Goal: Communication & Community: Answer question/provide support

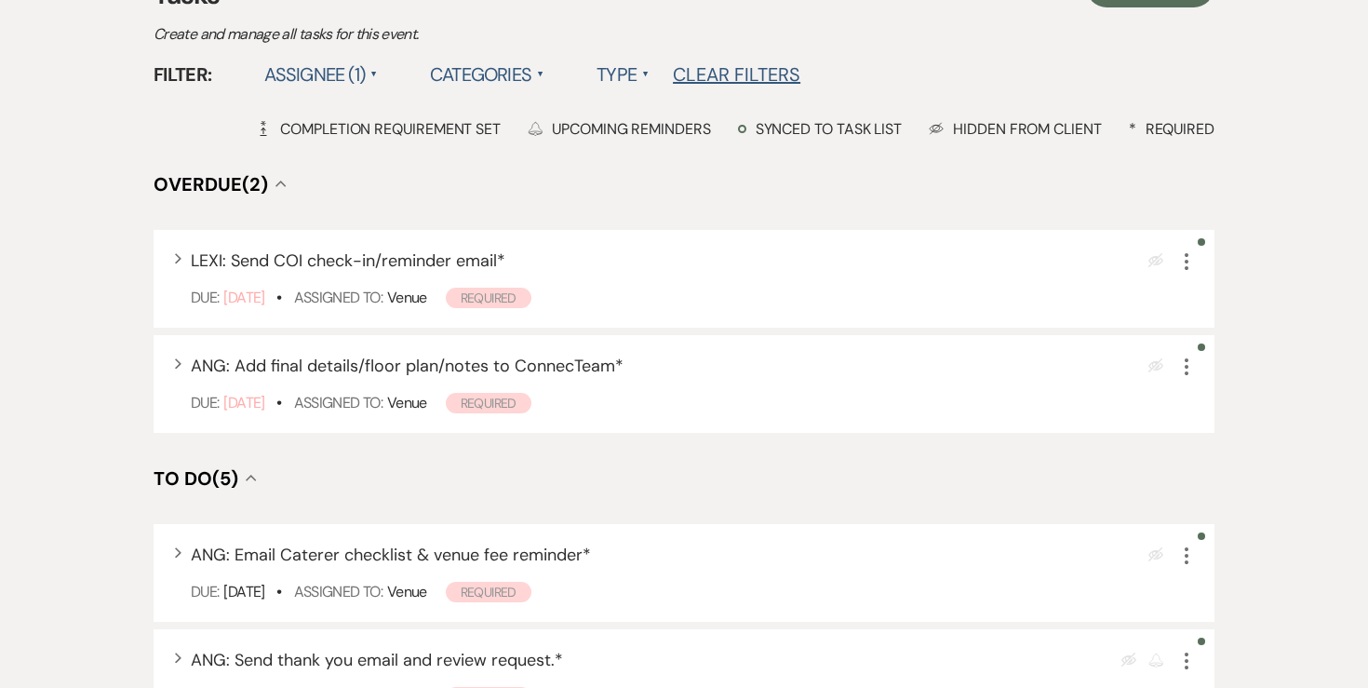
click at [1042, 60] on div "Filter: Assignee (1) ▲ Categories ▲ Type ▲ Clear Filters" at bounding box center [684, 74] width 1061 height 33
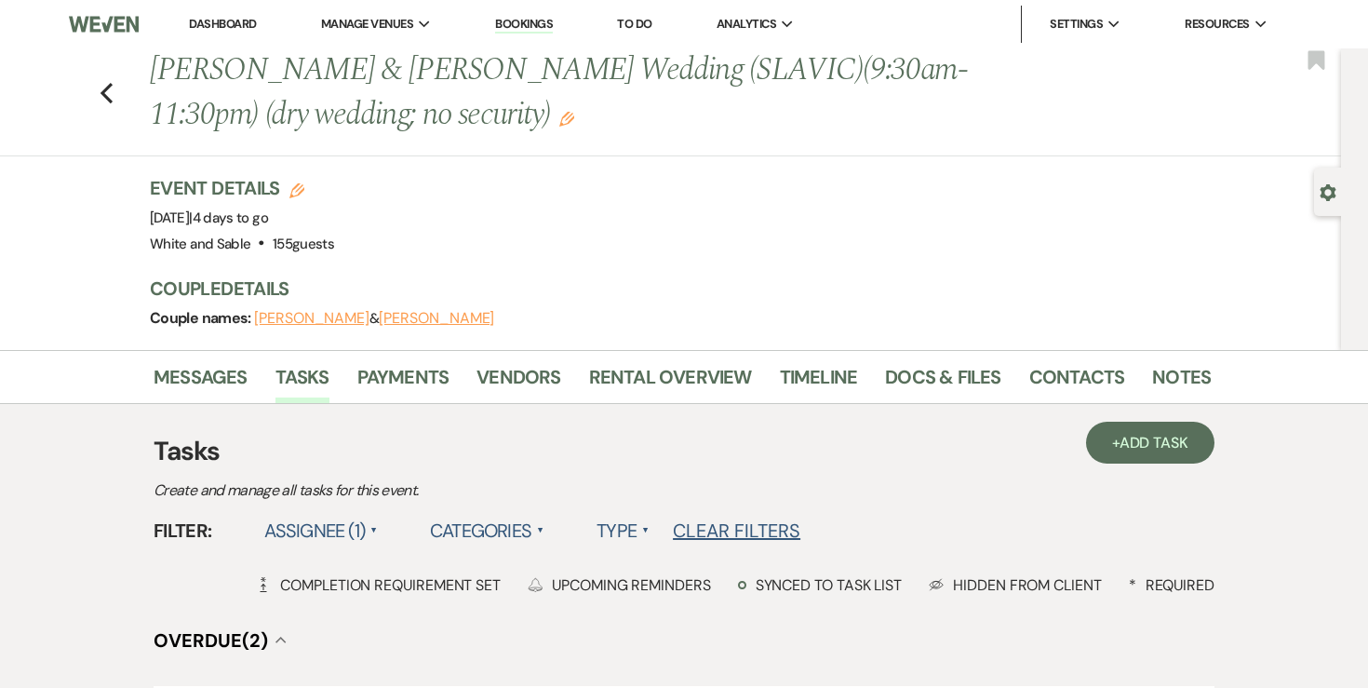
click at [208, 36] on li "Dashboard" at bounding box center [223, 24] width 86 height 37
click at [213, 28] on link "Dashboard" at bounding box center [222, 24] width 67 height 16
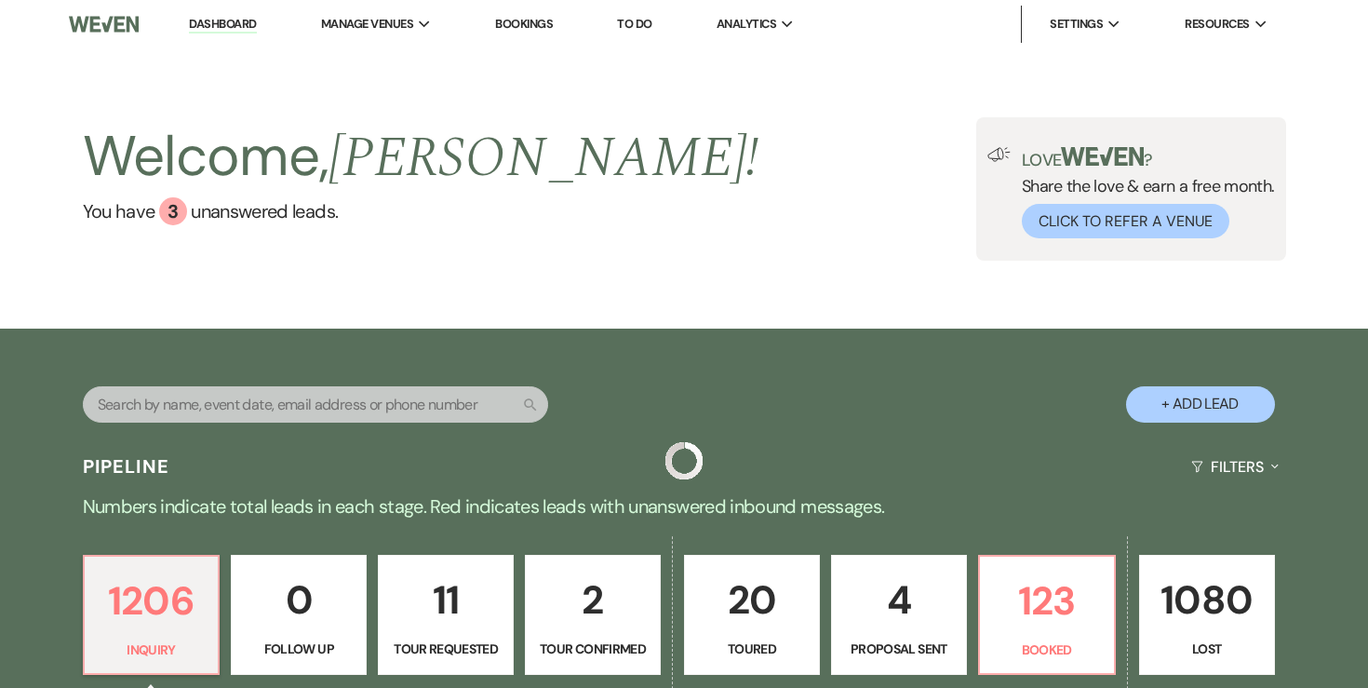
scroll to position [263, 0]
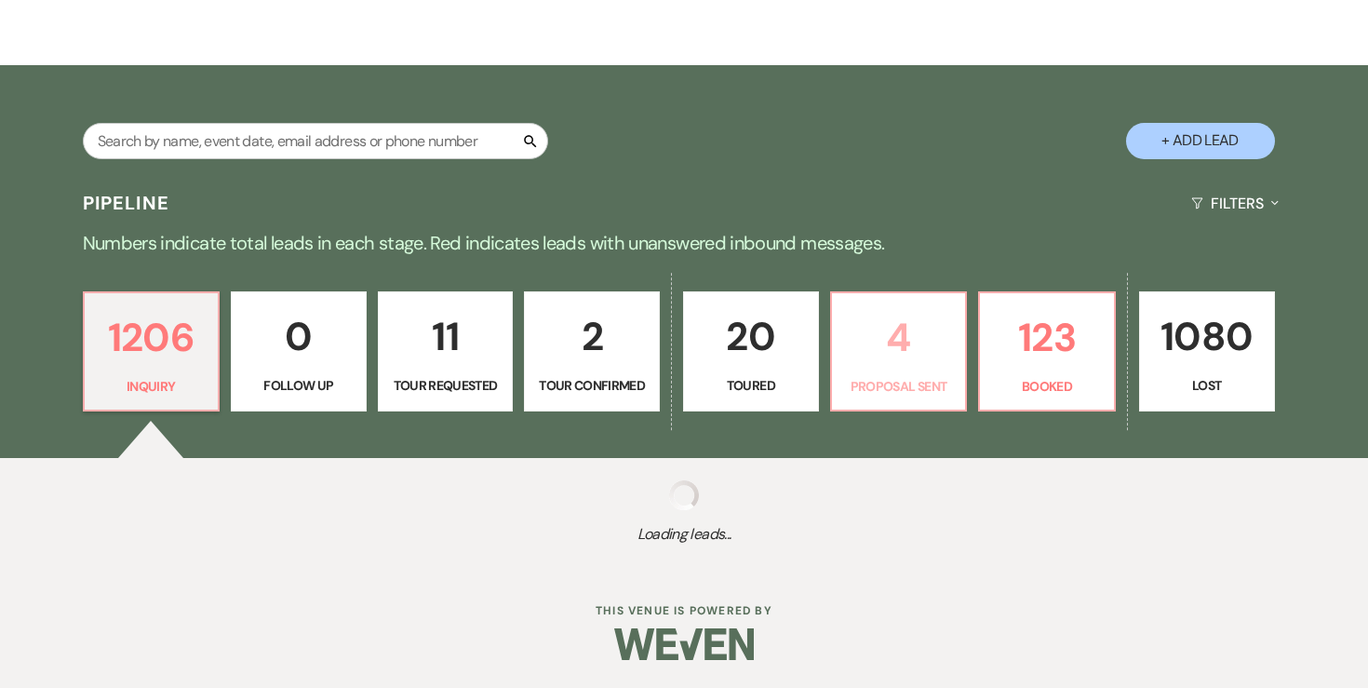
click at [940, 344] on p "4" at bounding box center [899, 337] width 112 height 62
select select "6"
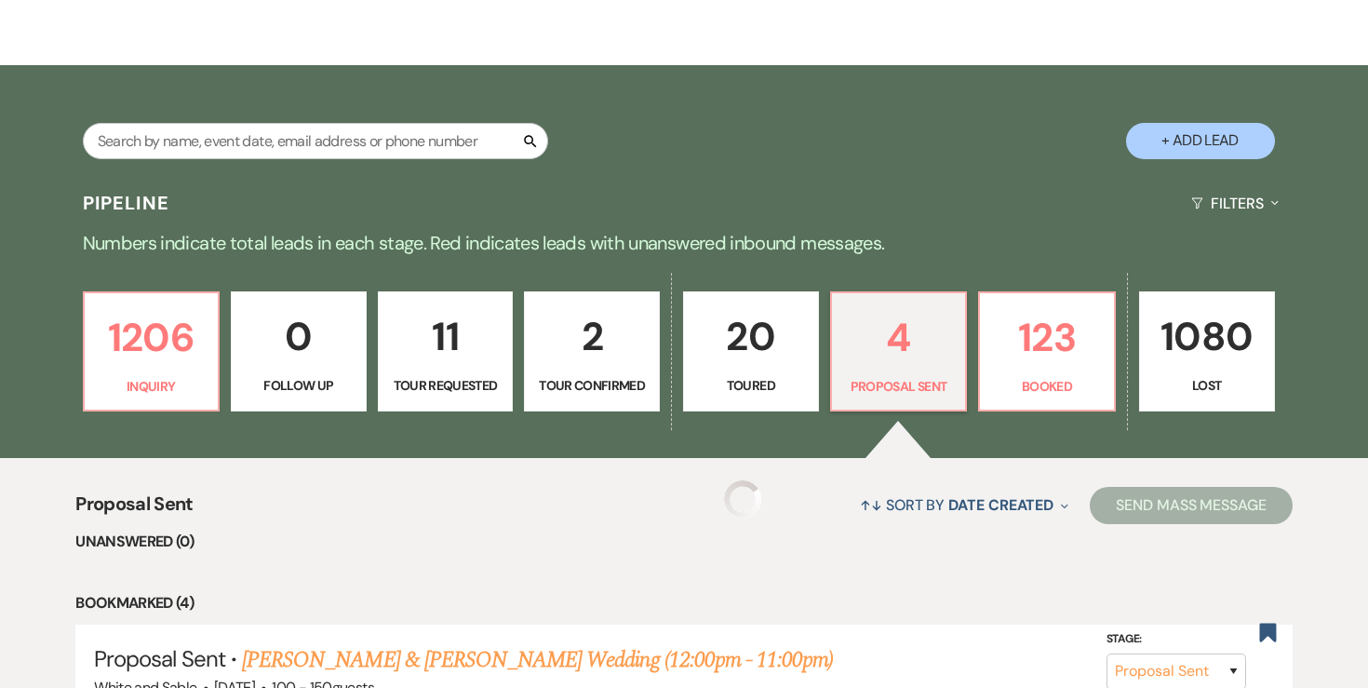
select select "6"
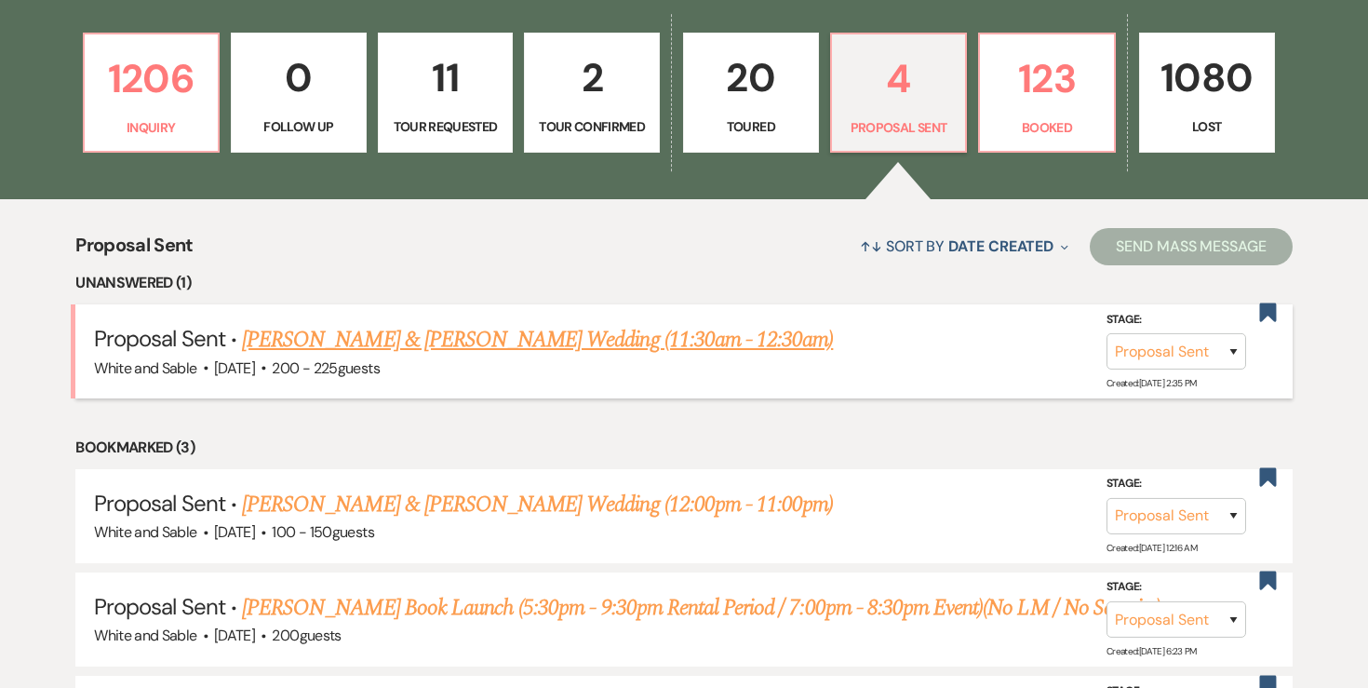
scroll to position [542, 0]
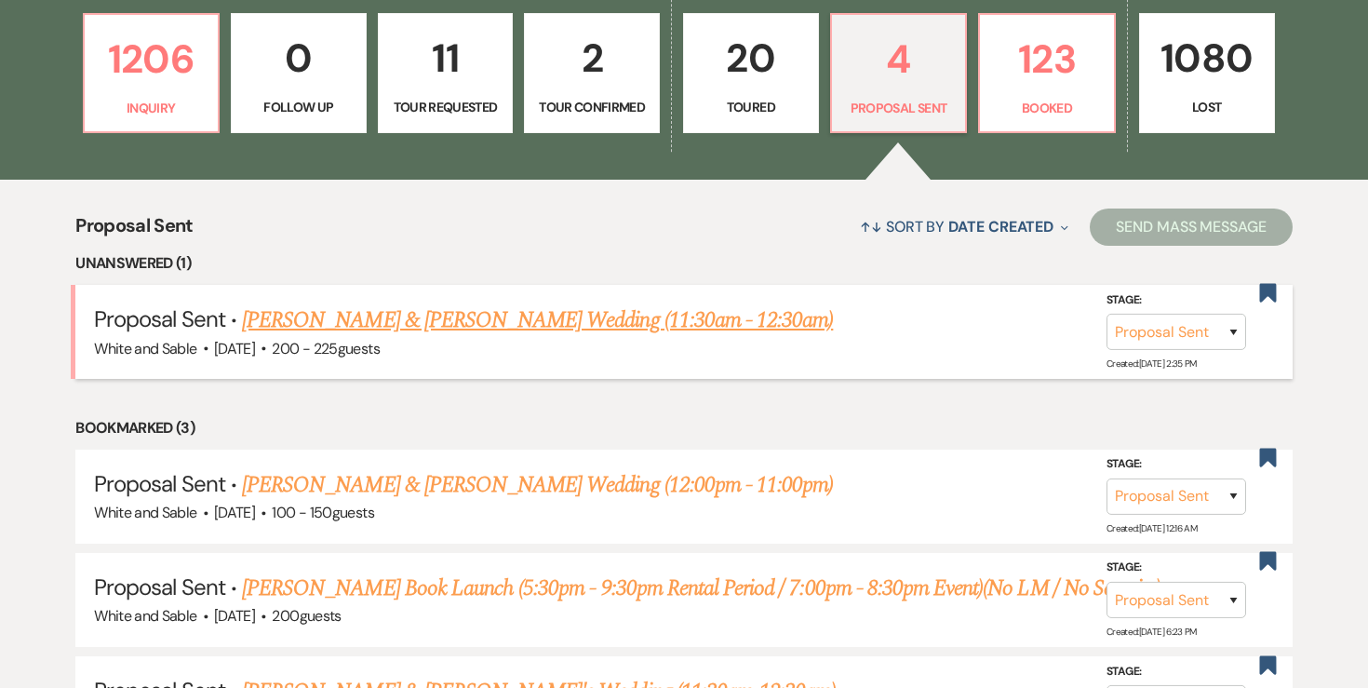
click at [622, 322] on link "Leah Mua & Jonathan Vang's Wedding (11:30am - 12:30am)" at bounding box center [537, 319] width 591 height 33
select select "6"
select select "14"
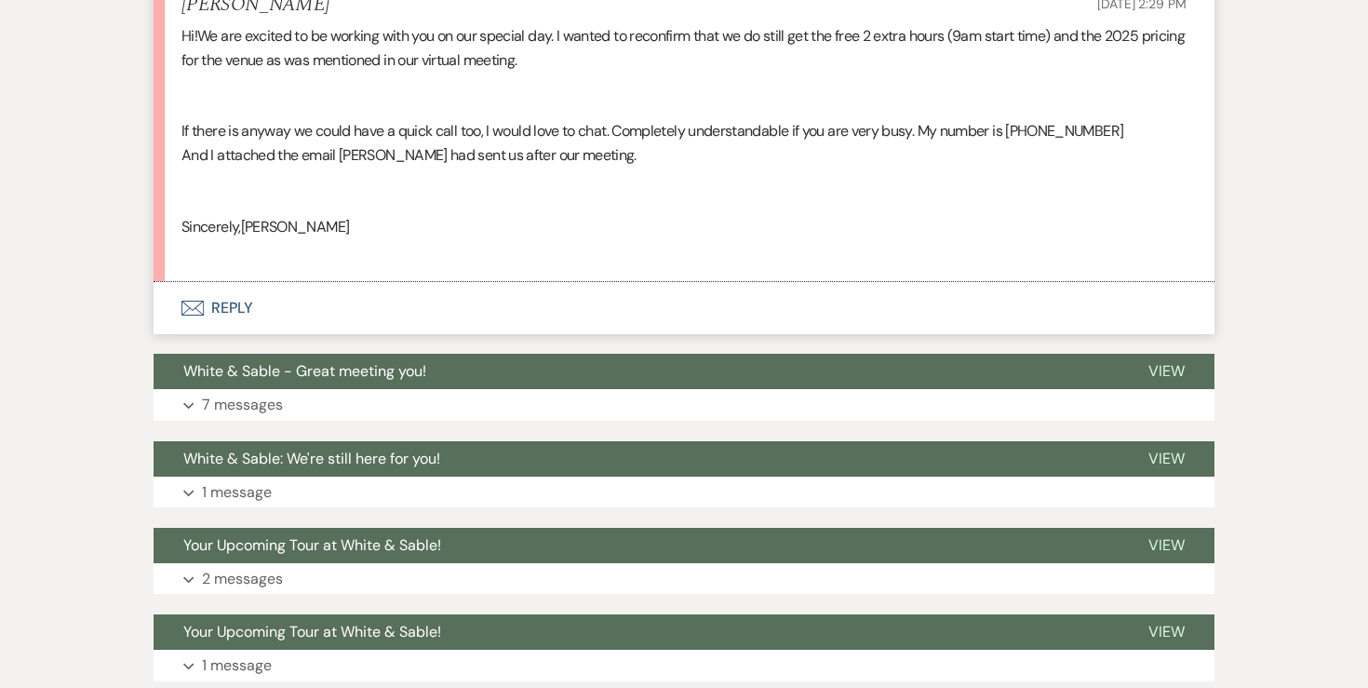
scroll to position [1735, 0]
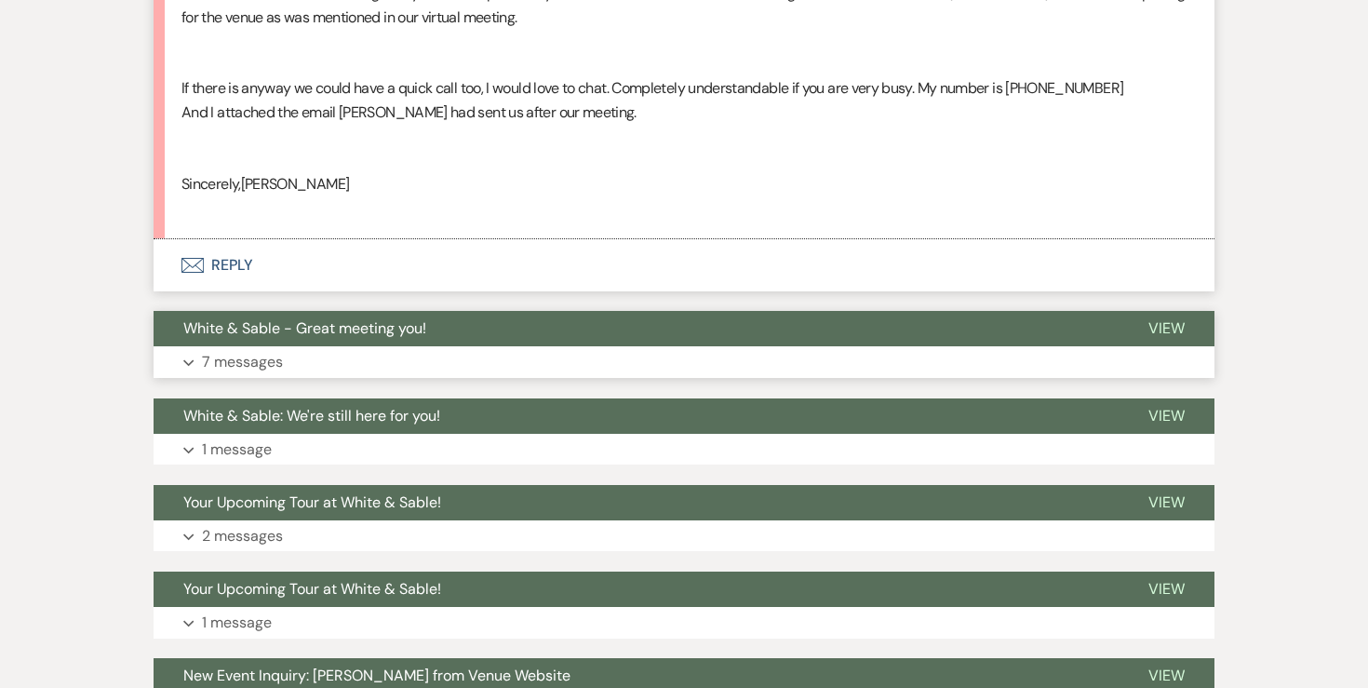
click at [238, 364] on p "7 messages" at bounding box center [242, 362] width 81 height 24
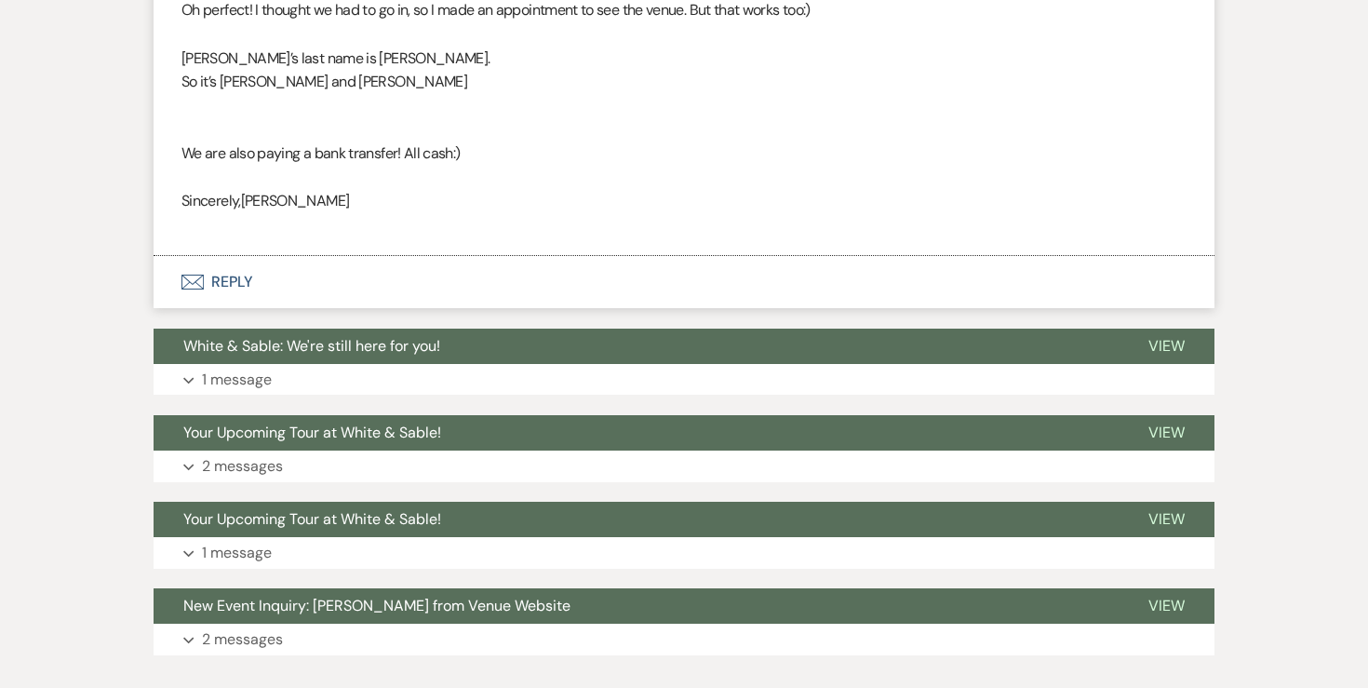
scroll to position [4026, 0]
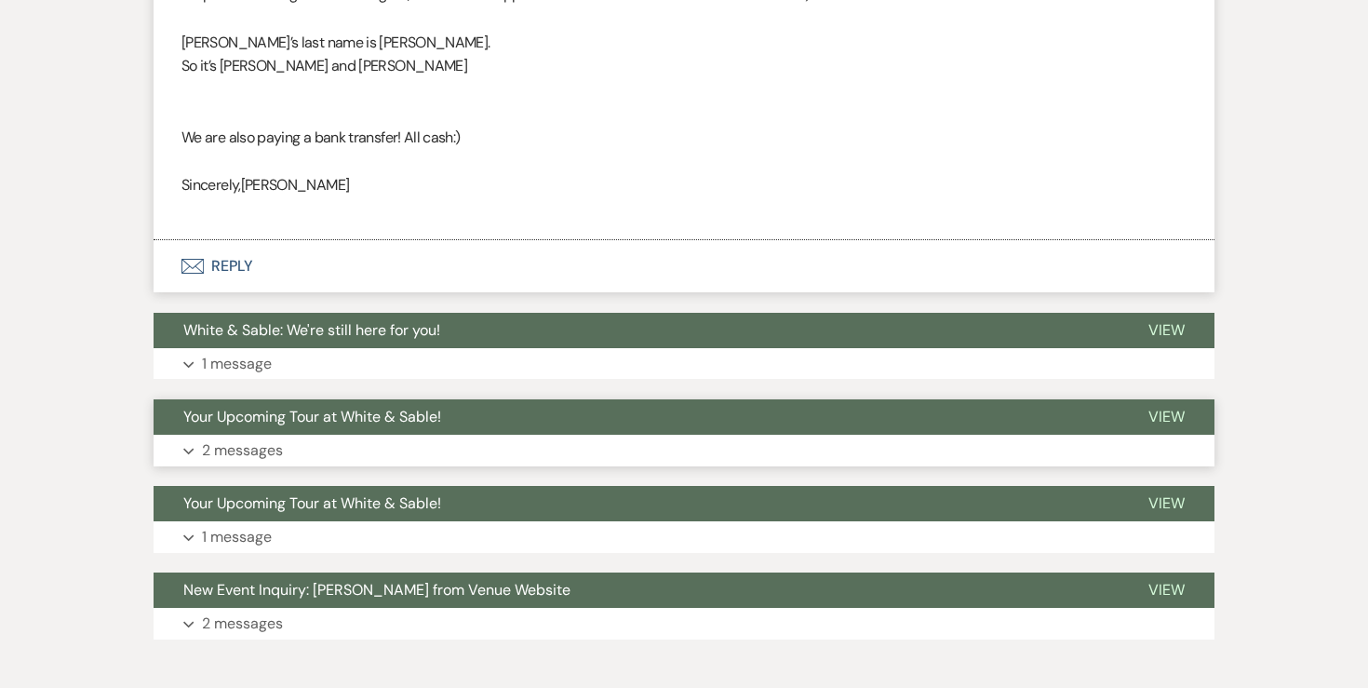
click at [245, 446] on p "2 messages" at bounding box center [242, 450] width 81 height 24
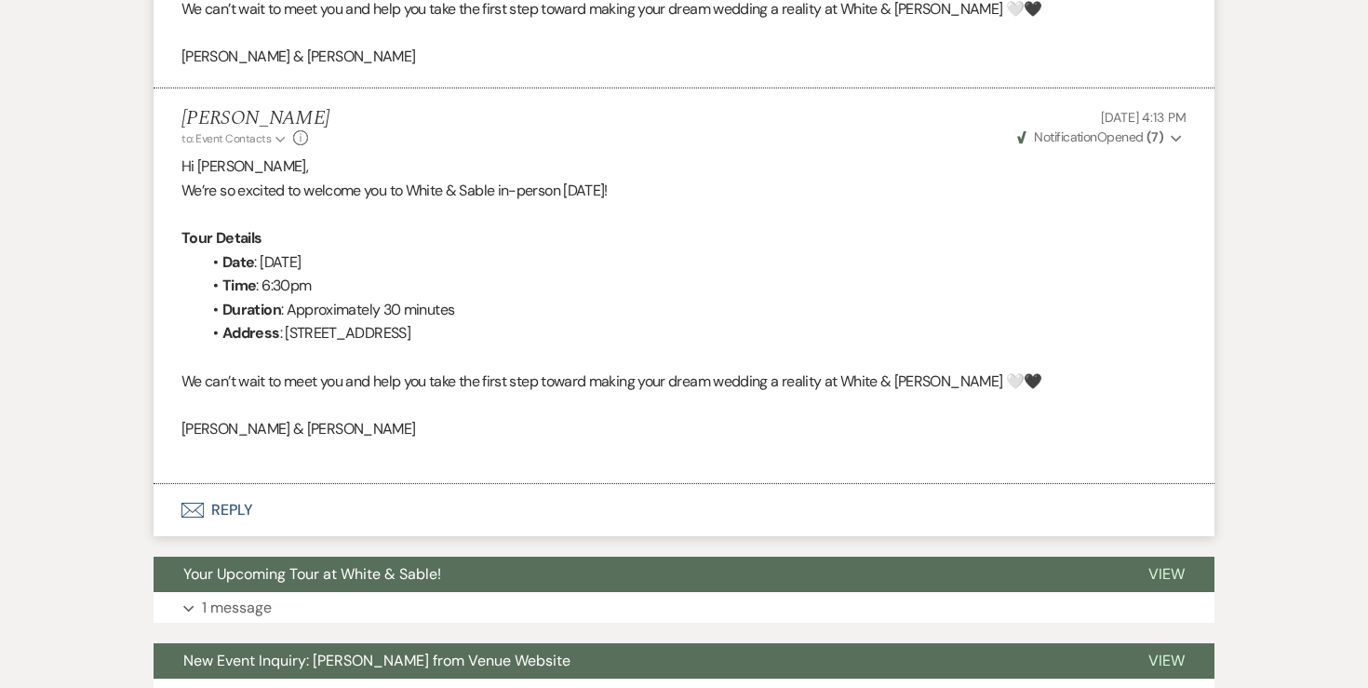
scroll to position [4991, 0]
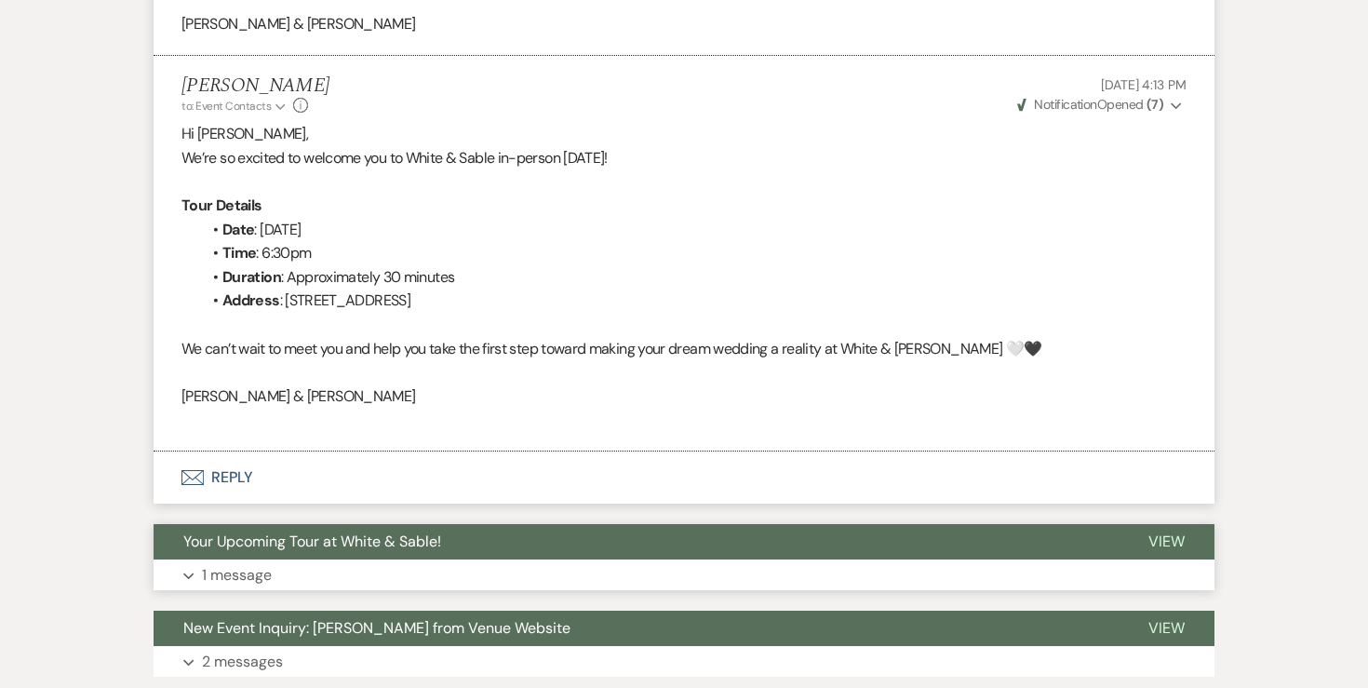
click at [241, 580] on p "1 message" at bounding box center [237, 575] width 70 height 24
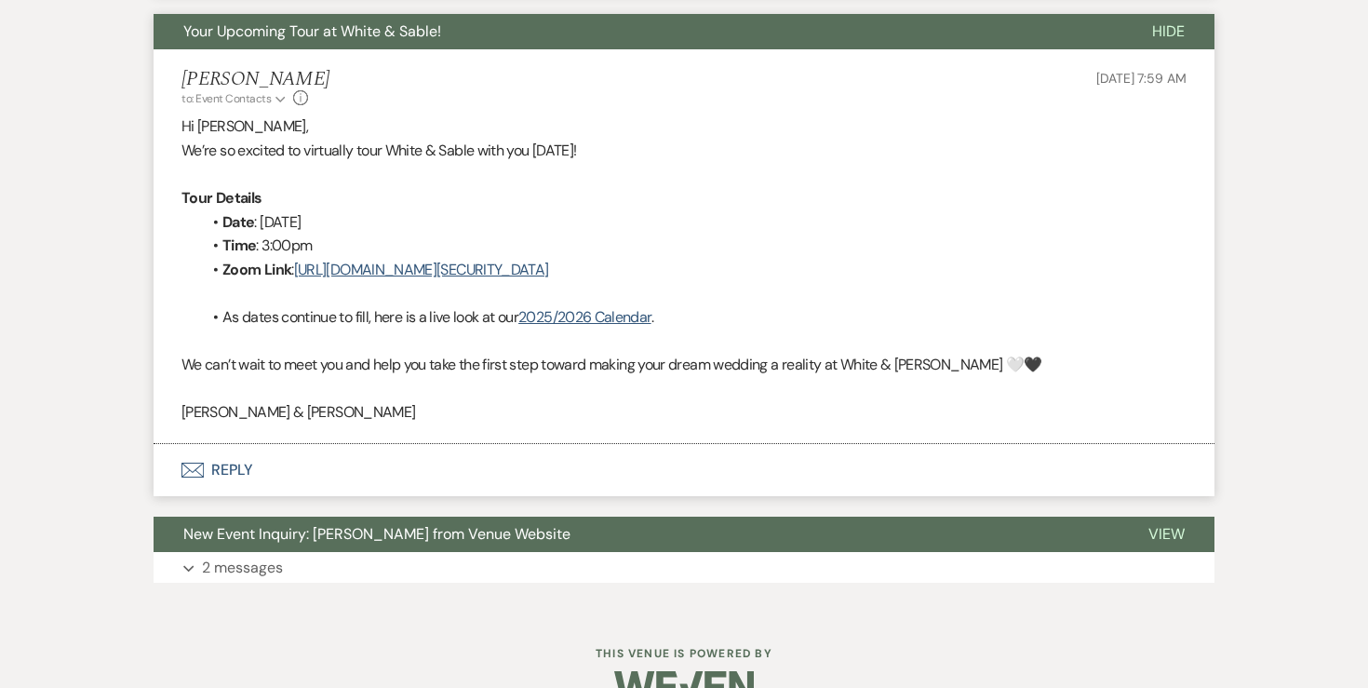
scroll to position [5513, 0]
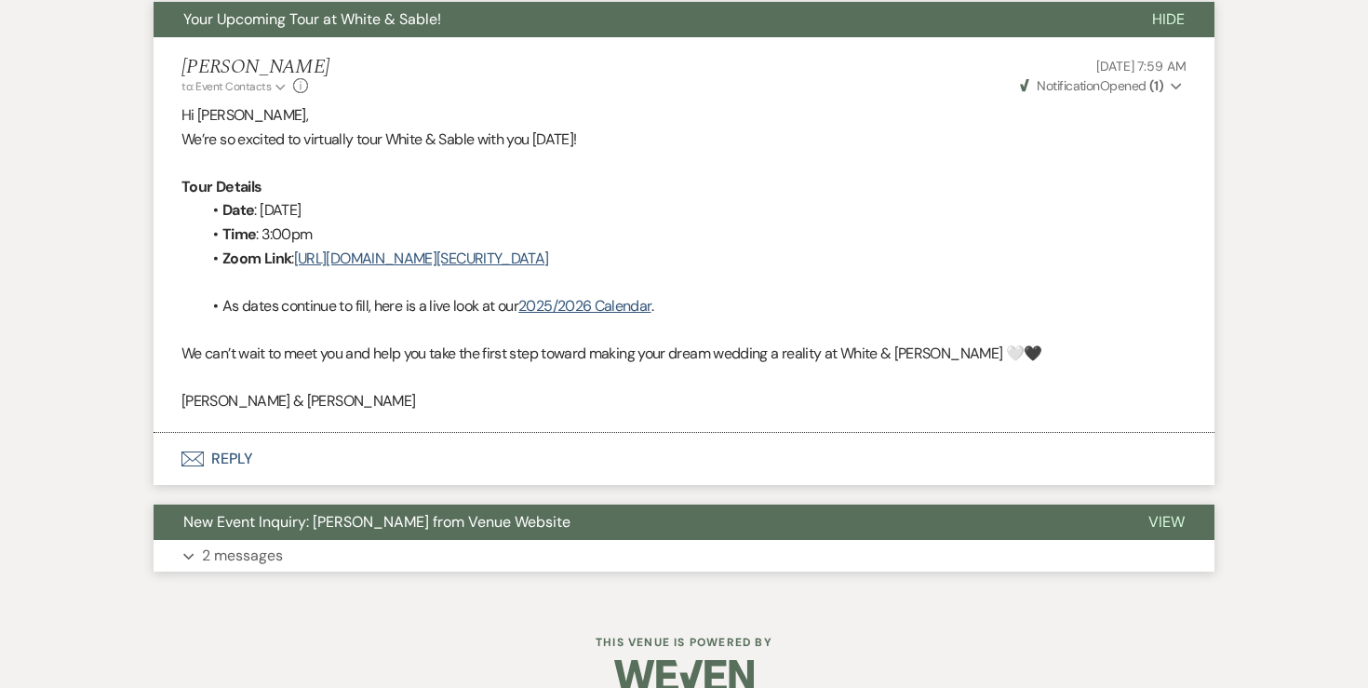
click at [227, 564] on p "2 messages" at bounding box center [242, 555] width 81 height 24
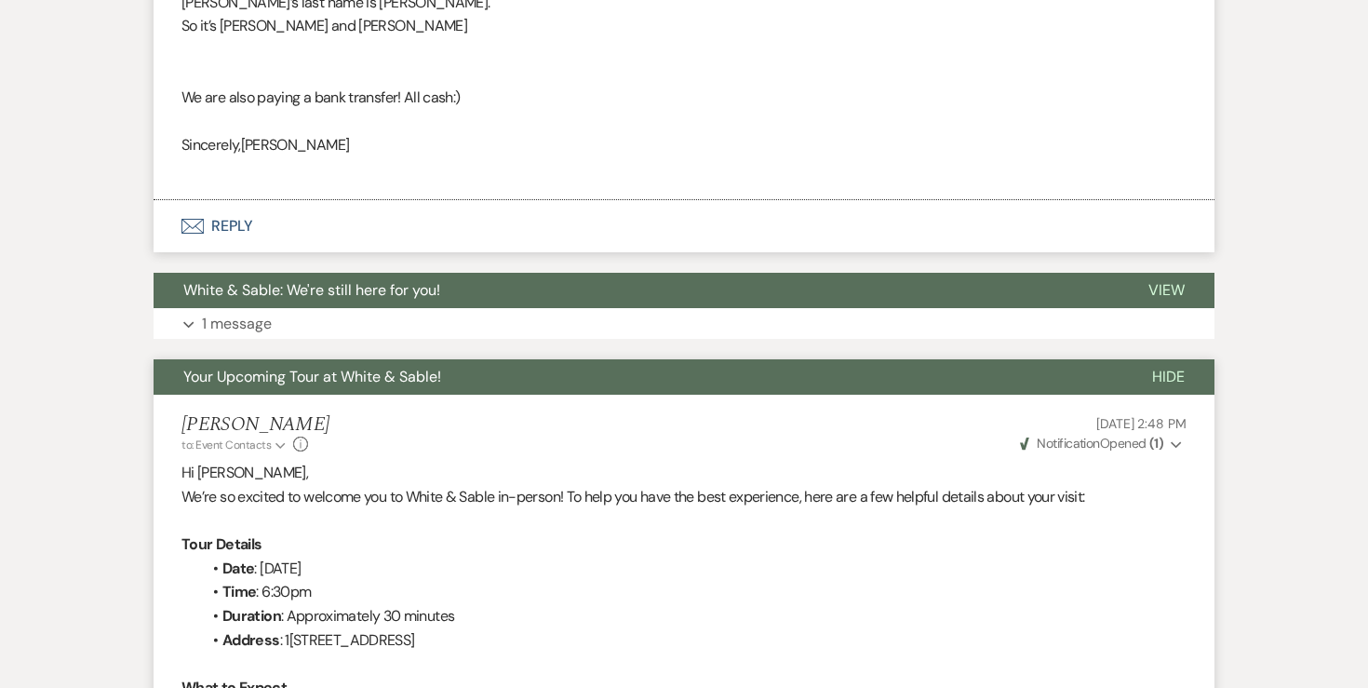
scroll to position [4060, 0]
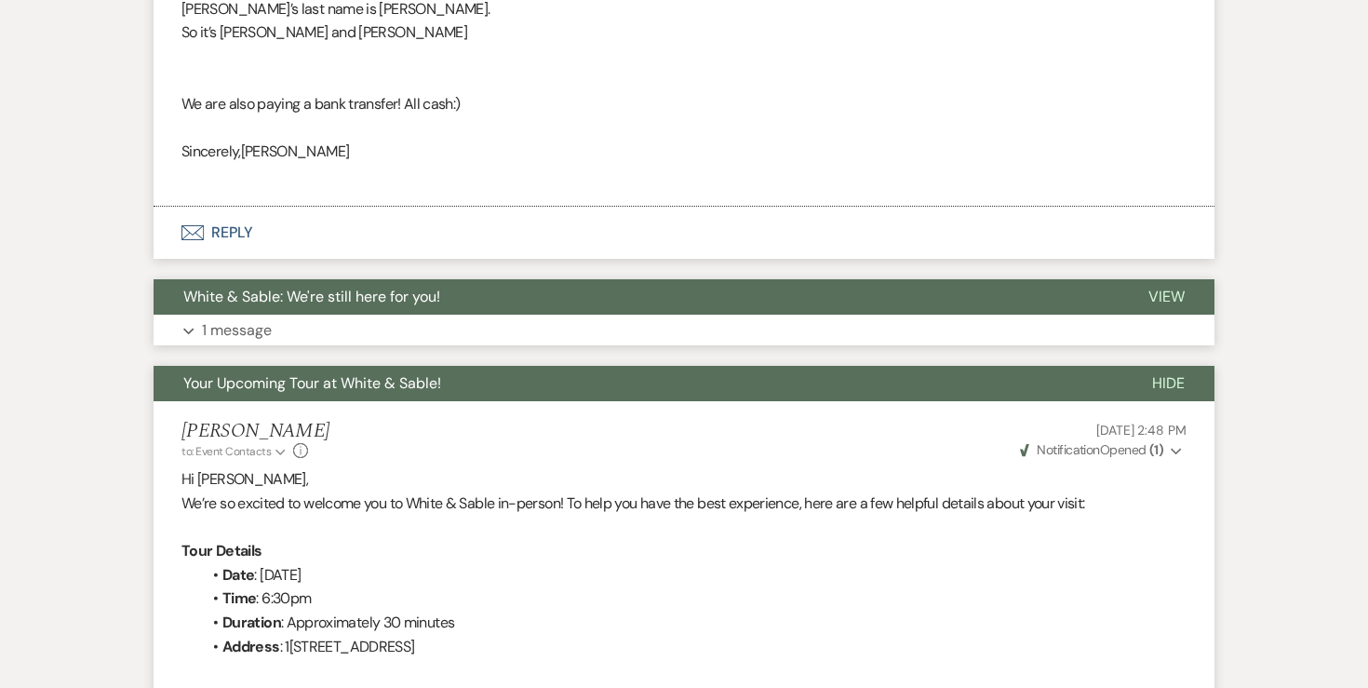
click at [241, 334] on p "1 message" at bounding box center [237, 330] width 70 height 24
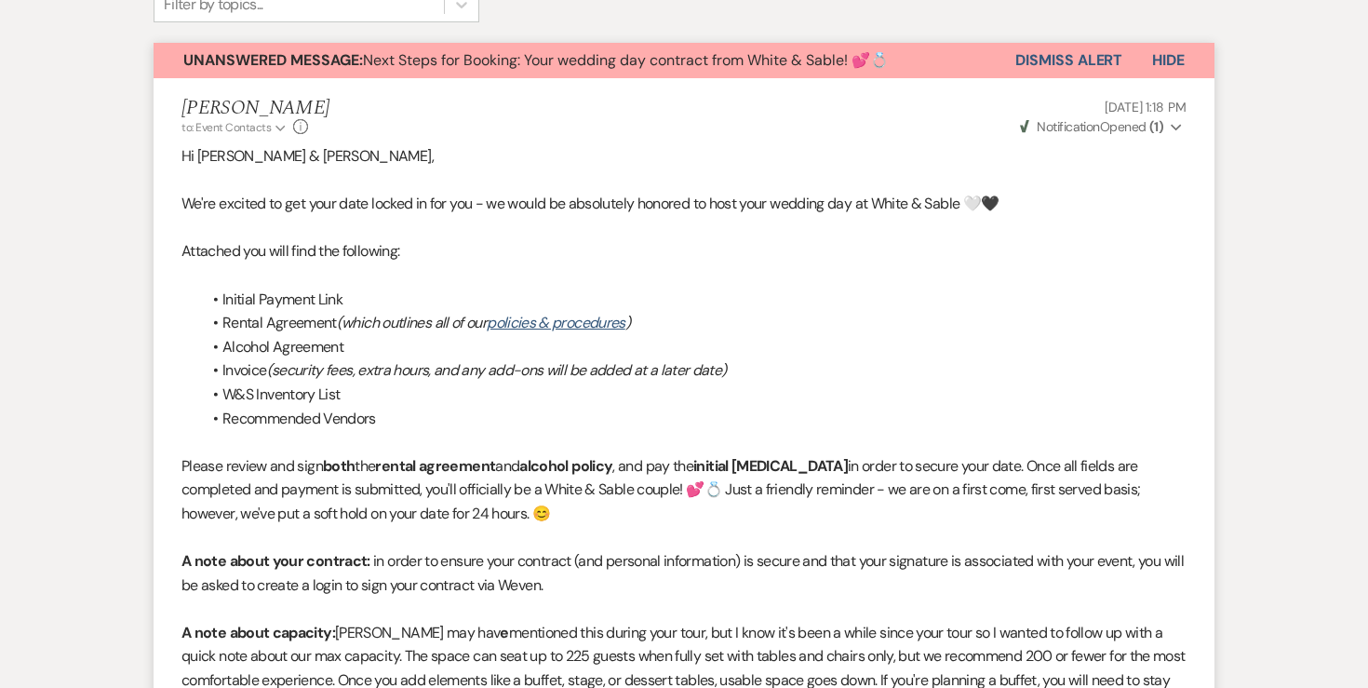
scroll to position [0, 0]
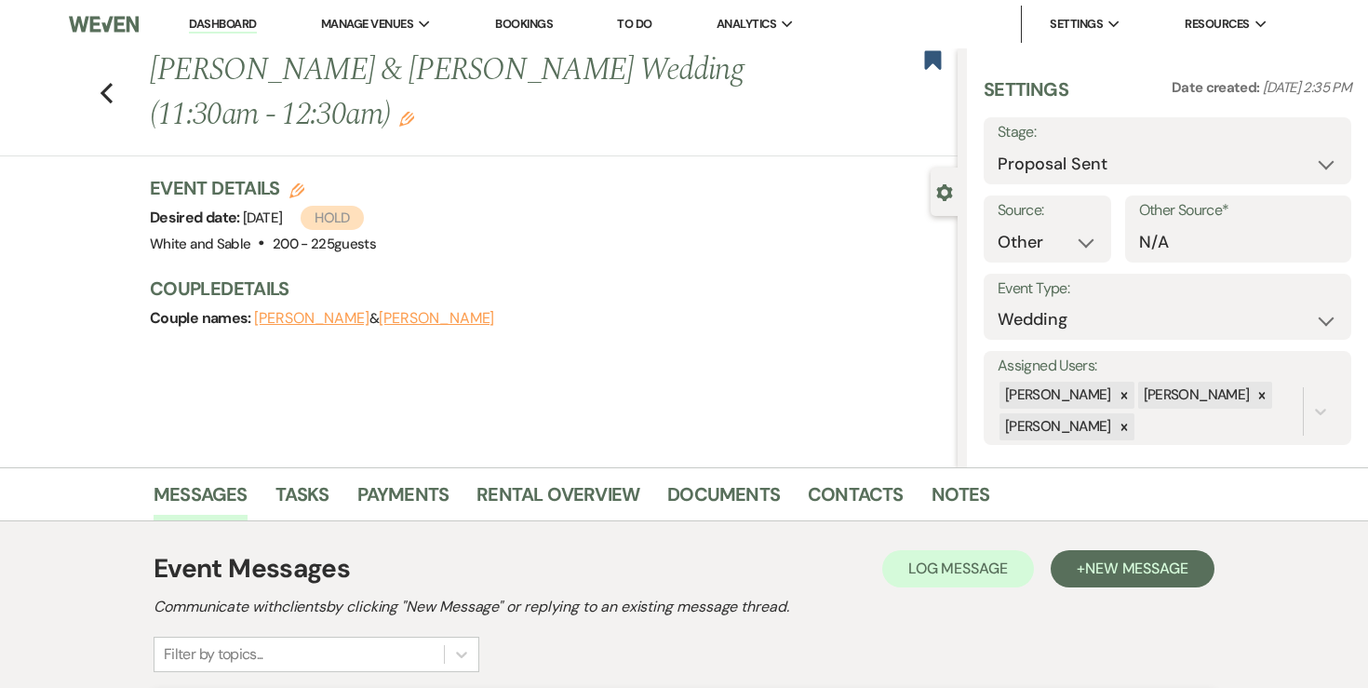
click at [224, 25] on link "Dashboard" at bounding box center [222, 25] width 67 height 18
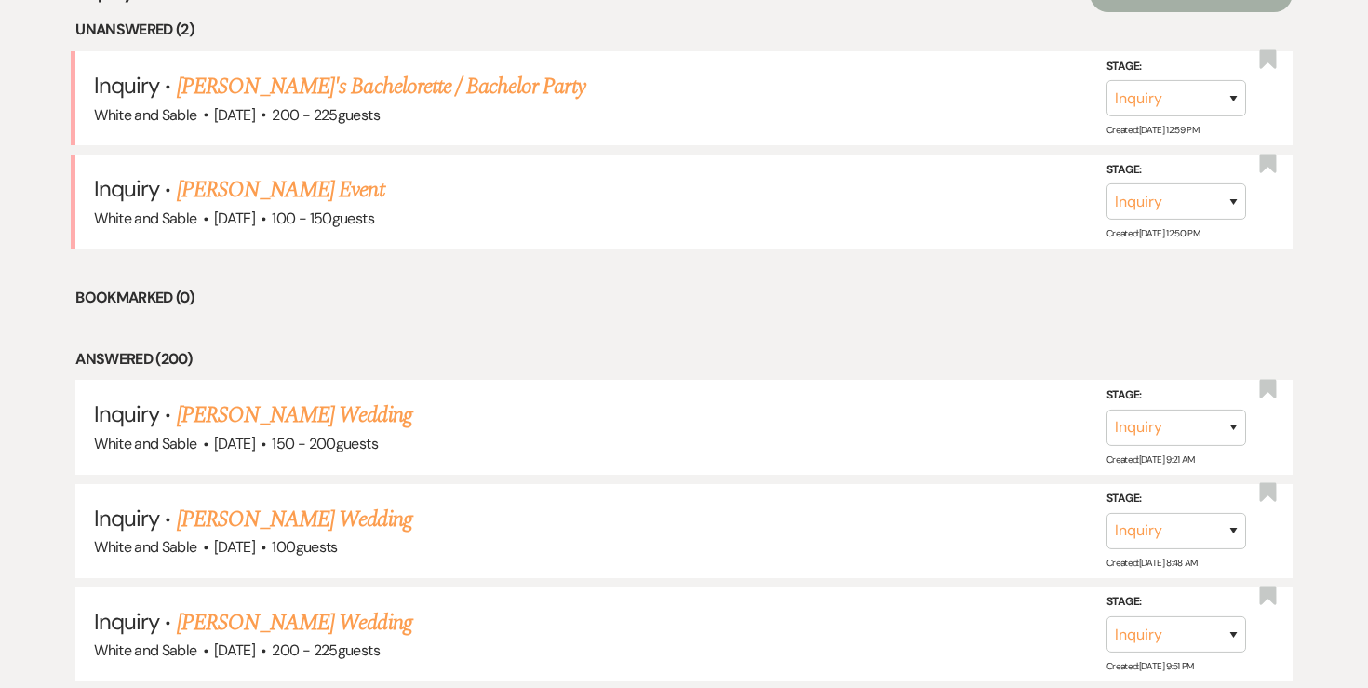
scroll to position [1343, 0]
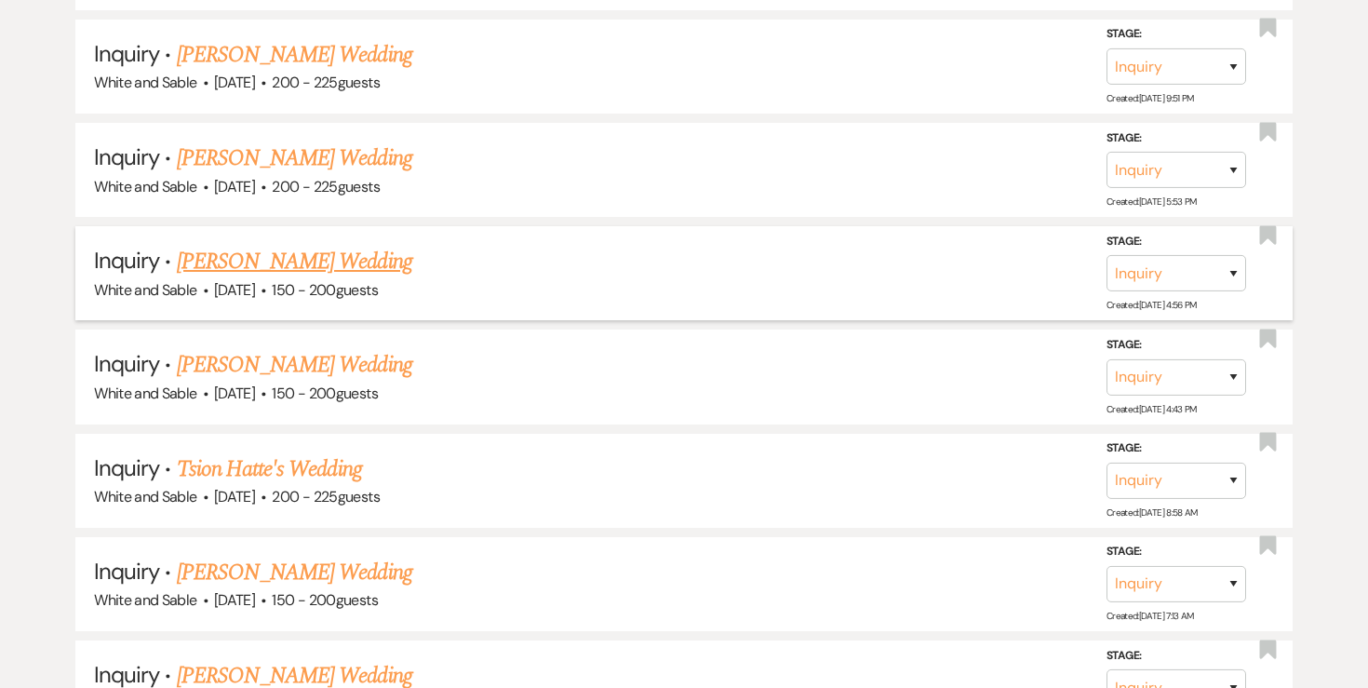
click at [308, 258] on link "Gary Moore's Wedding" at bounding box center [294, 261] width 235 height 33
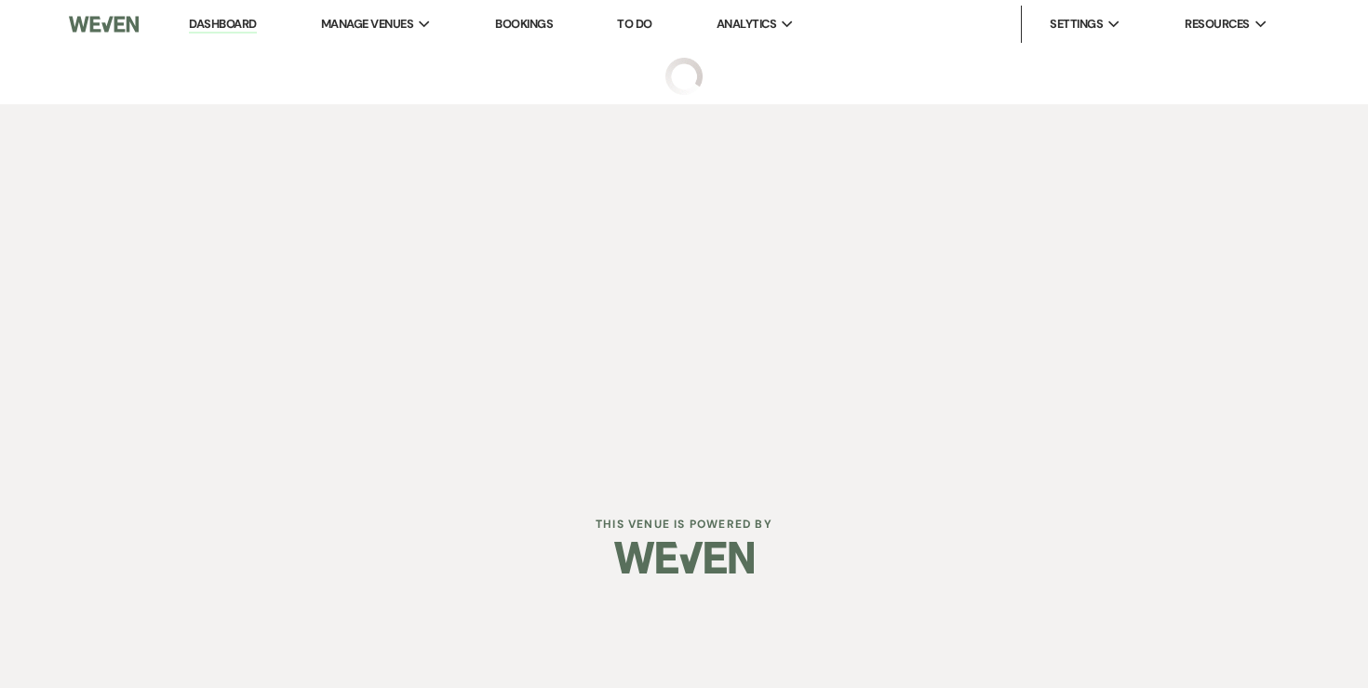
select select "5"
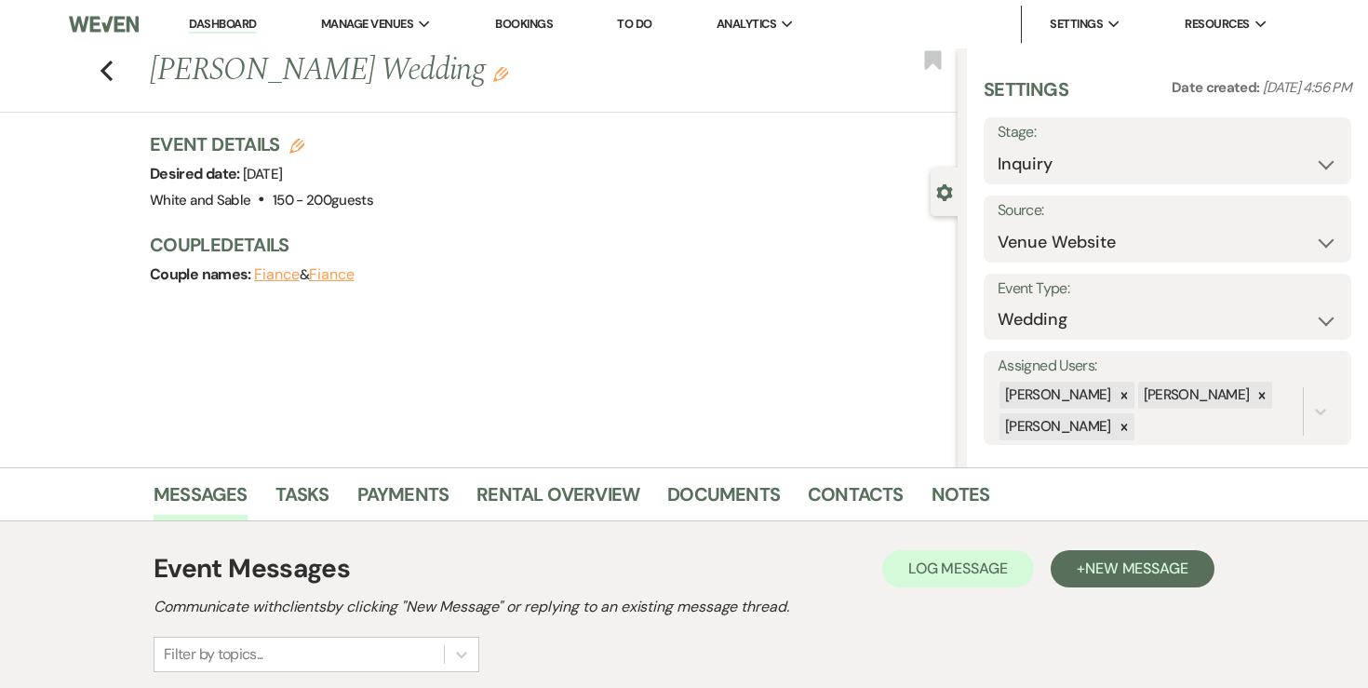
scroll to position [219, 0]
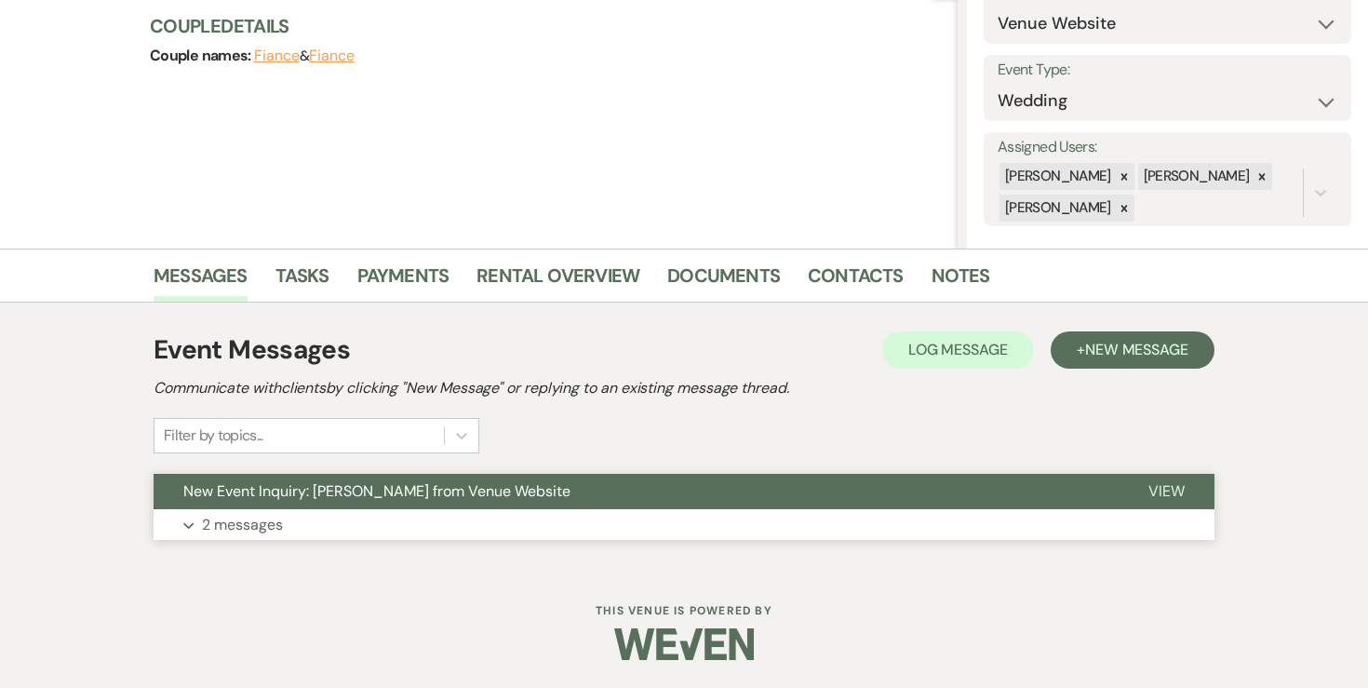
click at [268, 509] on button "Expand 2 messages" at bounding box center [684, 525] width 1061 height 32
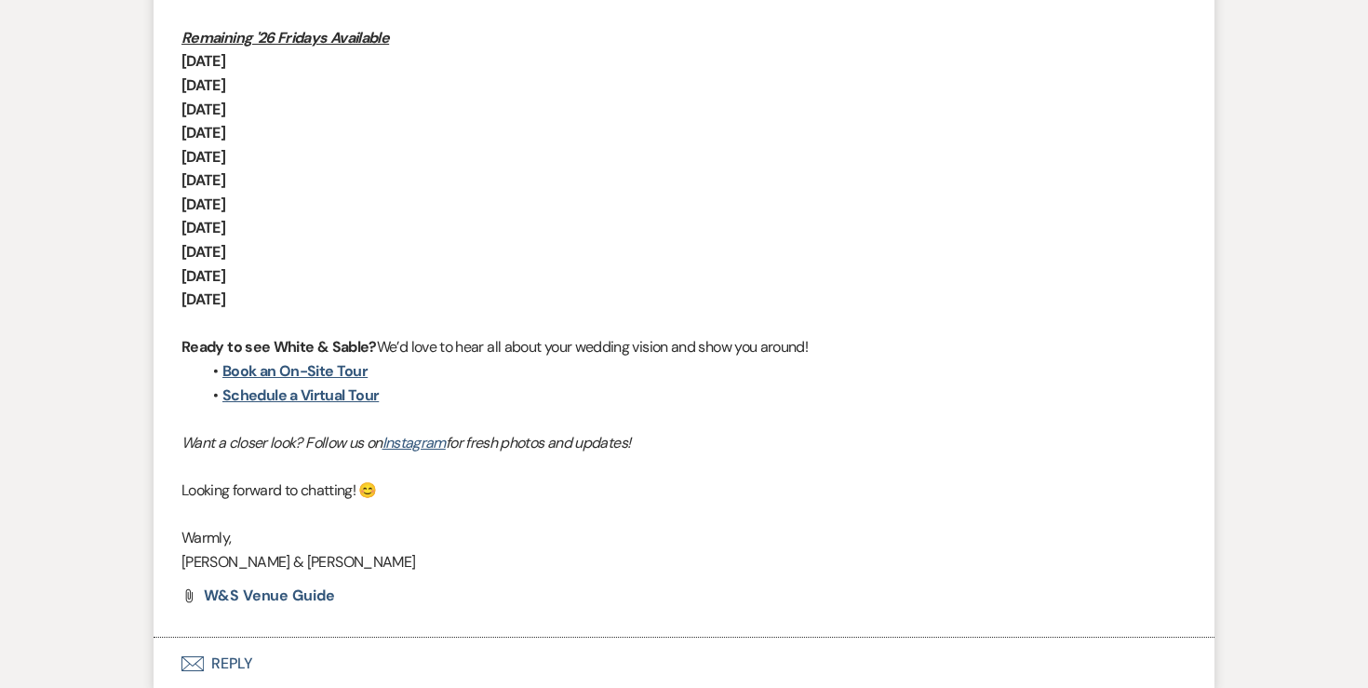
scroll to position [1572, 0]
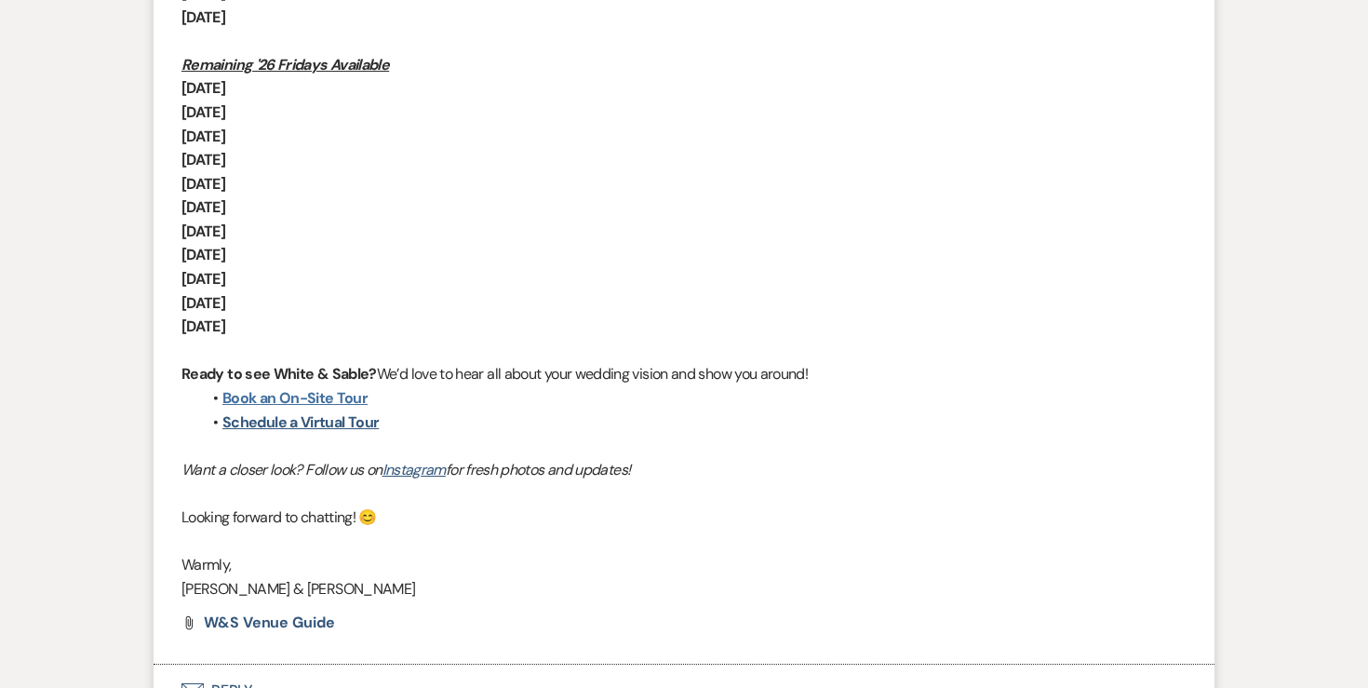
click at [343, 396] on link "Book an On-Site Tour" at bounding box center [294, 398] width 145 height 20
click at [313, 395] on link "Book an On-Site Tour" at bounding box center [294, 398] width 145 height 20
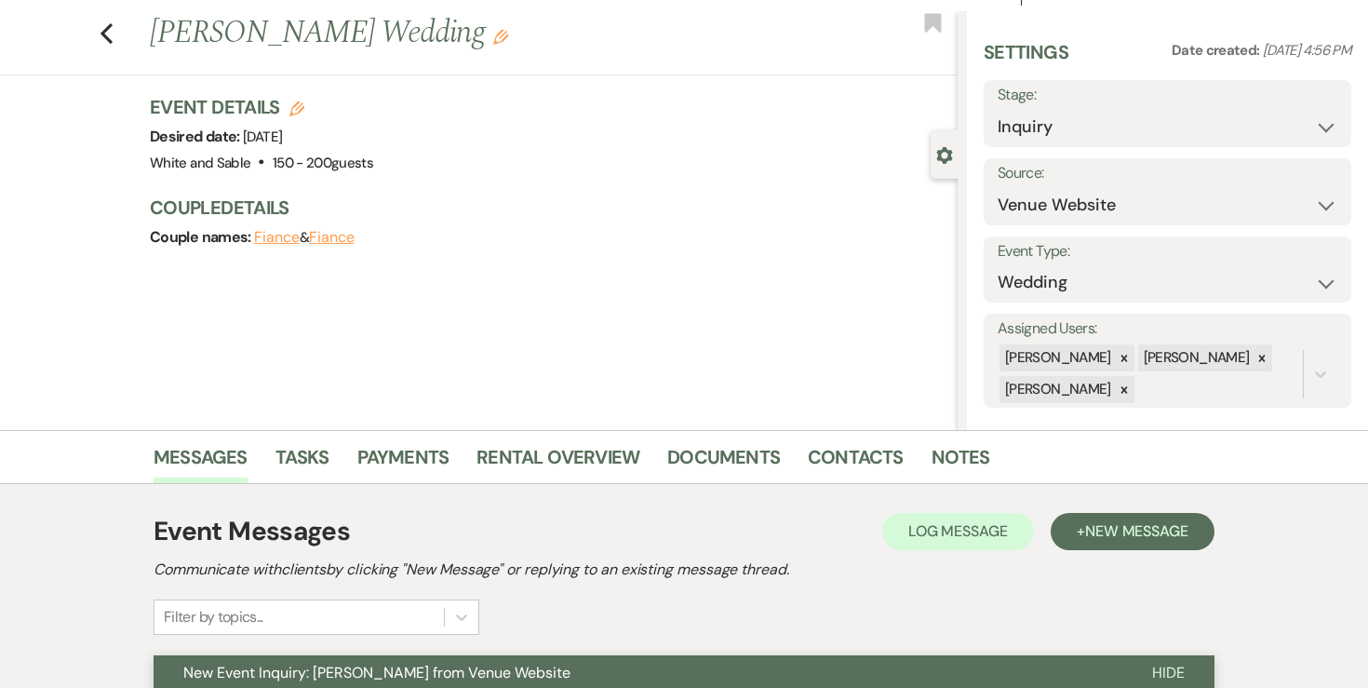
scroll to position [0, 0]
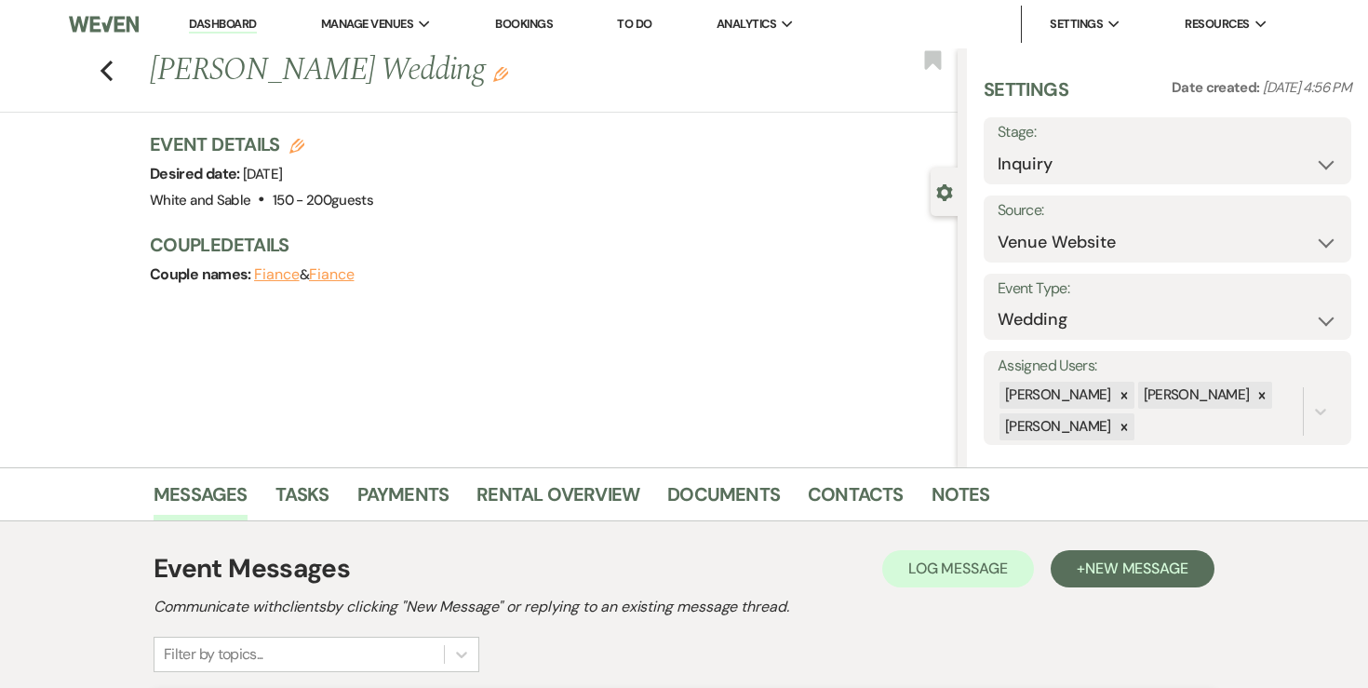
click at [241, 25] on link "Dashboard" at bounding box center [222, 25] width 67 height 18
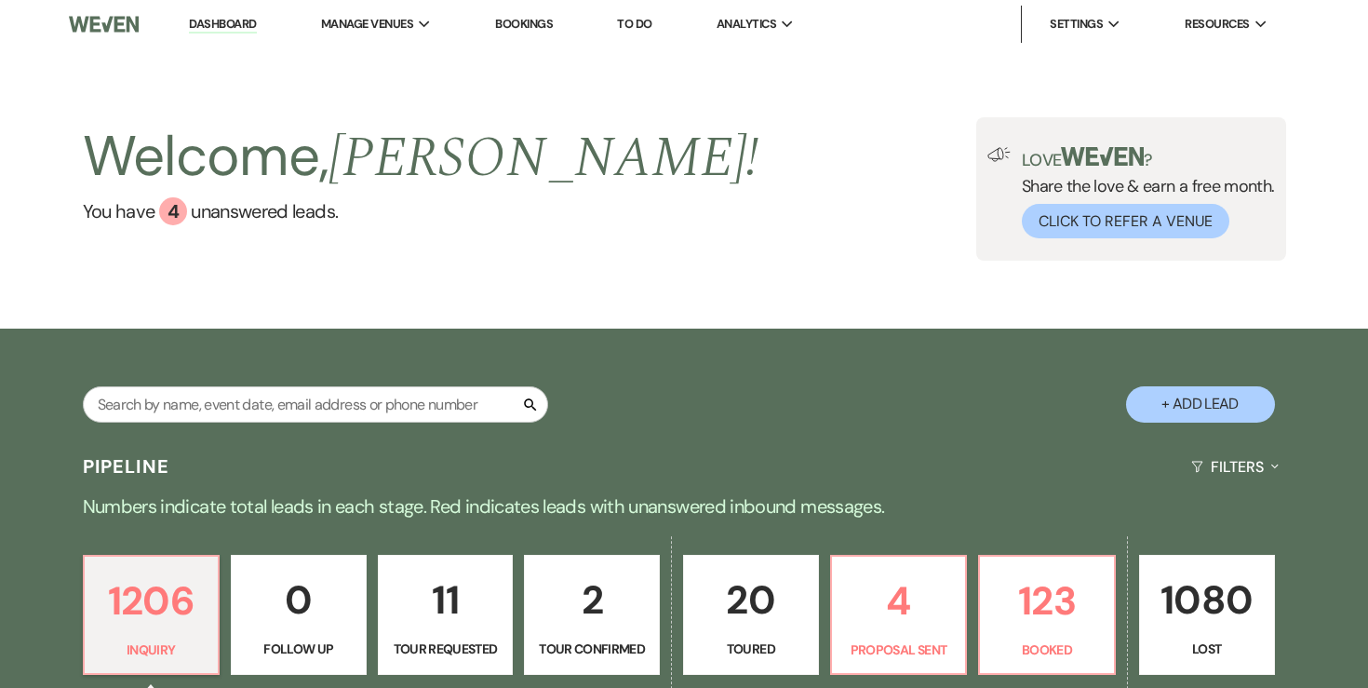
scroll to position [108, 0]
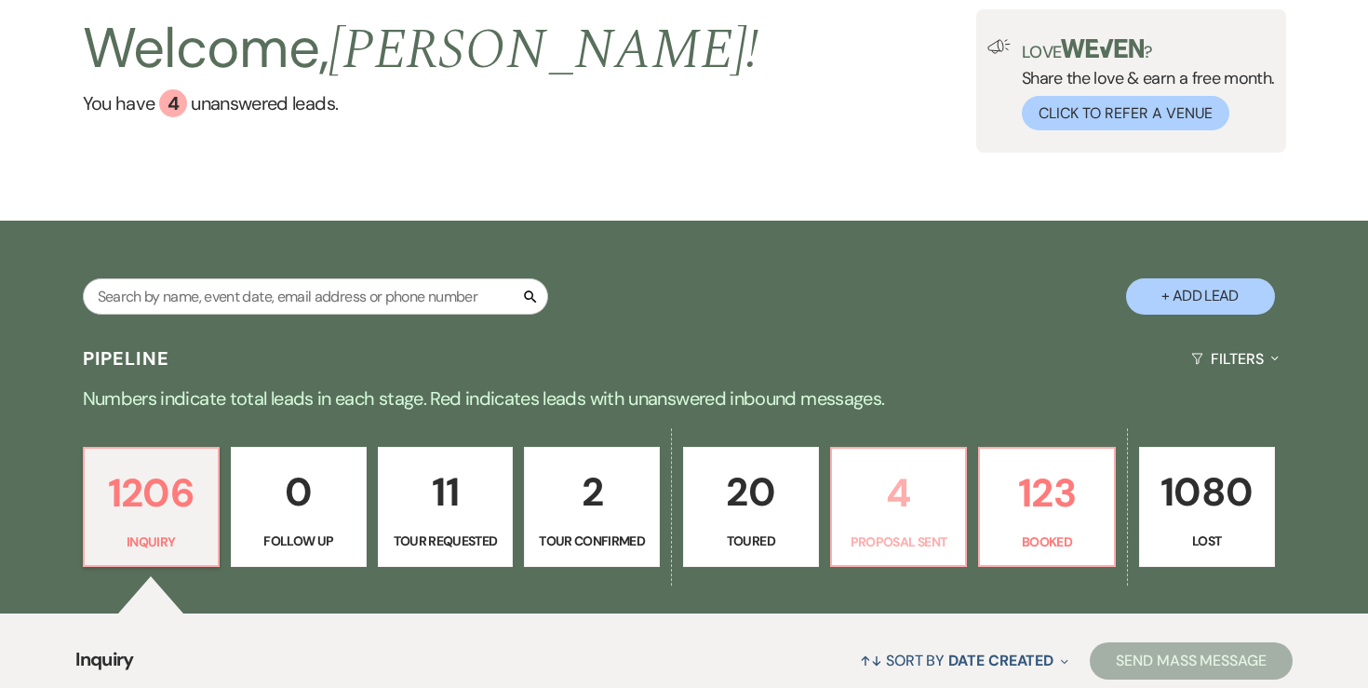
click at [858, 512] on p "4" at bounding box center [899, 493] width 112 height 62
select select "6"
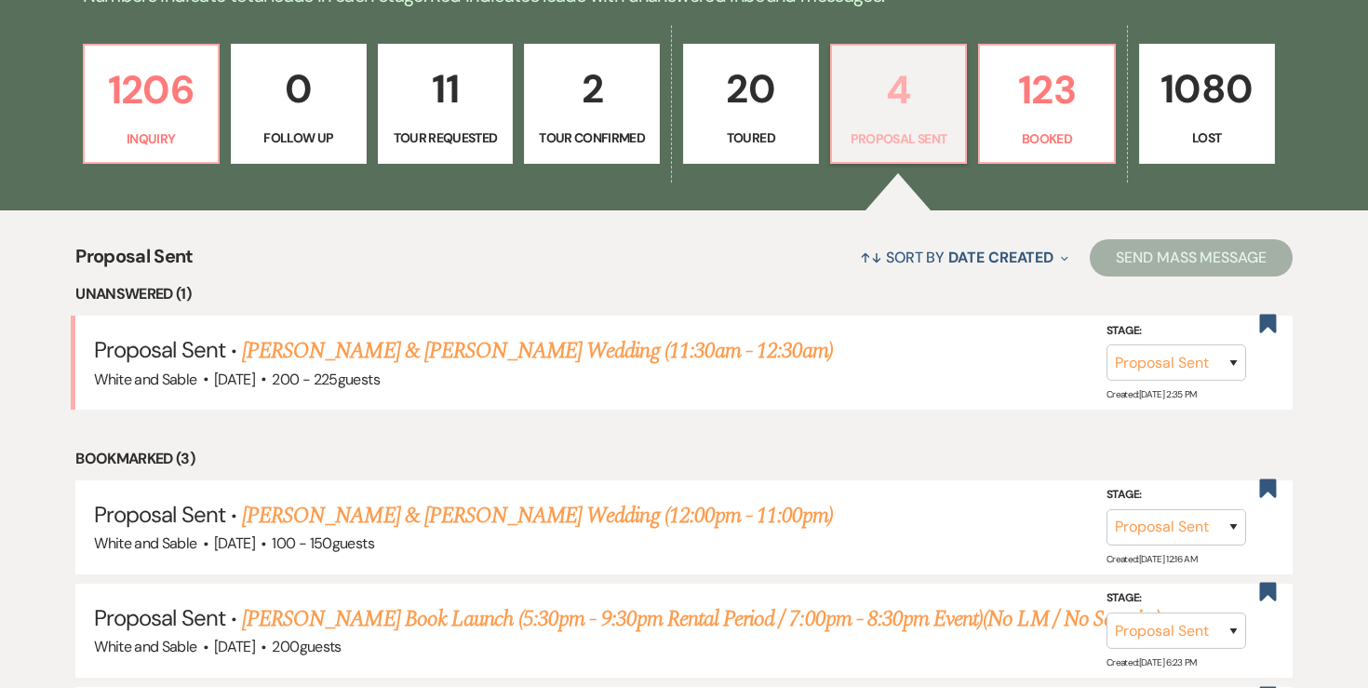
scroll to position [535, 0]
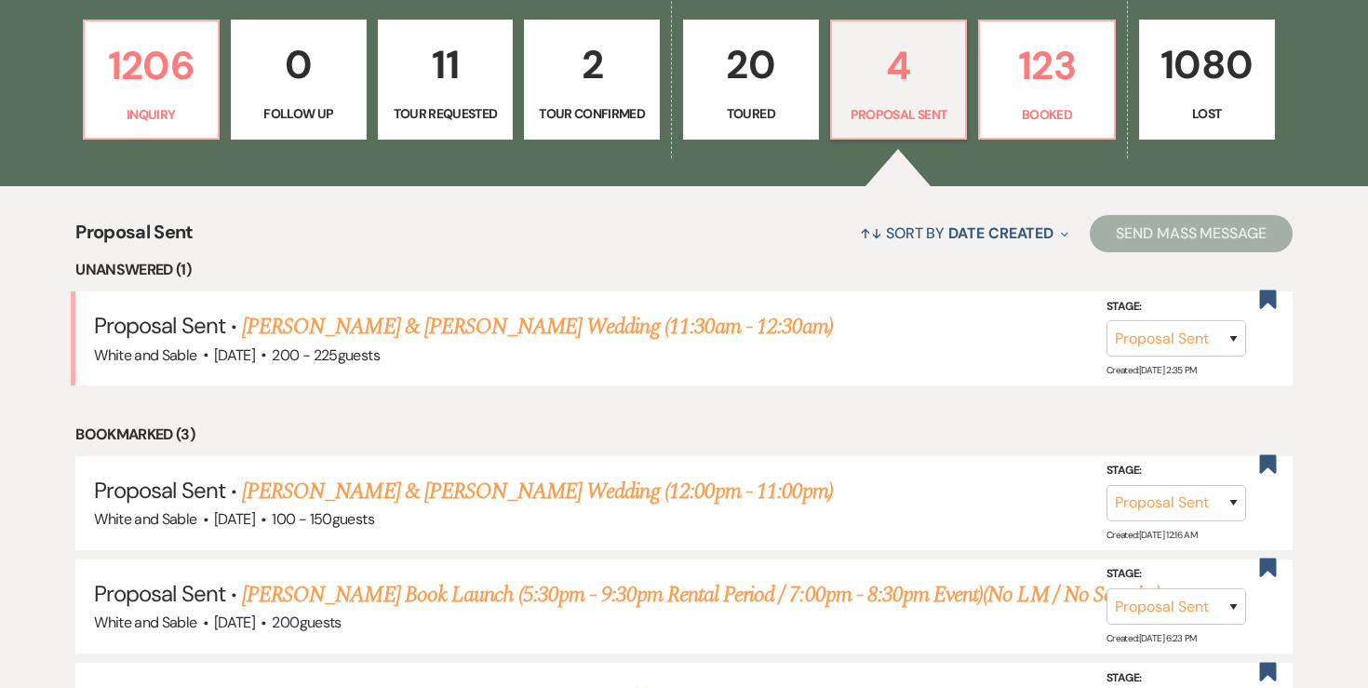
click at [807, 285] on ul "Unanswered (1) Proposal Sent · Leah Mua & Jonathan Vang's Wedding (11:30am - 12…" at bounding box center [683, 538] width 1217 height 560
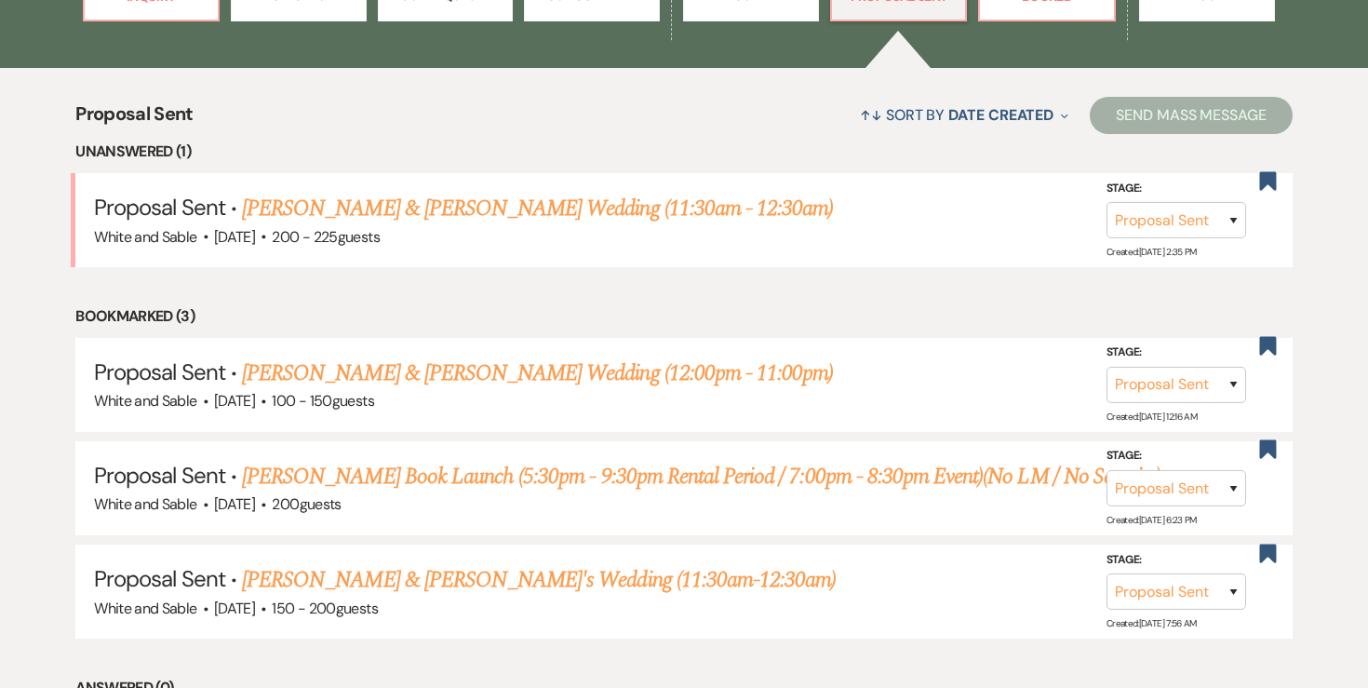
scroll to position [663, 0]
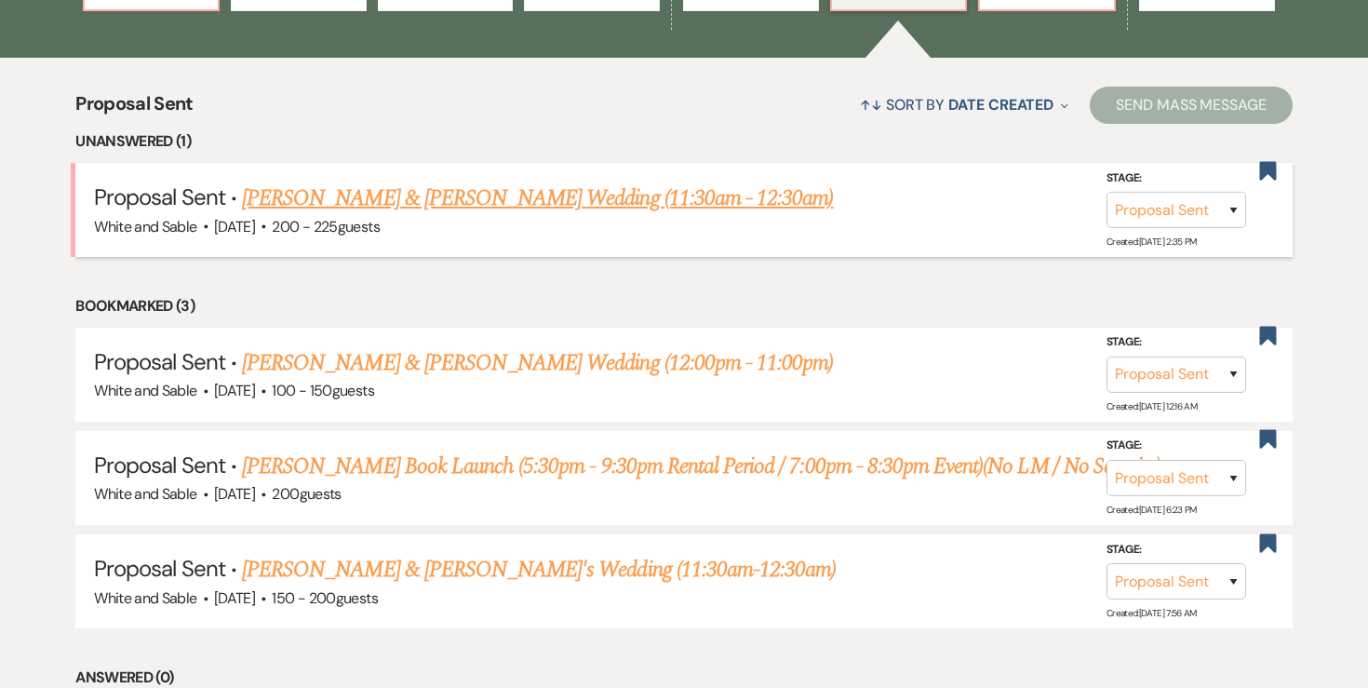
click at [704, 199] on link "Leah Mua & Jonathan Vang's Wedding (11:30am - 12:30am)" at bounding box center [537, 197] width 591 height 33
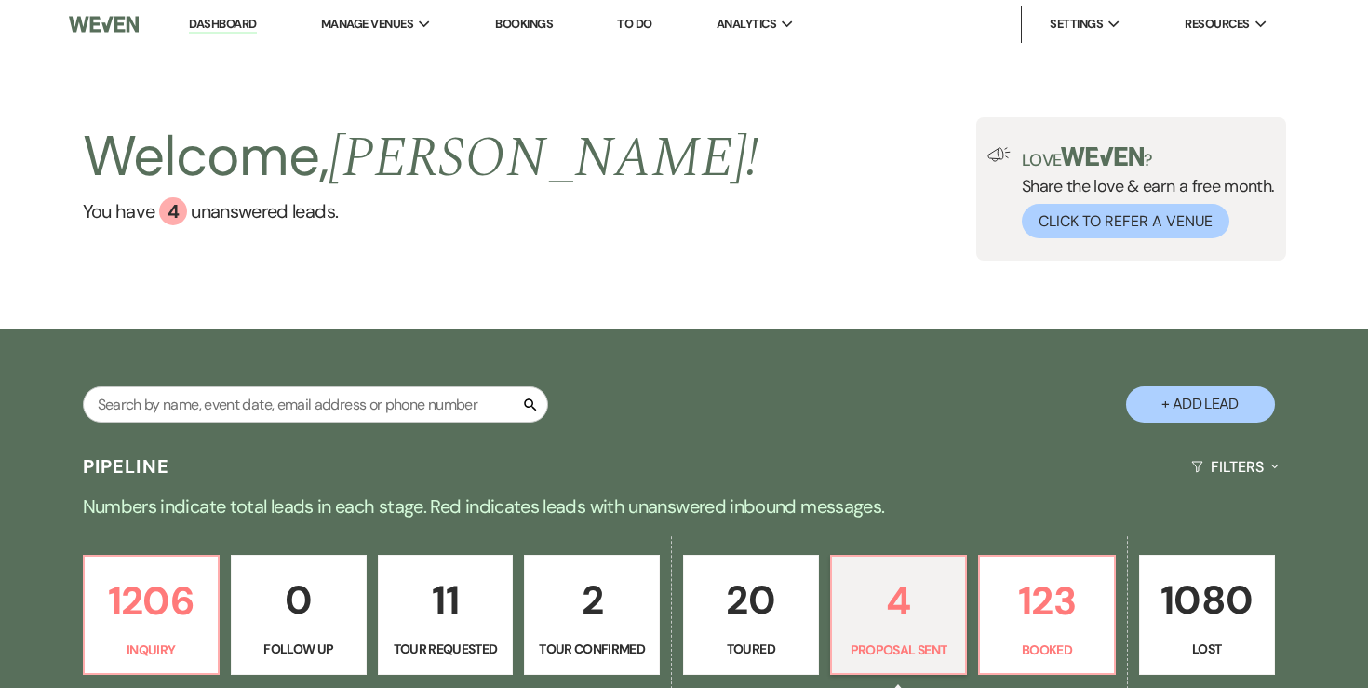
select select "6"
select select "14"
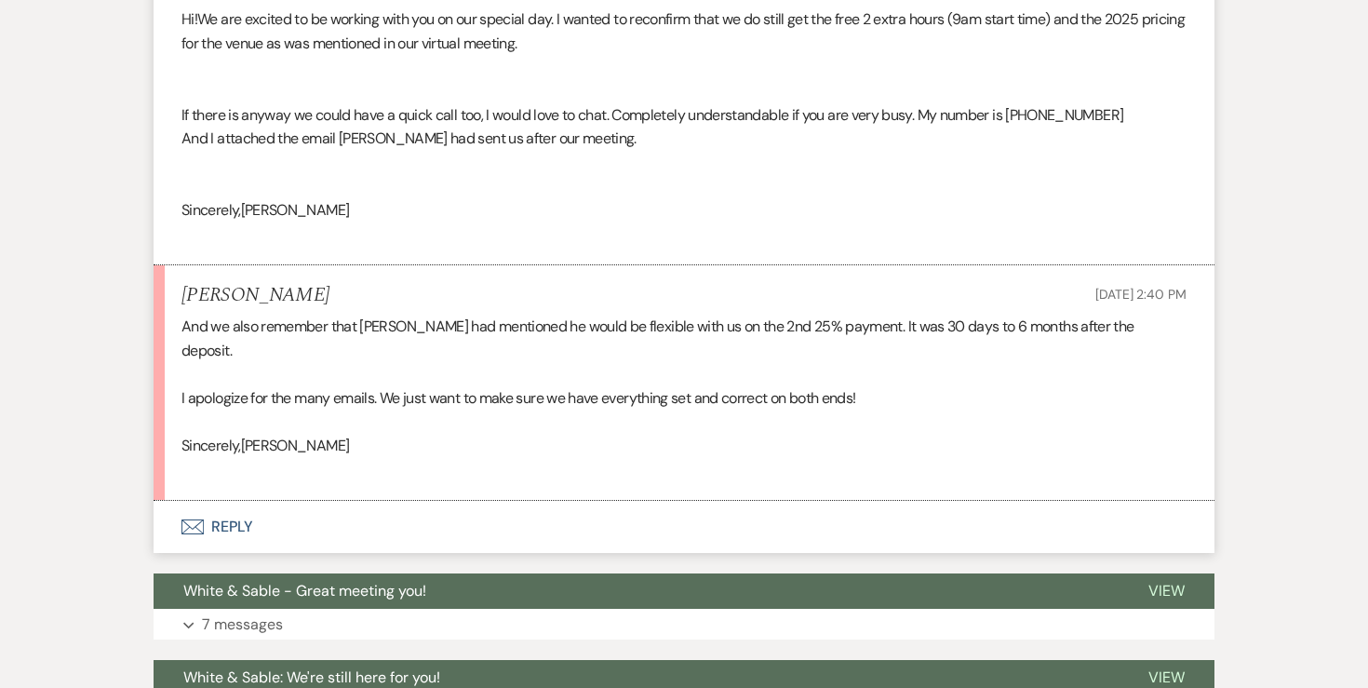
scroll to position [1760, 0]
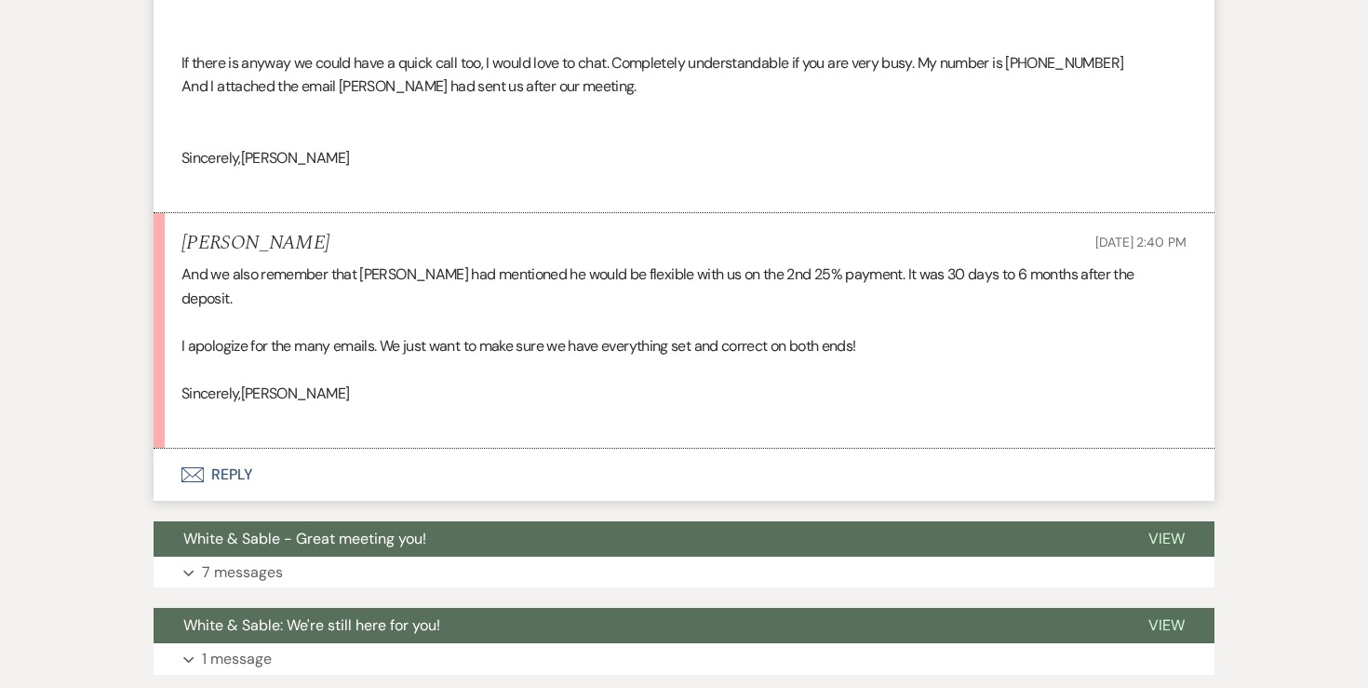
click at [238, 450] on button "Envelope Reply" at bounding box center [684, 474] width 1061 height 52
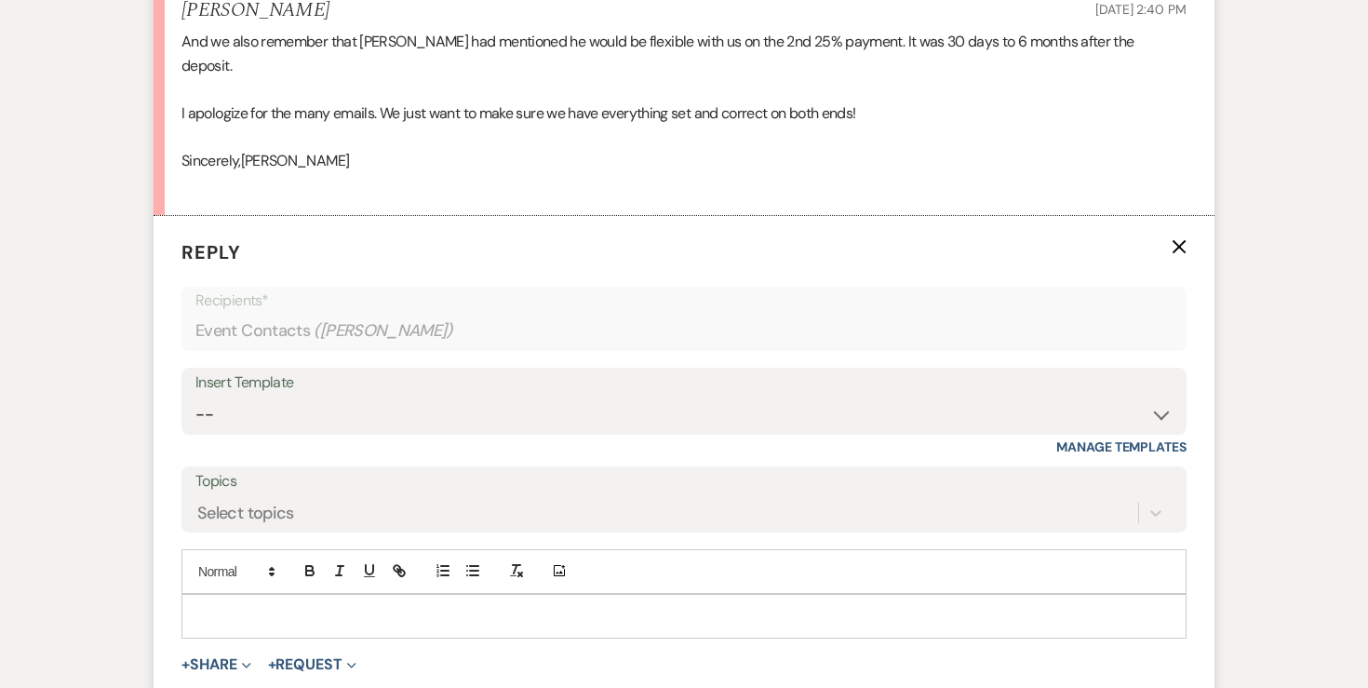
scroll to position [1992, 0]
click at [224, 595] on div at bounding box center [683, 616] width 1003 height 43
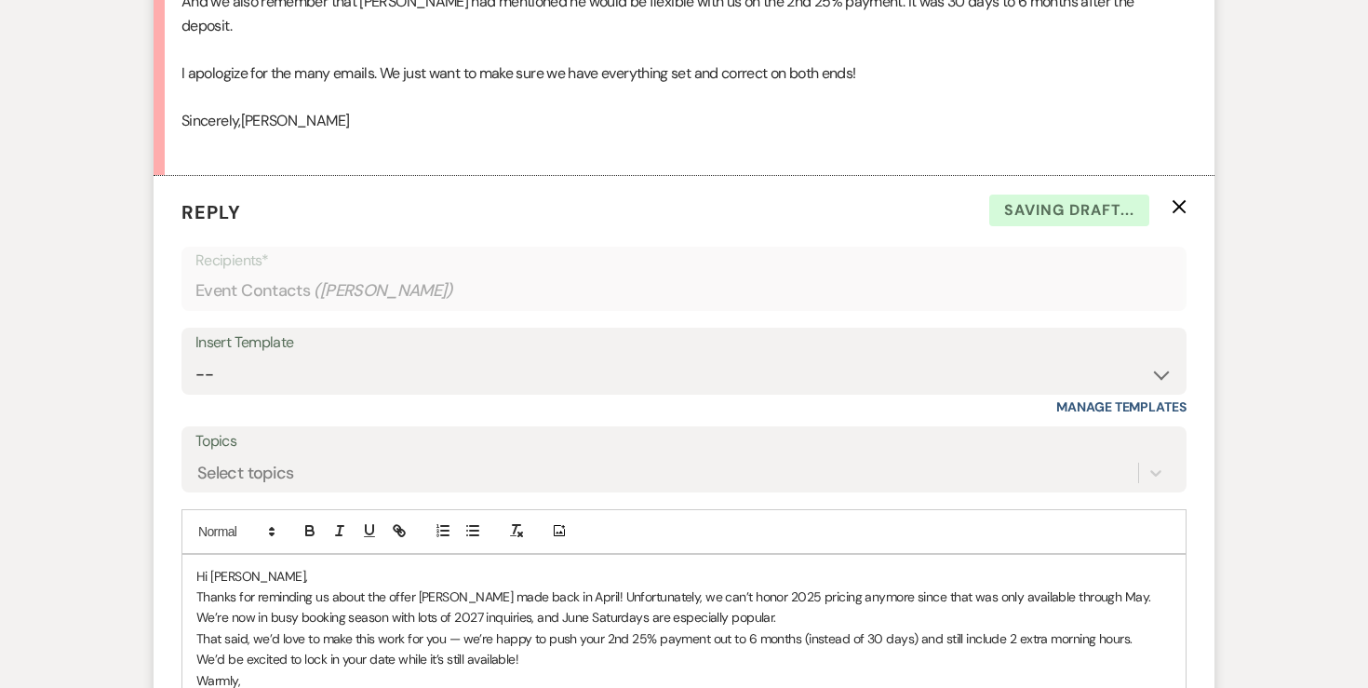
scroll to position [2041, 0]
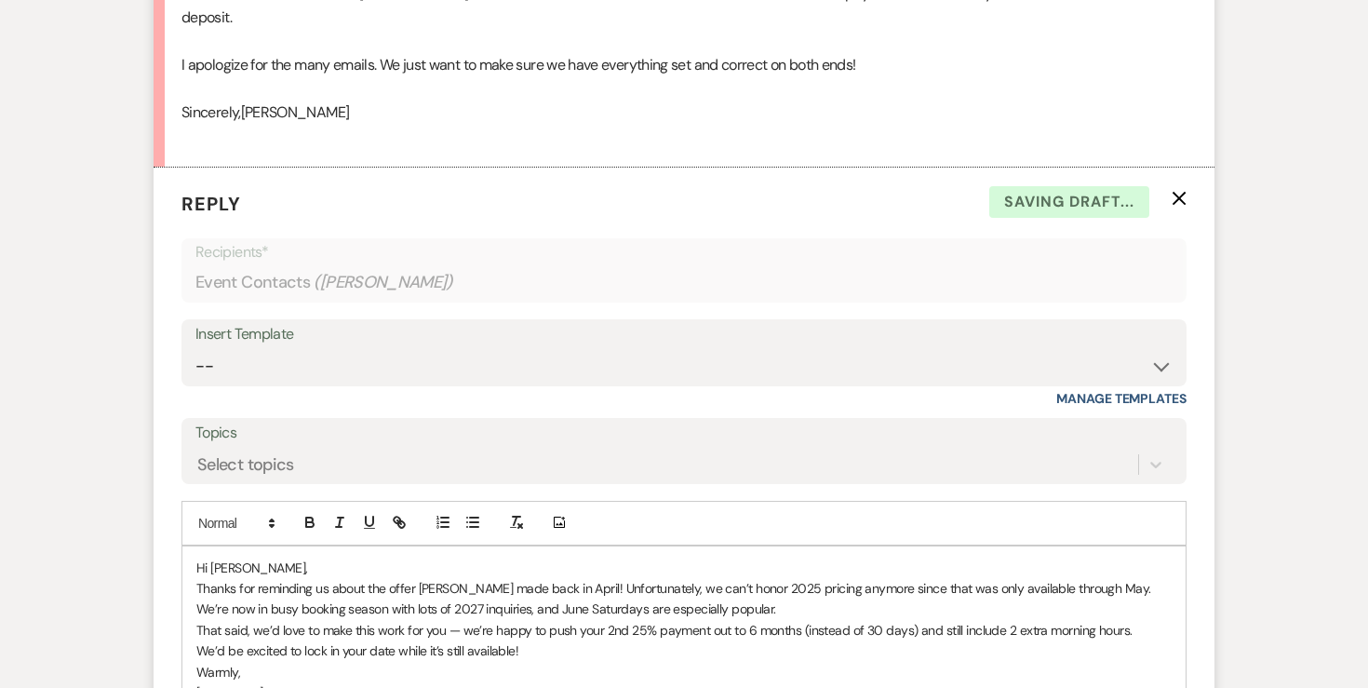
click at [277, 557] on p "Hi Lea," at bounding box center [683, 567] width 975 height 20
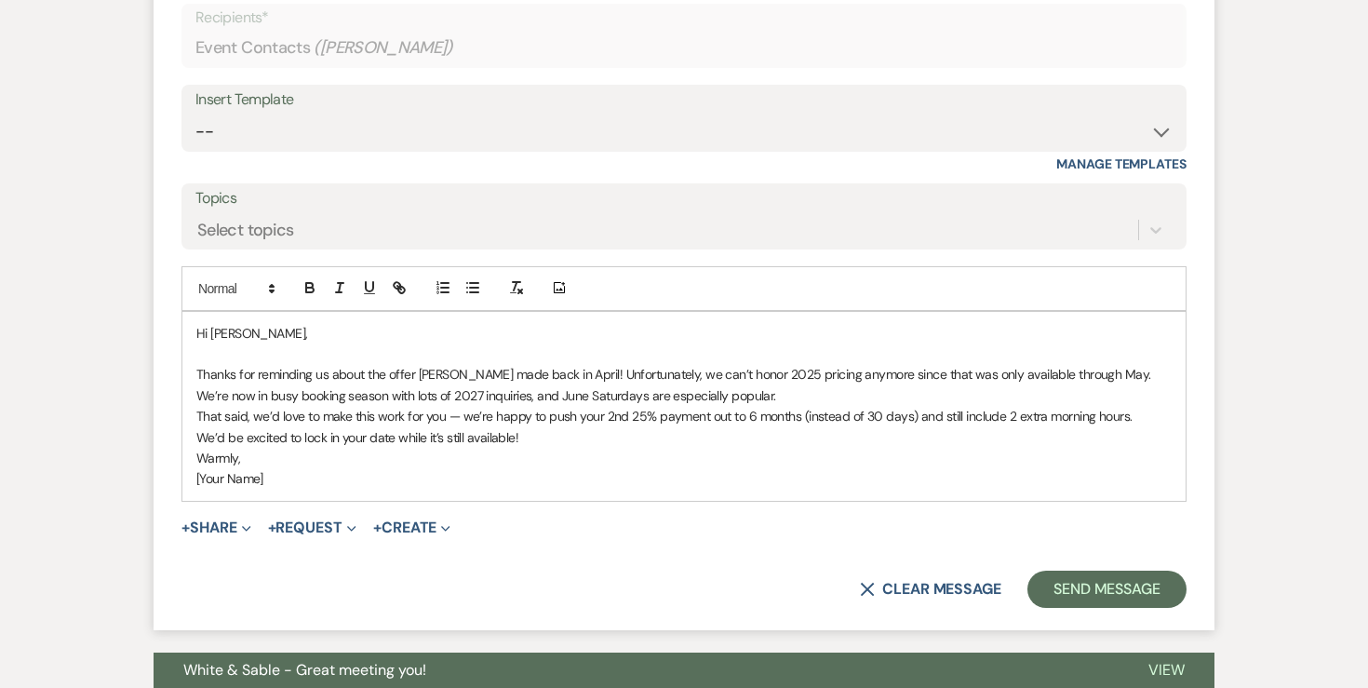
scroll to position [2281, 0]
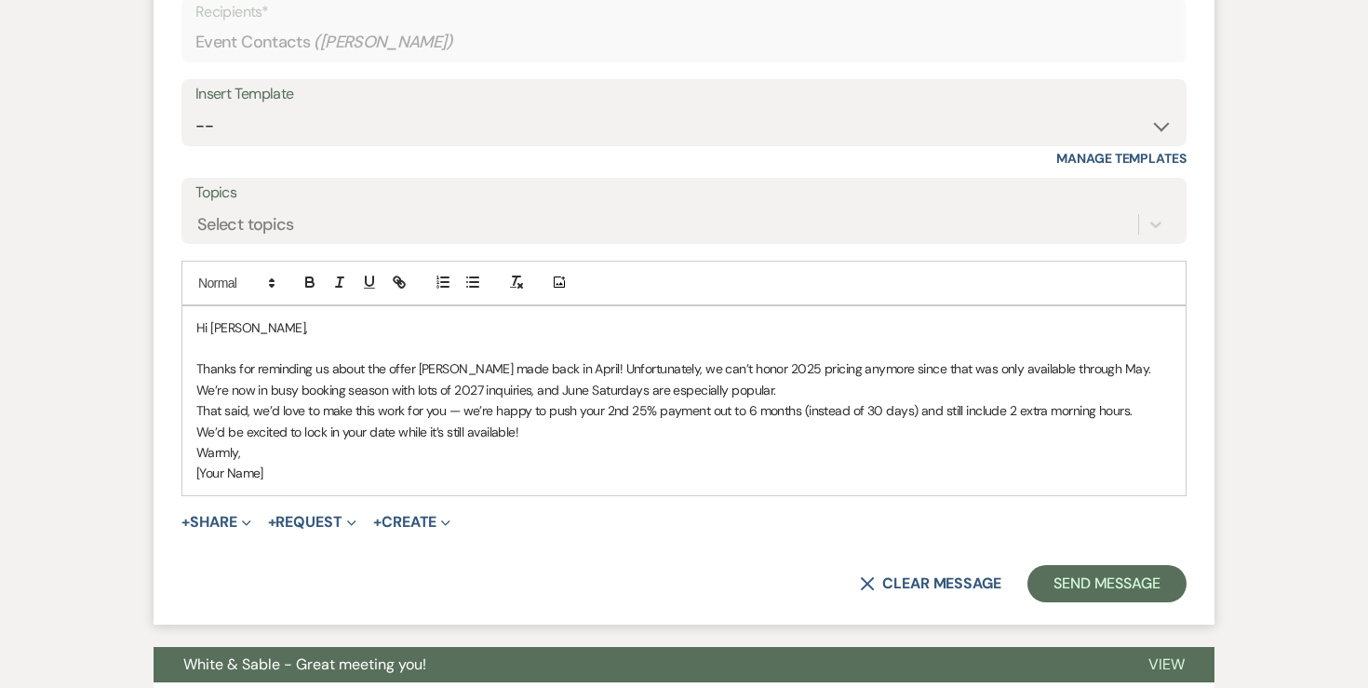
click at [707, 361] on p "Thanks for reminding us about the offer Landon made back in April! Unfortunatel…" at bounding box center [683, 379] width 975 height 42
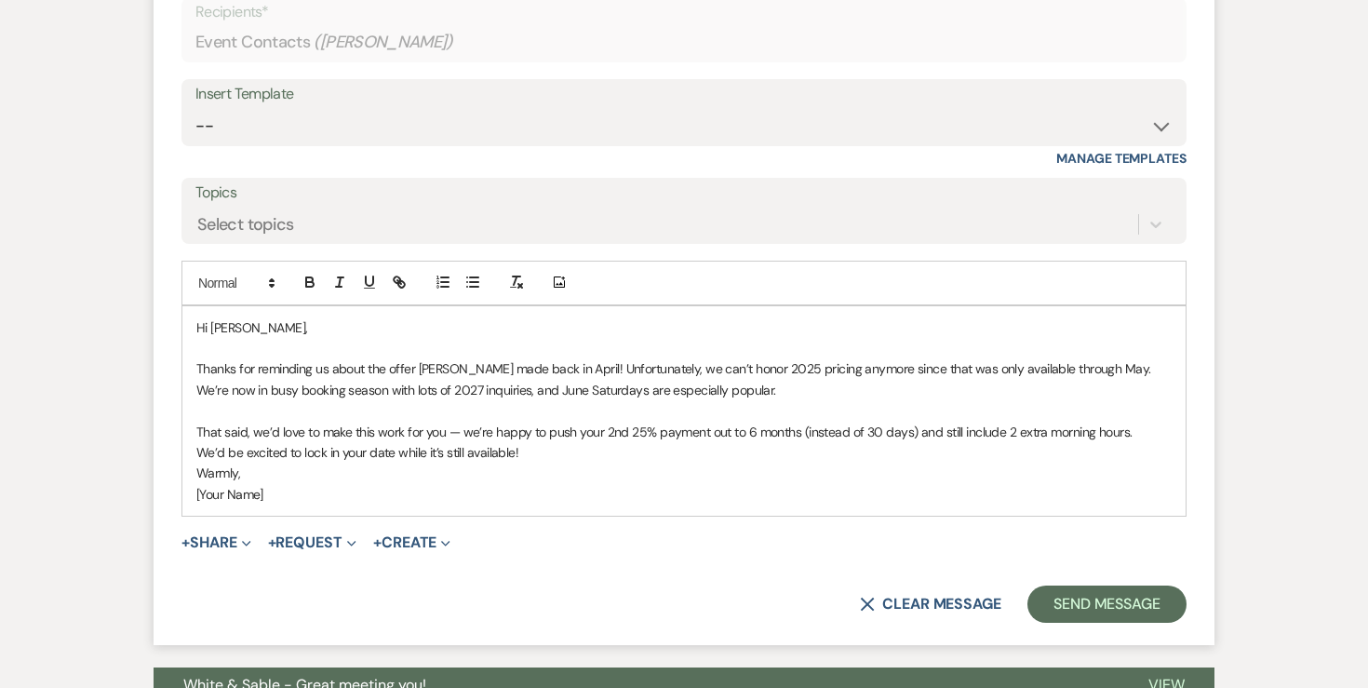
click at [448, 421] on p "That said, we’d love to make this work for you — we’re happy to push your 2nd 2…" at bounding box center [683, 431] width 975 height 20
click at [909, 421] on p "That said, we’d love to make this work for you - we’re happy to push your 2nd 2…" at bounding box center [683, 431] width 975 height 20
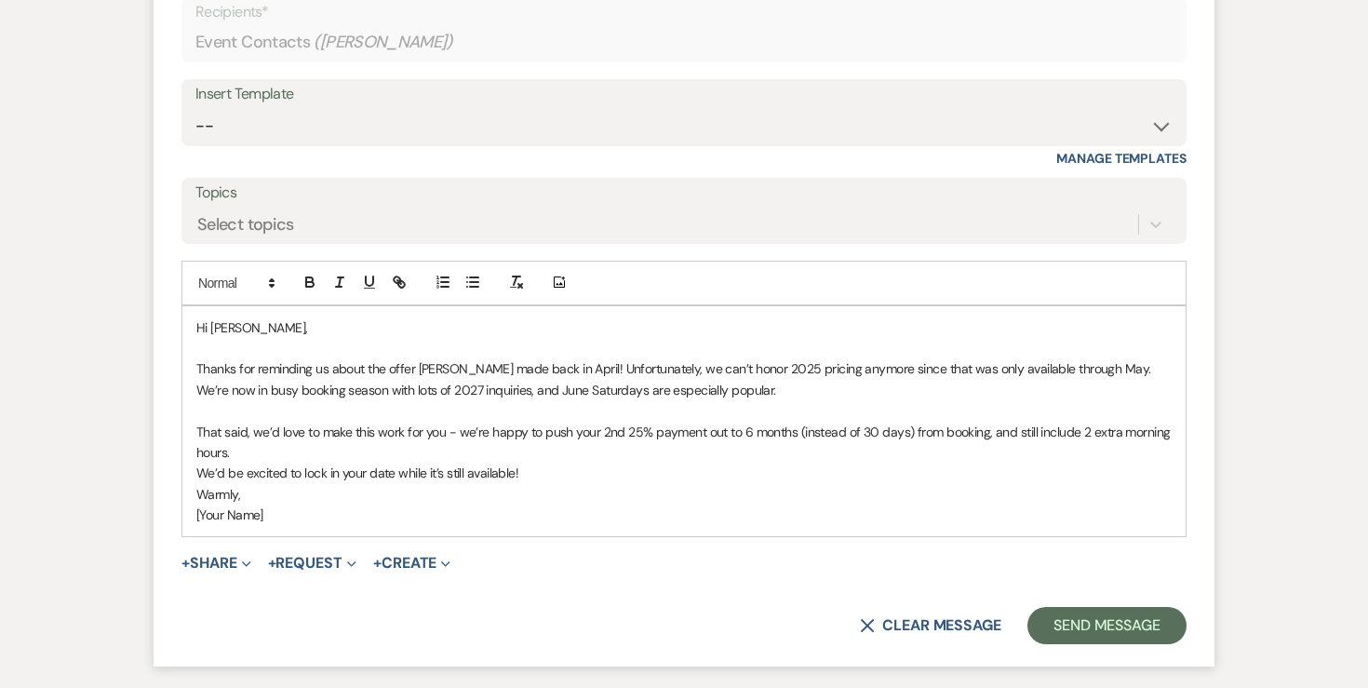
click at [312, 425] on p "That said, we’d love to make this work for you - we’re happy to push your 2nd 2…" at bounding box center [683, 442] width 975 height 42
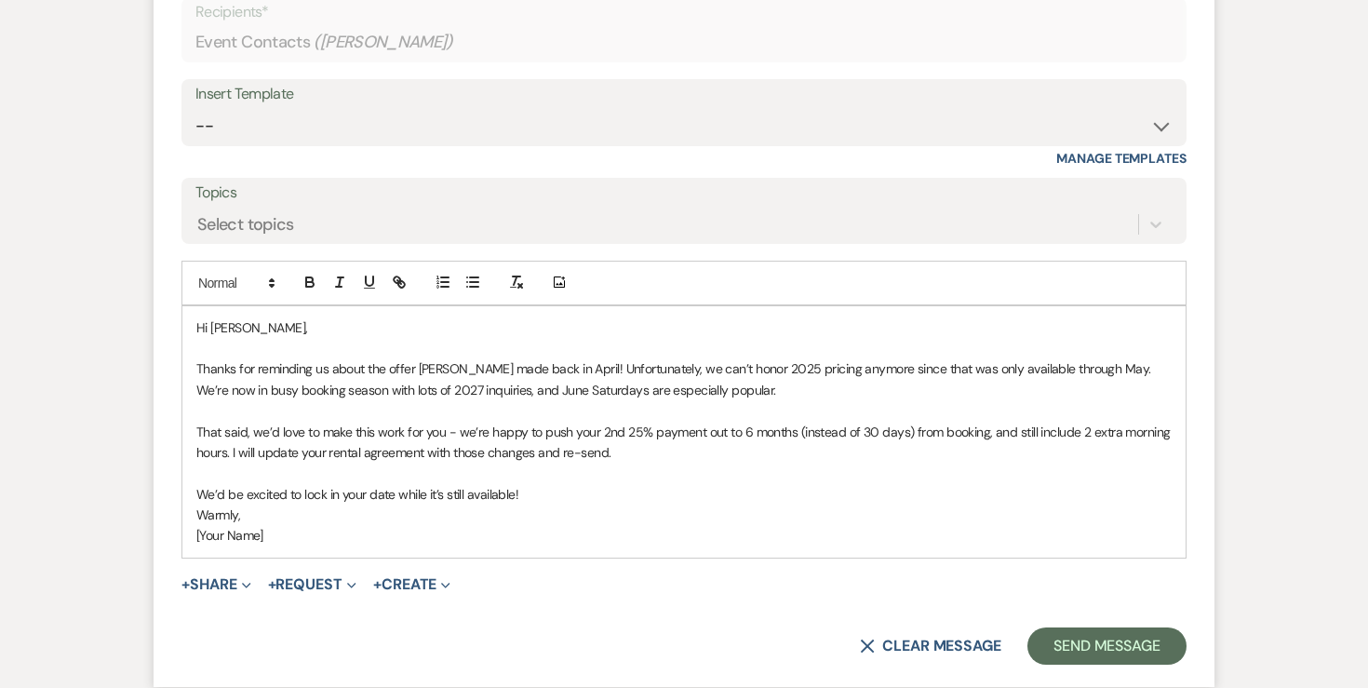
click at [587, 484] on p "We’d be excited to lock in your date while it’s still available!" at bounding box center [683, 494] width 975 height 20
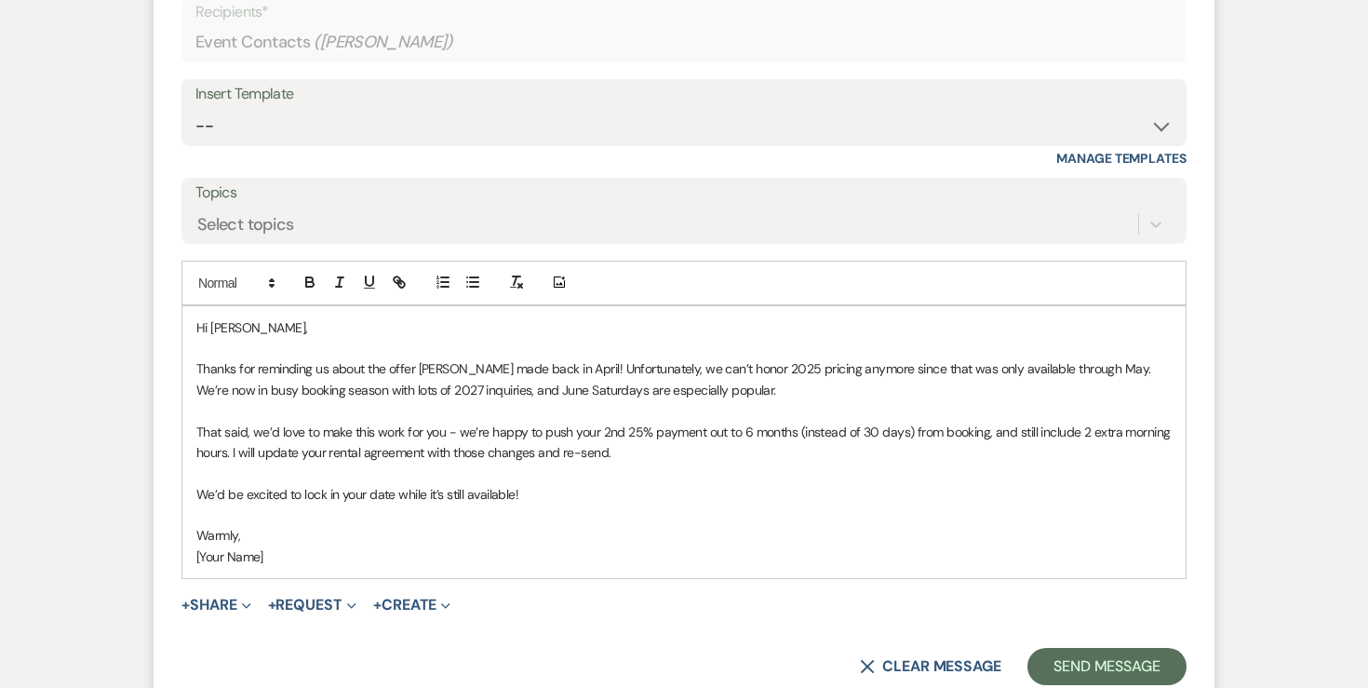
click at [271, 546] on p "[Your Name]" at bounding box center [683, 556] width 975 height 20
click at [713, 364] on p "Thanks for reminding us about the offer Landon made back in April! Unfortunatel…" at bounding box center [683, 379] width 975 height 42
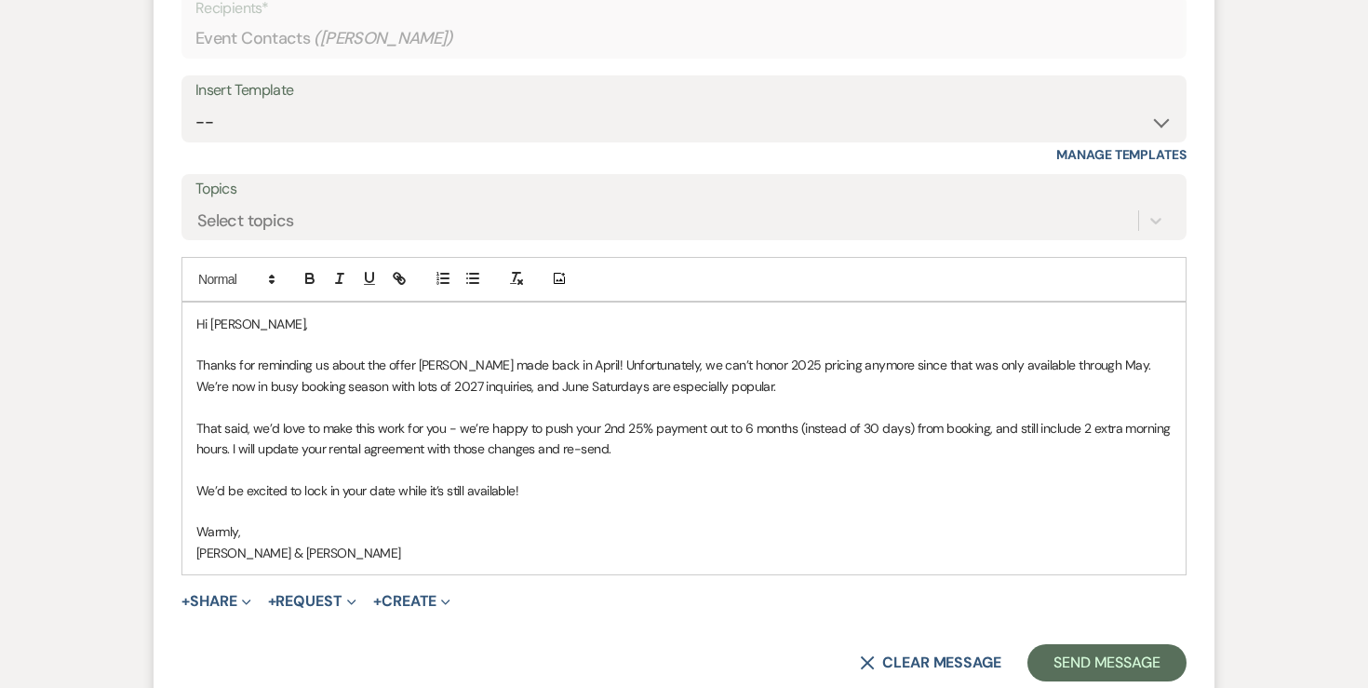
click at [635, 424] on p "That said, we’d love to make this work for you - we’re happy to push your 2nd 2…" at bounding box center [683, 439] width 975 height 42
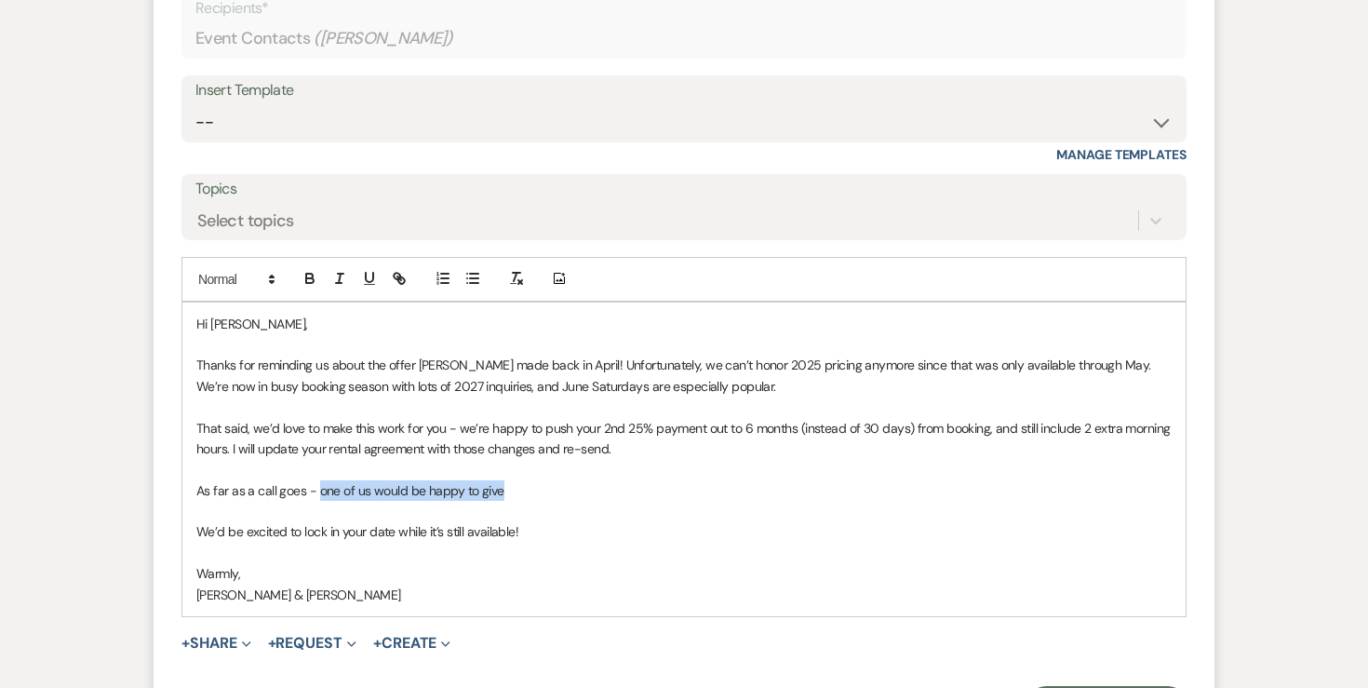
drag, startPoint x: 316, startPoint y: 466, endPoint x: 535, endPoint y: 460, distance: 218.8
click at [535, 480] on p "As far as a call goes - one of us would be happy to give" at bounding box center [683, 490] width 975 height 20
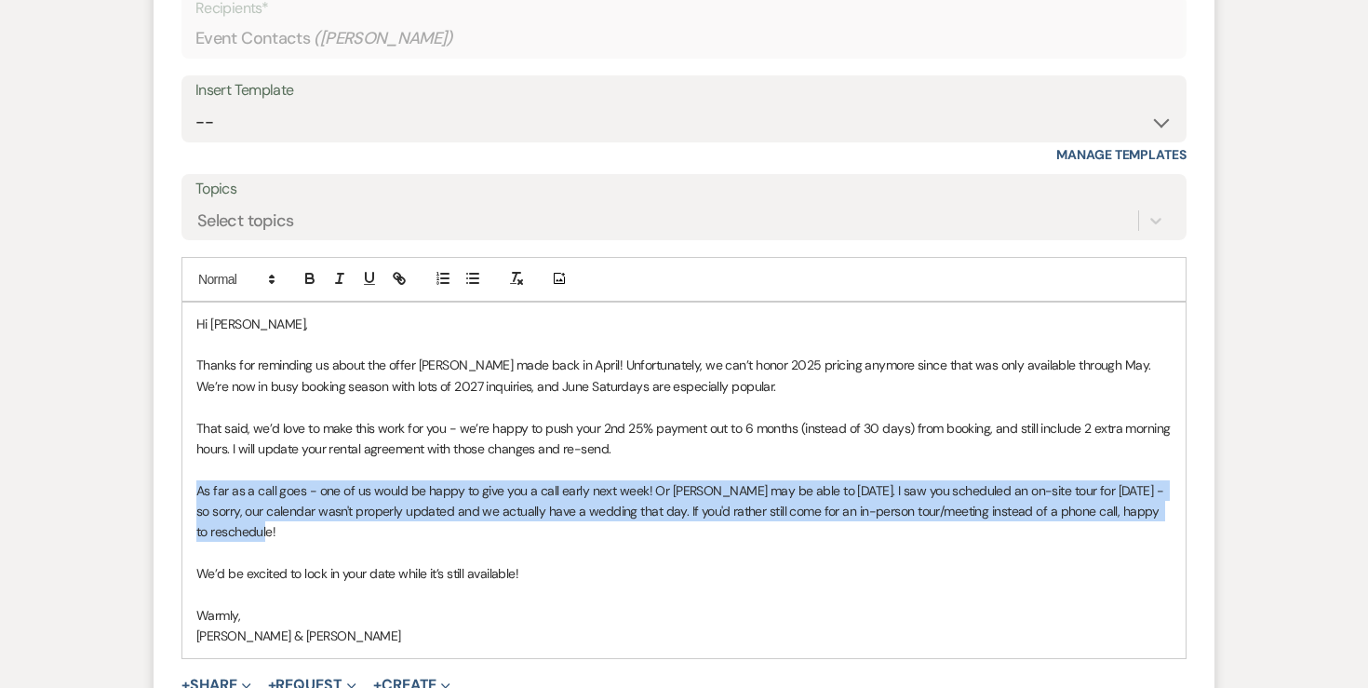
drag, startPoint x: 274, startPoint y: 512, endPoint x: 181, endPoint y: 465, distance: 104.0
click at [181, 465] on div "Hi Lea, Thanks for reminding us about the offer Landon made back in April! Unfo…" at bounding box center [683, 479] width 1005 height 357
copy p "As far as a call goes - one of us would be happy to give you a call early next …"
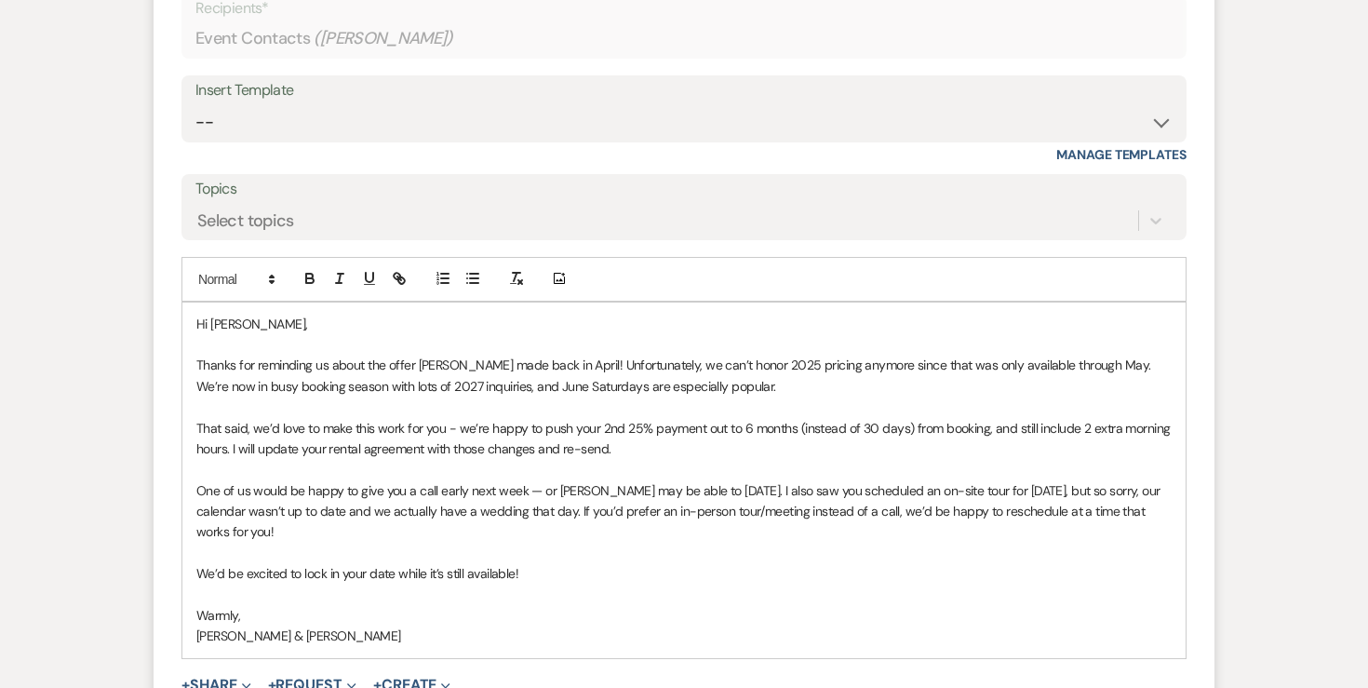
click at [529, 480] on p "One of us would be happy to give you a call early next week — or Landon may be …" at bounding box center [683, 511] width 975 height 62
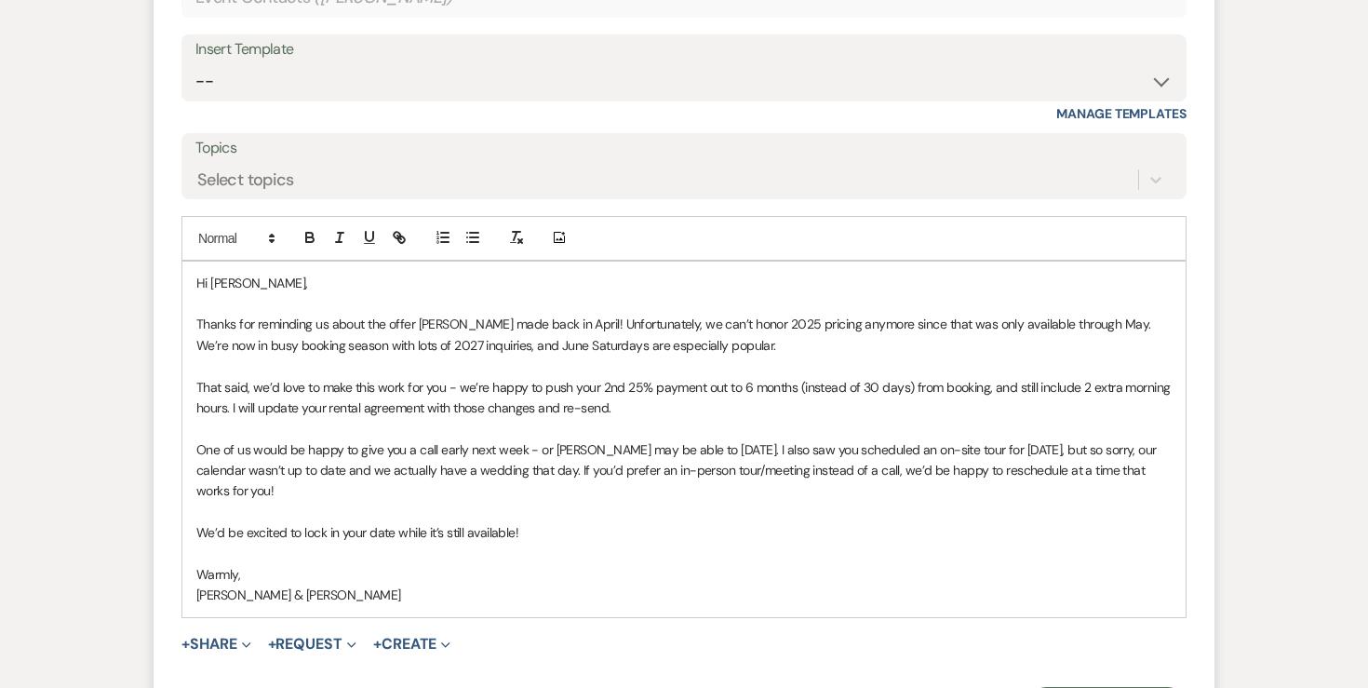
scroll to position [2329, 0]
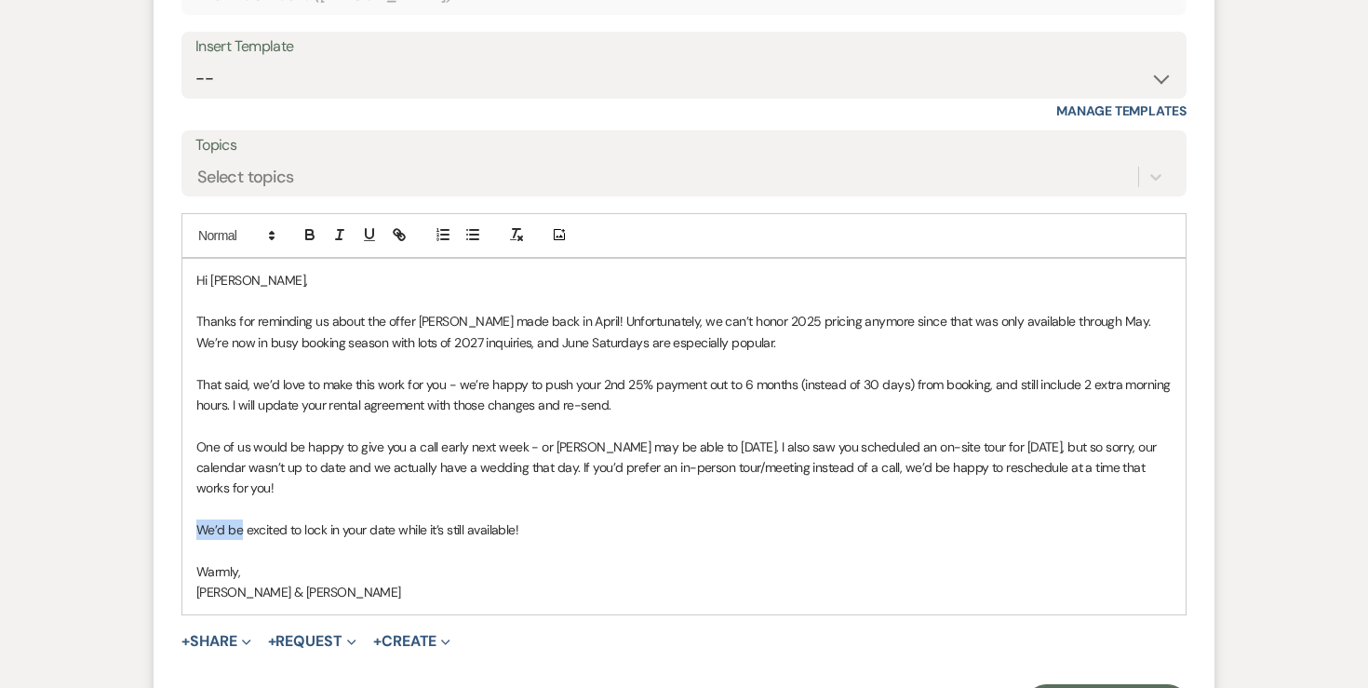
drag, startPoint x: 242, startPoint y: 508, endPoint x: 143, endPoint y: 507, distance: 98.6
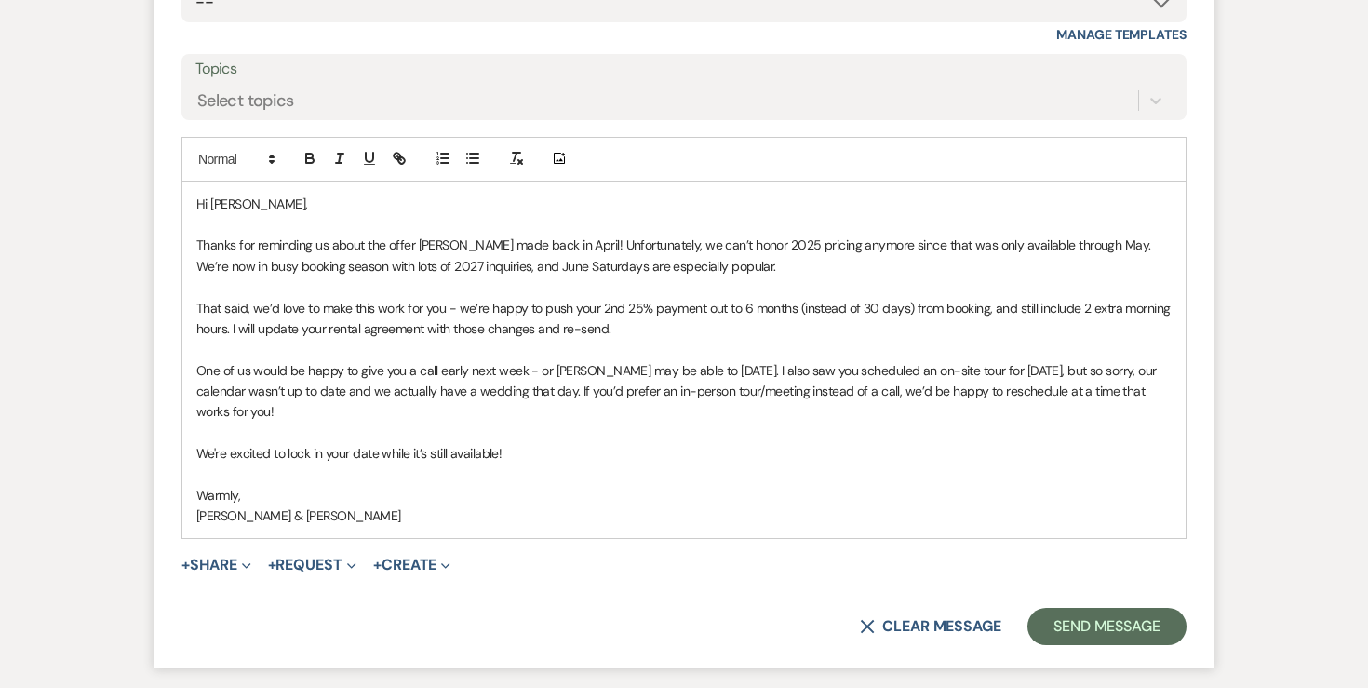
scroll to position [2409, 0]
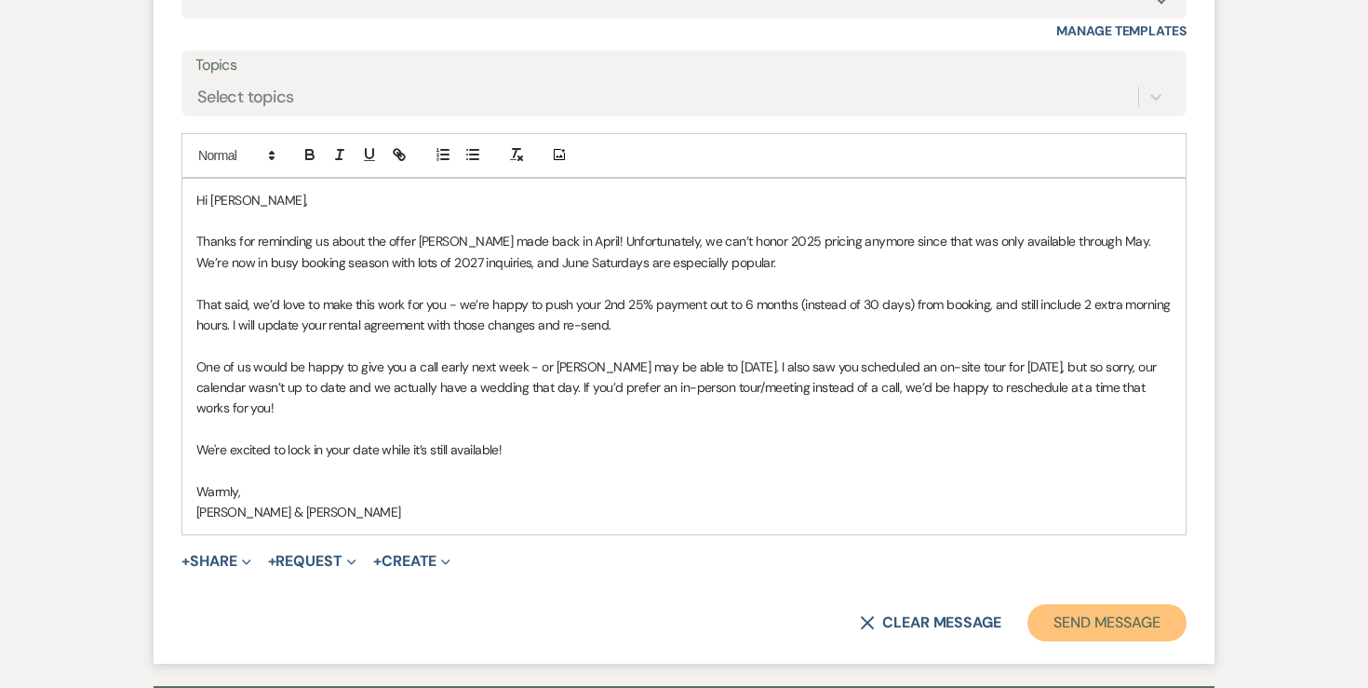
click at [1102, 604] on button "Send Message" at bounding box center [1106, 622] width 159 height 37
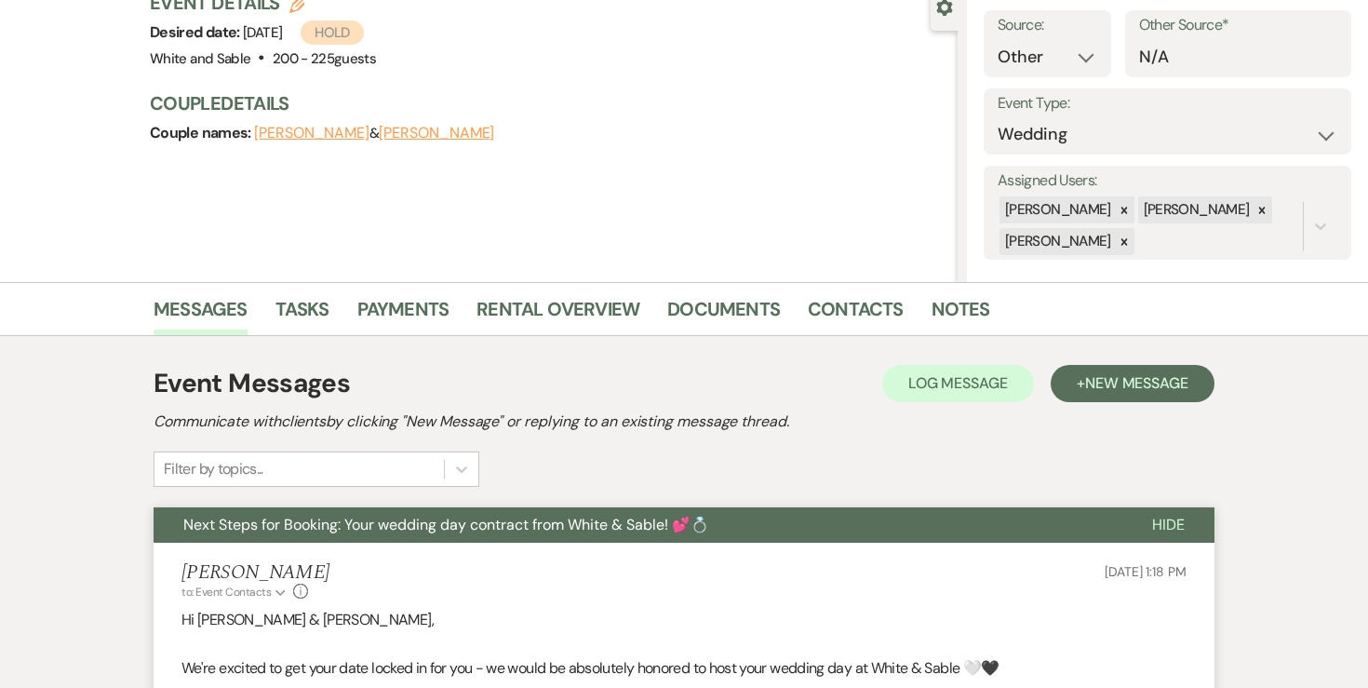
scroll to position [0, 0]
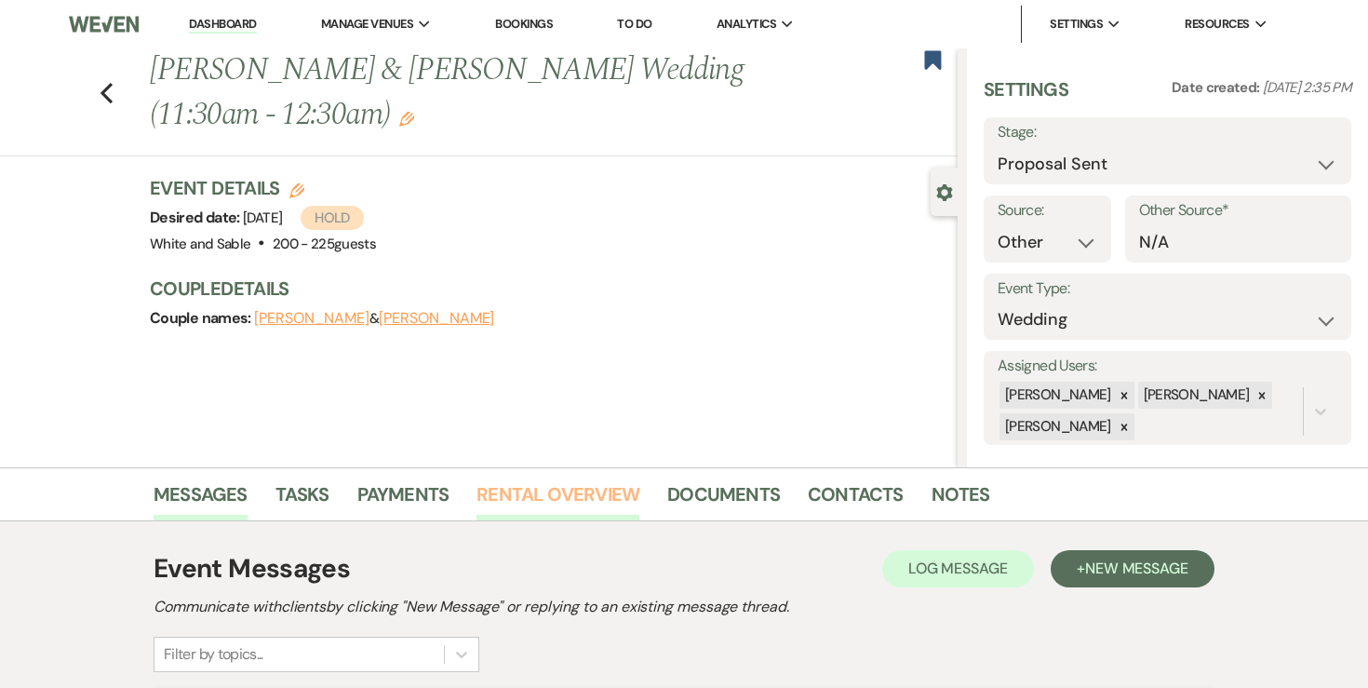
click at [595, 490] on link "Rental Overview" at bounding box center [557, 499] width 163 height 41
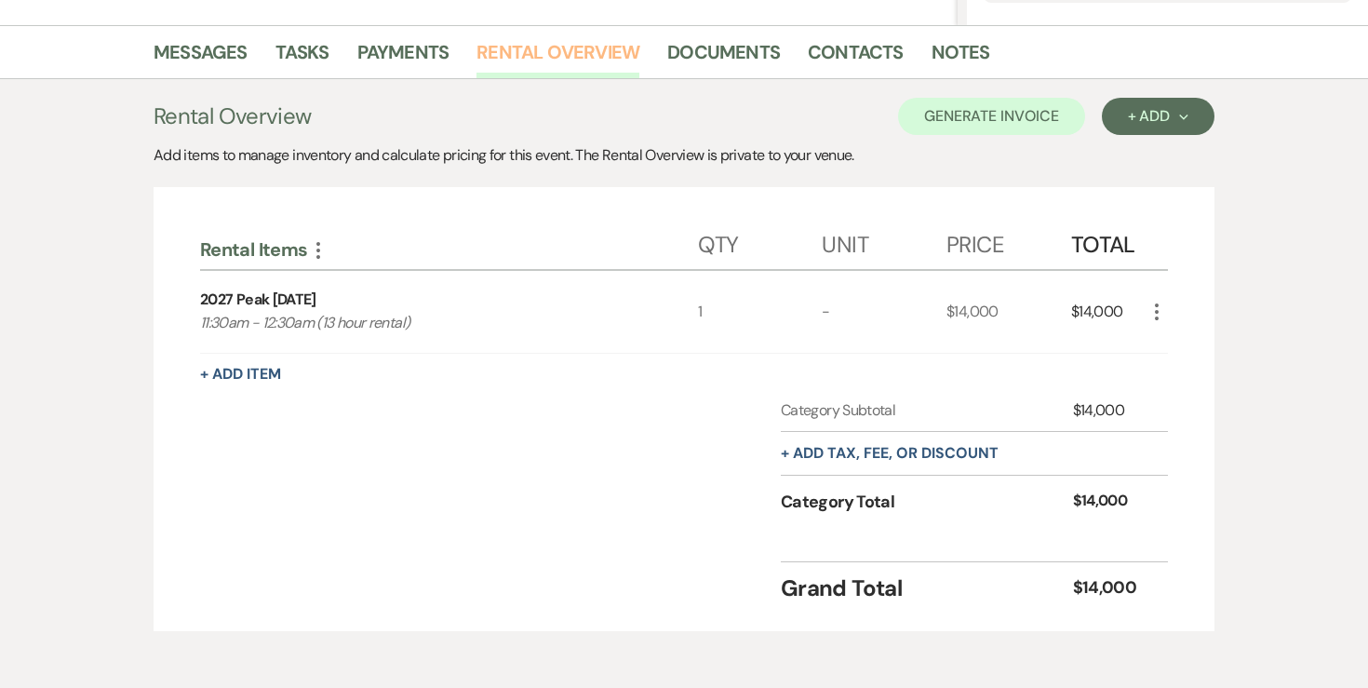
scroll to position [450, 0]
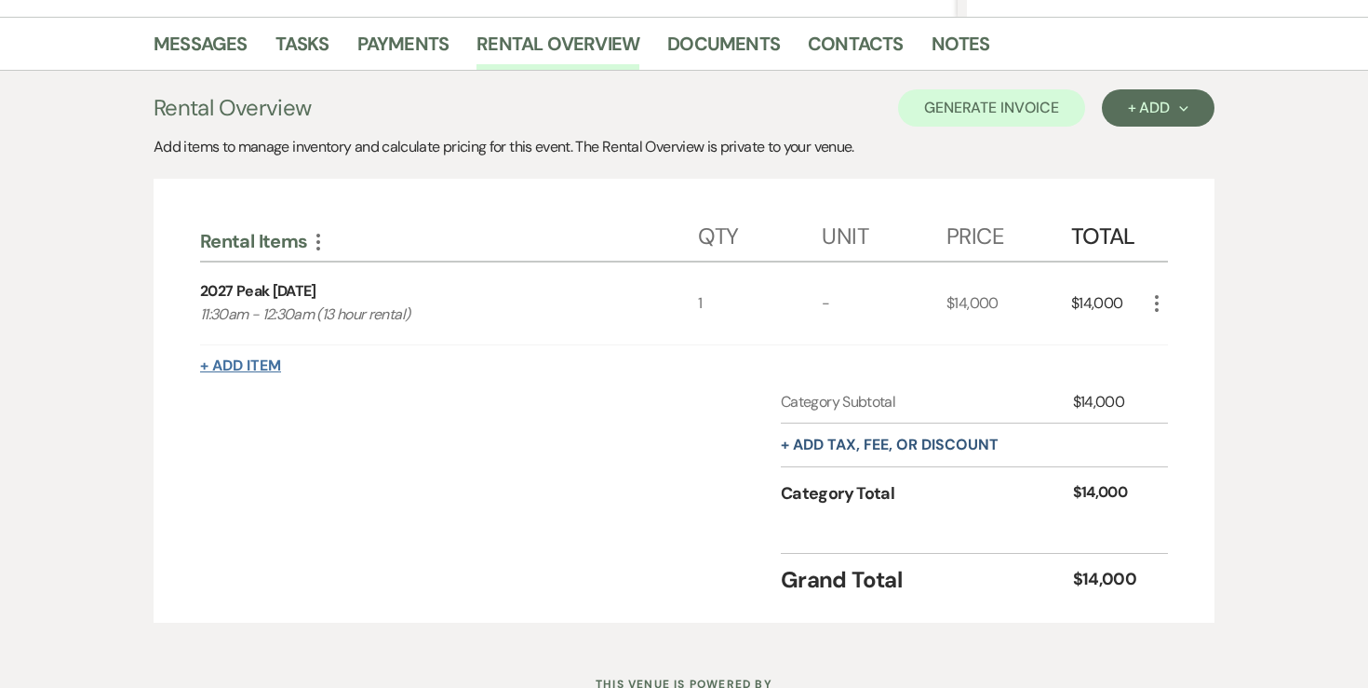
click at [277, 367] on button "+ Add Item" at bounding box center [240, 365] width 81 height 15
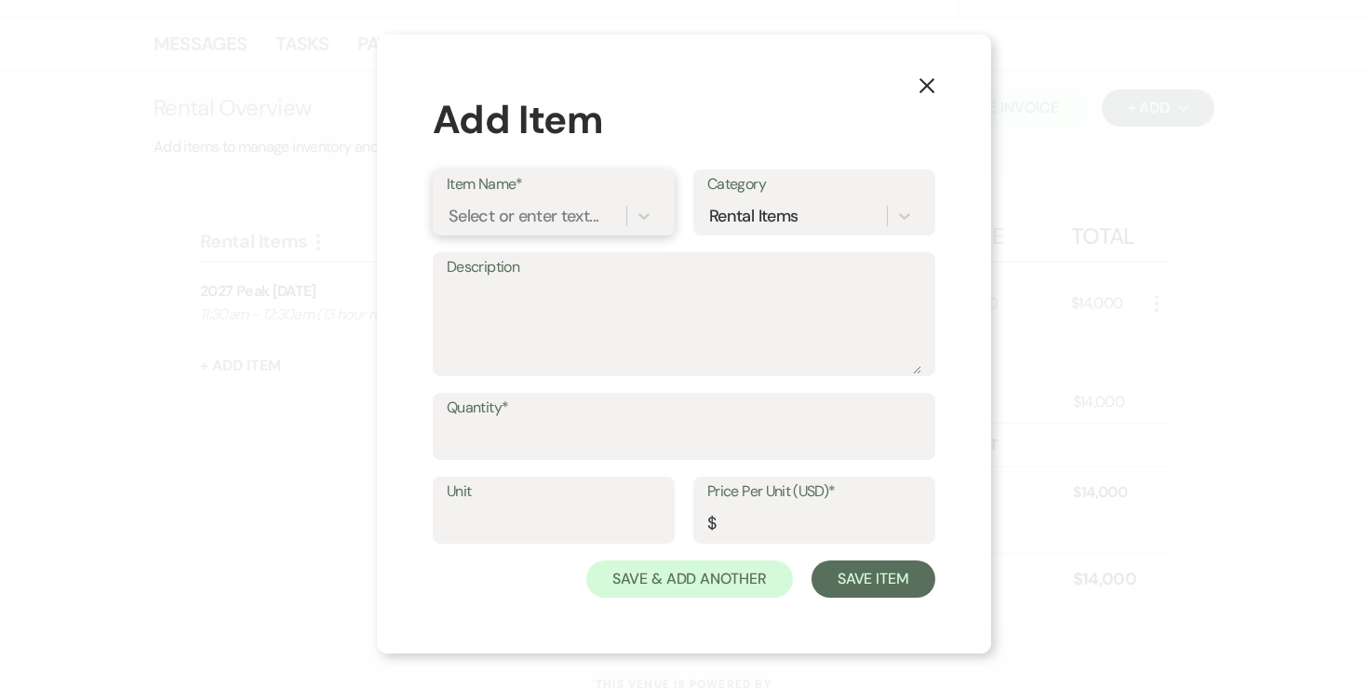
click at [546, 229] on div "Select or enter text..." at bounding box center [537, 216] width 180 height 33
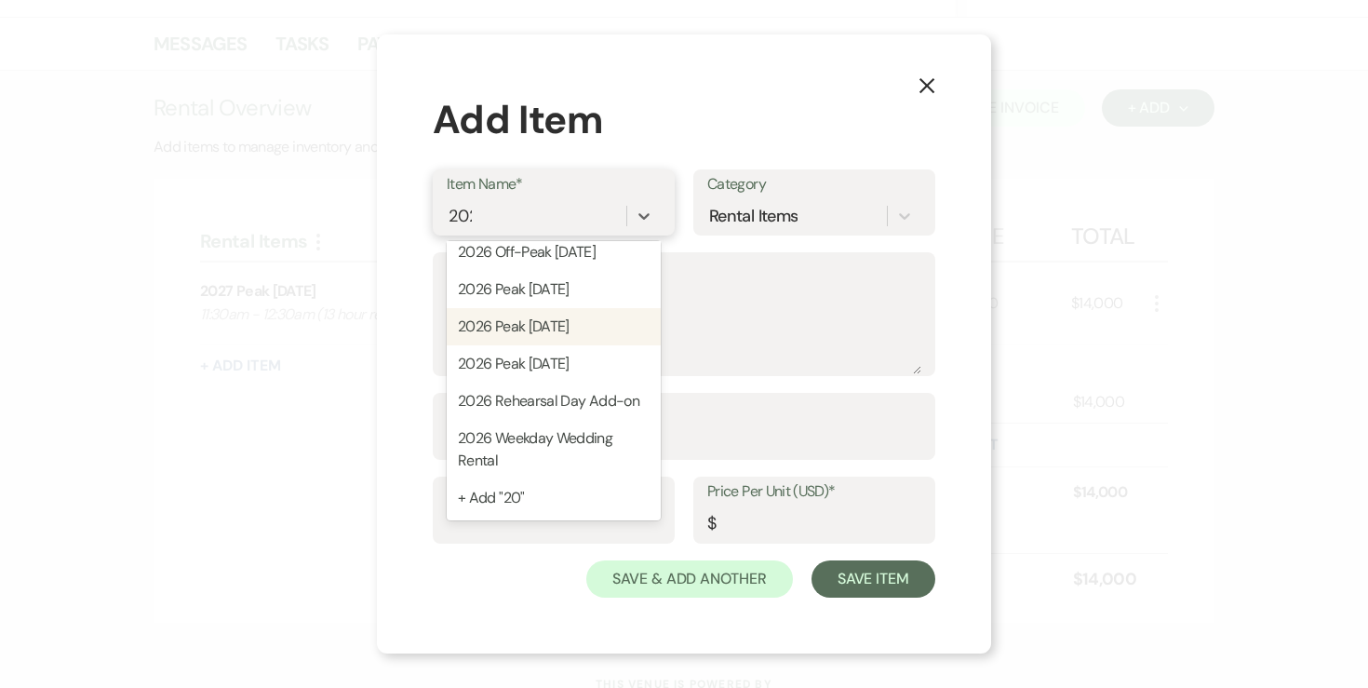
scroll to position [0, 0]
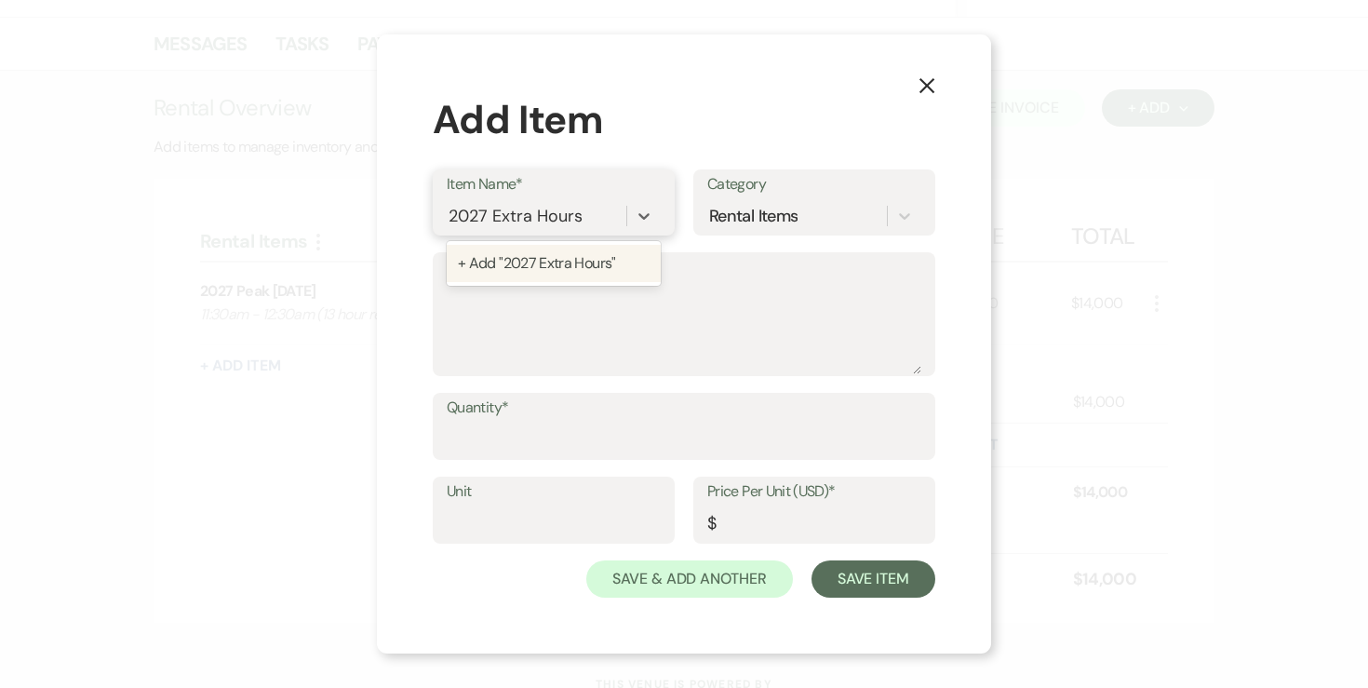
type input "2027 Extra Hours"
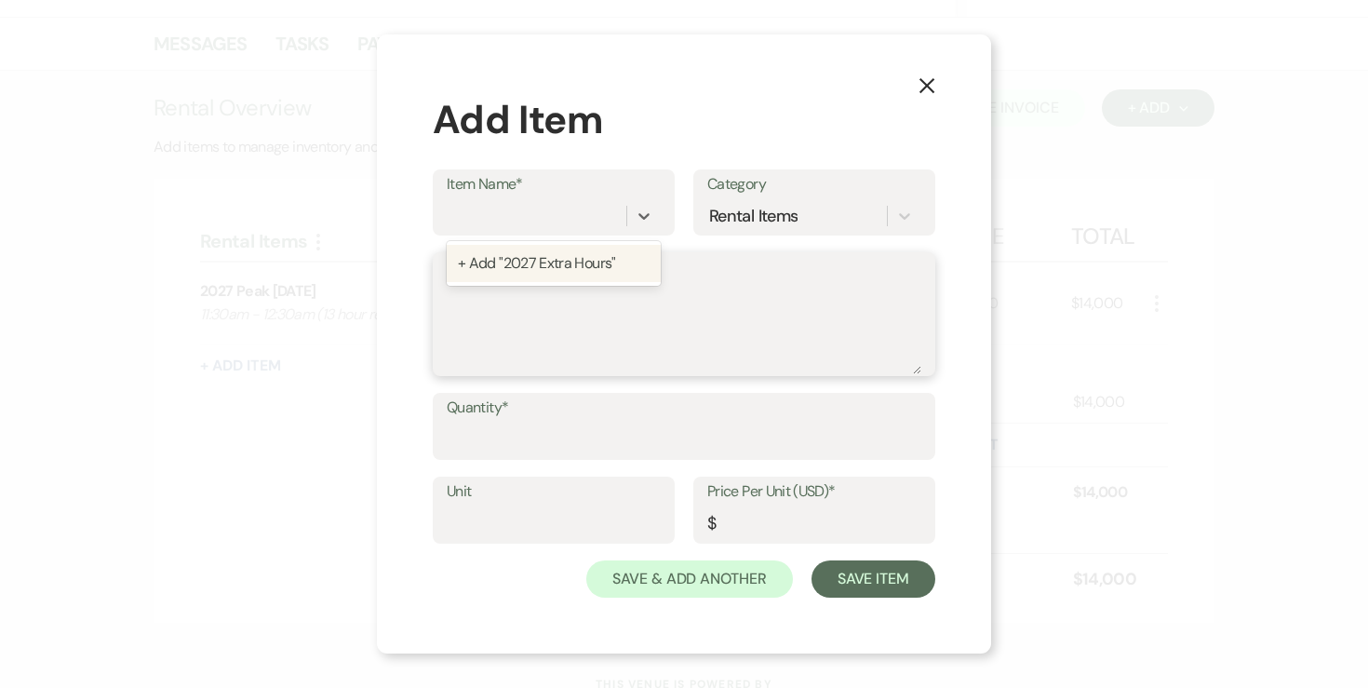
click at [630, 308] on textarea "Description" at bounding box center [684, 327] width 475 height 93
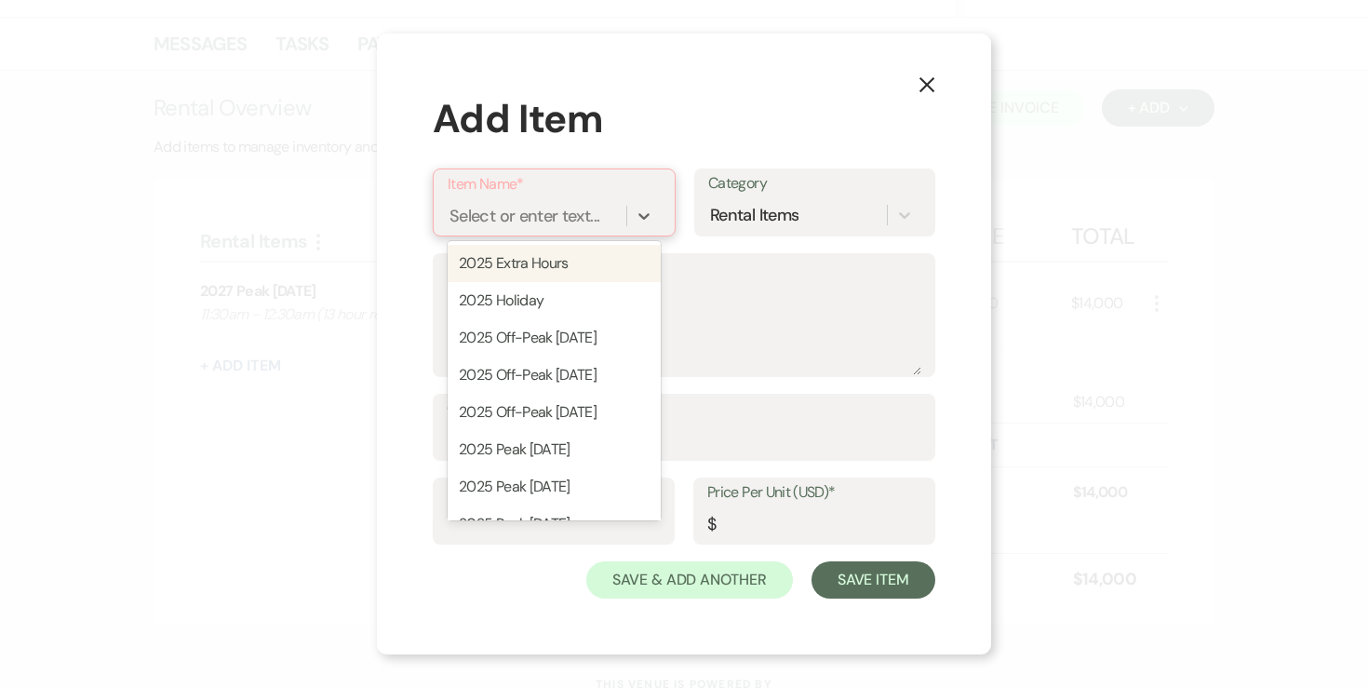
click at [564, 216] on div "Select or enter text..." at bounding box center [524, 216] width 150 height 25
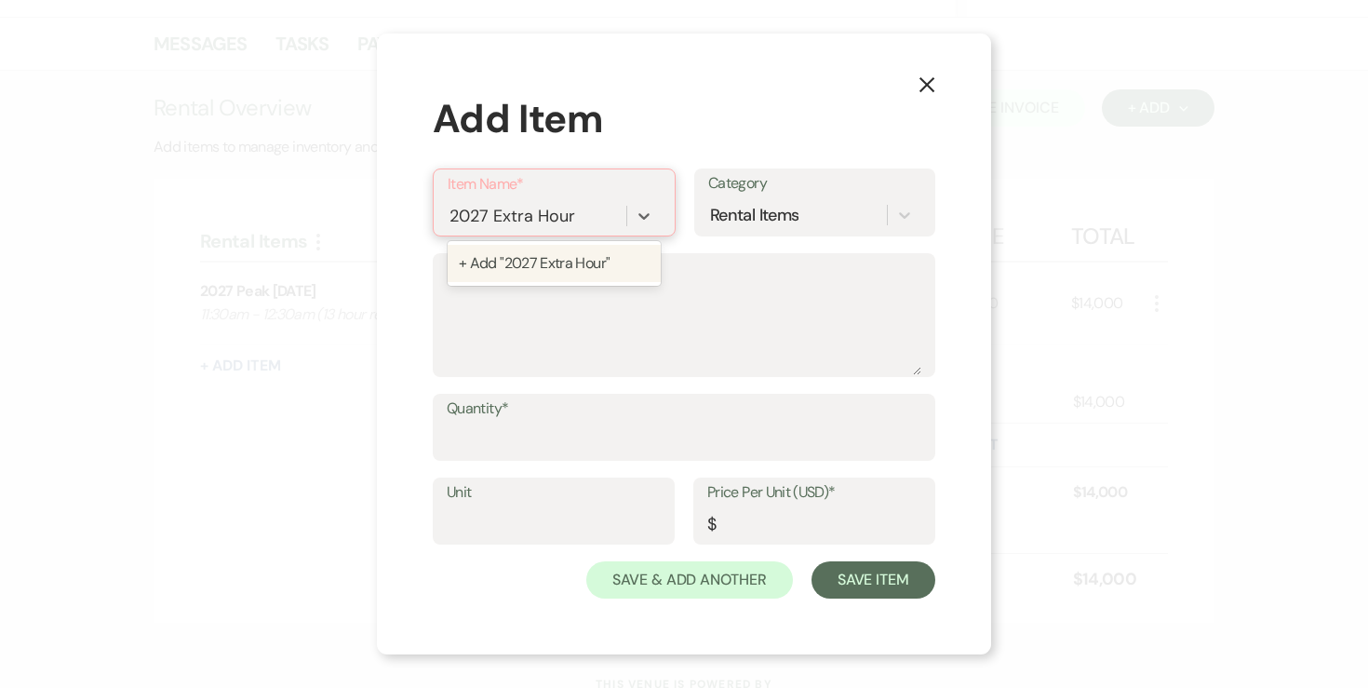
type input "2027 Extra Hours"
click at [545, 265] on div "+ Add "2027 Extra Hours"" at bounding box center [554, 263] width 213 height 37
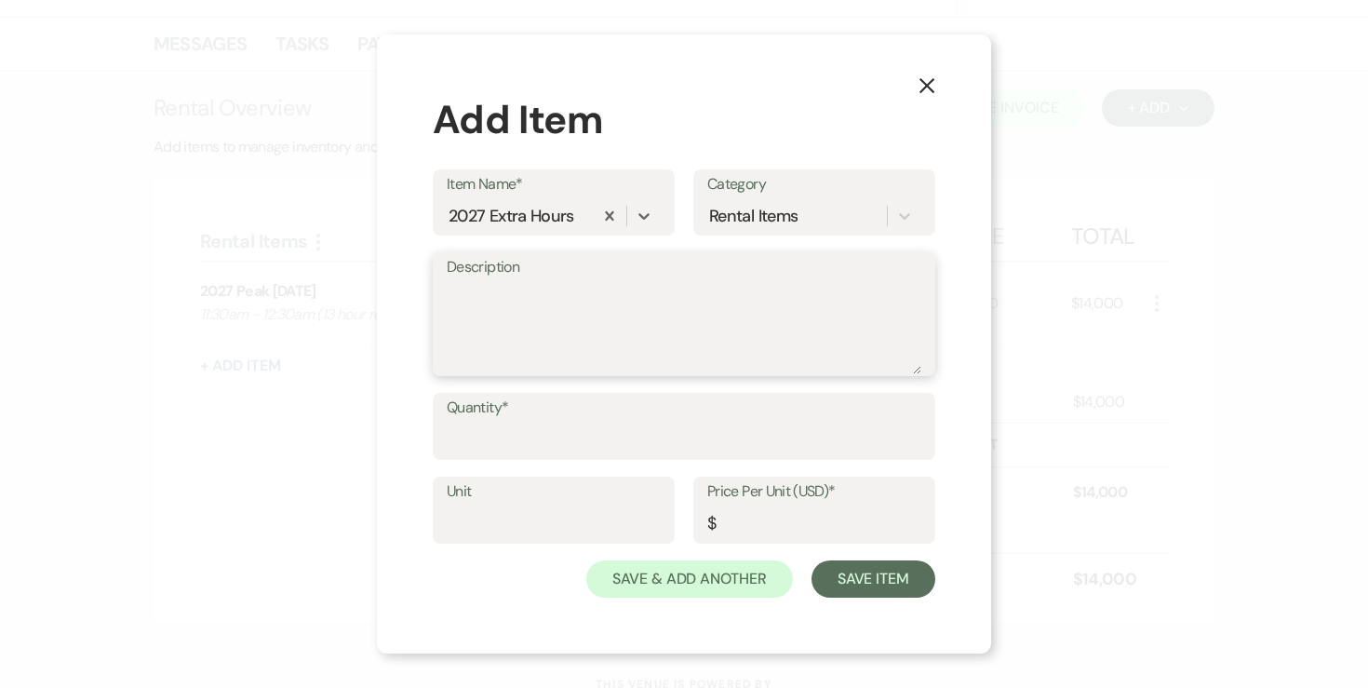
click at [534, 303] on textarea "Description" at bounding box center [684, 327] width 475 height 93
type textarea "9:30am - 11:30am"
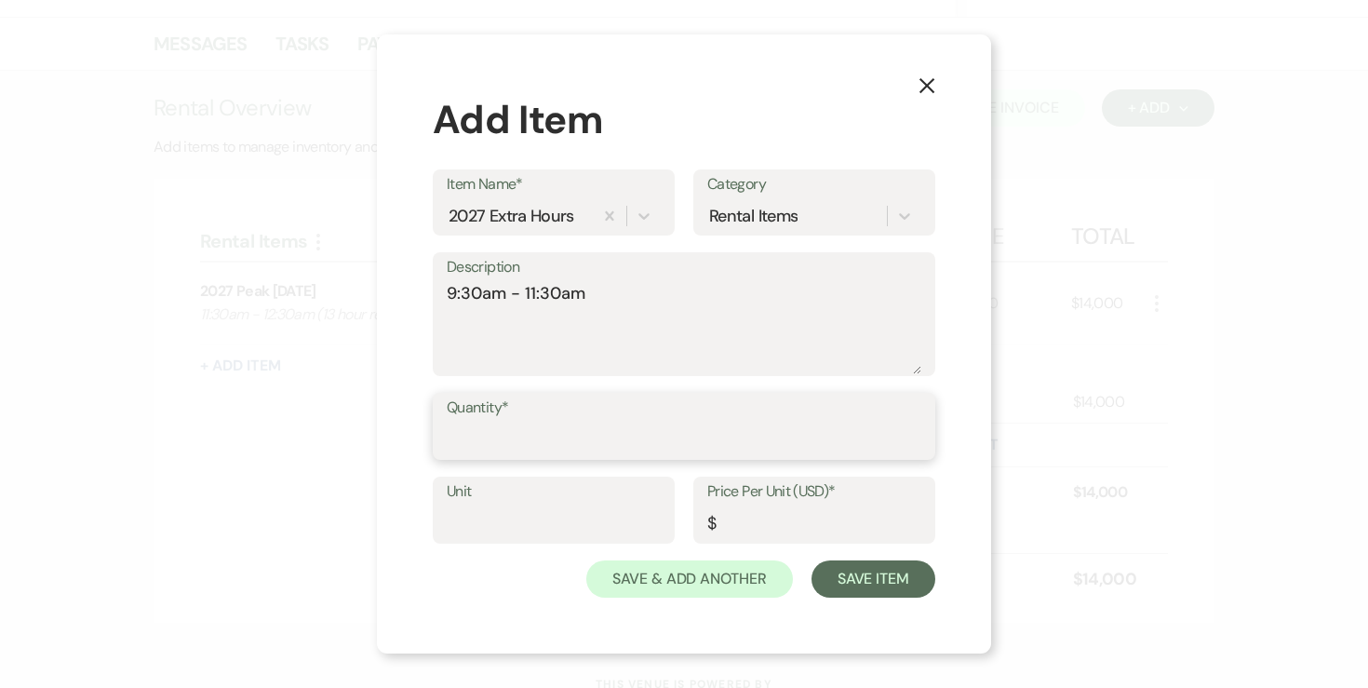
click at [502, 431] on input "Quantity*" at bounding box center [684, 439] width 475 height 36
type input "1"
click at [777, 521] on input "Price Per Unit (USD)*" at bounding box center [814, 523] width 214 height 36
type input "500"
click at [855, 609] on div "X Add Item Item Name* 2027 Extra Hours Category Rental Items Description 9:30am…" at bounding box center [684, 343] width 614 height 619
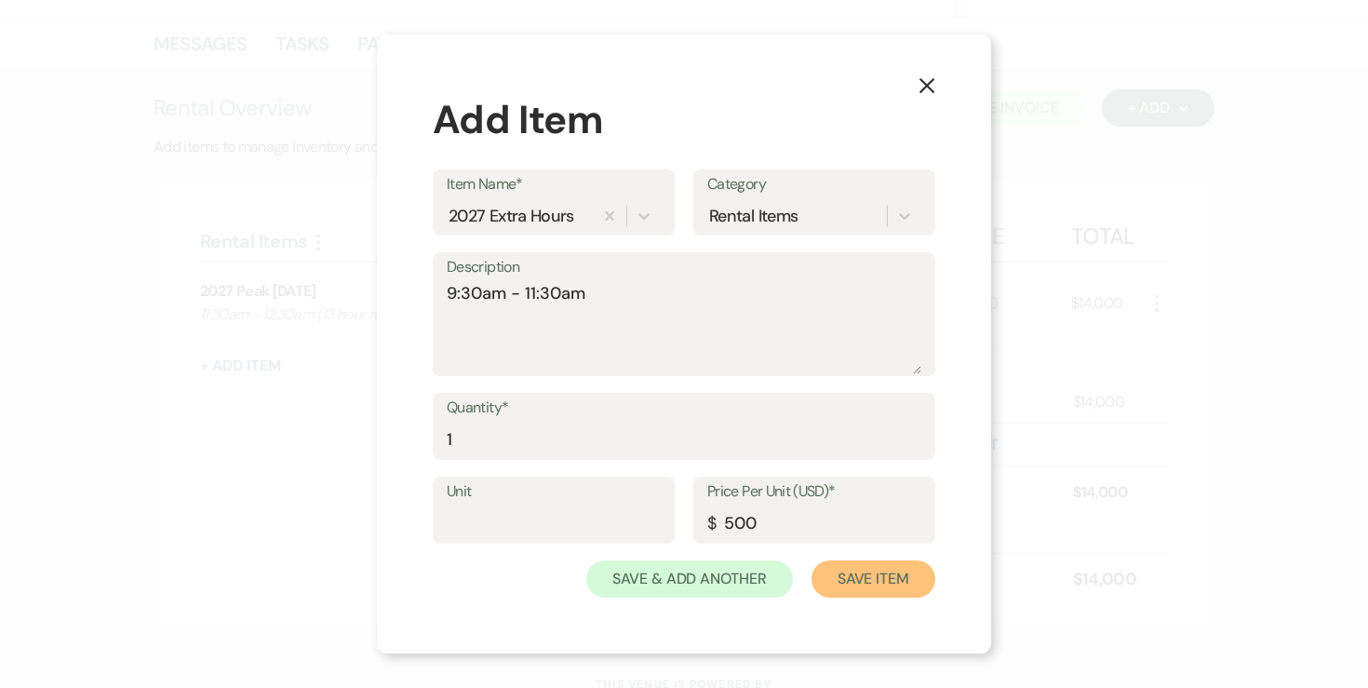
click at [855, 590] on button "Save Item" at bounding box center [873, 578] width 124 height 37
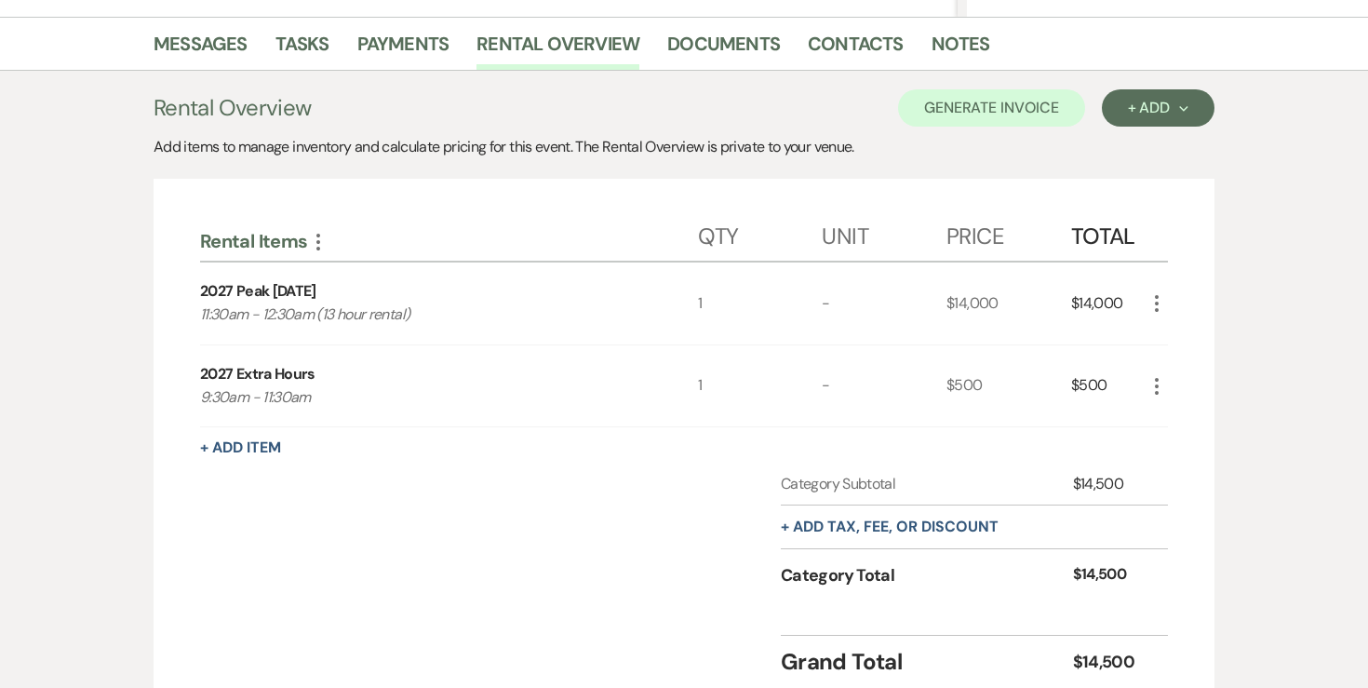
click at [1151, 385] on icon "More" at bounding box center [1156, 386] width 22 height 22
click at [1157, 400] on ul "Pencil Edit X Delete" at bounding box center [1193, 436] width 97 height 77
click at [1166, 415] on button "Pencil Edit" at bounding box center [1193, 423] width 97 height 30
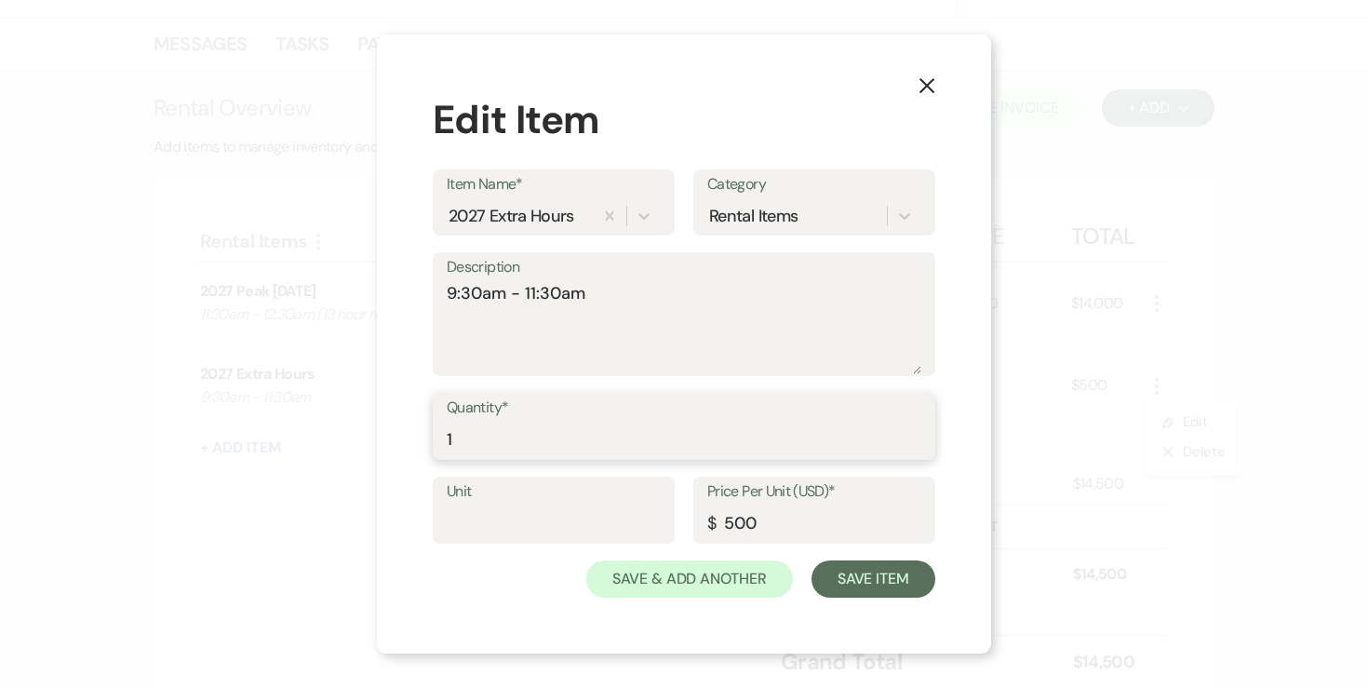
click at [643, 441] on input "1" at bounding box center [684, 439] width 475 height 36
type input "2"
click at [778, 501] on label "Price Per Unit (USD)*" at bounding box center [814, 491] width 214 height 27
click at [778, 505] on input "500" at bounding box center [814, 523] width 214 height 36
click at [734, 540] on input "500" at bounding box center [814, 523] width 214 height 36
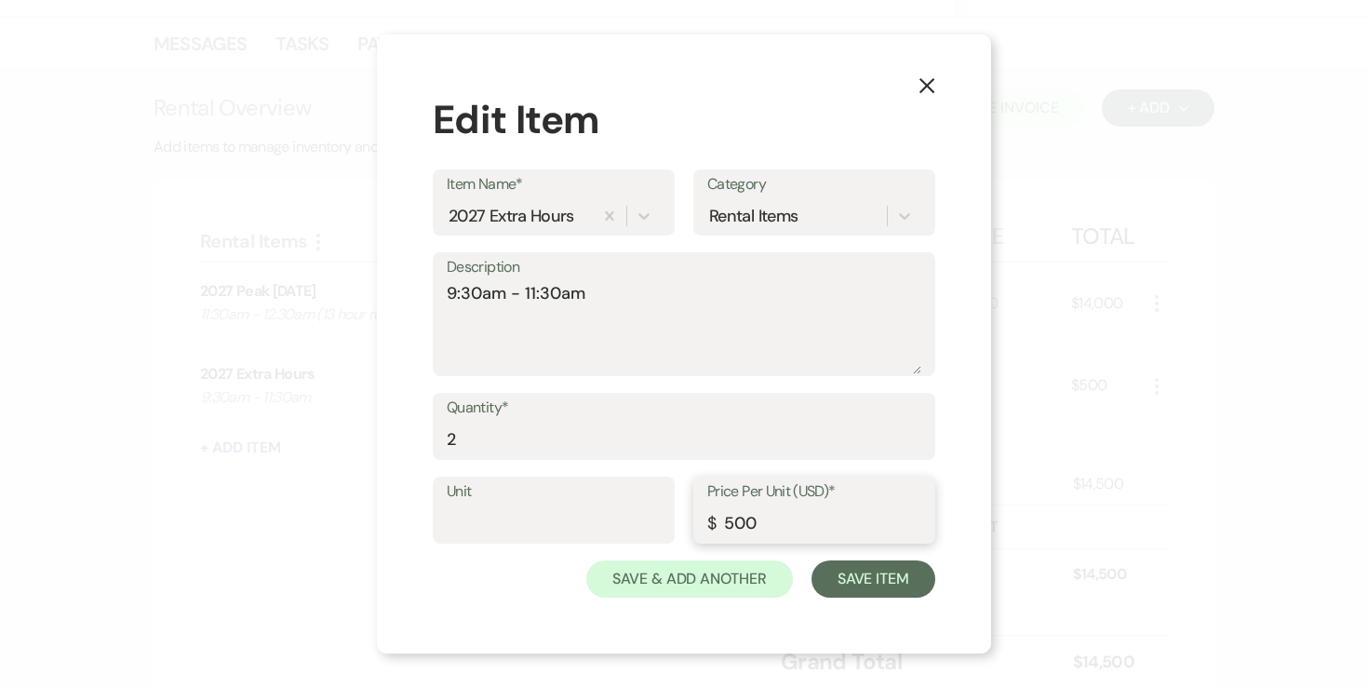
click at [734, 540] on input "500" at bounding box center [814, 523] width 214 height 36
click at [734, 528] on input "500" at bounding box center [814, 523] width 214 height 36
type input "250"
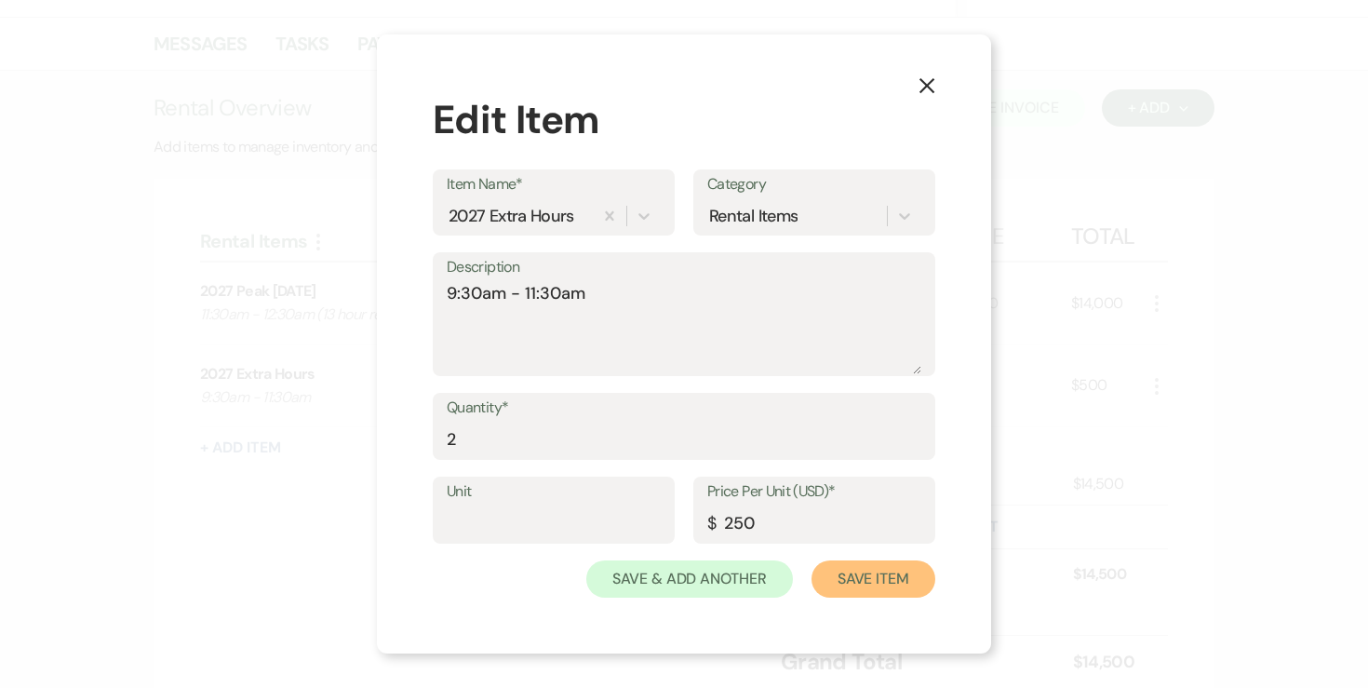
click at [906, 586] on button "Save Item" at bounding box center [873, 578] width 124 height 37
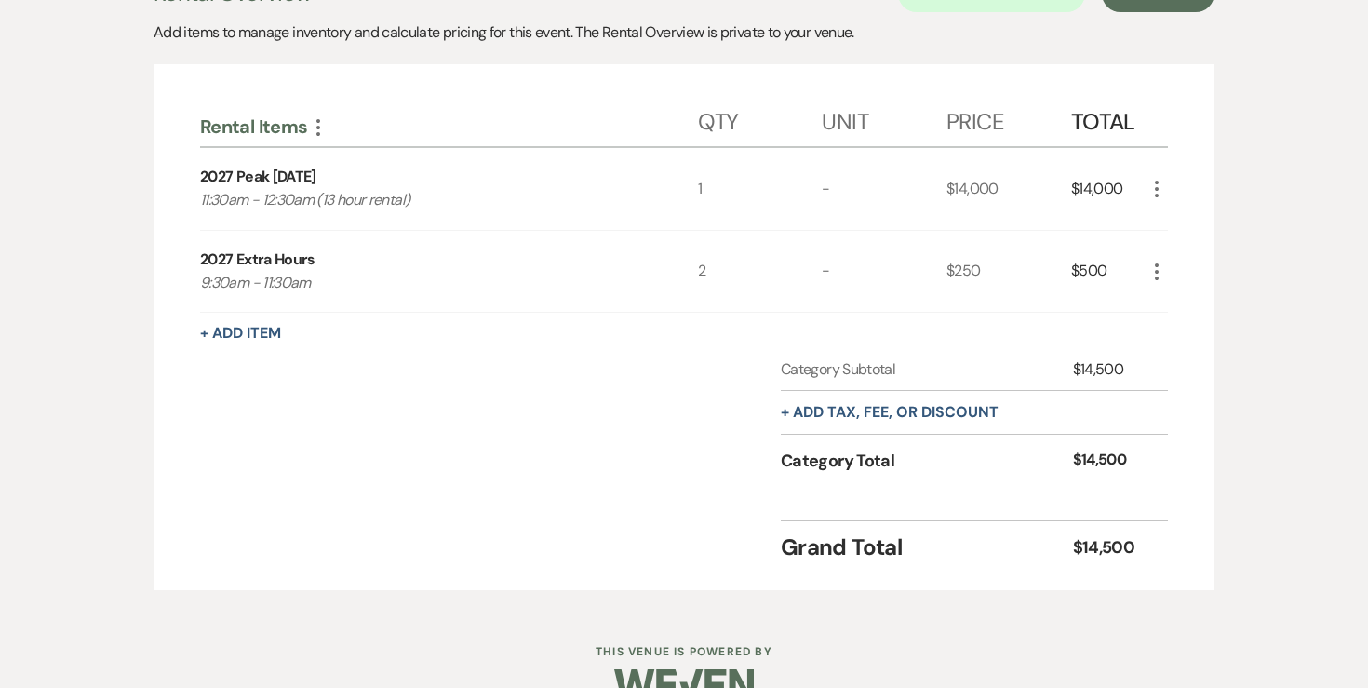
scroll to position [558, 0]
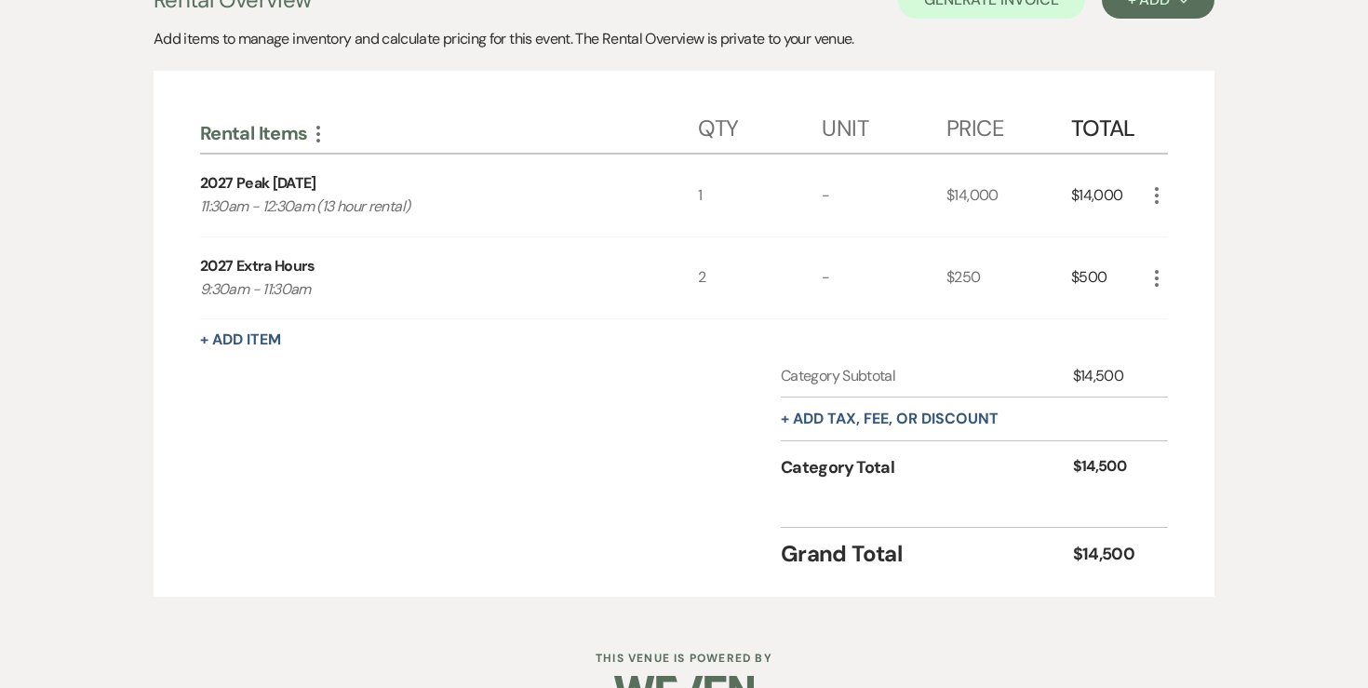
click at [850, 435] on div "+ Add tax, fee, or discount" at bounding box center [890, 418] width 218 height 43
click at [851, 426] on button "+ Add tax, fee, or discount" at bounding box center [890, 418] width 218 height 15
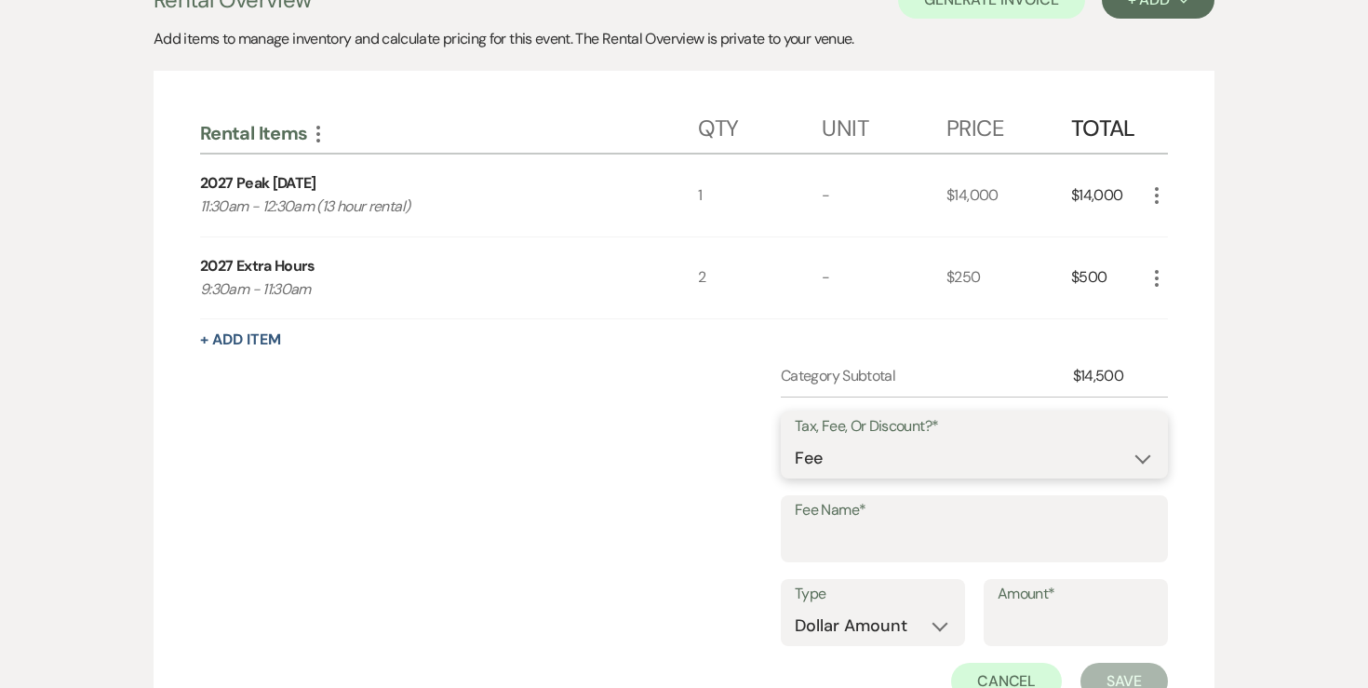
click at [828, 459] on select "Fee Discount Tax" at bounding box center [974, 458] width 359 height 36
select select "2"
click at [815, 544] on input "Fee Name*" at bounding box center [974, 542] width 359 height 36
type input "2 Complimentary Extra Hours"
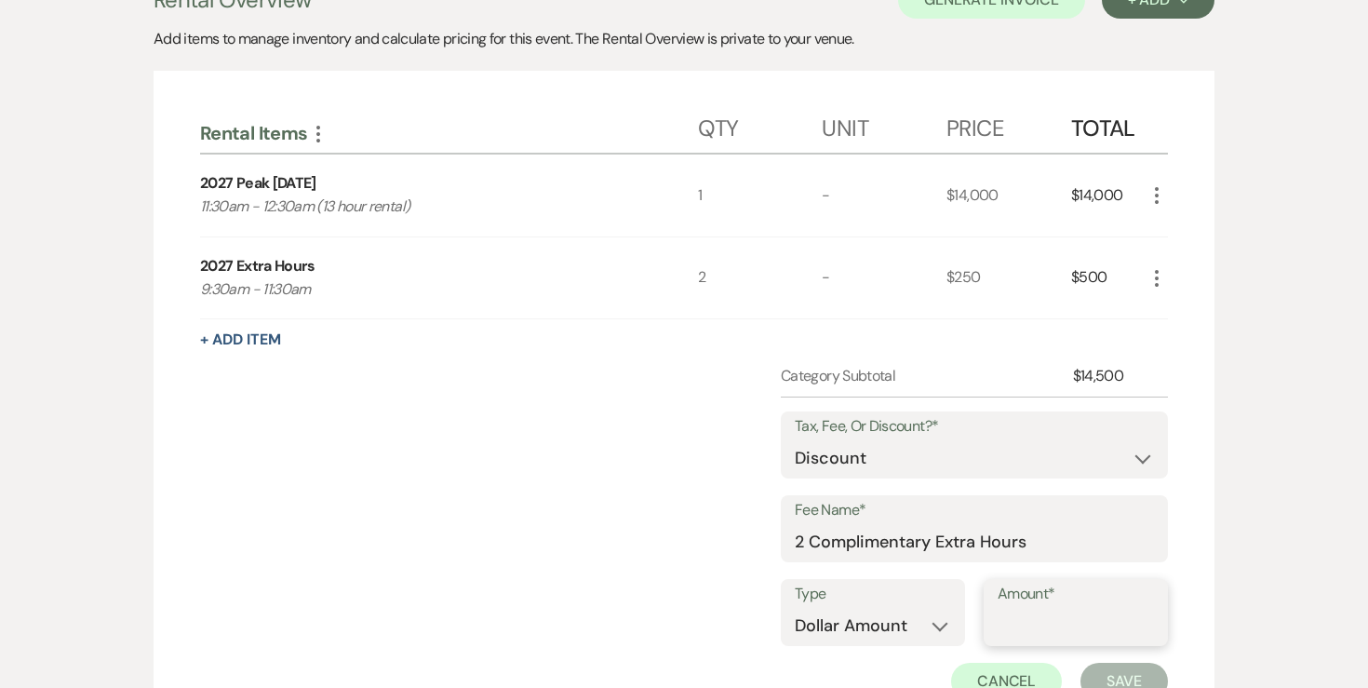
click at [1009, 626] on input "Amount*" at bounding box center [1075, 626] width 156 height 36
type input "500"
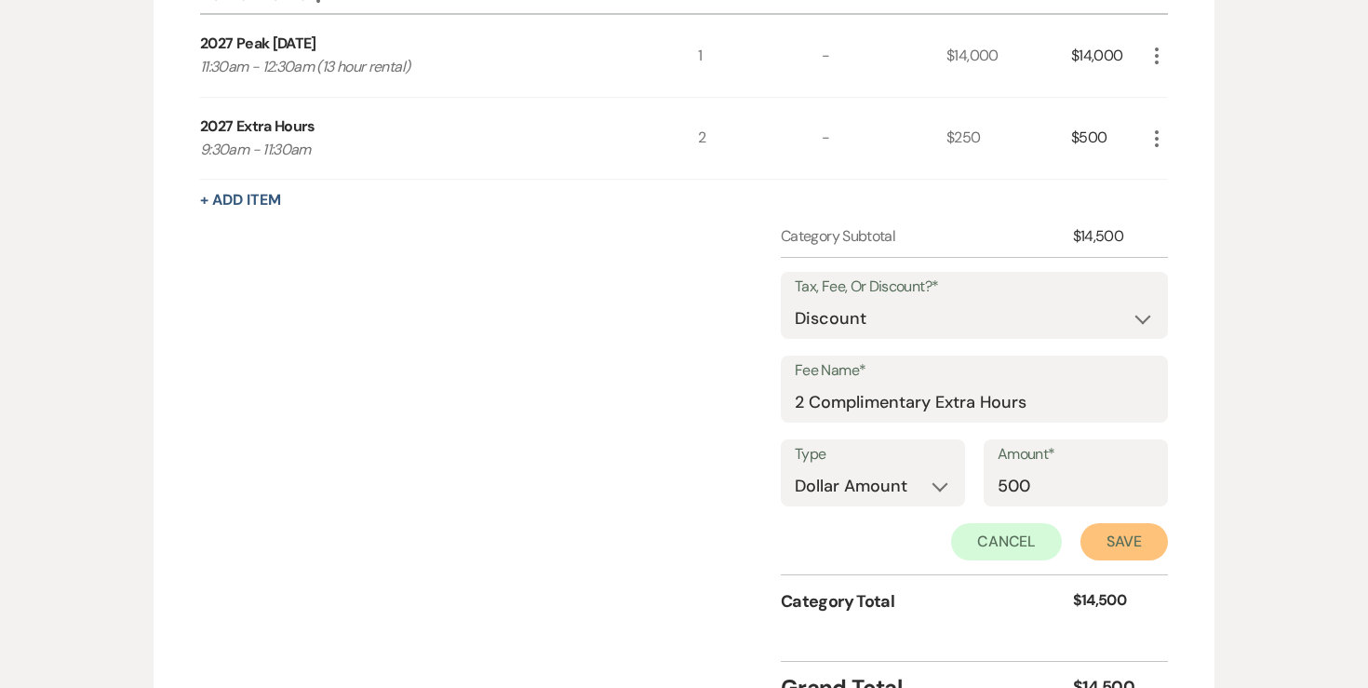
click at [1136, 528] on button "Save" at bounding box center [1123, 541] width 87 height 37
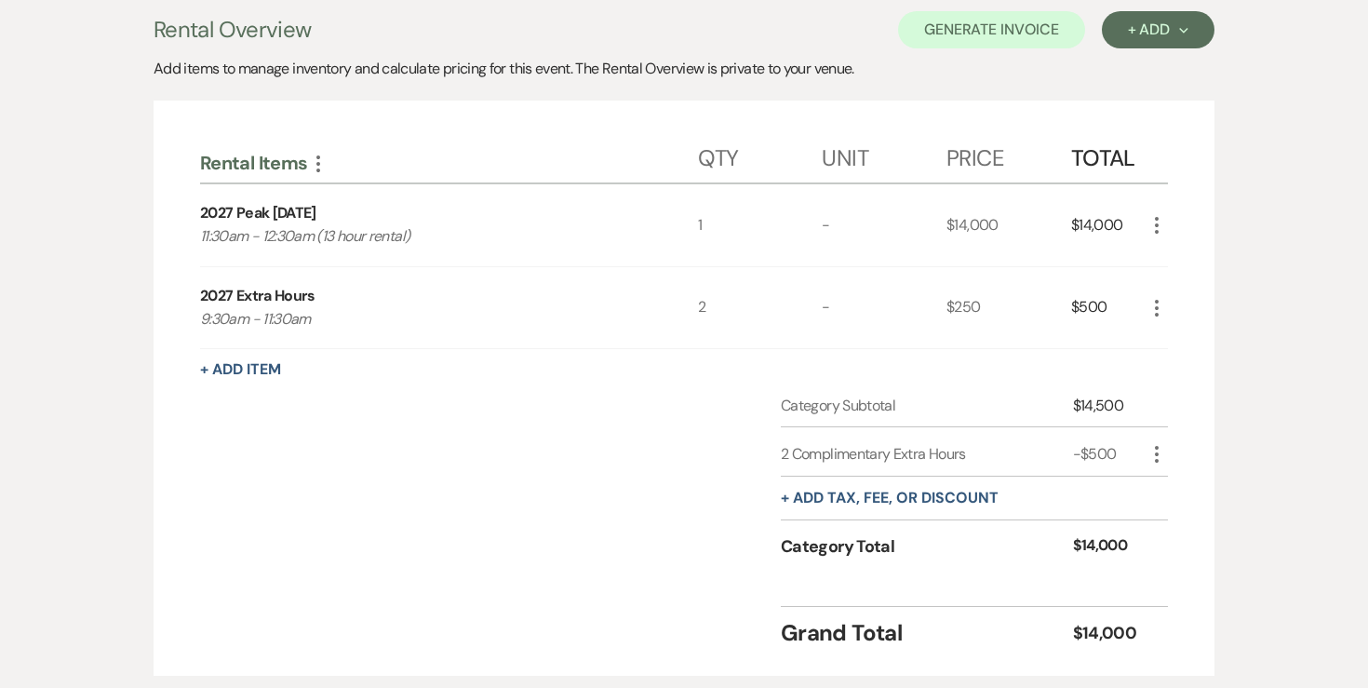
scroll to position [357, 0]
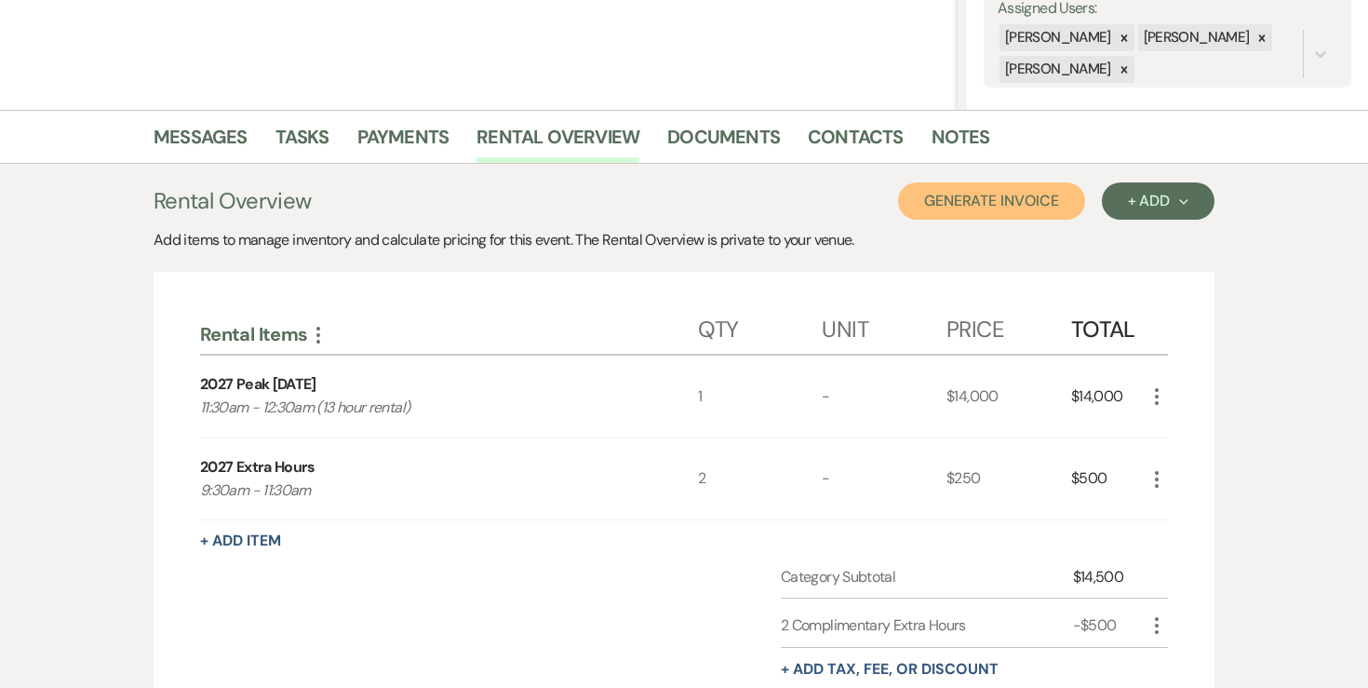
click at [989, 205] on button "Generate Invoice" at bounding box center [991, 200] width 187 height 37
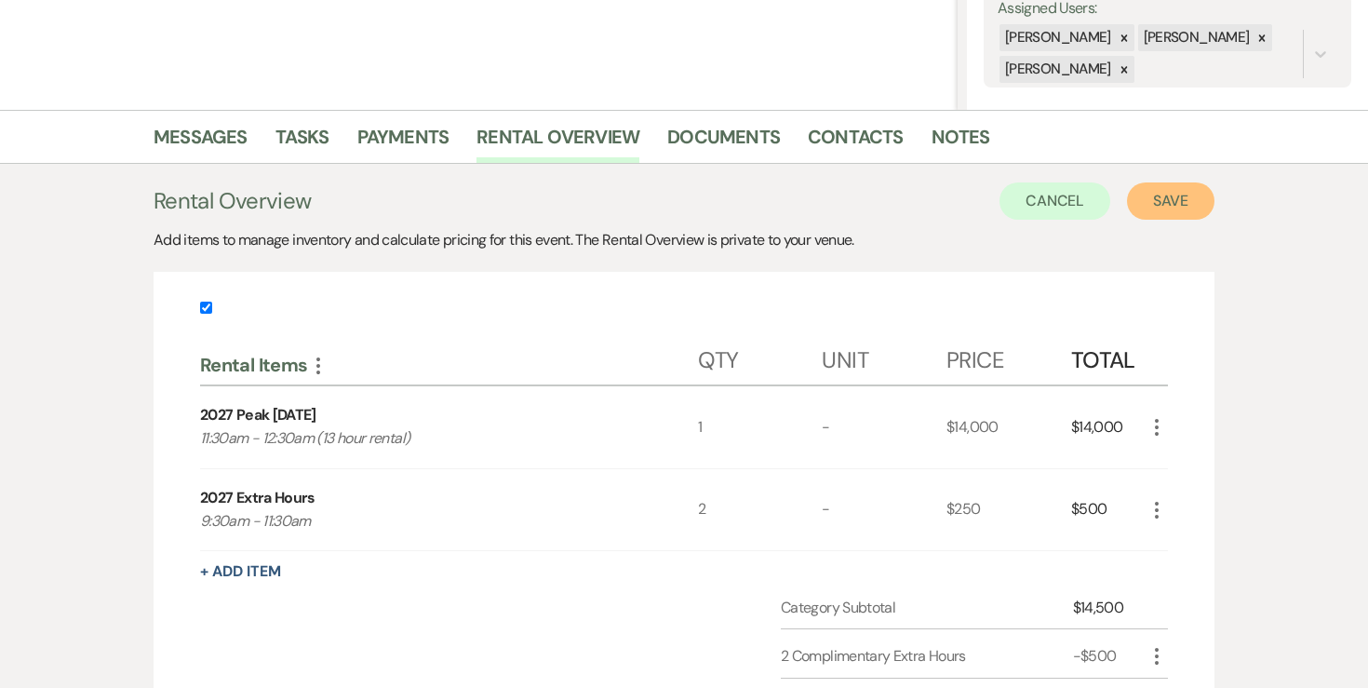
click at [1149, 195] on button "Save" at bounding box center [1170, 200] width 87 height 37
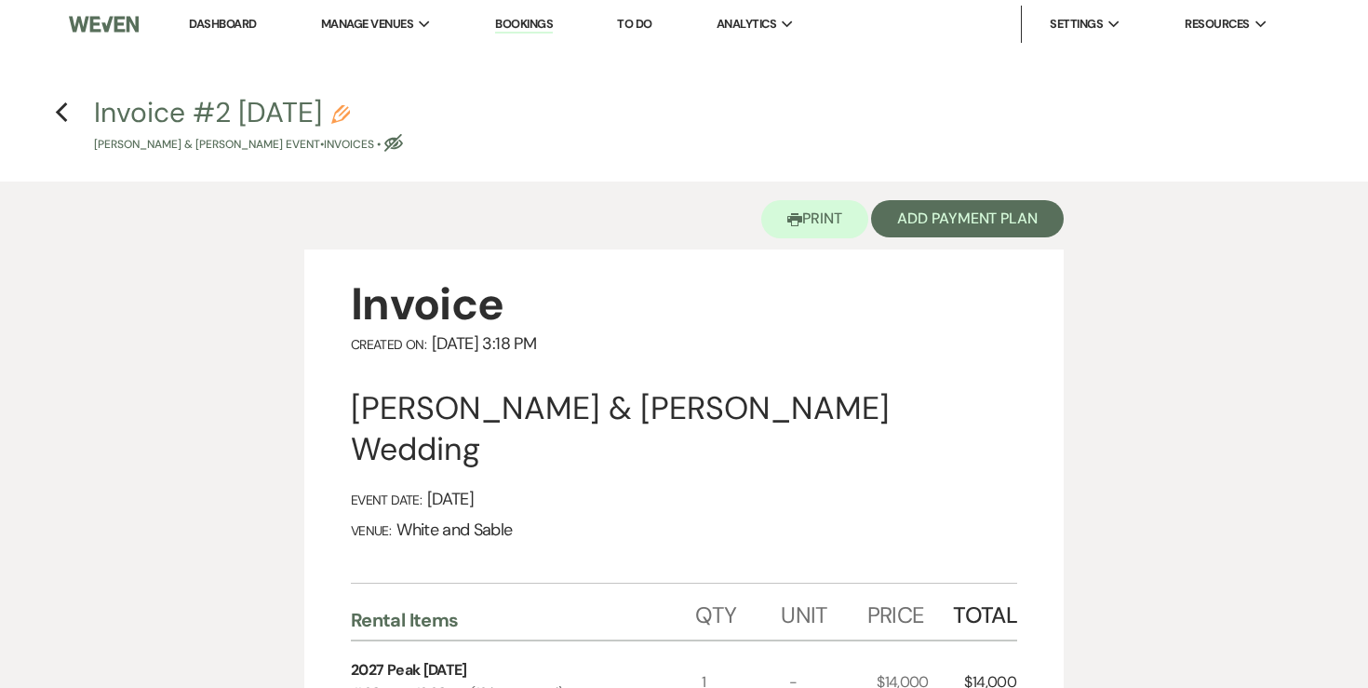
click at [350, 111] on icon "Pencil" at bounding box center [340, 114] width 19 height 19
select select "22"
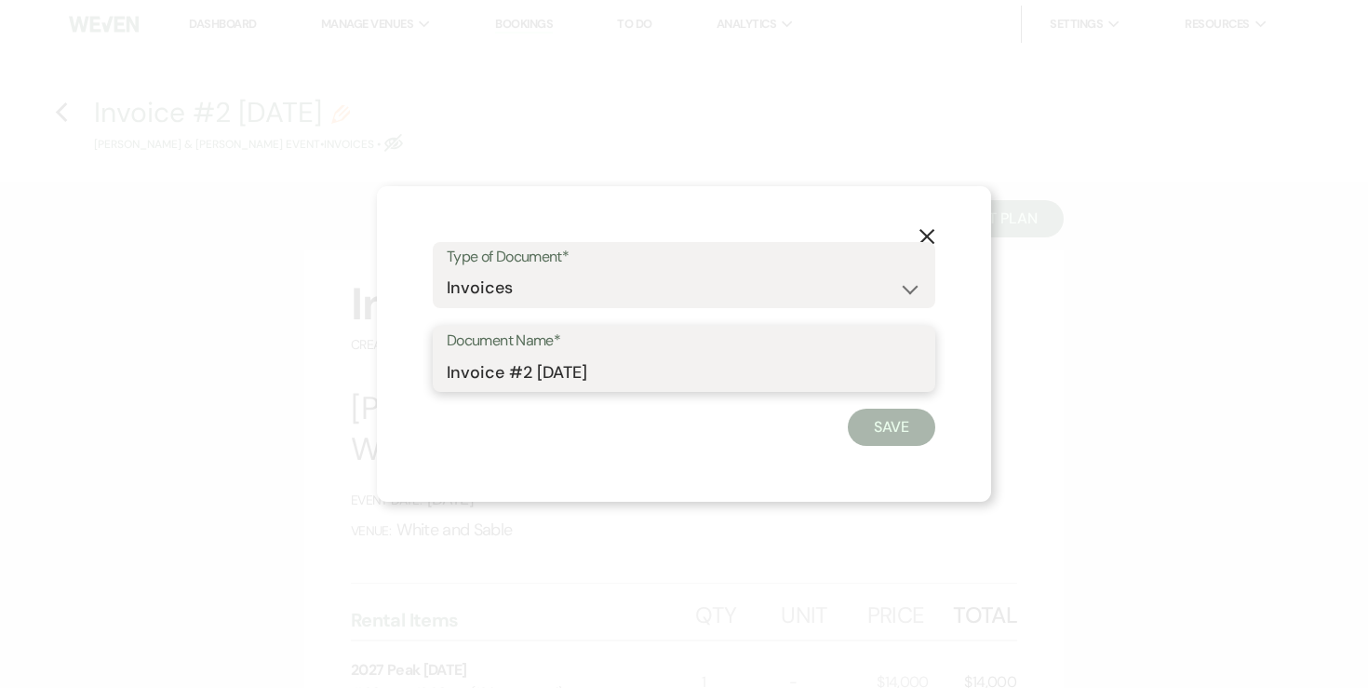
click at [649, 370] on input "Invoice #2 8-16-2025" at bounding box center [684, 372] width 475 height 36
type input "Invoice #2 8-16-2025 (extra hours)"
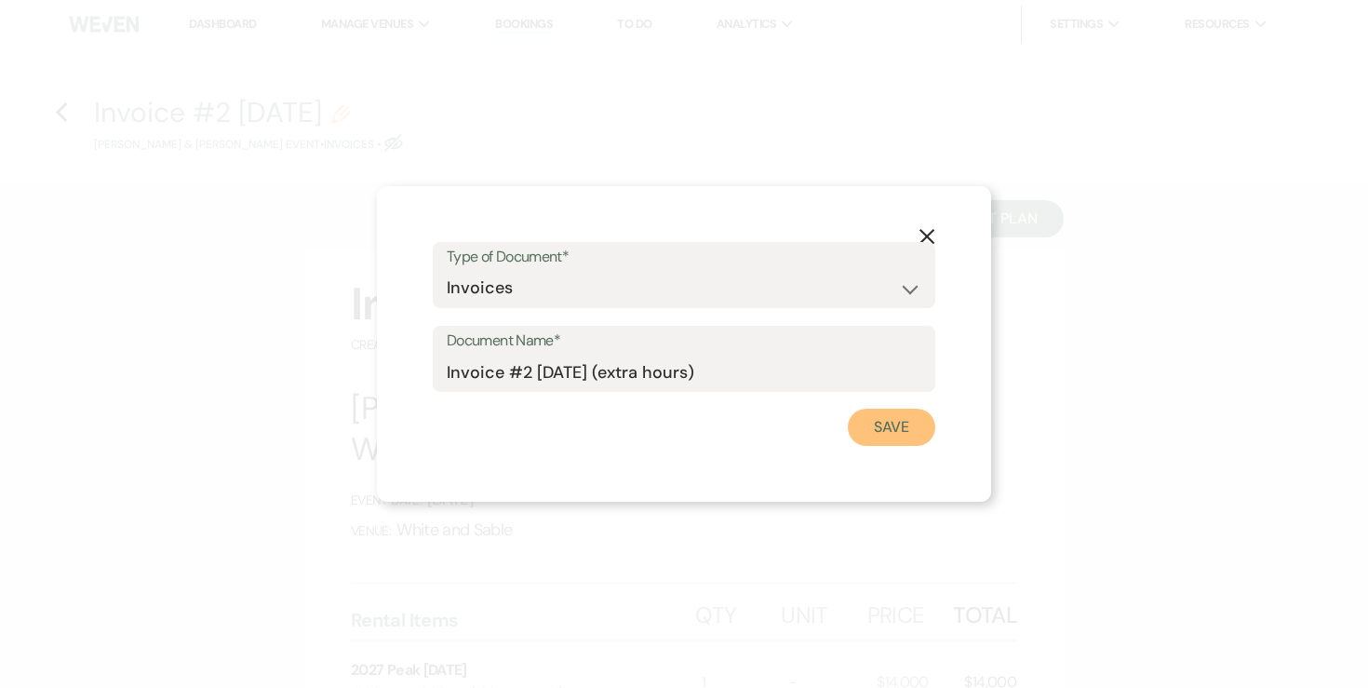
click at [902, 425] on button "Save" at bounding box center [891, 426] width 87 height 37
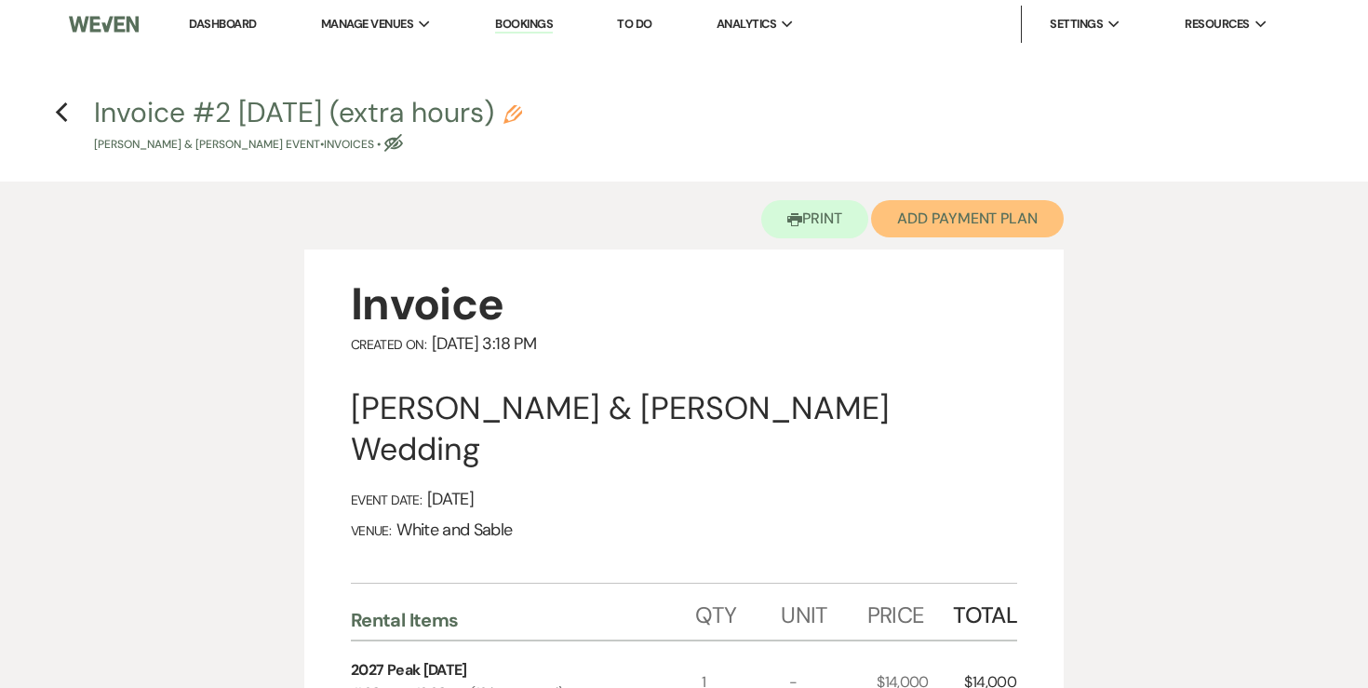
click at [974, 228] on button "Add Payment Plan" at bounding box center [967, 218] width 193 height 37
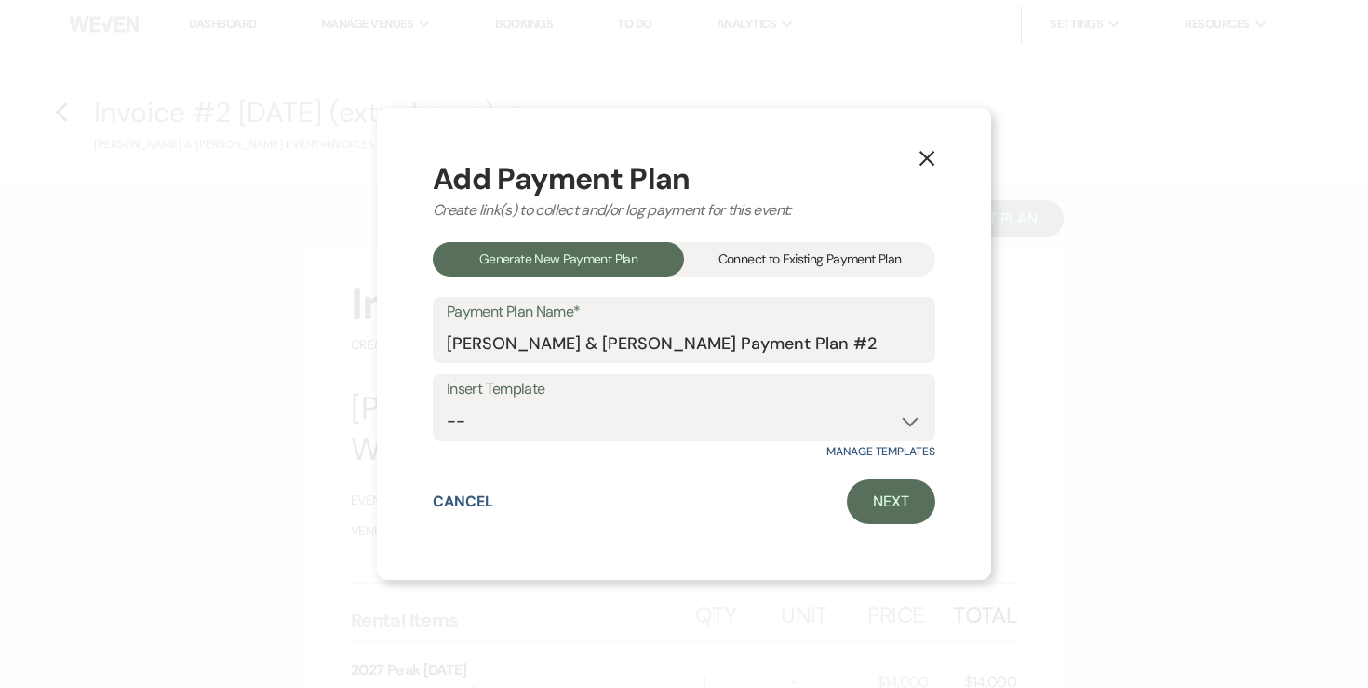
click at [930, 159] on icon "X" at bounding box center [926, 158] width 17 height 17
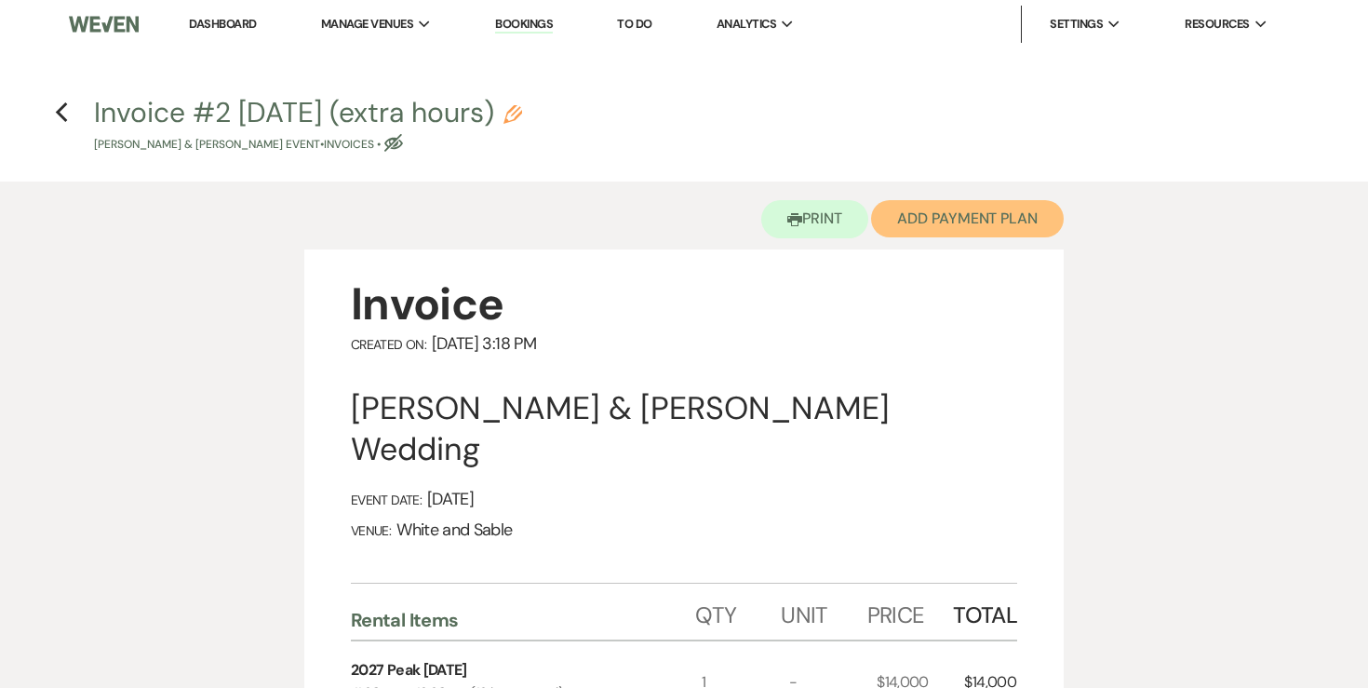
click at [931, 217] on button "Add Payment Plan" at bounding box center [967, 218] width 193 height 37
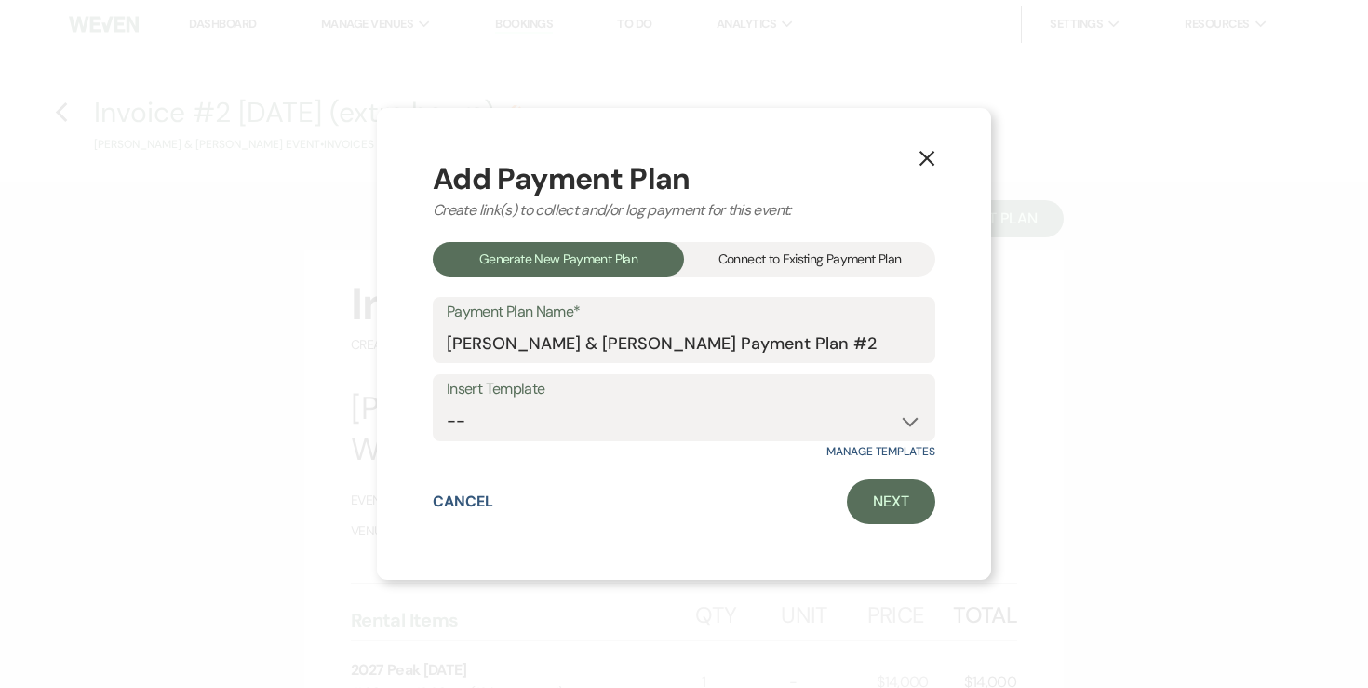
click at [803, 259] on div "Connect to Existing Payment Plan" at bounding box center [809, 259] width 251 height 34
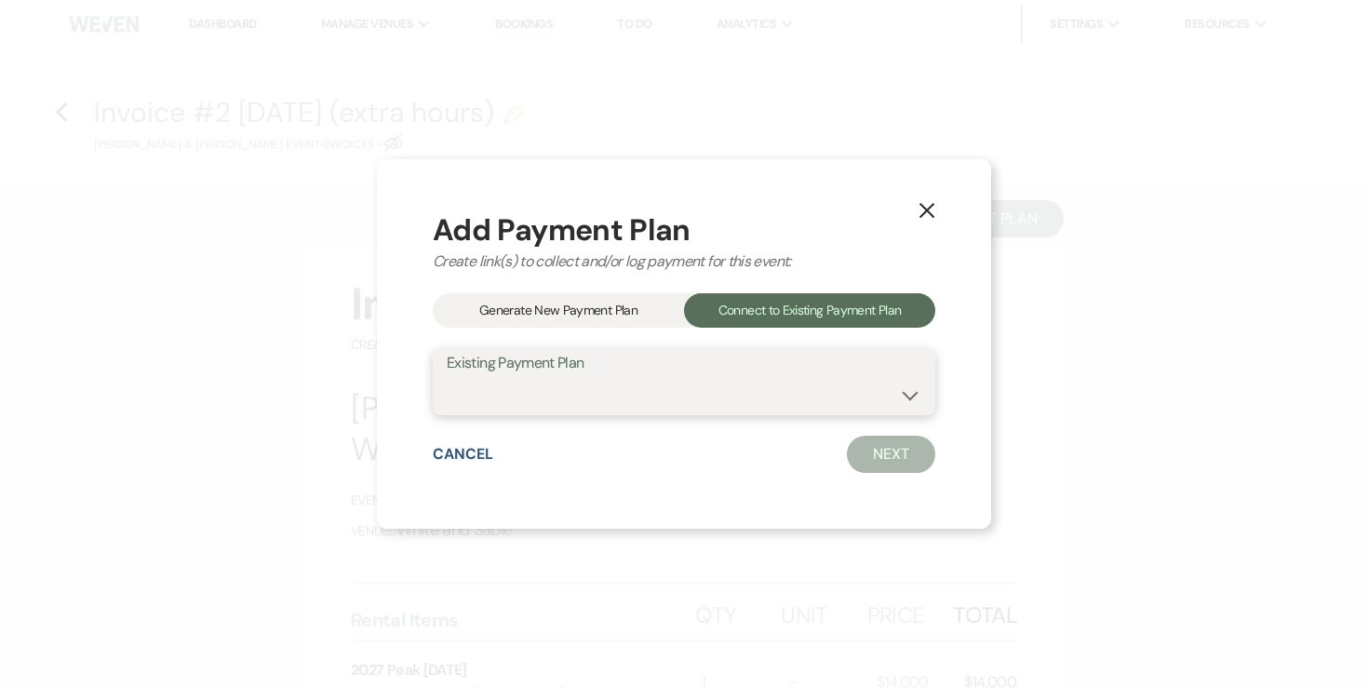
click at [704, 381] on select "Leah Mua & Jonathan Vang's Payment Plan #1" at bounding box center [684, 395] width 475 height 36
select select "24754"
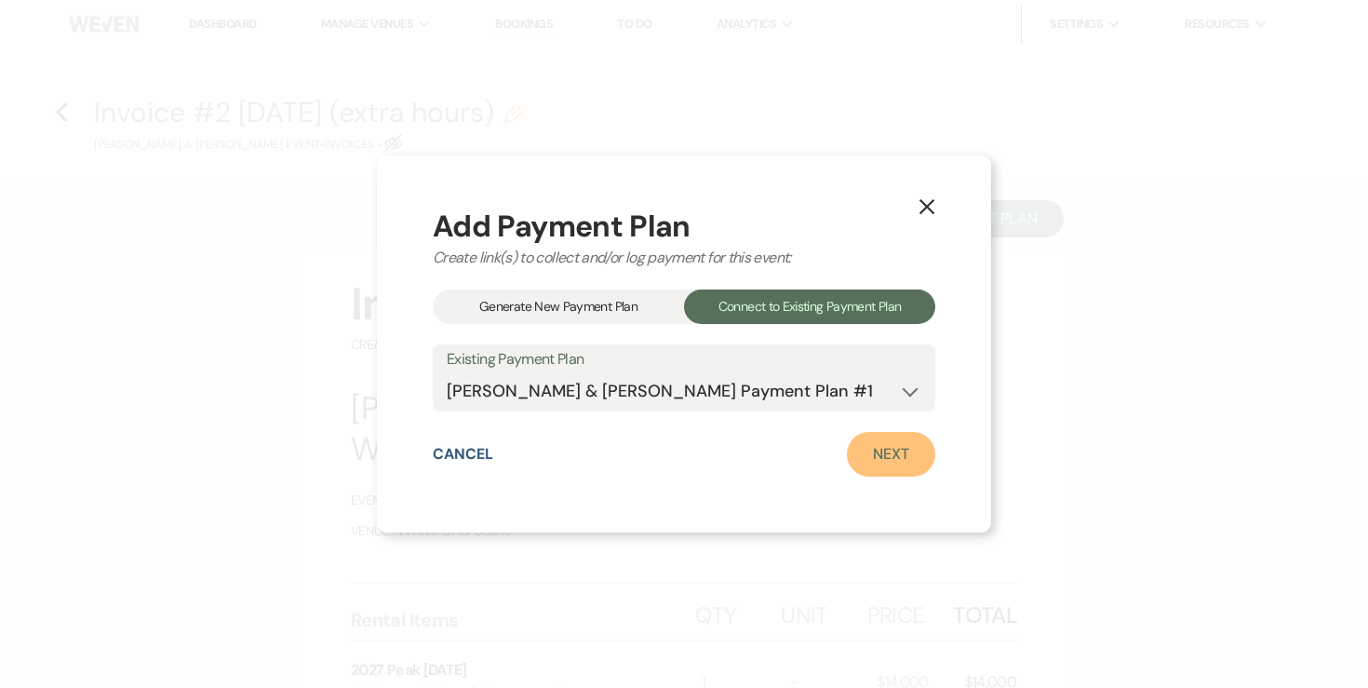
click at [871, 457] on link "Next" at bounding box center [891, 454] width 88 height 45
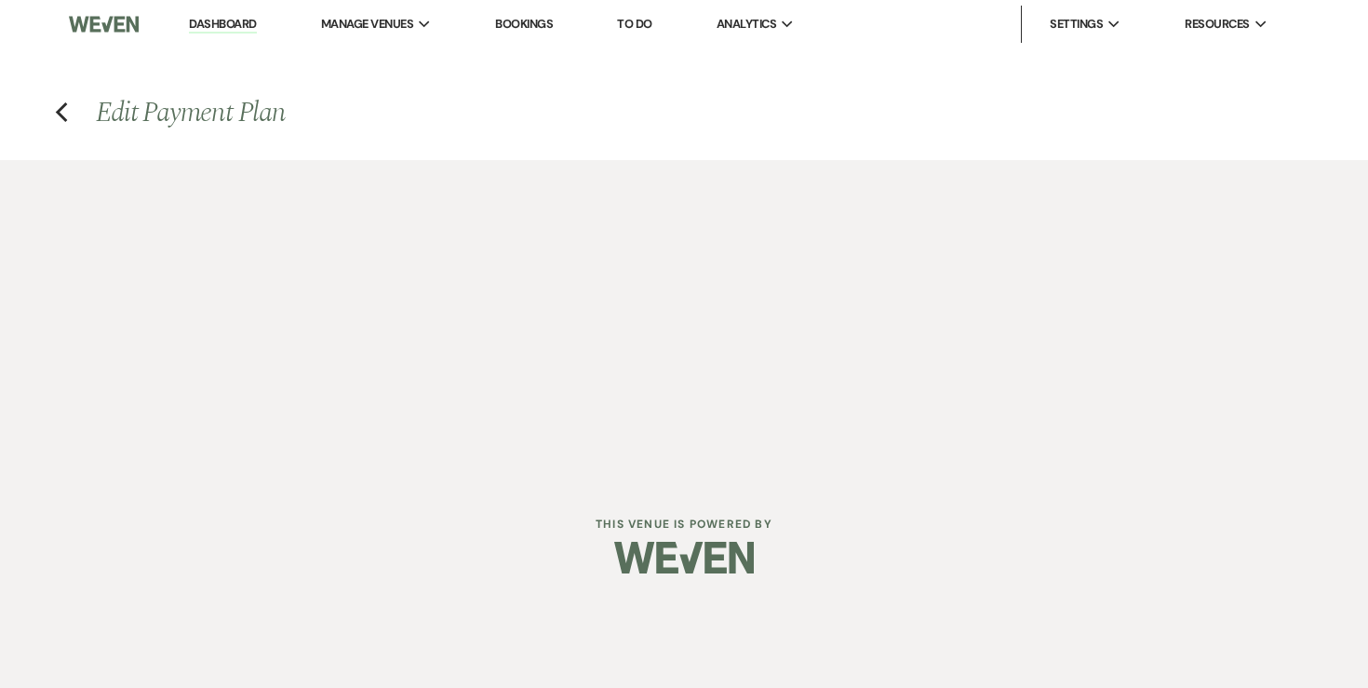
select select "27498"
select select "2"
select select "flat"
select select "true"
select select "2"
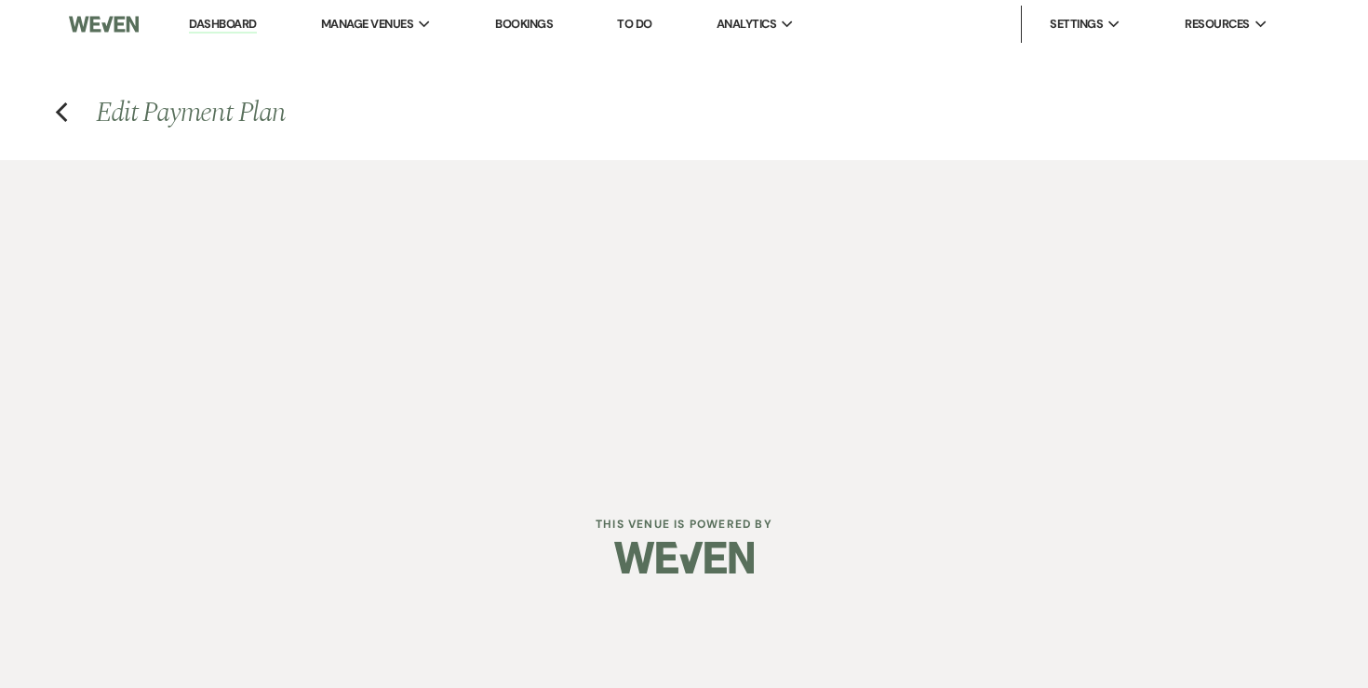
select select "flat"
select select "true"
select select "client"
select select "weekly"
select select "onDueDate"
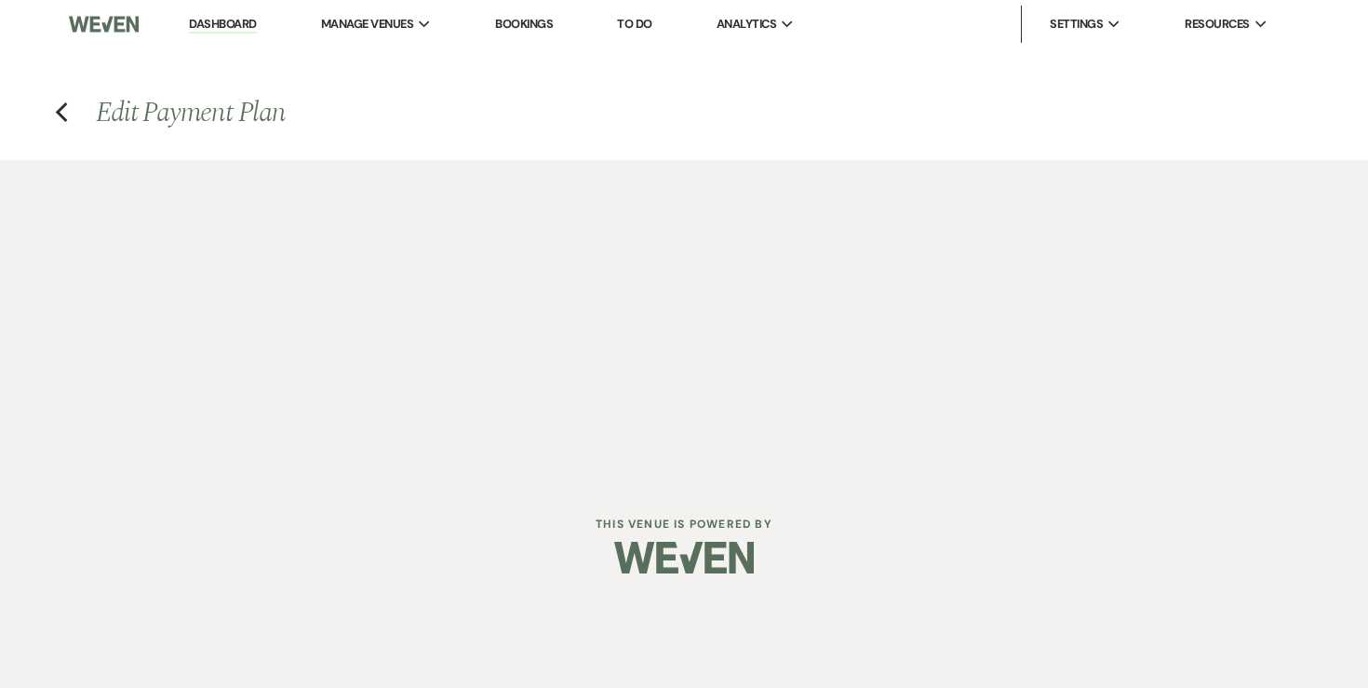
select select "complete"
select select "client"
select select "weeks"
select select "2"
select select "flat"
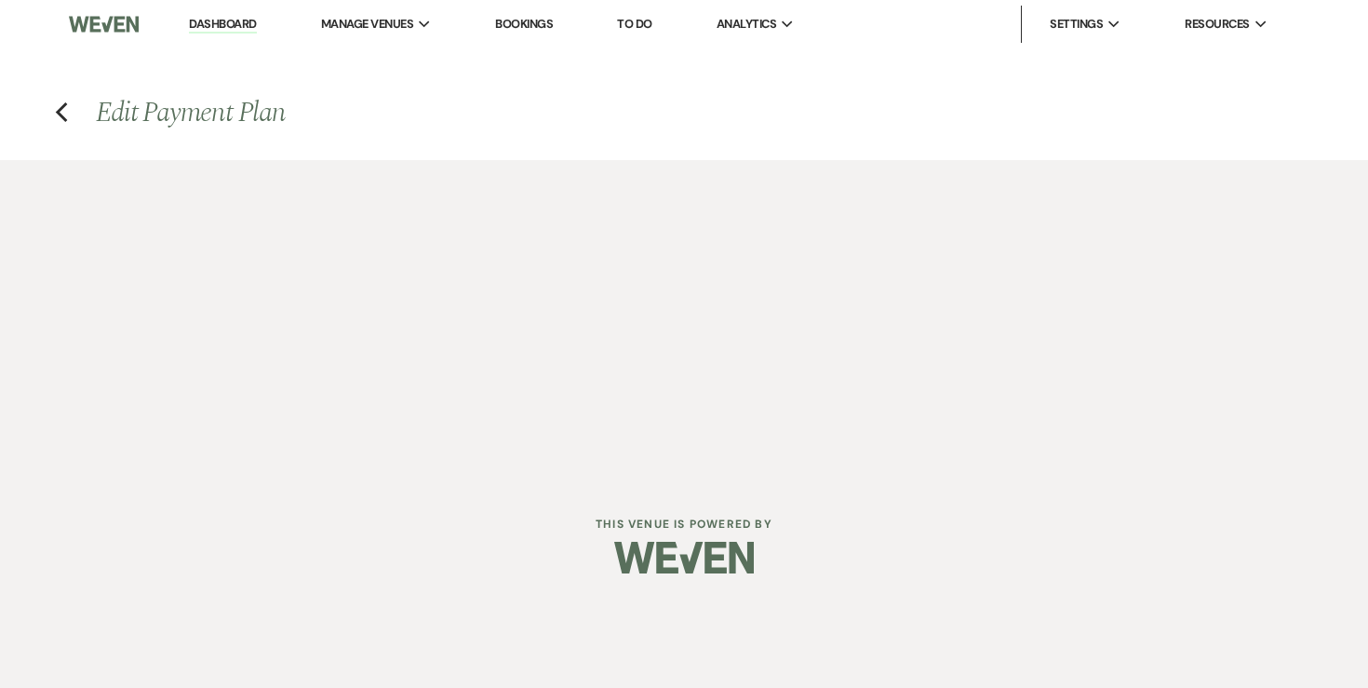
select select "true"
select select "client"
select select "weeks"
select select "client"
select select "weekly"
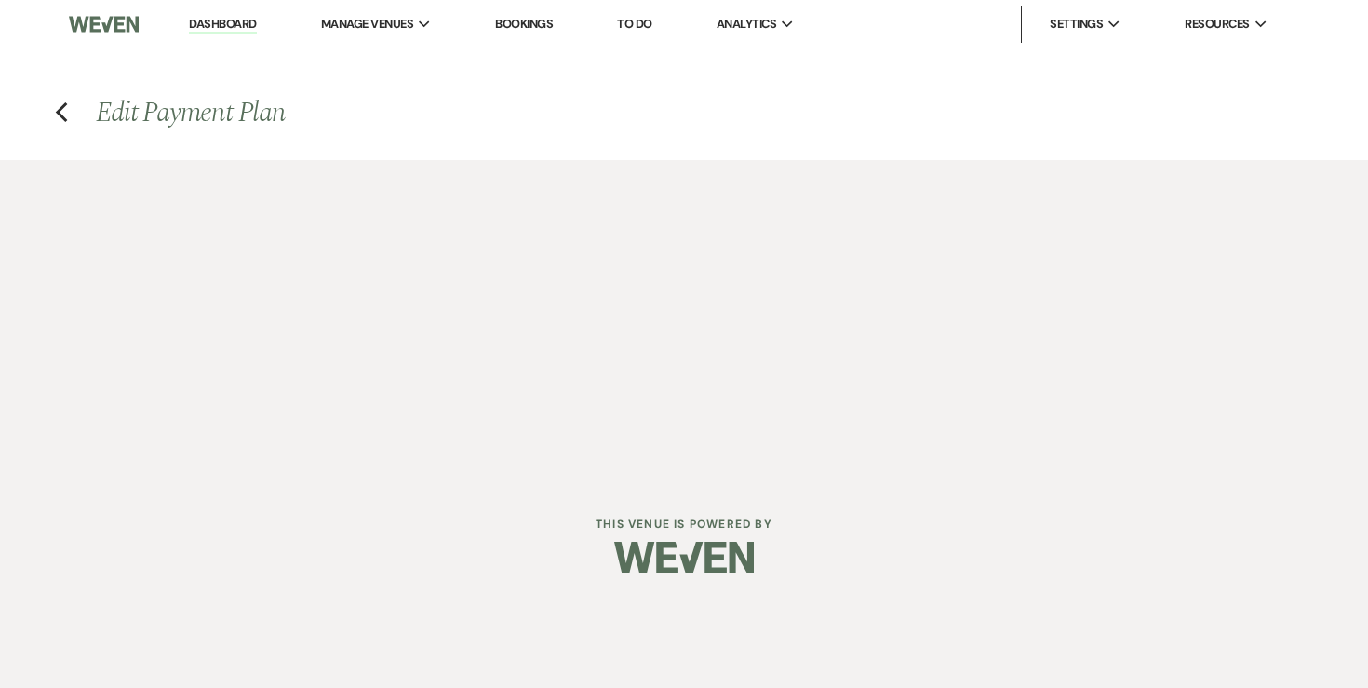
select select "onDueDate"
select select "complete"
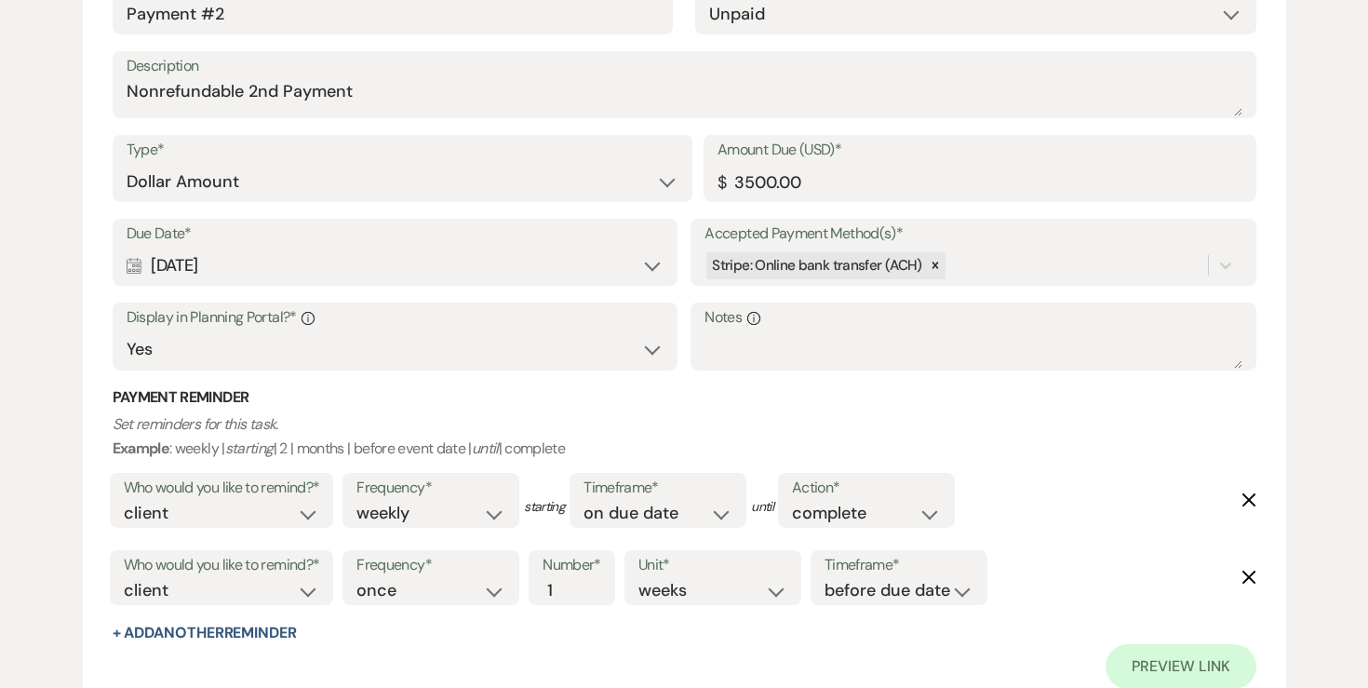
scroll to position [1239, 0]
click at [470, 266] on div "Calendar Sep 17, 2025 Expand" at bounding box center [395, 264] width 537 height 36
select select "day"
select select "afterTodaysDate"
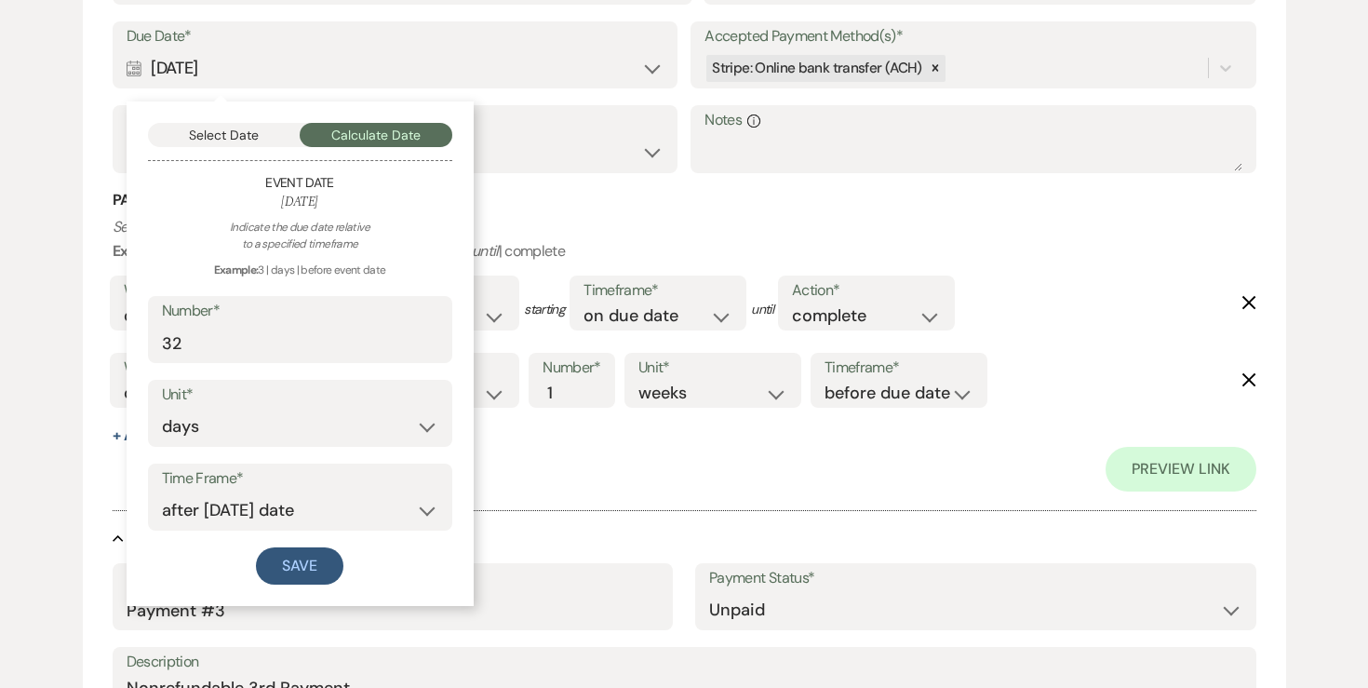
scroll to position [1436, 0]
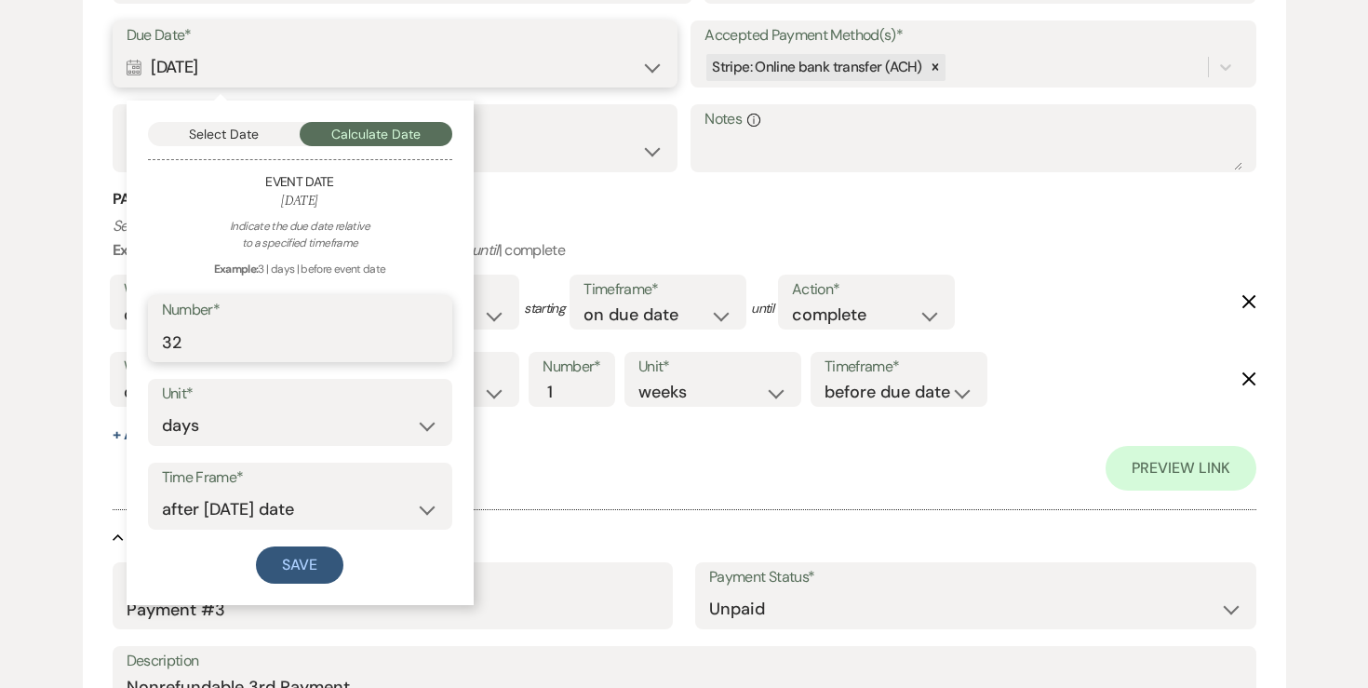
click at [319, 339] on input "32" at bounding box center [300, 342] width 276 height 36
type input "3"
type input "6"
click at [305, 420] on select "days weeks months" at bounding box center [300, 426] width 276 height 36
select select "month"
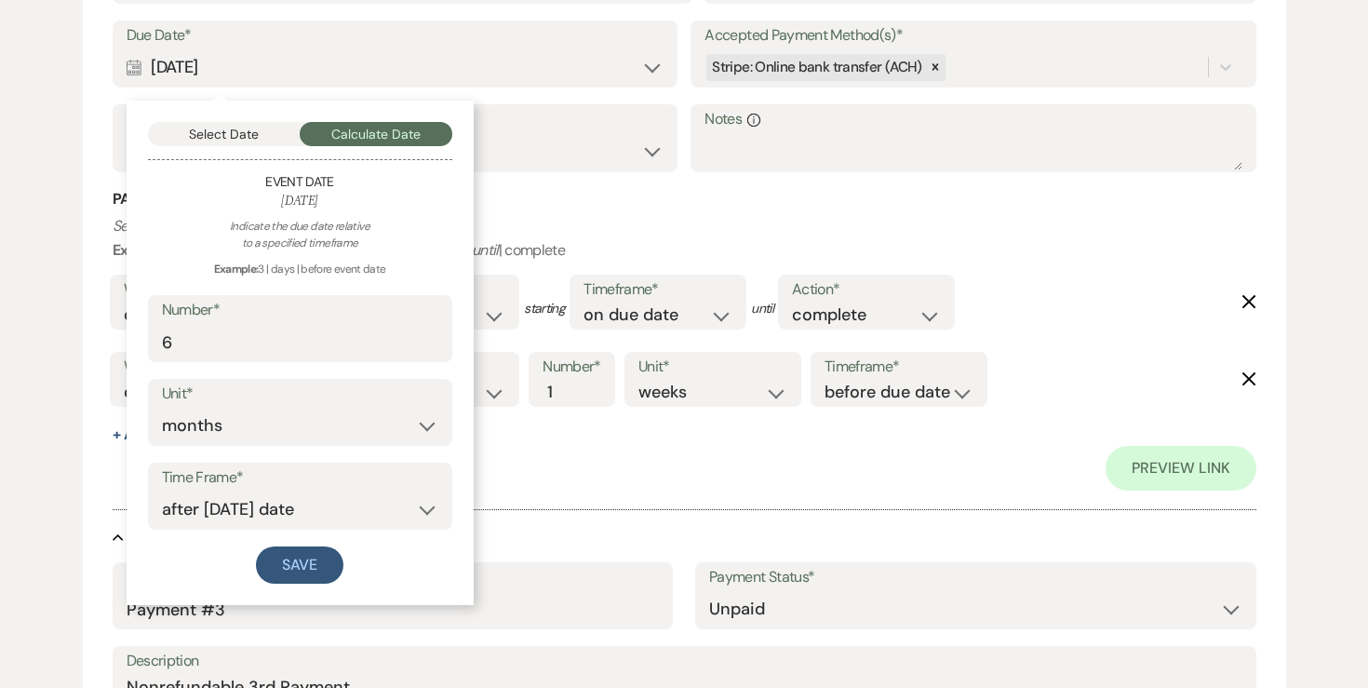
click at [300, 540] on div "Indicate the due date relative to a specified timeframe Example: 3 | days | bef…" at bounding box center [300, 401] width 304 height 366
click at [299, 554] on button "Save" at bounding box center [299, 564] width 87 height 37
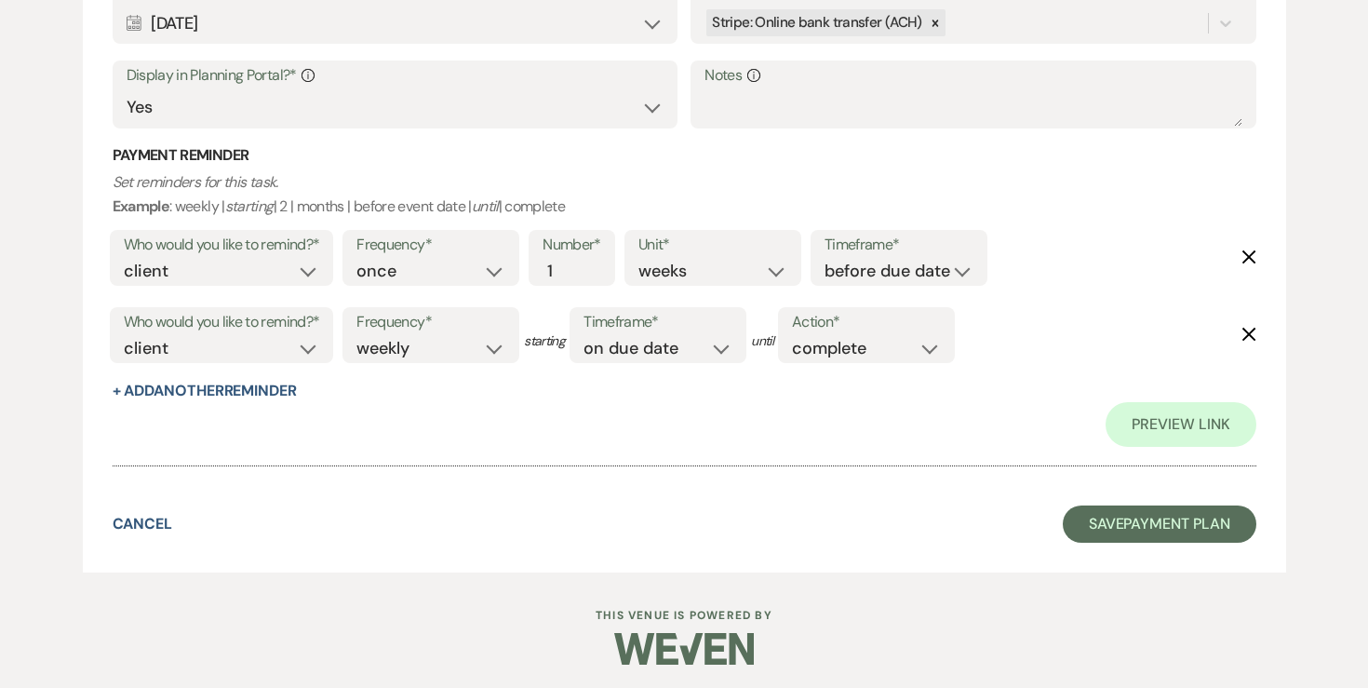
scroll to position [2276, 0]
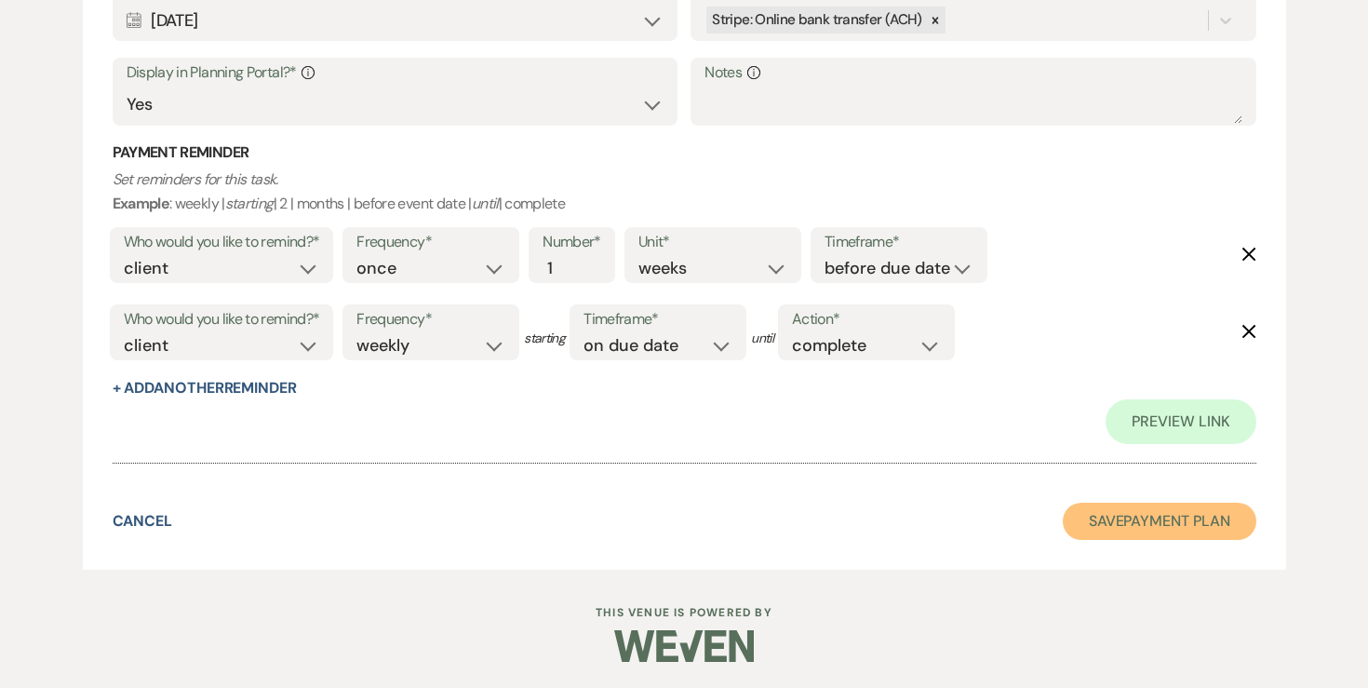
click at [1149, 520] on button "Save Payment Plan" at bounding box center [1160, 520] width 194 height 37
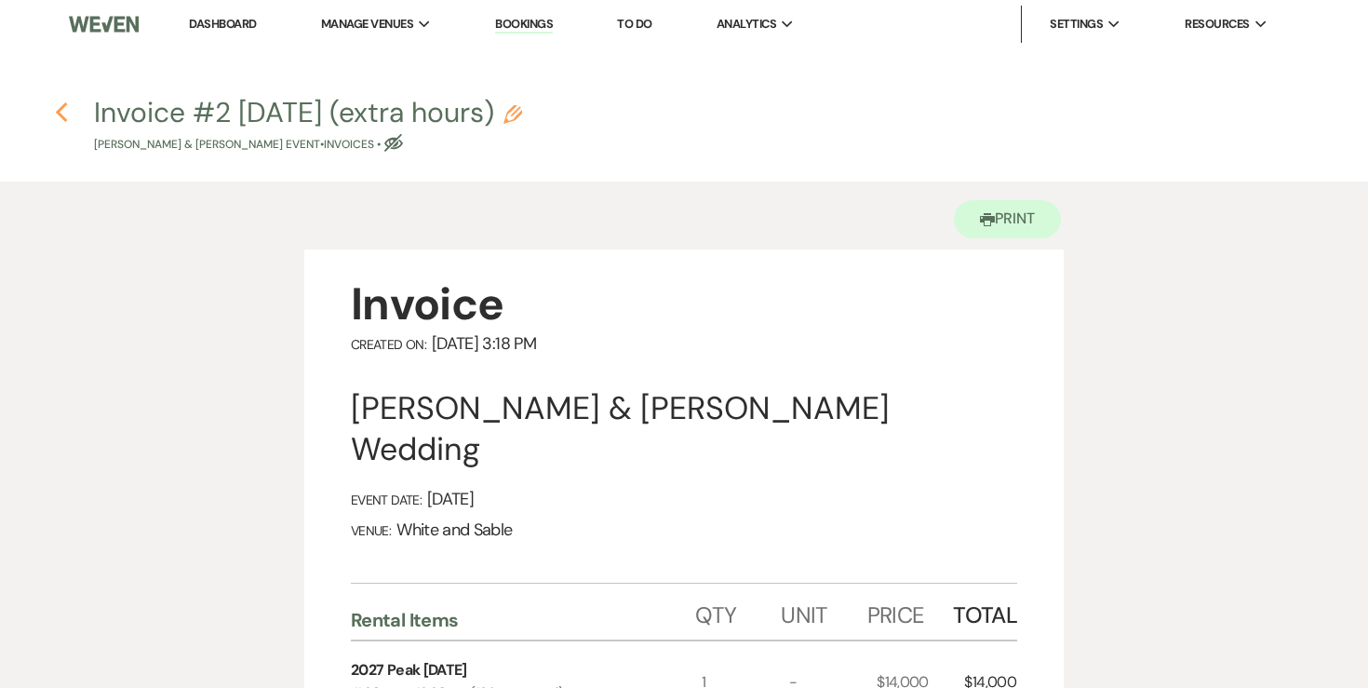
click at [66, 104] on use "button" at bounding box center [61, 112] width 12 height 20
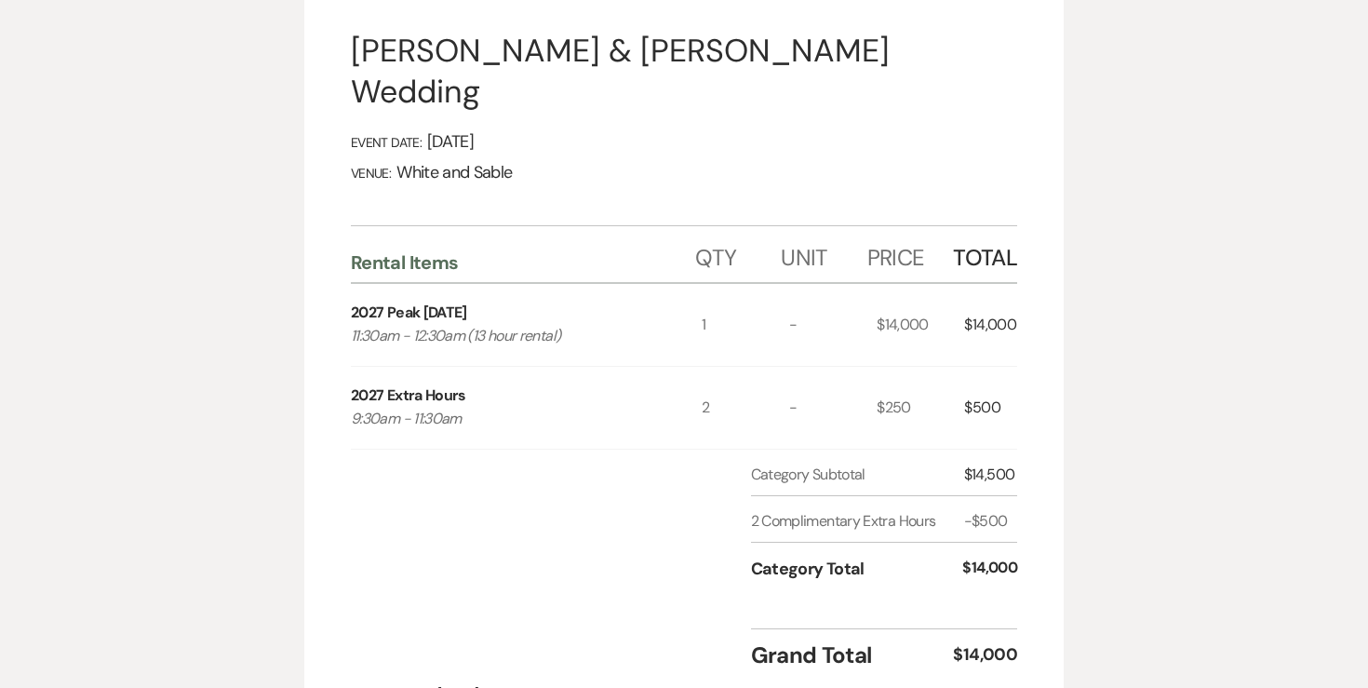
select select "6"
select select "14"
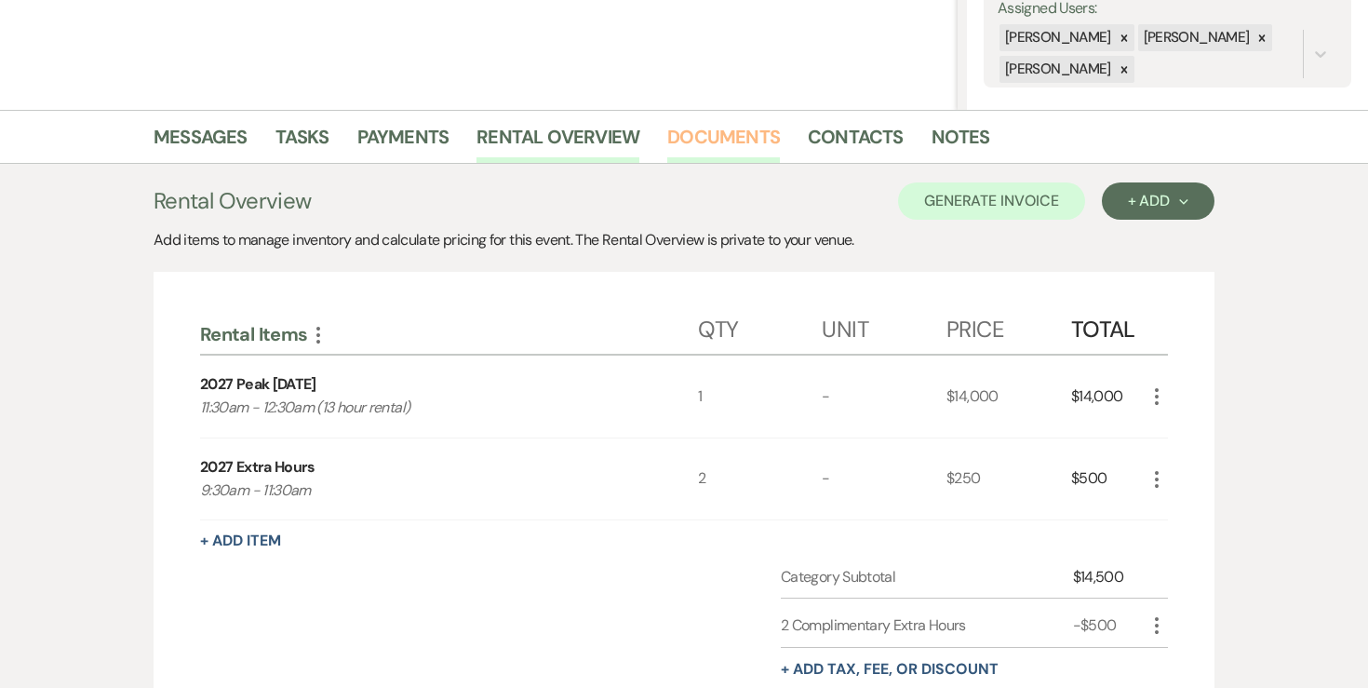
click at [715, 140] on link "Documents" at bounding box center [723, 142] width 113 height 41
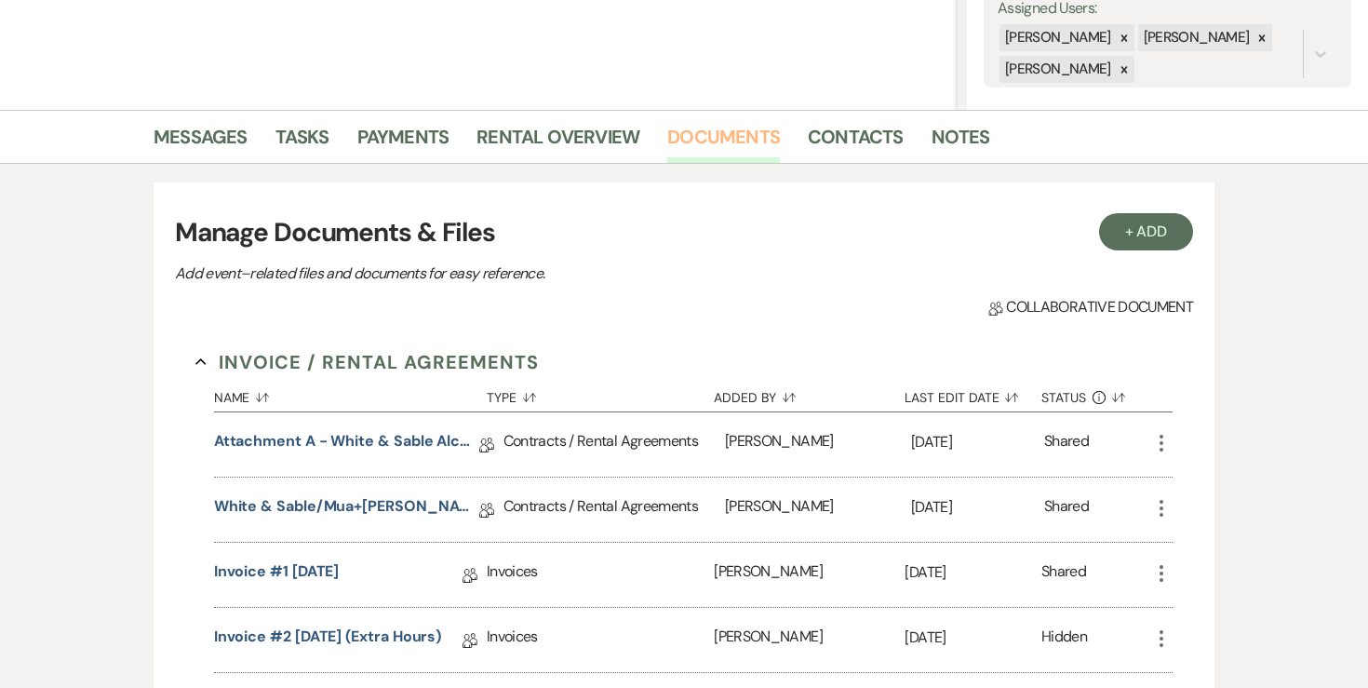
scroll to position [380, 0]
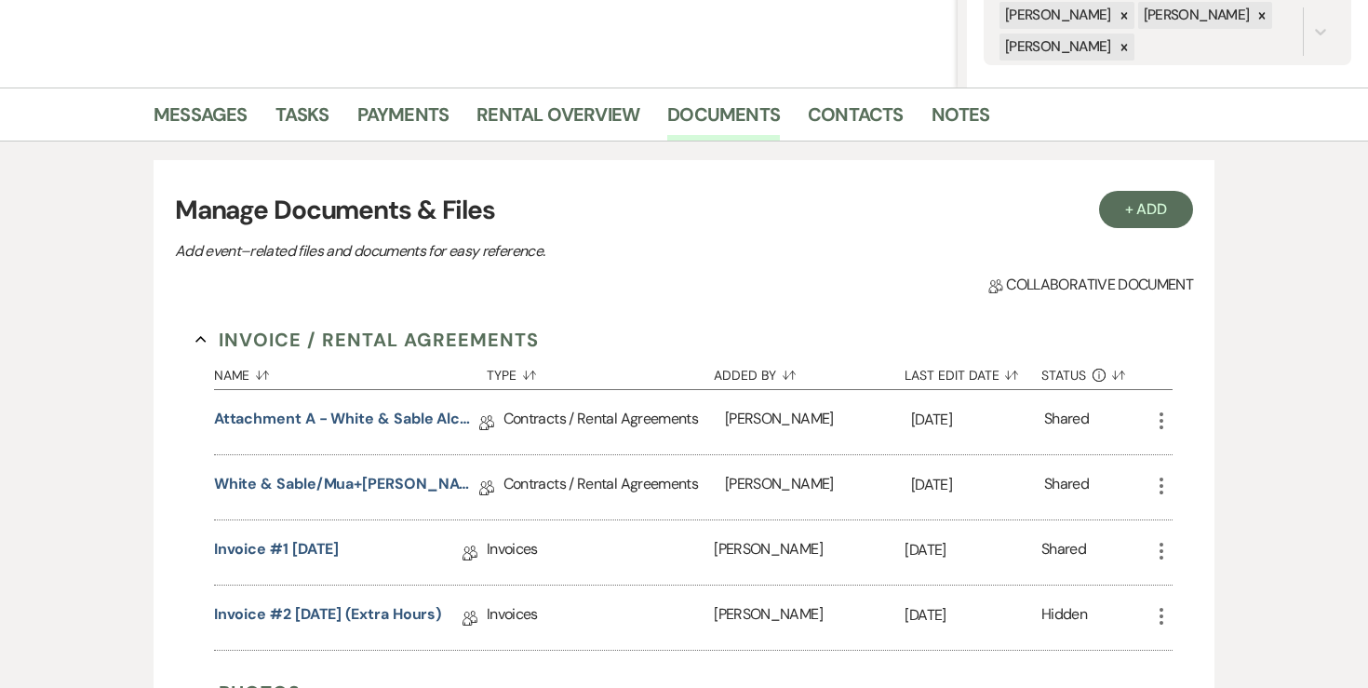
click at [1170, 477] on icon "More" at bounding box center [1161, 486] width 22 height 22
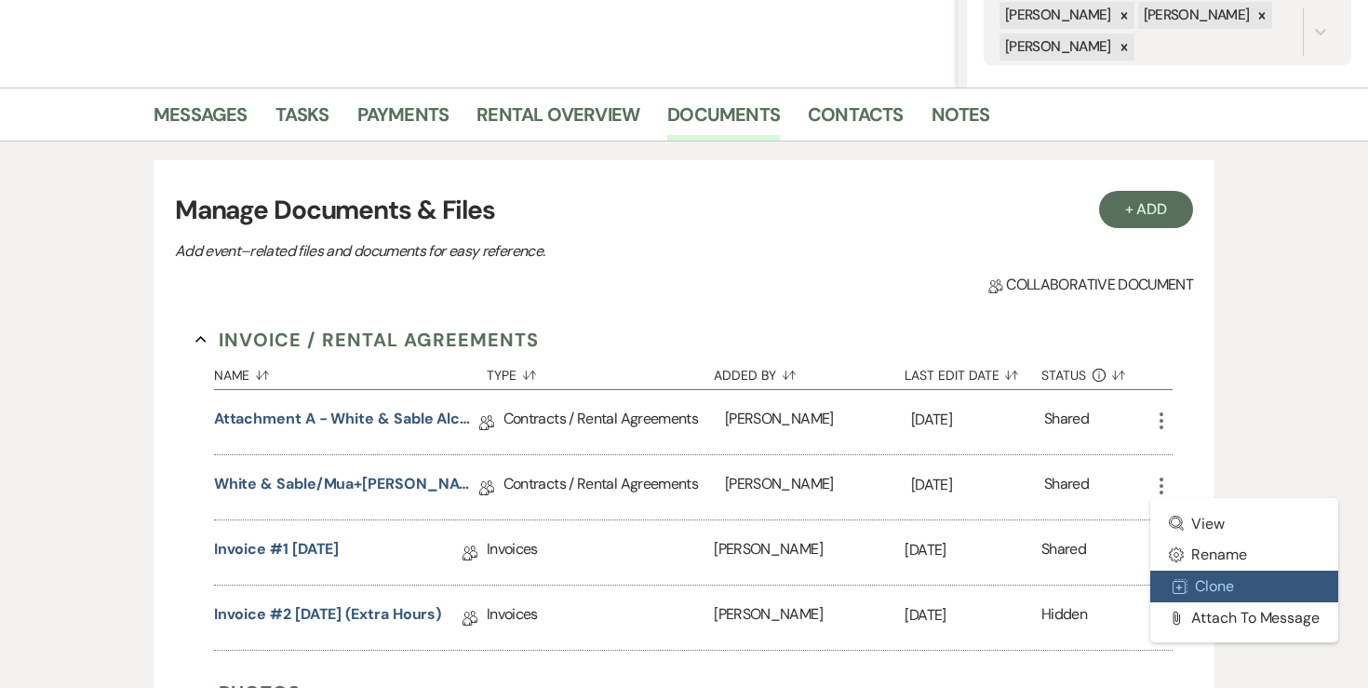
click at [1224, 590] on button "Duplicate Clone" at bounding box center [1244, 586] width 188 height 32
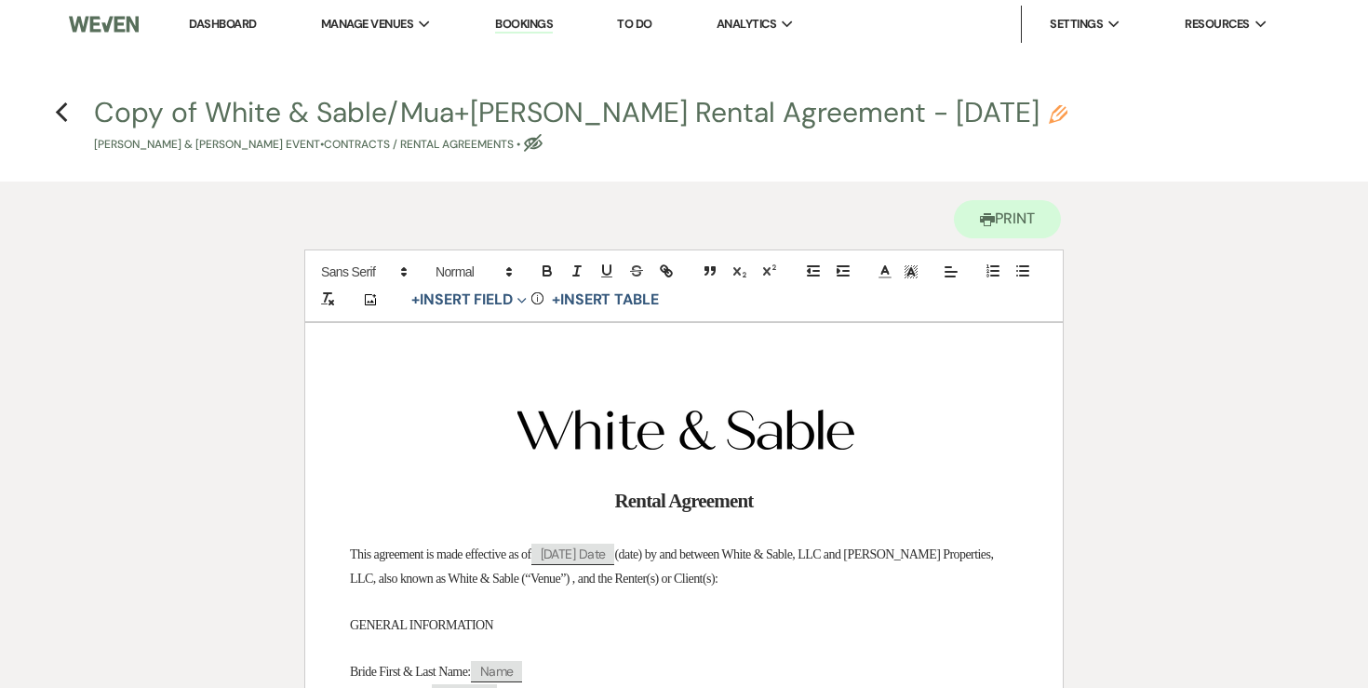
click at [1049, 116] on icon "Pencil" at bounding box center [1058, 114] width 19 height 19
select select "10"
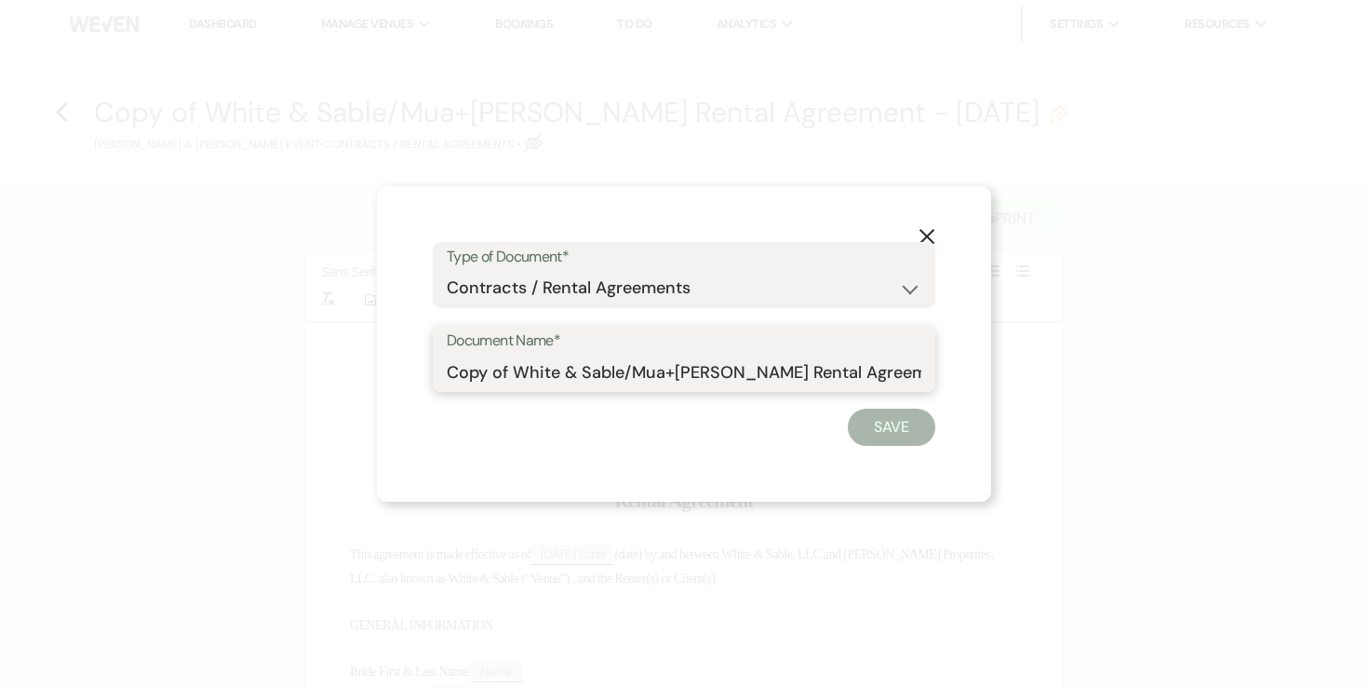
click at [520, 370] on input "Copy of White & Sable/Mua+Vang Rental Agreement - 6.19.27" at bounding box center [684, 372] width 475 height 36
drag, startPoint x: 514, startPoint y: 370, endPoint x: 328, endPoint y: 381, distance: 186.4
click at [328, 381] on div "X Type of Document* Special Event Insurance Vendor Certificate of Insurance Con…" at bounding box center [684, 344] width 1368 height 688
click at [994, 373] on div "X Type of Document* Special Event Insurance Vendor Certificate of Insurance Con…" at bounding box center [684, 344] width 1368 height 688
click at [927, 237] on use "button" at bounding box center [926, 236] width 15 height 15
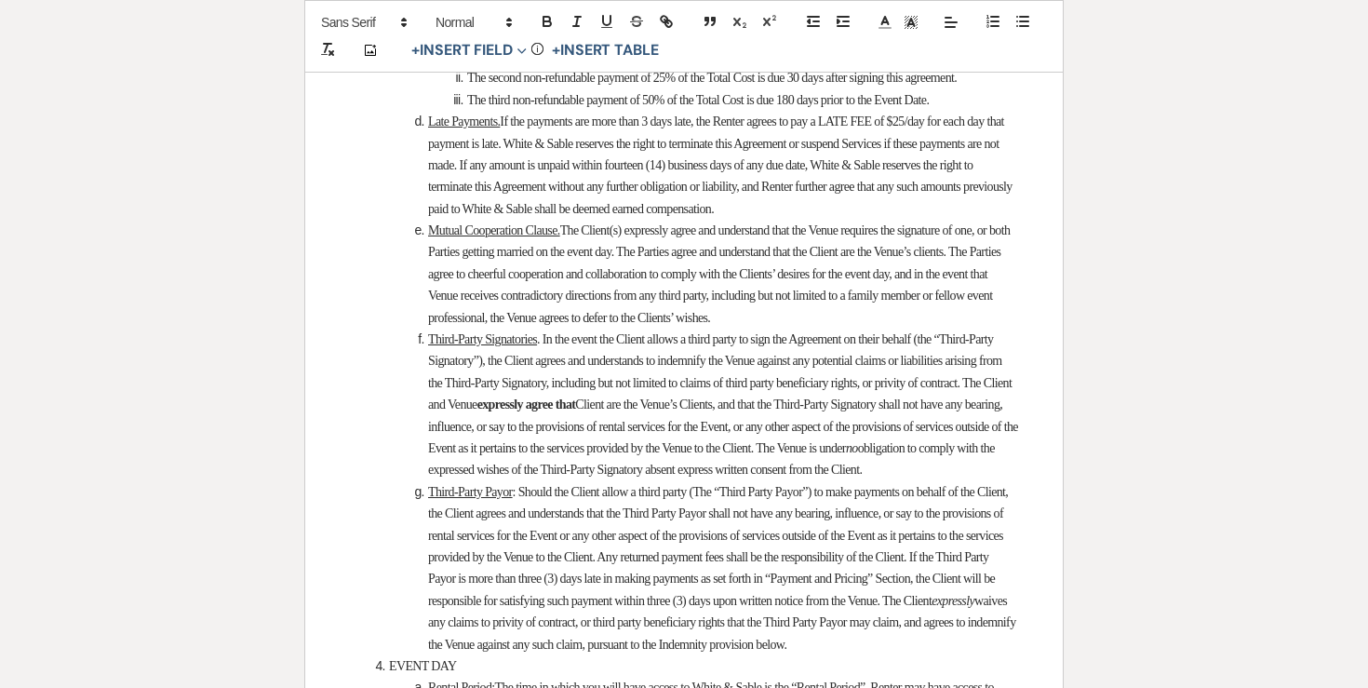
scroll to position [3388, 0]
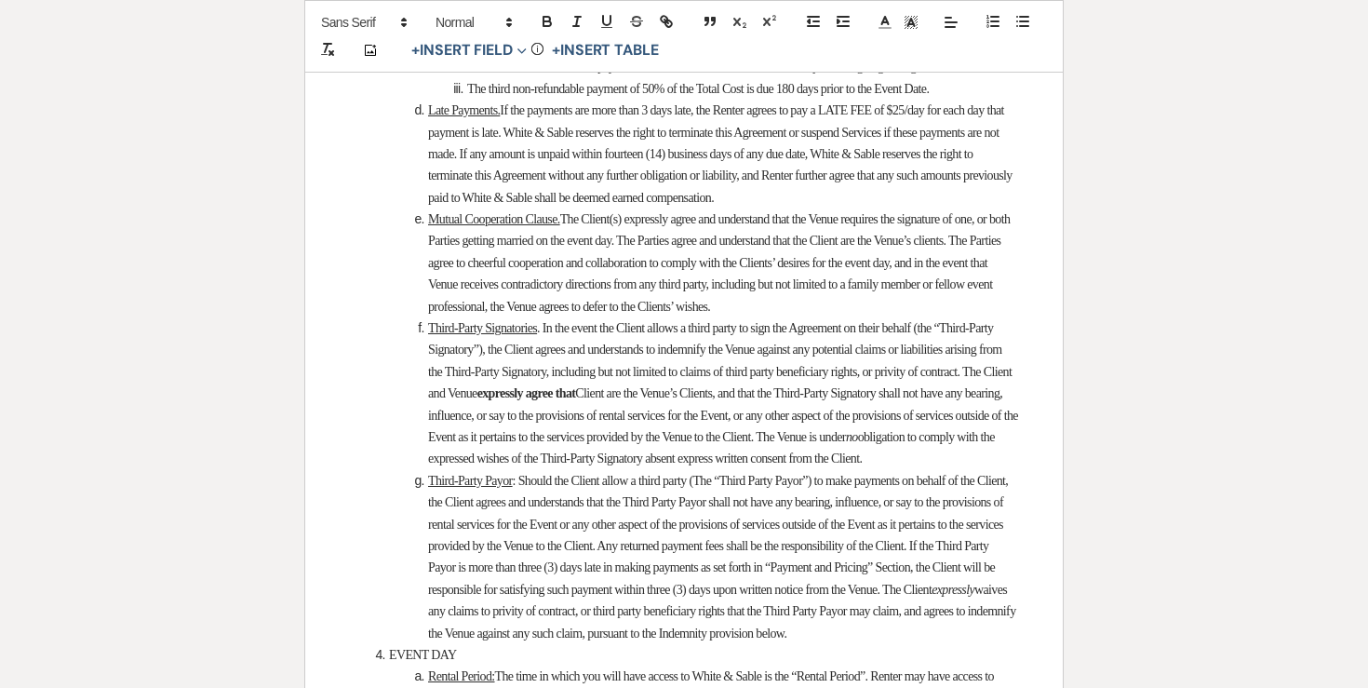
click at [848, 74] on span "The second non-refundable payment of 25% of the Total Cost is due 30 days after…" at bounding box center [711, 67] width 489 height 14
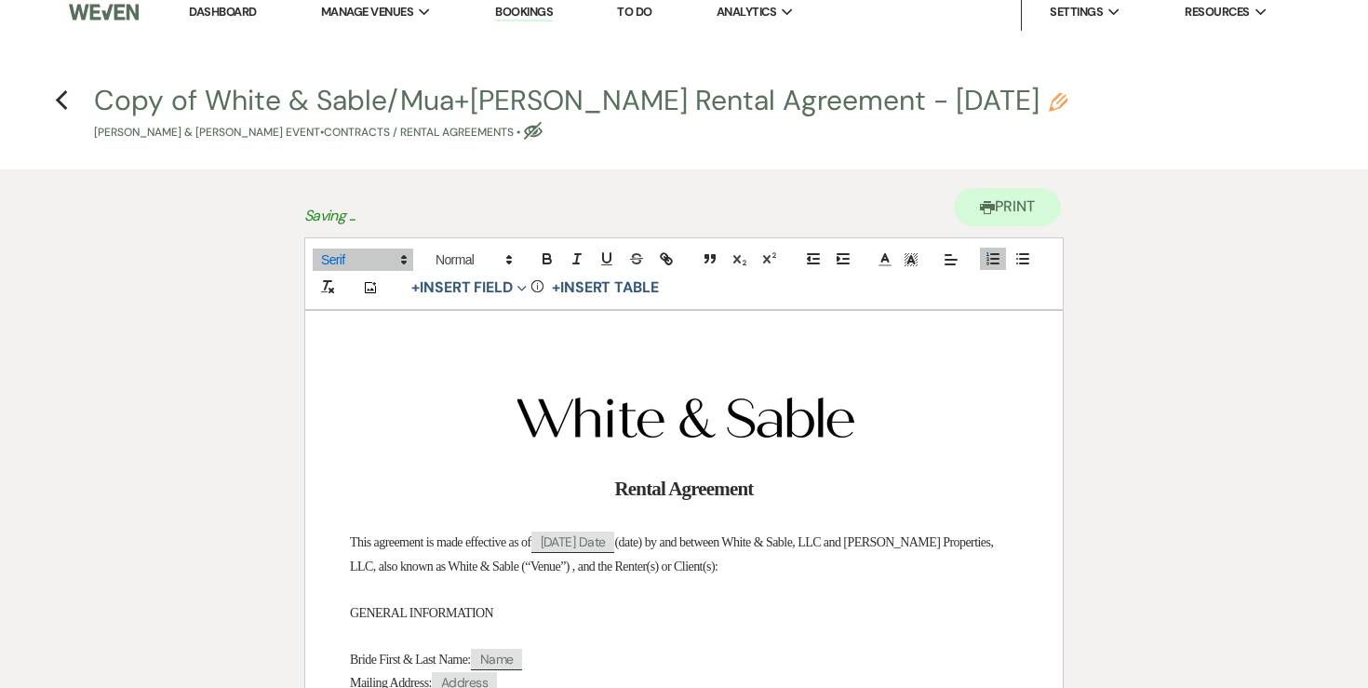
scroll to position [0, 0]
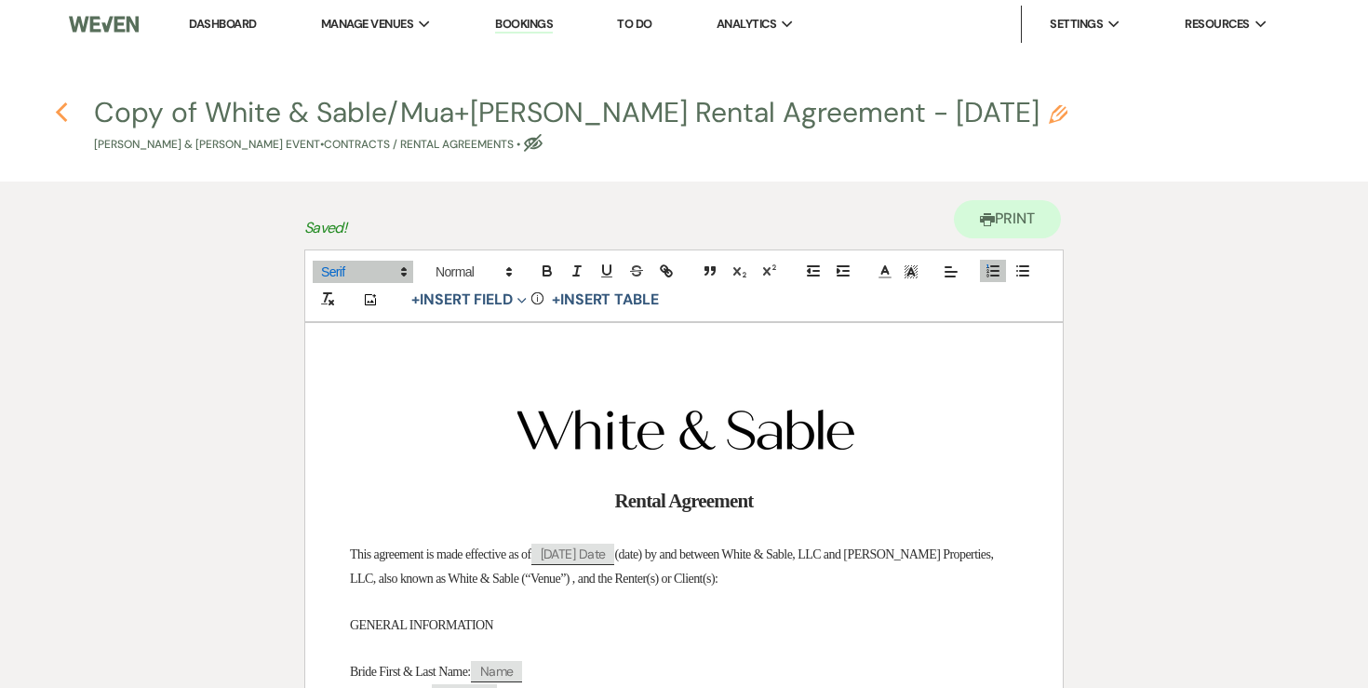
click at [66, 114] on icon "Previous" at bounding box center [62, 112] width 14 height 22
select select "6"
select select "14"
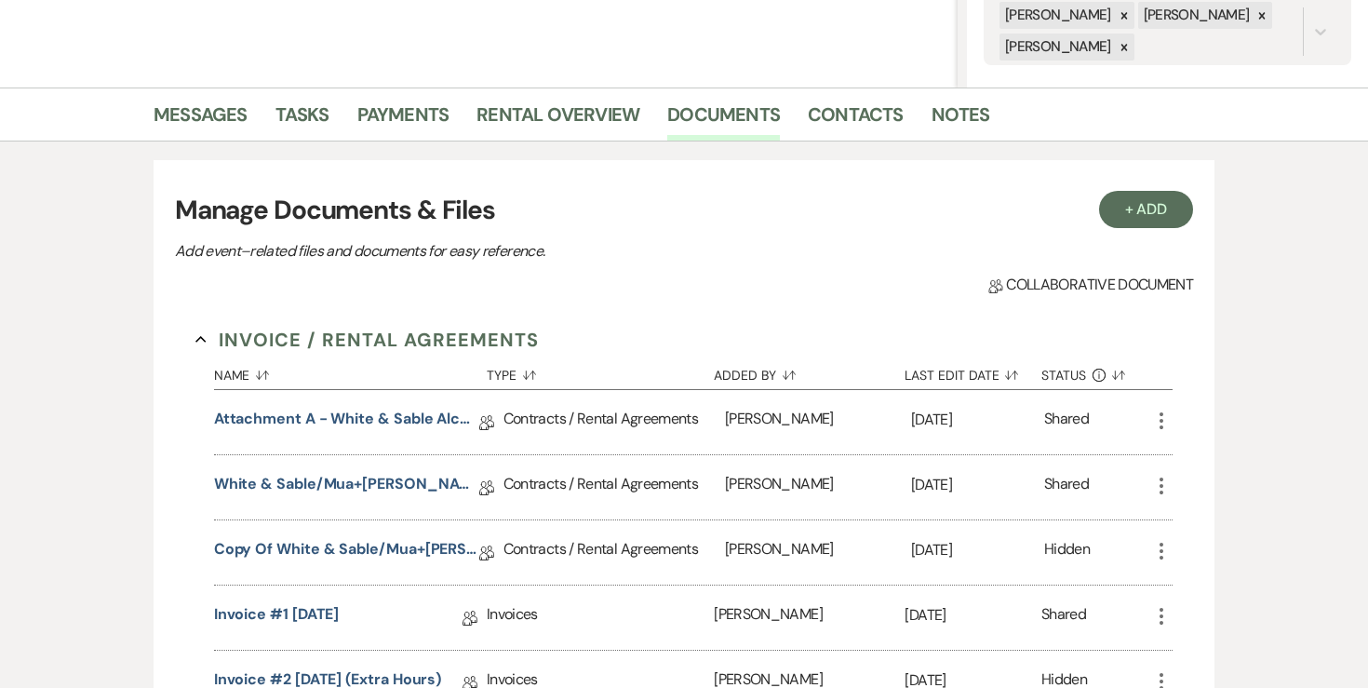
scroll to position [585, 0]
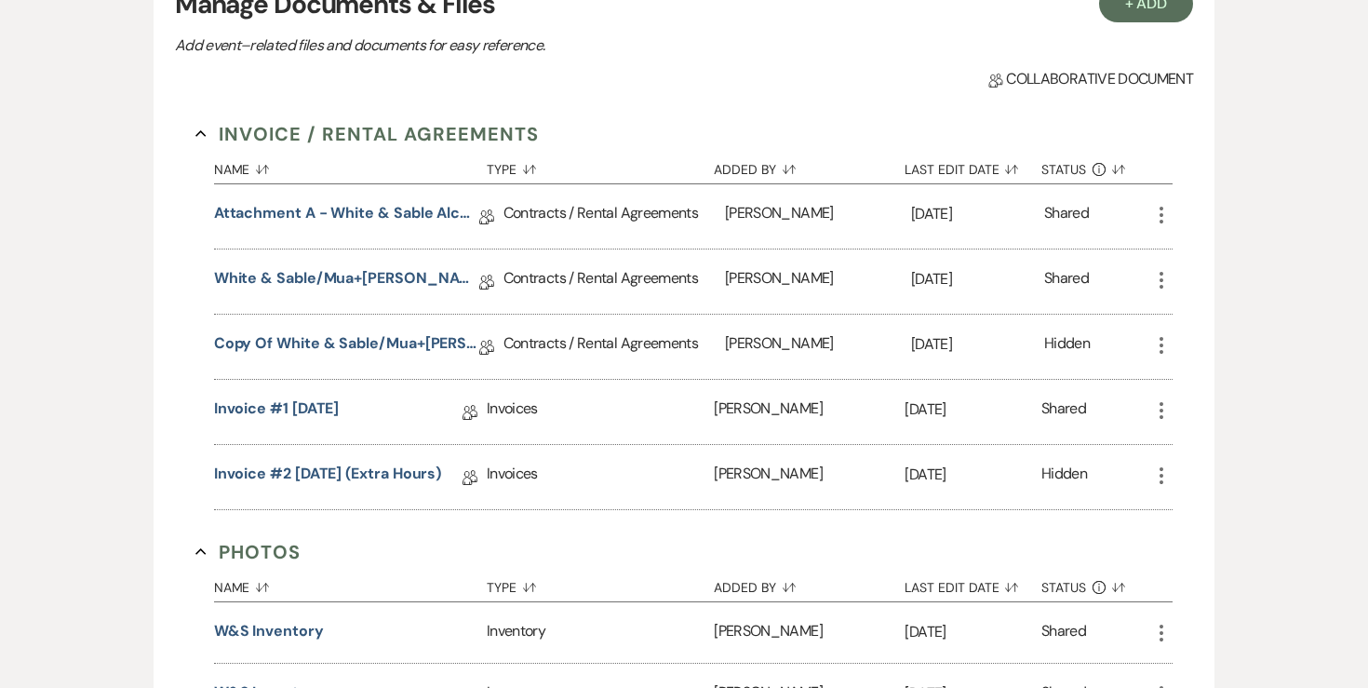
click at [1157, 282] on icon "More" at bounding box center [1161, 280] width 22 height 22
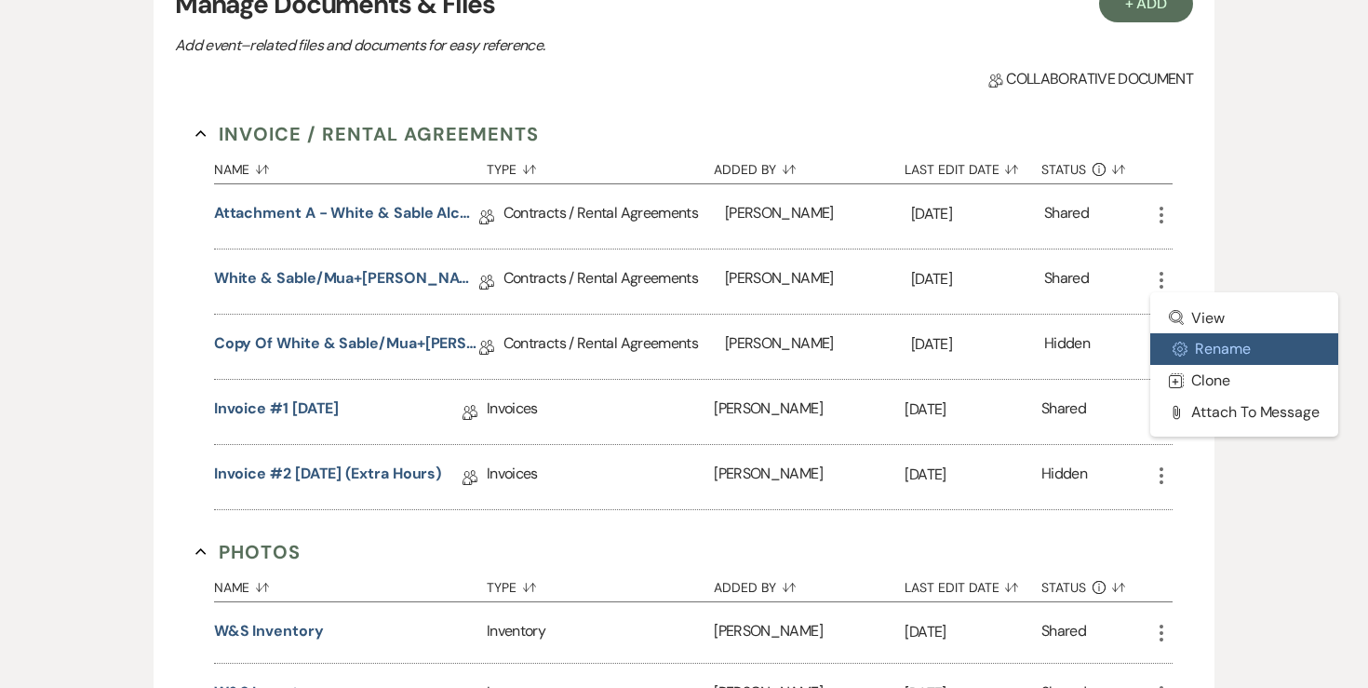
click at [1202, 339] on button "Settings Gear Rename" at bounding box center [1244, 349] width 188 height 32
select select "10"
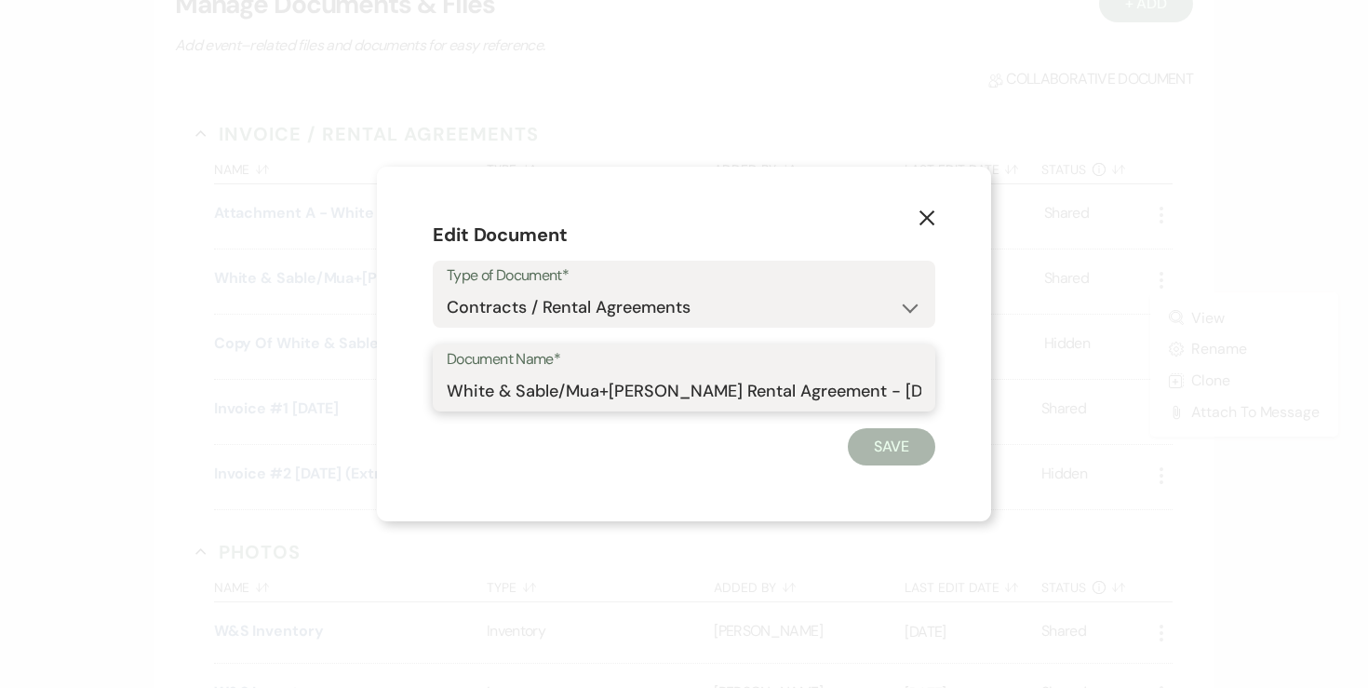
click at [448, 391] on input "White & Sable/Mua+Vang Rental Agreement - 6.19.27" at bounding box center [684, 391] width 475 height 36
drag, startPoint x: 529, startPoint y: 389, endPoint x: 944, endPoint y: 408, distance: 415.4
click at [944, 408] on div "X Edit Document Type of Document* Special Event Insurance Vendor Certificate of…" at bounding box center [684, 344] width 614 height 354
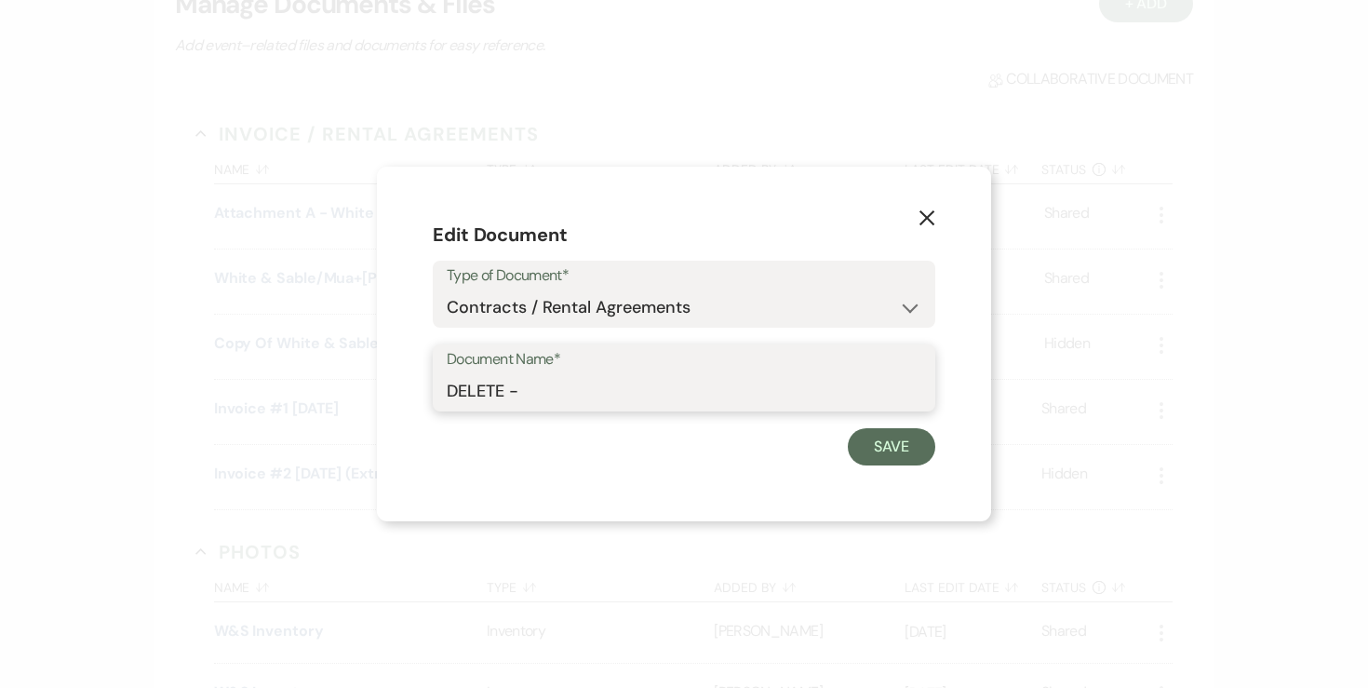
scroll to position [0, 0]
type input "DELETE - outdated agreement"
click at [881, 445] on button "Save" at bounding box center [891, 446] width 87 height 37
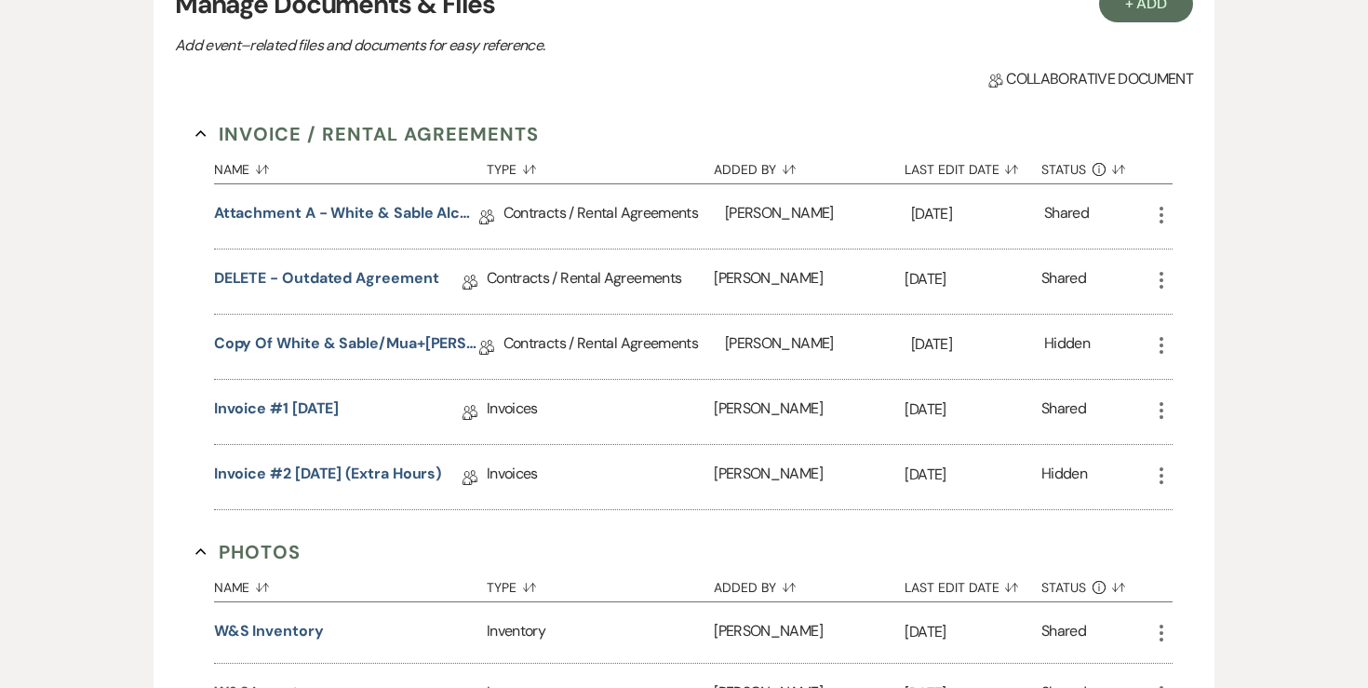
click at [1168, 344] on icon "More" at bounding box center [1161, 345] width 22 height 22
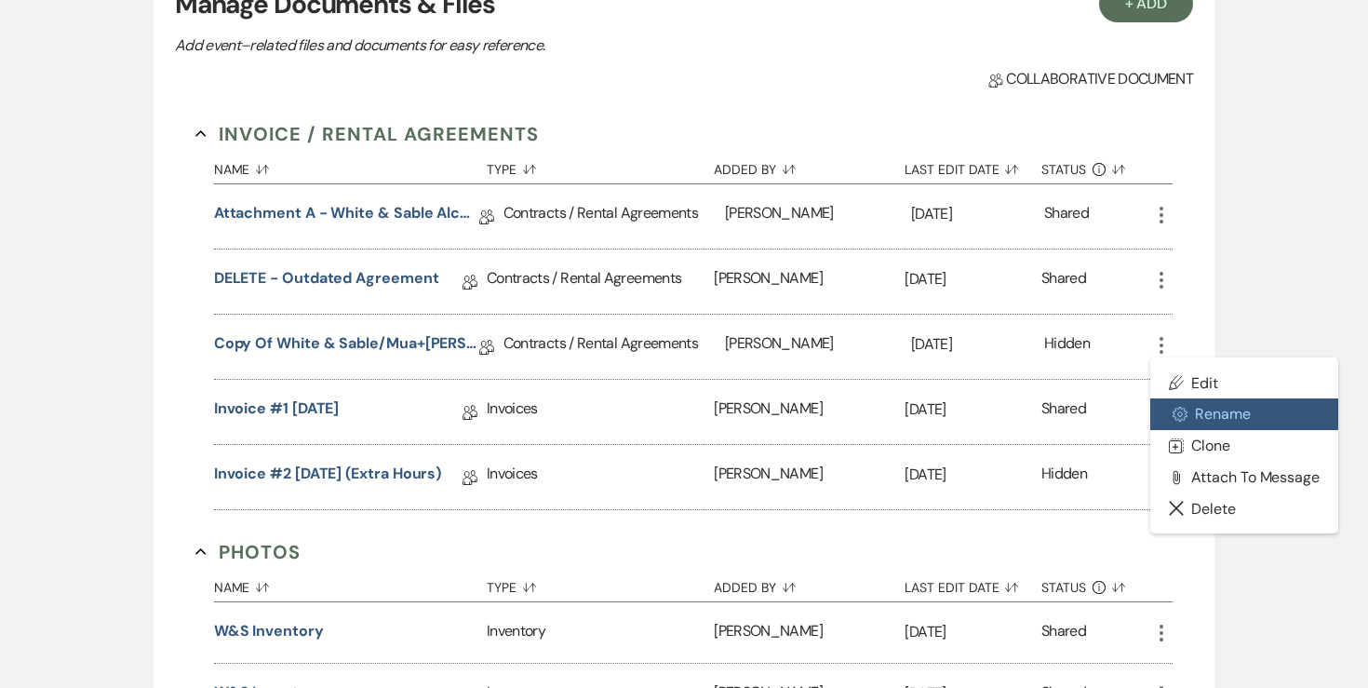
click at [1177, 412] on icon "Settings Gear" at bounding box center [1179, 414] width 15 height 15
select select "10"
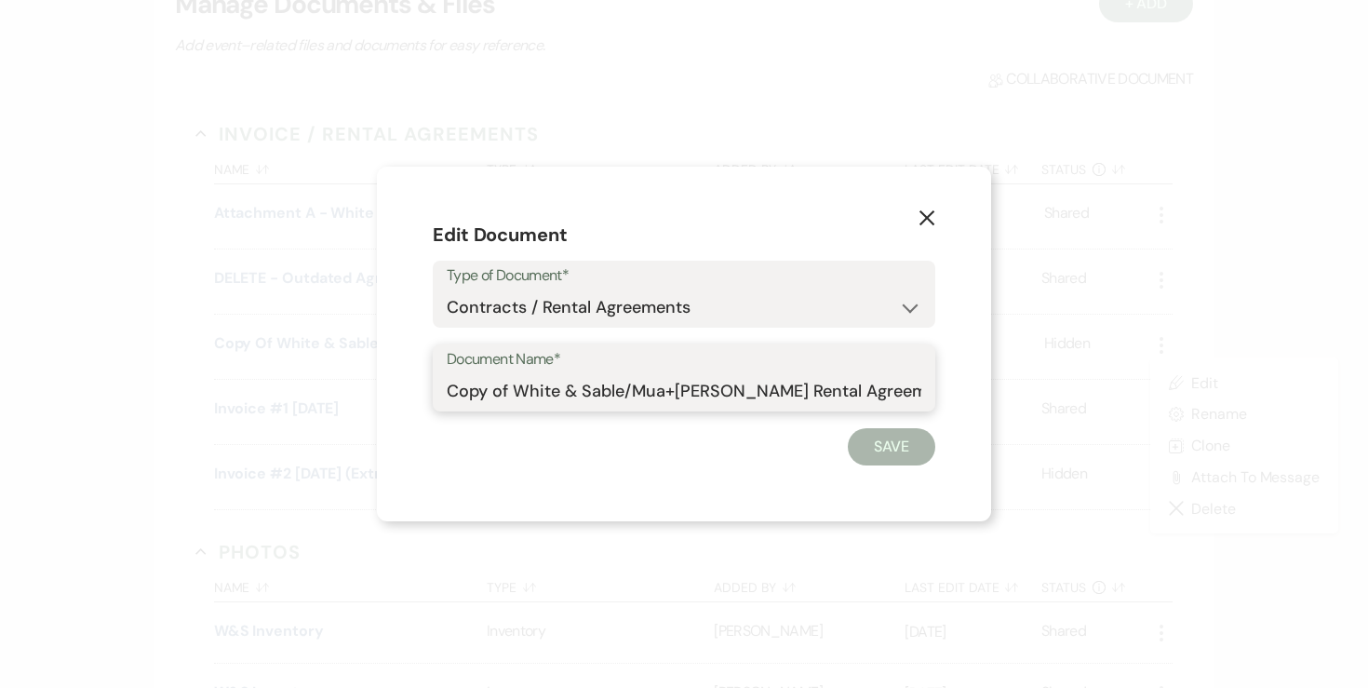
drag, startPoint x: 515, startPoint y: 392, endPoint x: 404, endPoint y: 392, distance: 111.7
click at [404, 392] on div "X Edit Document Type of Document* Special Event Insurance Vendor Certificate of…" at bounding box center [684, 344] width 614 height 354
type input "White & Sable/Mua+Vang Rental Agreement - 6.19.27"
click at [892, 444] on button "Save" at bounding box center [891, 446] width 87 height 37
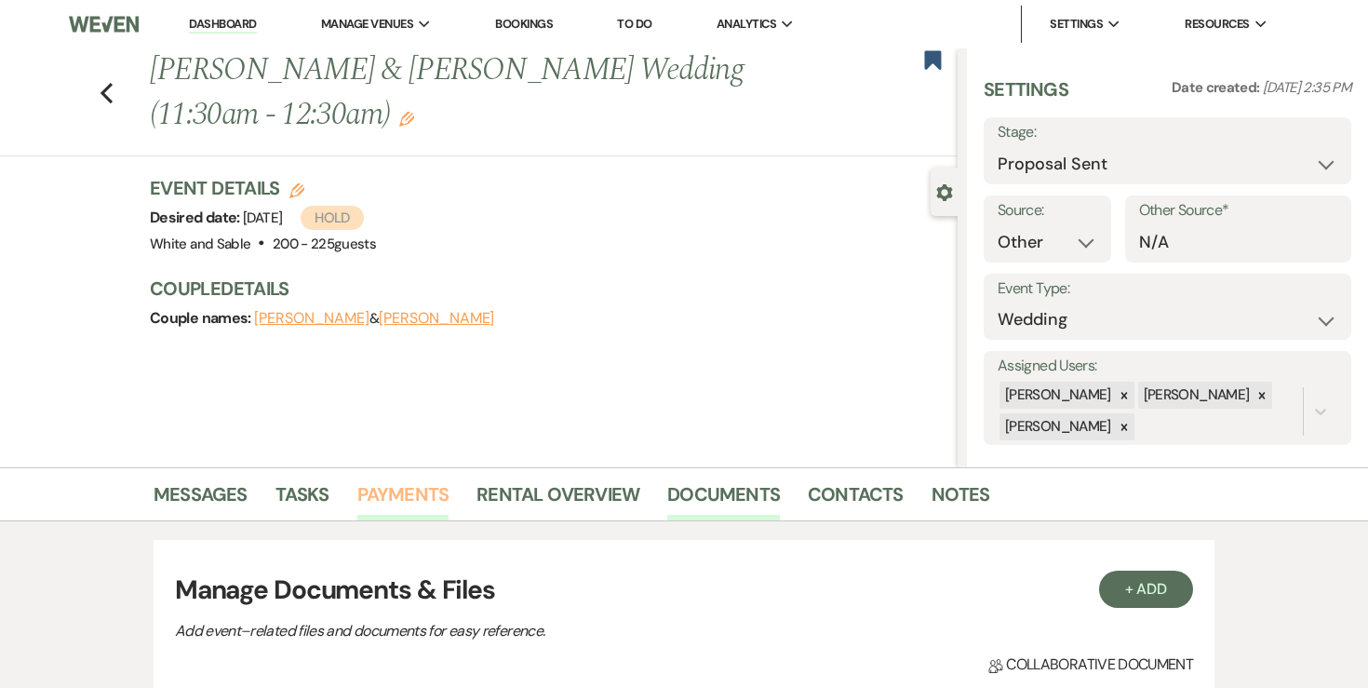
click at [377, 495] on link "Payments" at bounding box center [403, 499] width 92 height 41
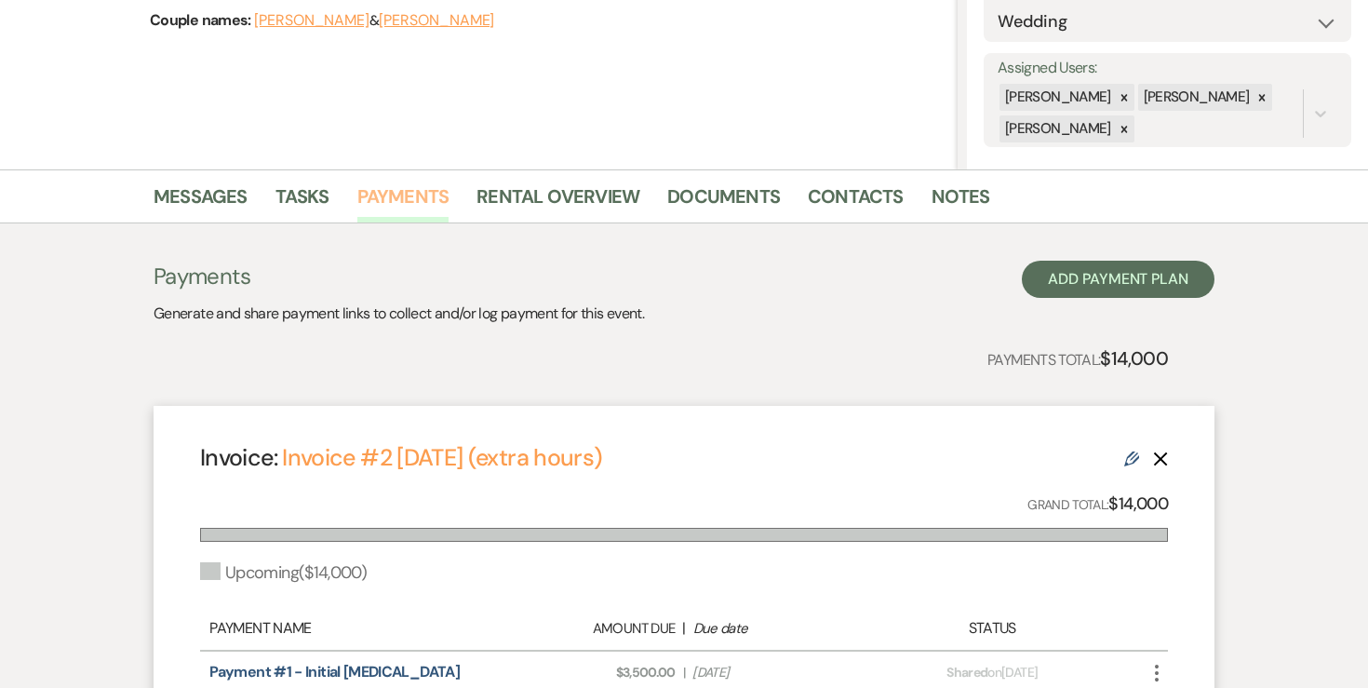
scroll to position [613, 0]
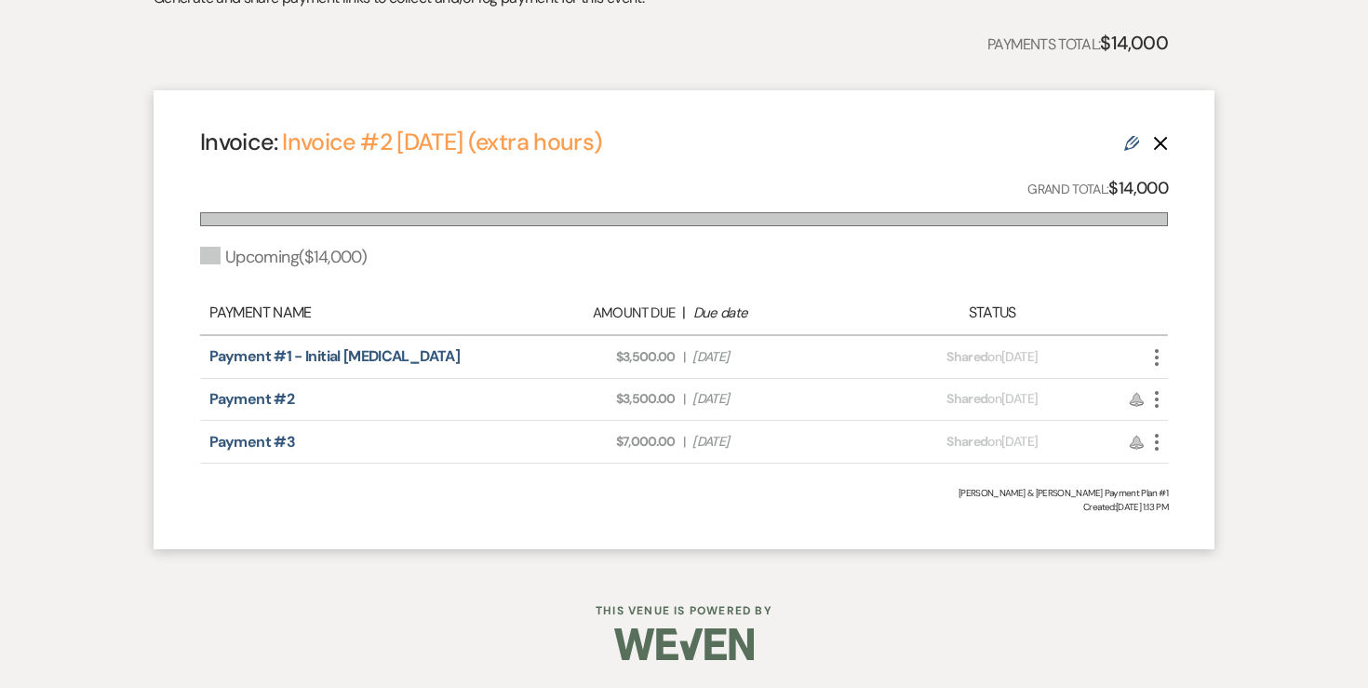
click at [1138, 146] on icon "Edit" at bounding box center [1131, 143] width 15 height 15
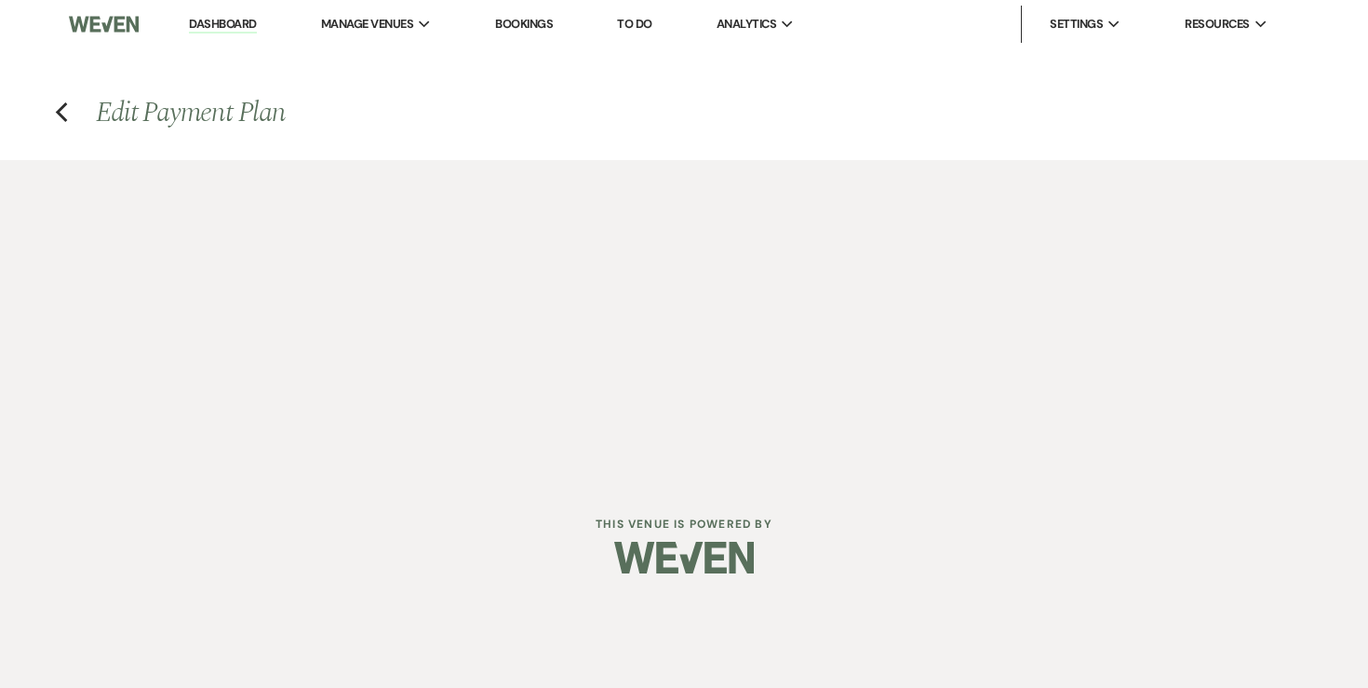
select select "27498"
select select "2"
select select "flat"
select select "true"
select select "2"
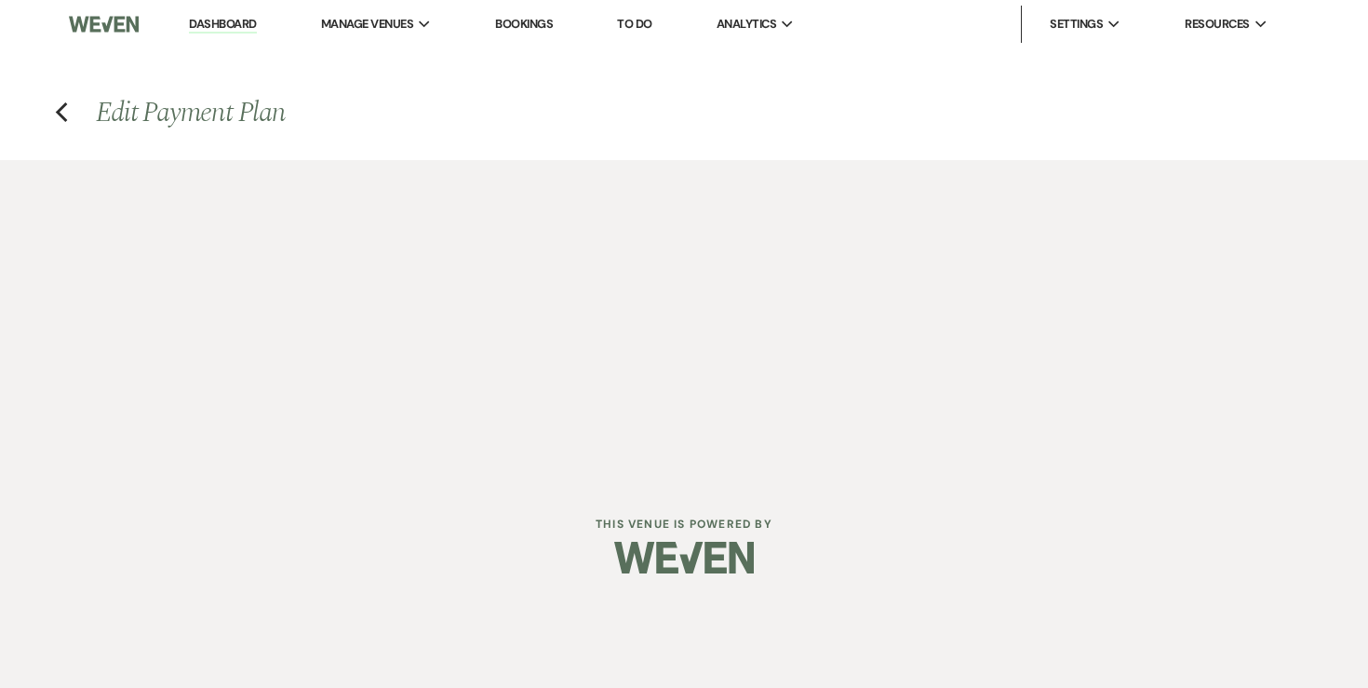
select select "flat"
select select "true"
select select "client"
select select "weekly"
select select "onDueDate"
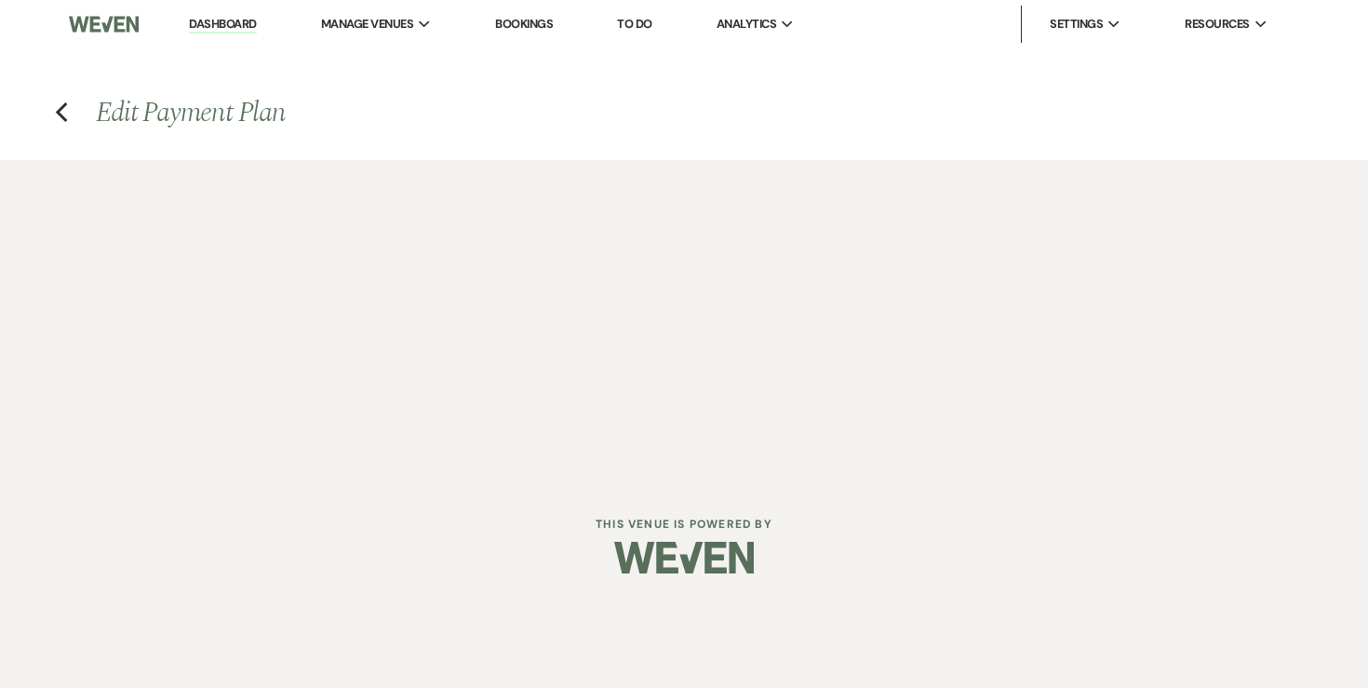
select select "complete"
select select "client"
select select "weeks"
select select "2"
select select "flat"
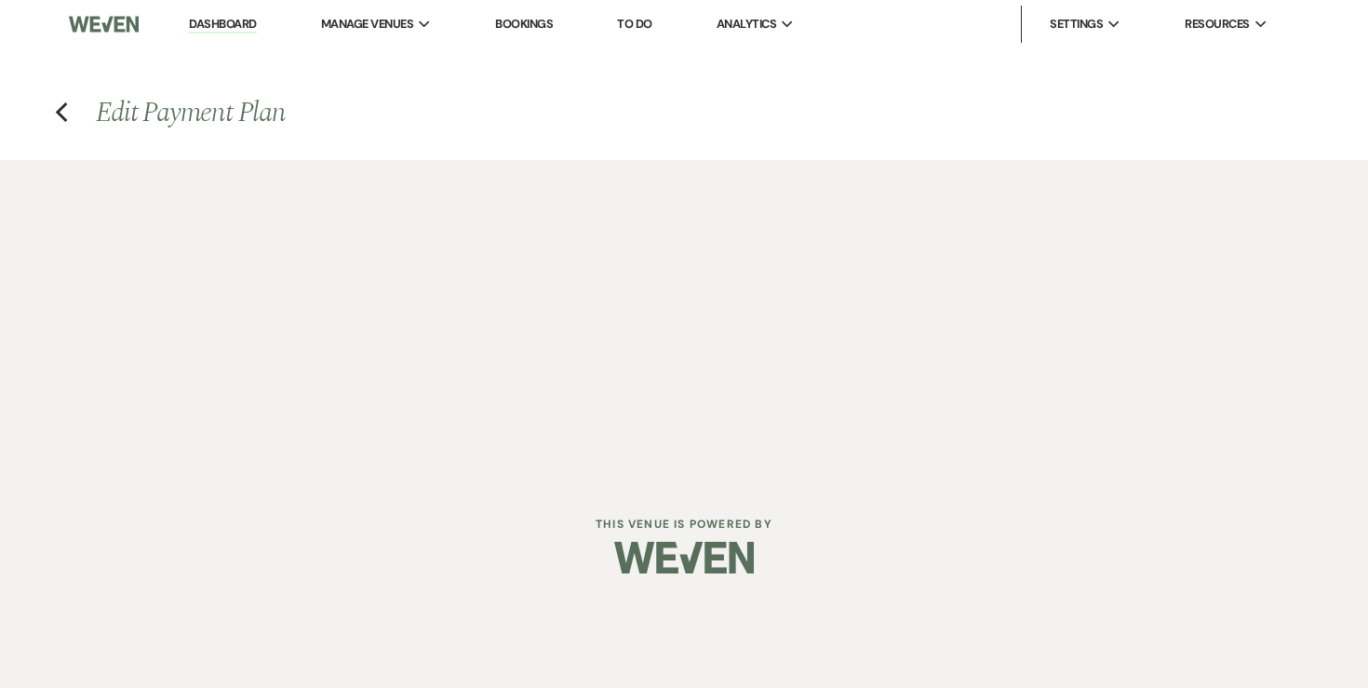
select select "true"
select select "client"
select select "weeks"
select select "client"
select select "weekly"
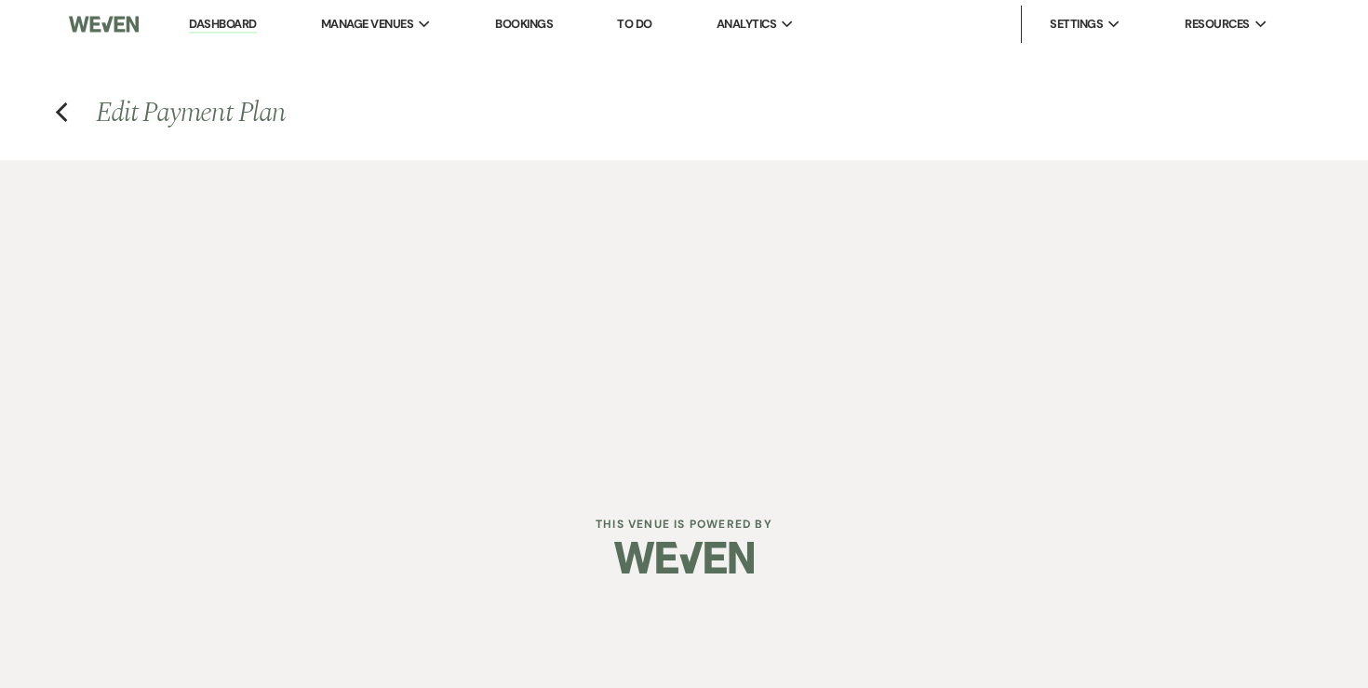
select select "onDueDate"
select select "complete"
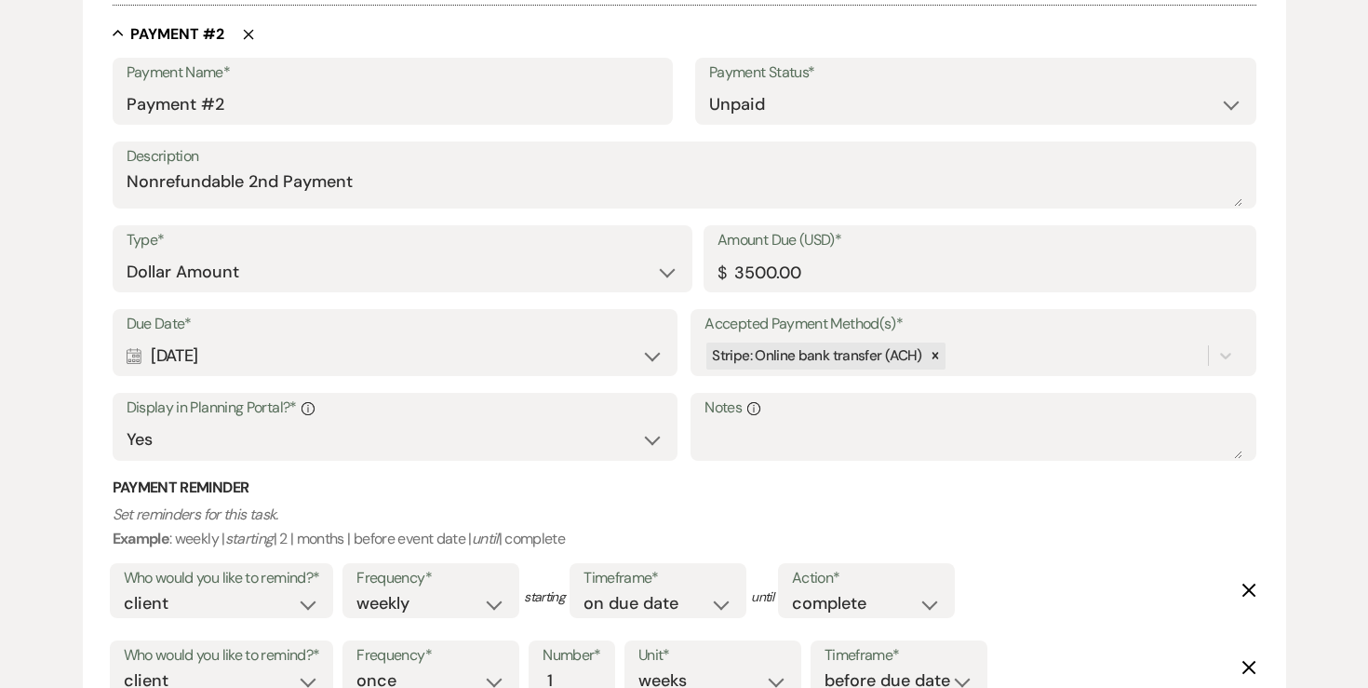
scroll to position [1159, 0]
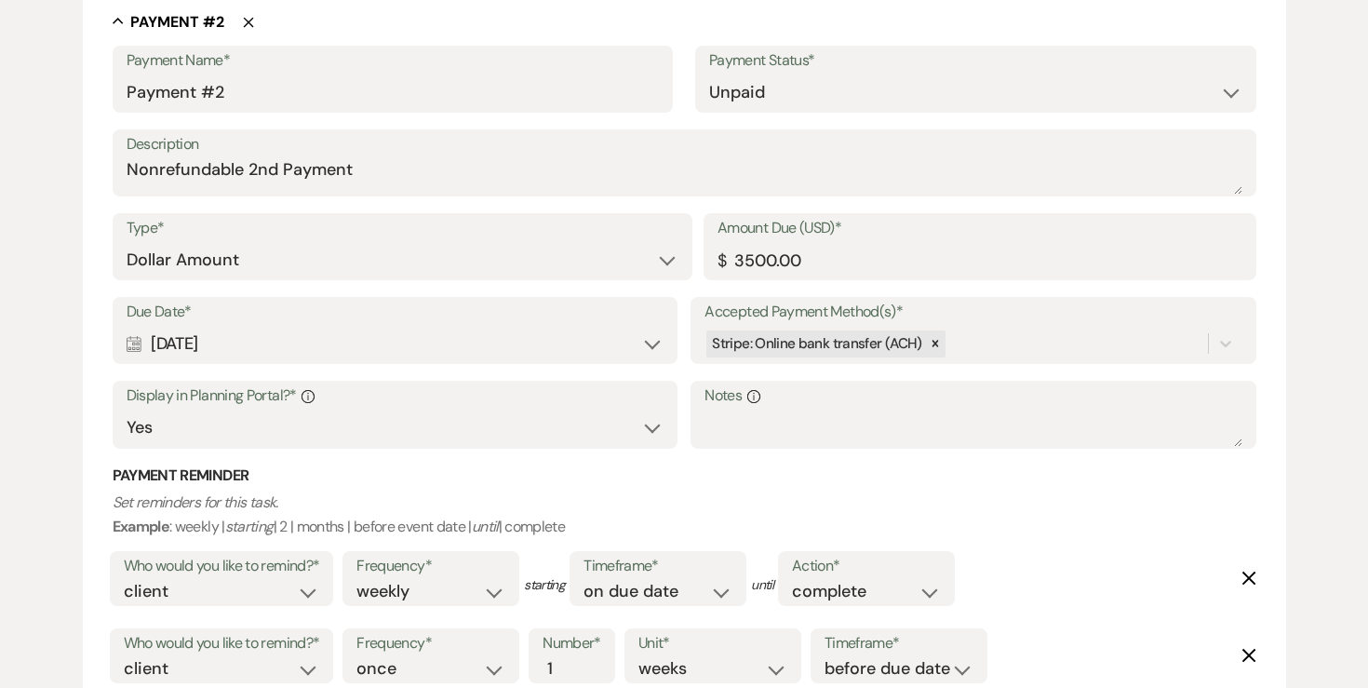
click at [388, 349] on div "Calendar Feb 16, 2026 Expand" at bounding box center [395, 344] width 537 height 36
select select "month"
select select "afterTodaysDate"
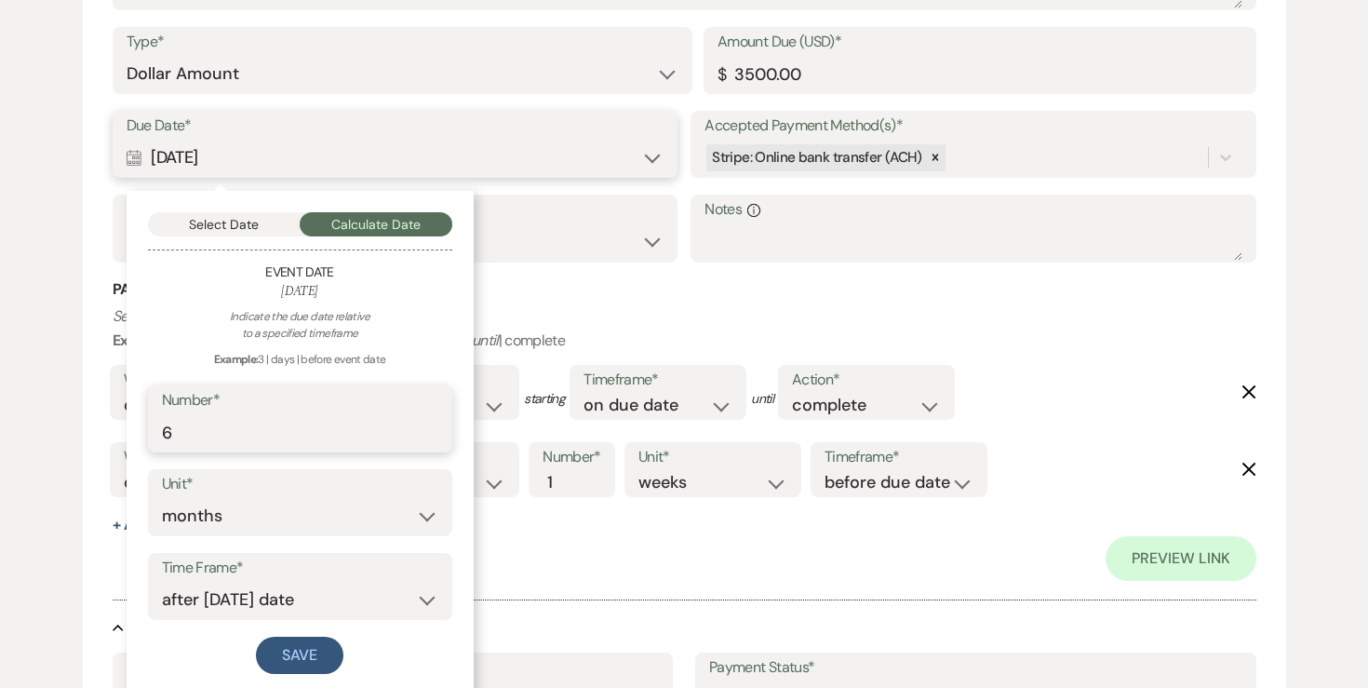
click at [336, 430] on input "6" at bounding box center [300, 432] width 276 height 36
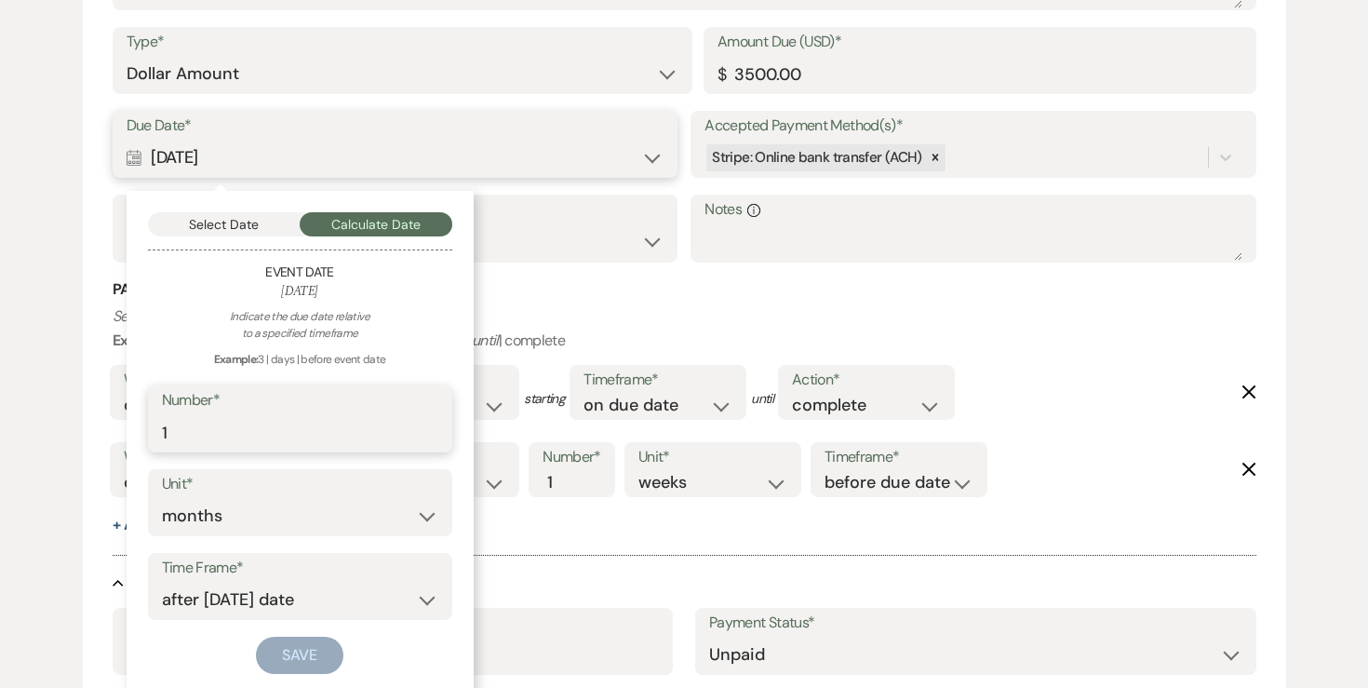
scroll to position [1345, 0]
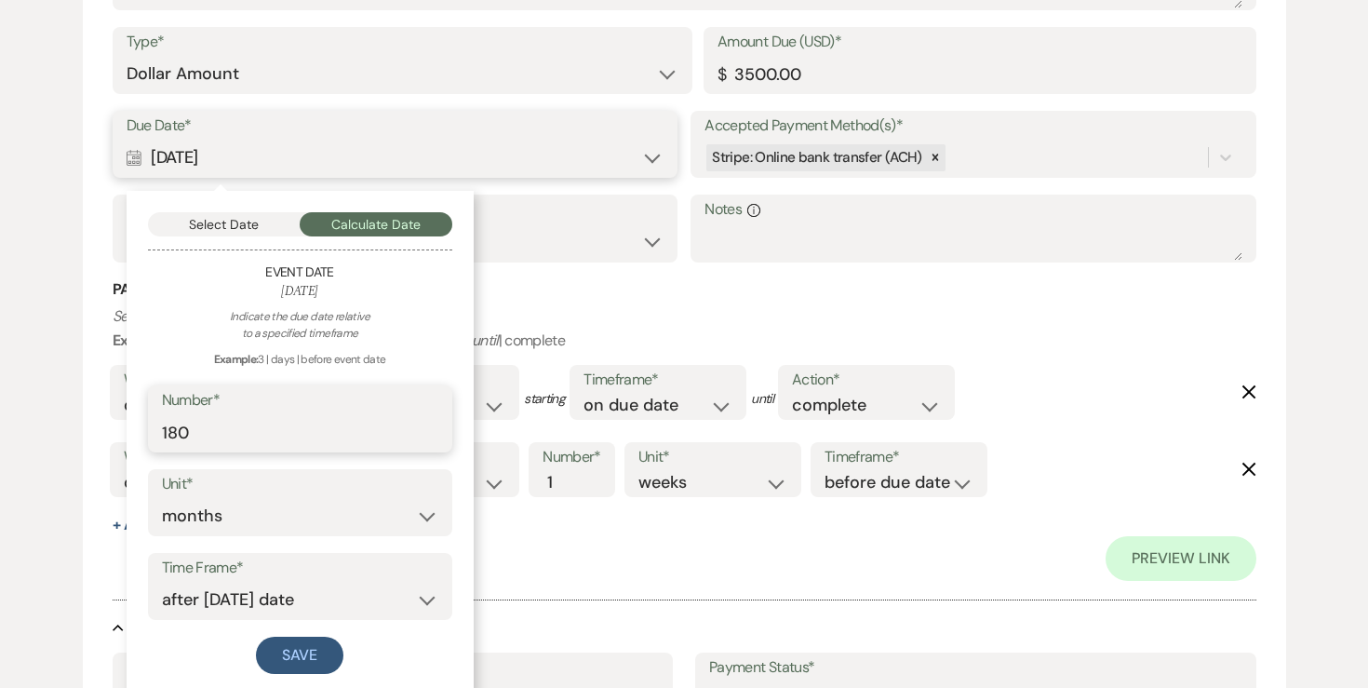
type input "180"
click at [329, 514] on select "days weeks months" at bounding box center [300, 516] width 276 height 36
select select "day"
click at [290, 438] on input "180" at bounding box center [300, 432] width 276 height 36
type input "182"
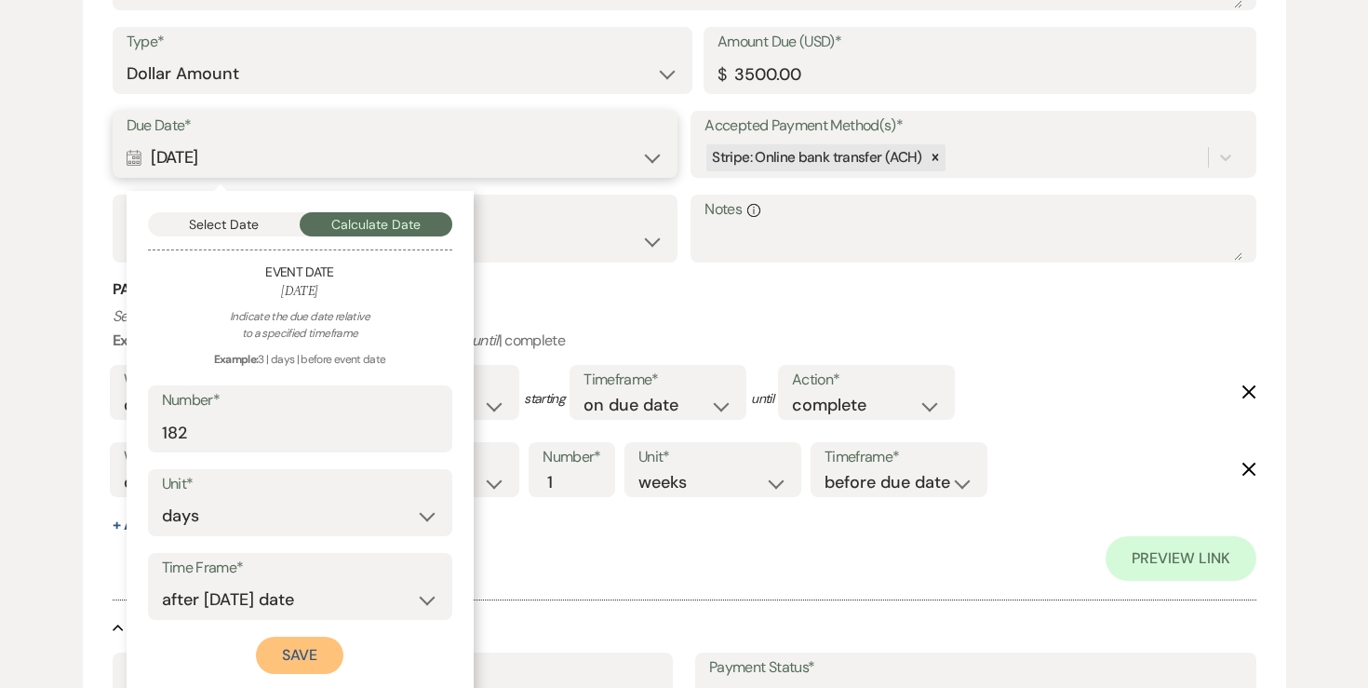
click at [306, 638] on button "Save" at bounding box center [299, 654] width 87 height 37
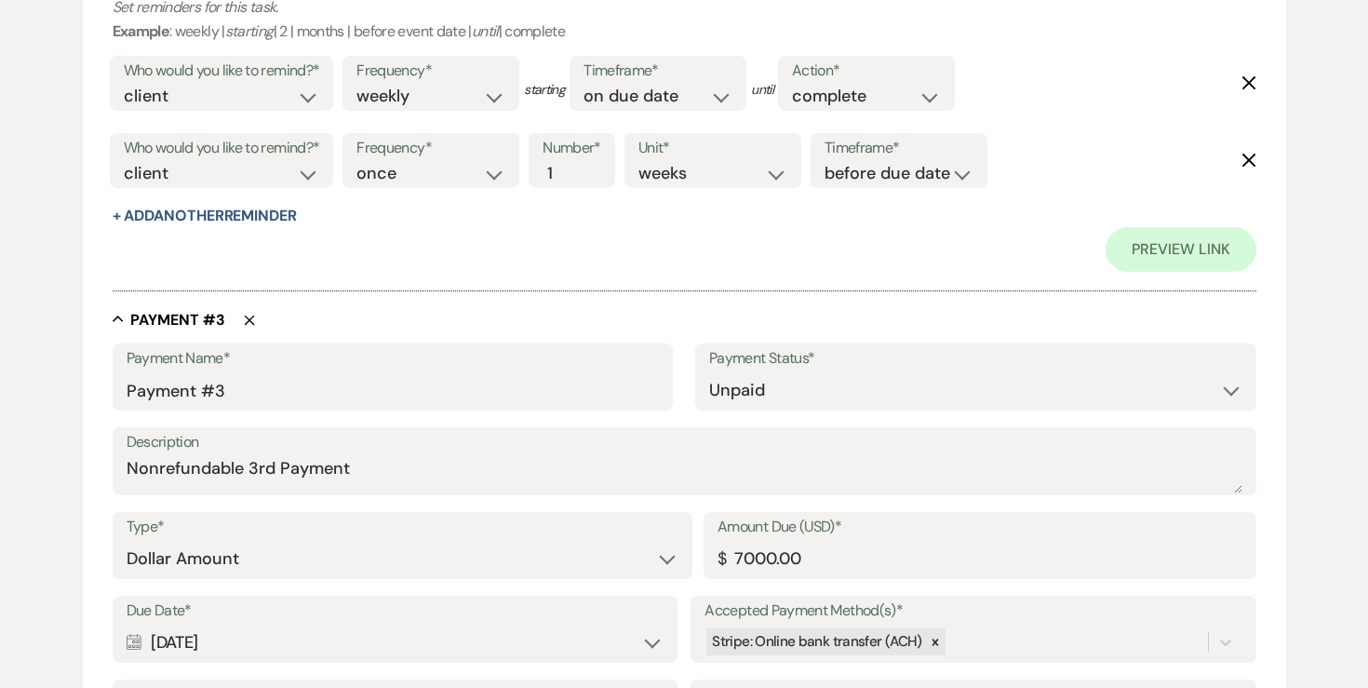
scroll to position [2276, 0]
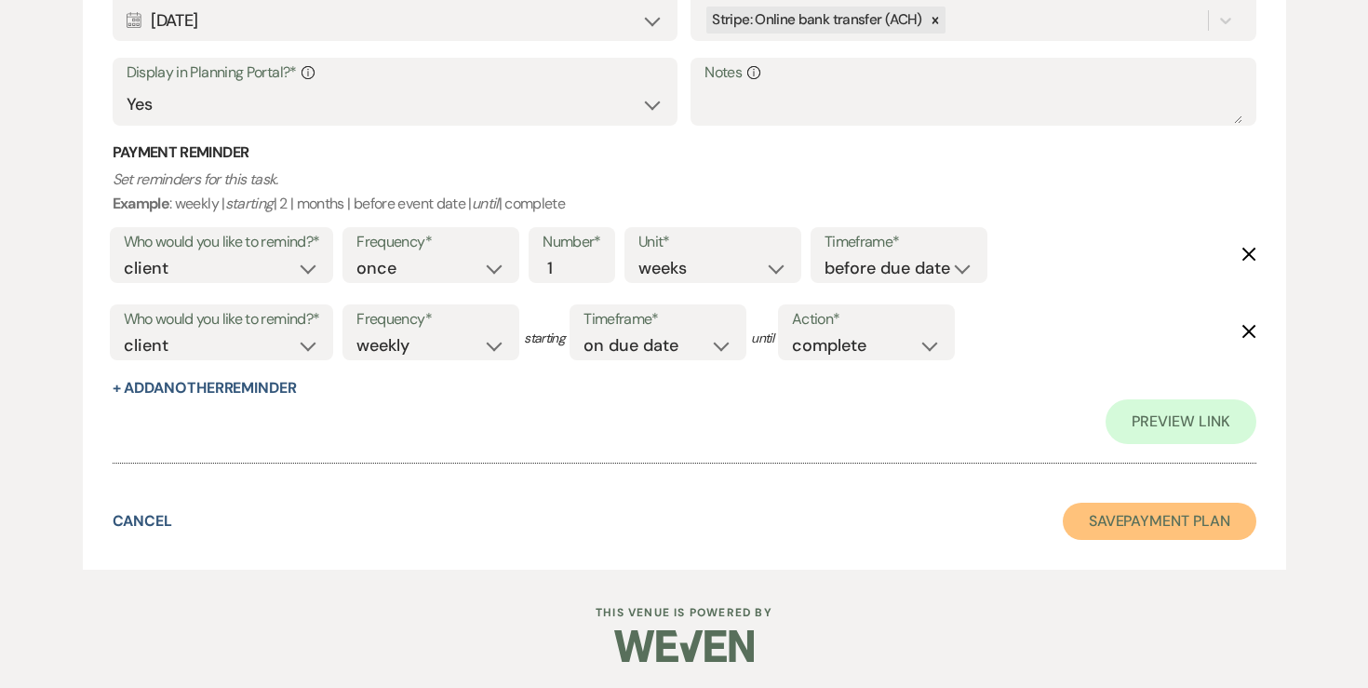
click at [1118, 514] on button "Save Payment Plan" at bounding box center [1160, 520] width 194 height 37
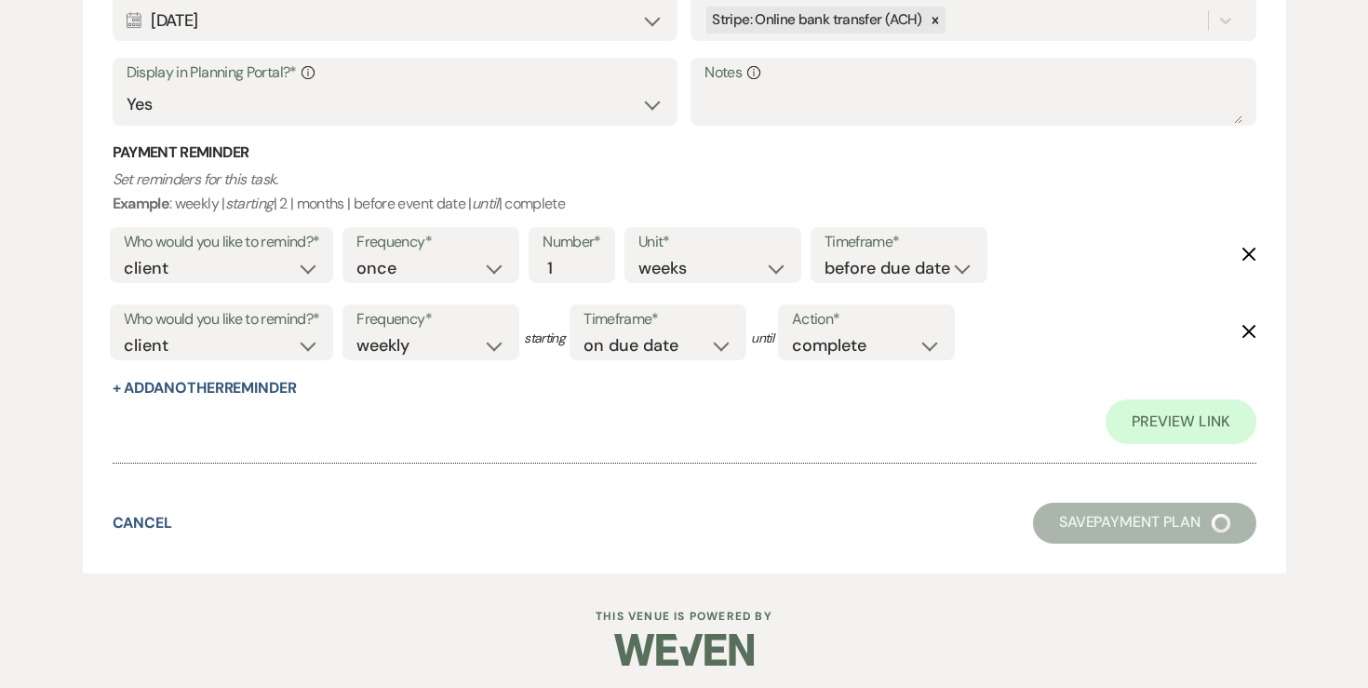
select select "6"
select select "14"
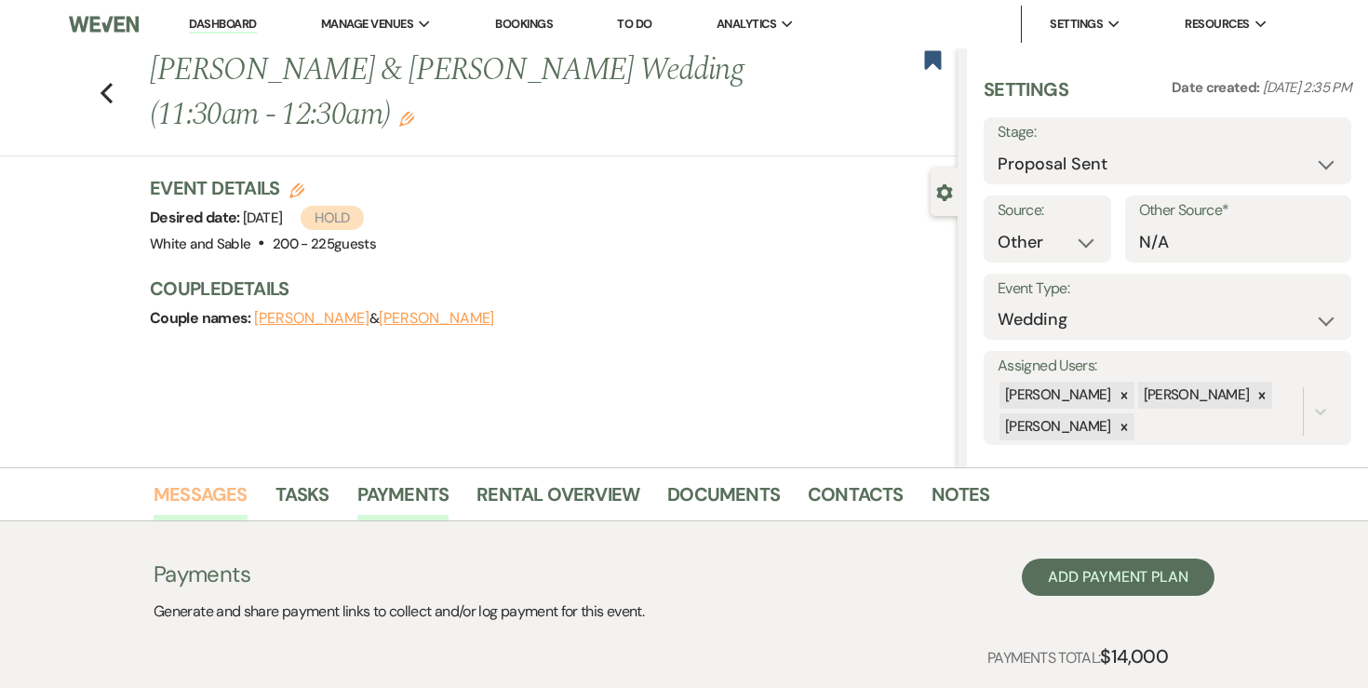
click at [235, 506] on link "Messages" at bounding box center [201, 499] width 94 height 41
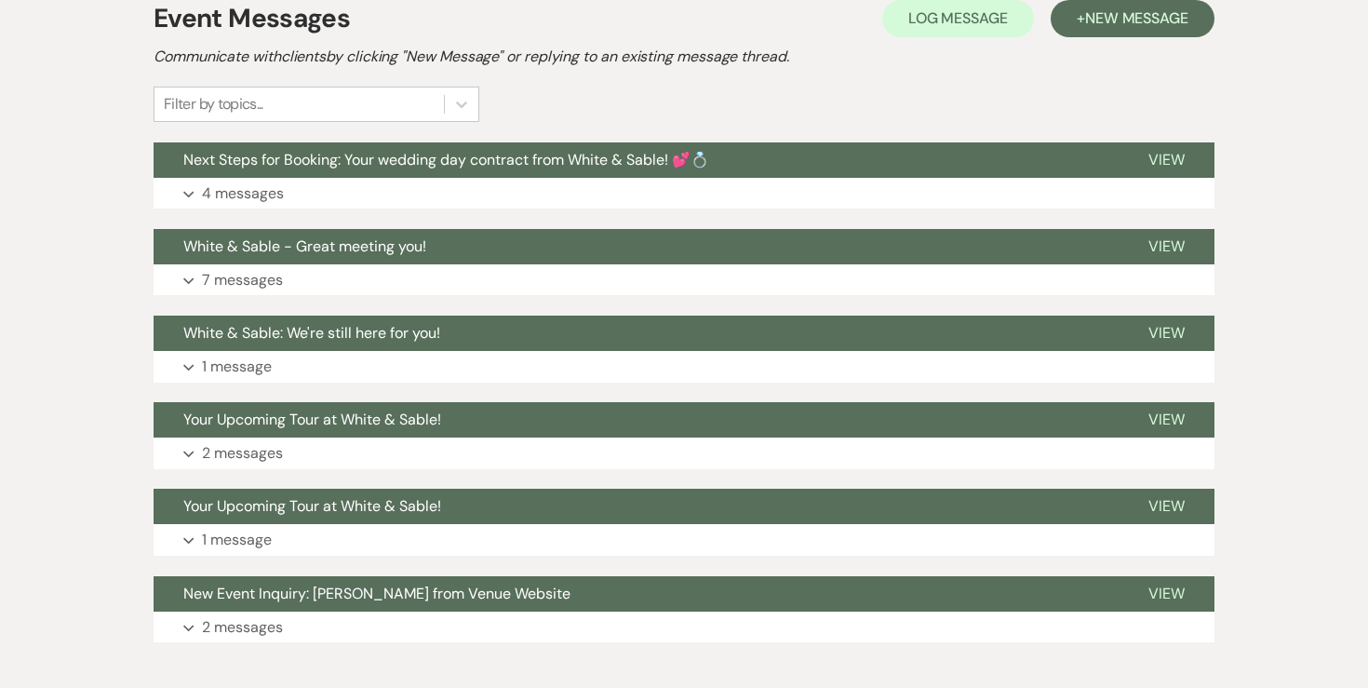
scroll to position [530, 0]
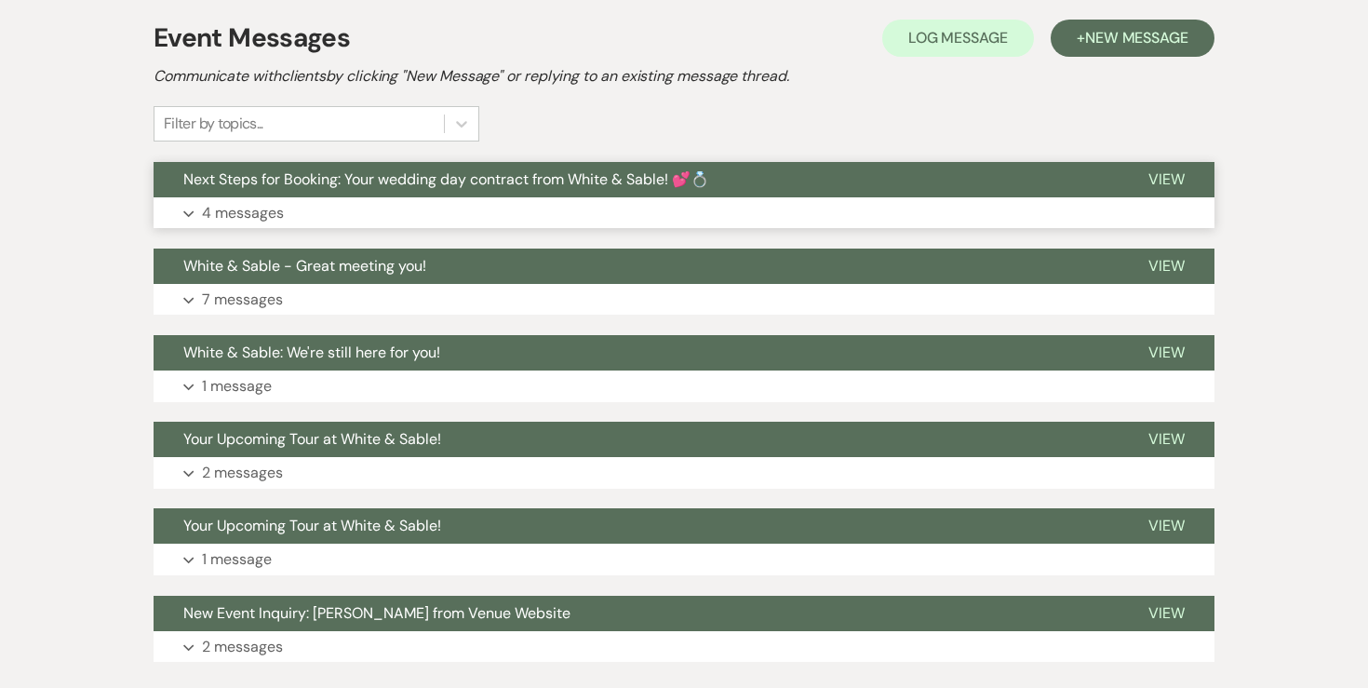
click at [259, 202] on p "4 messages" at bounding box center [243, 213] width 82 height 24
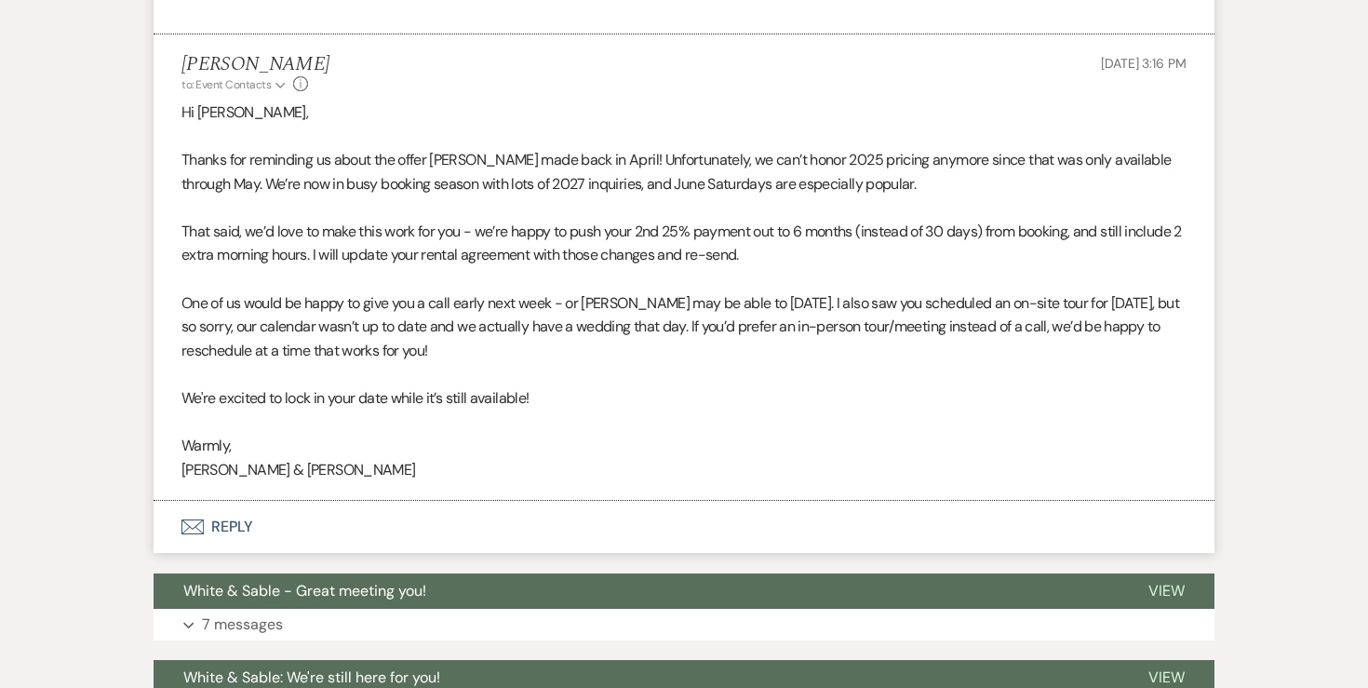
scroll to position [2172, 0]
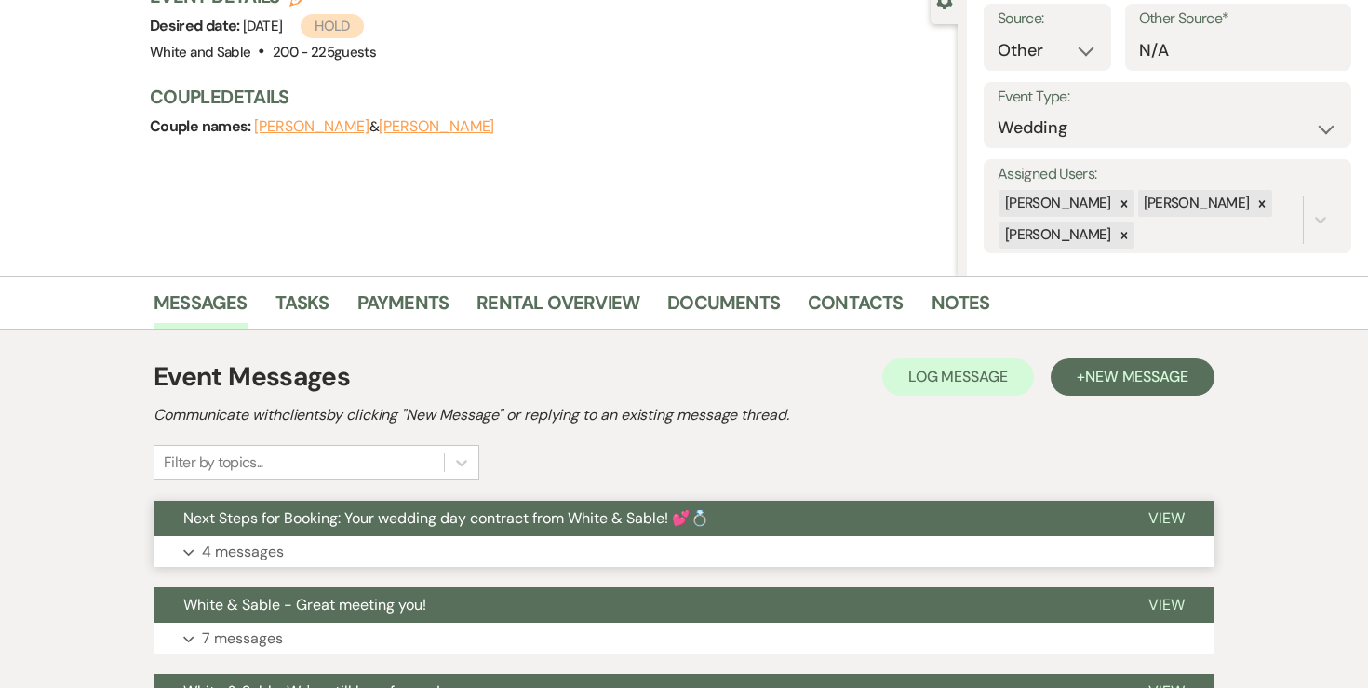
click at [256, 553] on p "4 messages" at bounding box center [243, 552] width 82 height 24
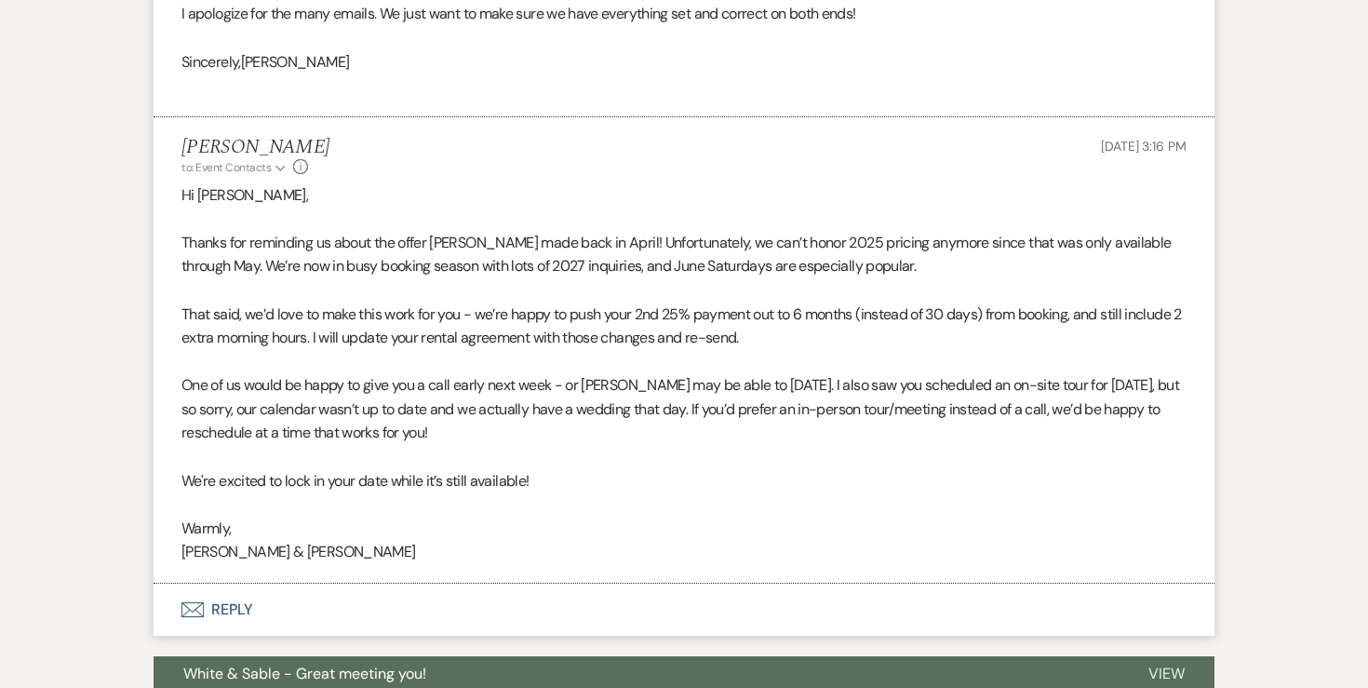
scroll to position [2077, 0]
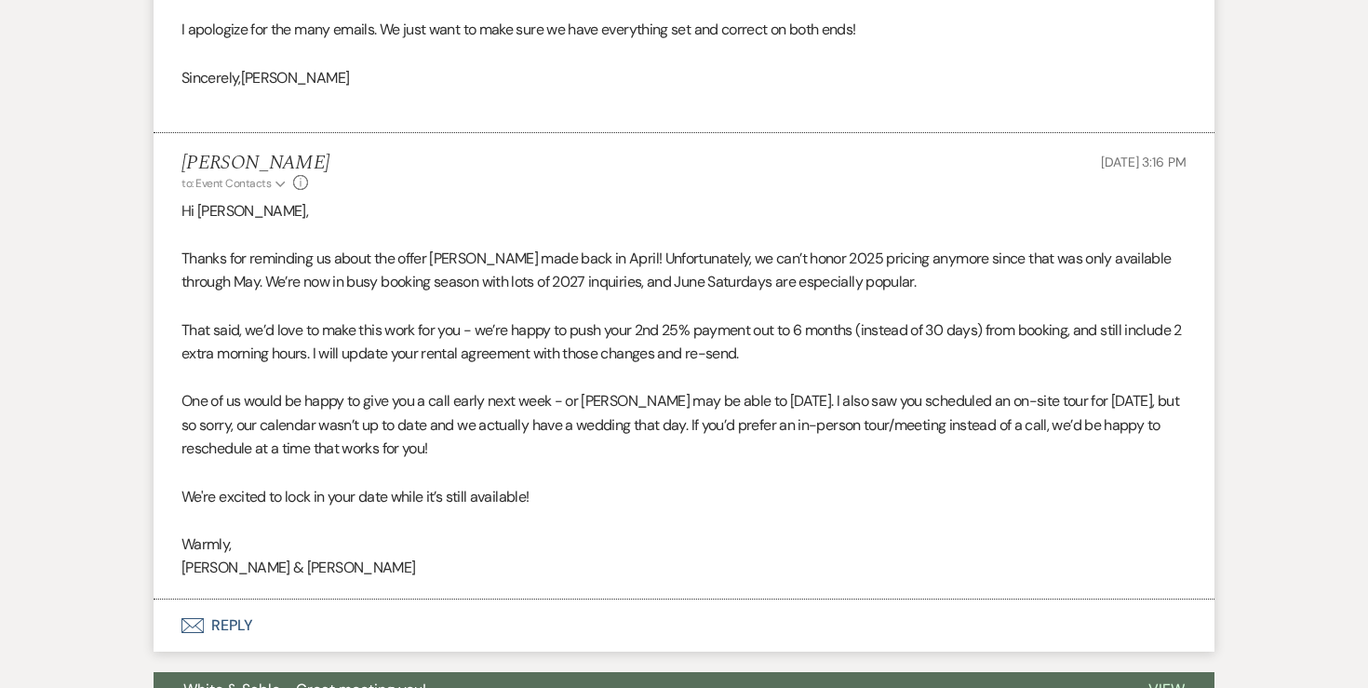
click at [228, 606] on button "Envelope Reply" at bounding box center [684, 625] width 1061 height 52
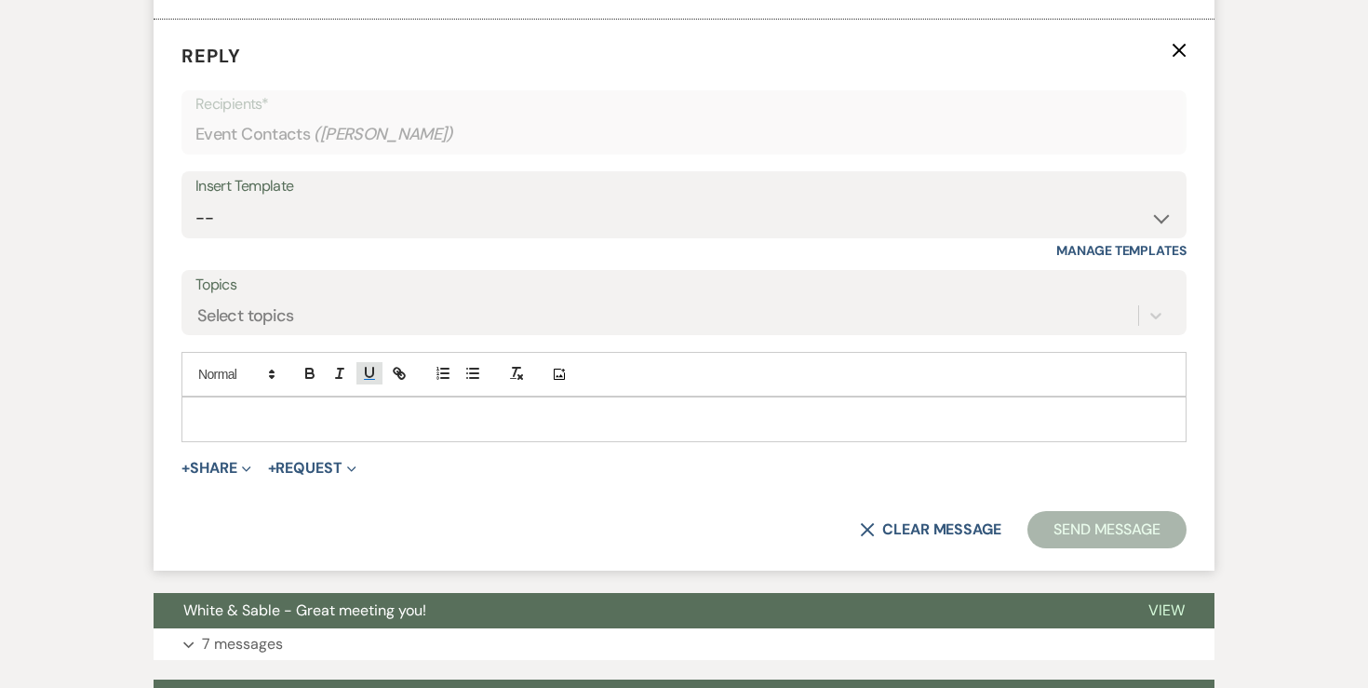
scroll to position [2683, 0]
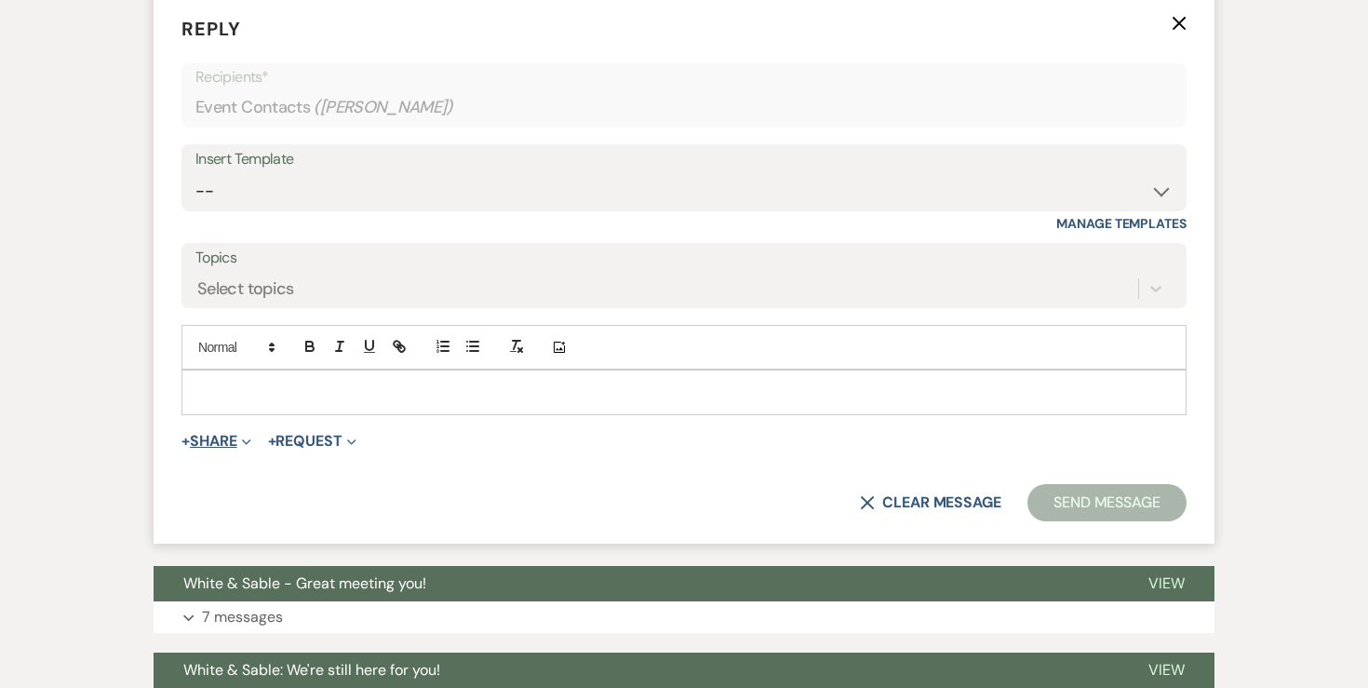
click at [233, 434] on button "+ Share Expand" at bounding box center [216, 441] width 70 height 15
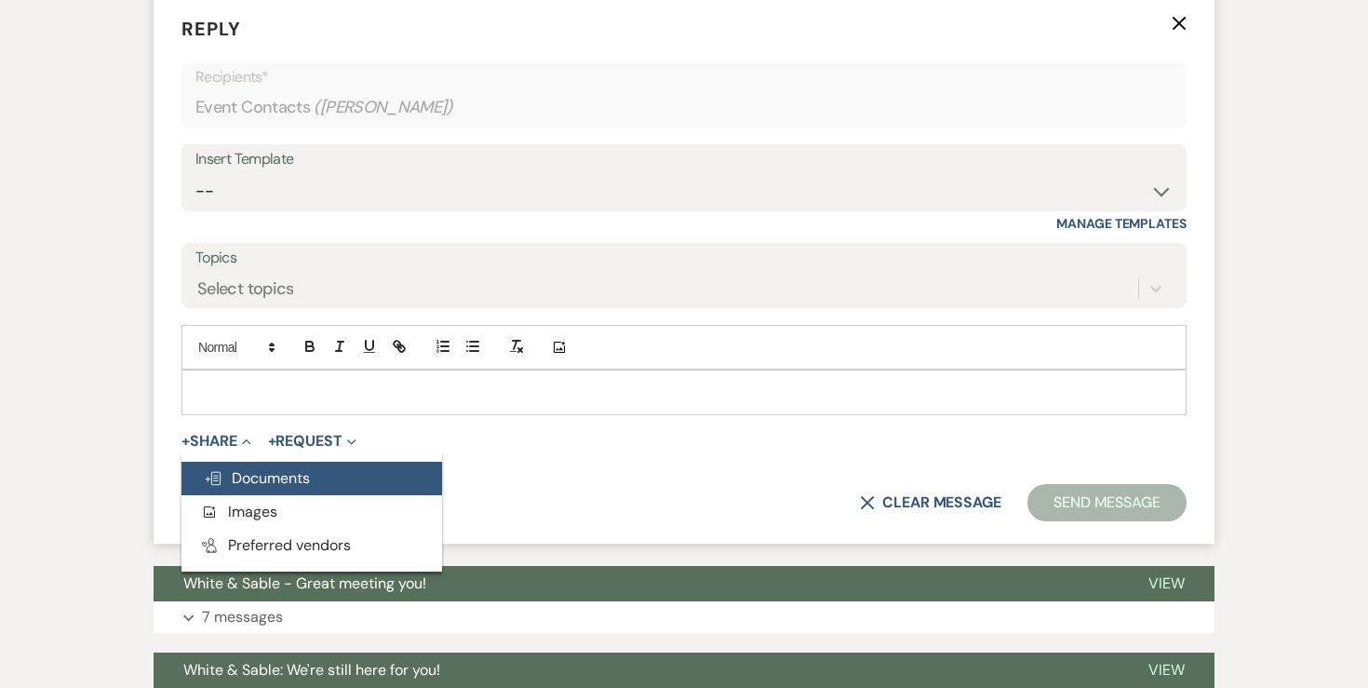
click at [236, 468] on span "Doc Upload Documents" at bounding box center [257, 478] width 106 height 20
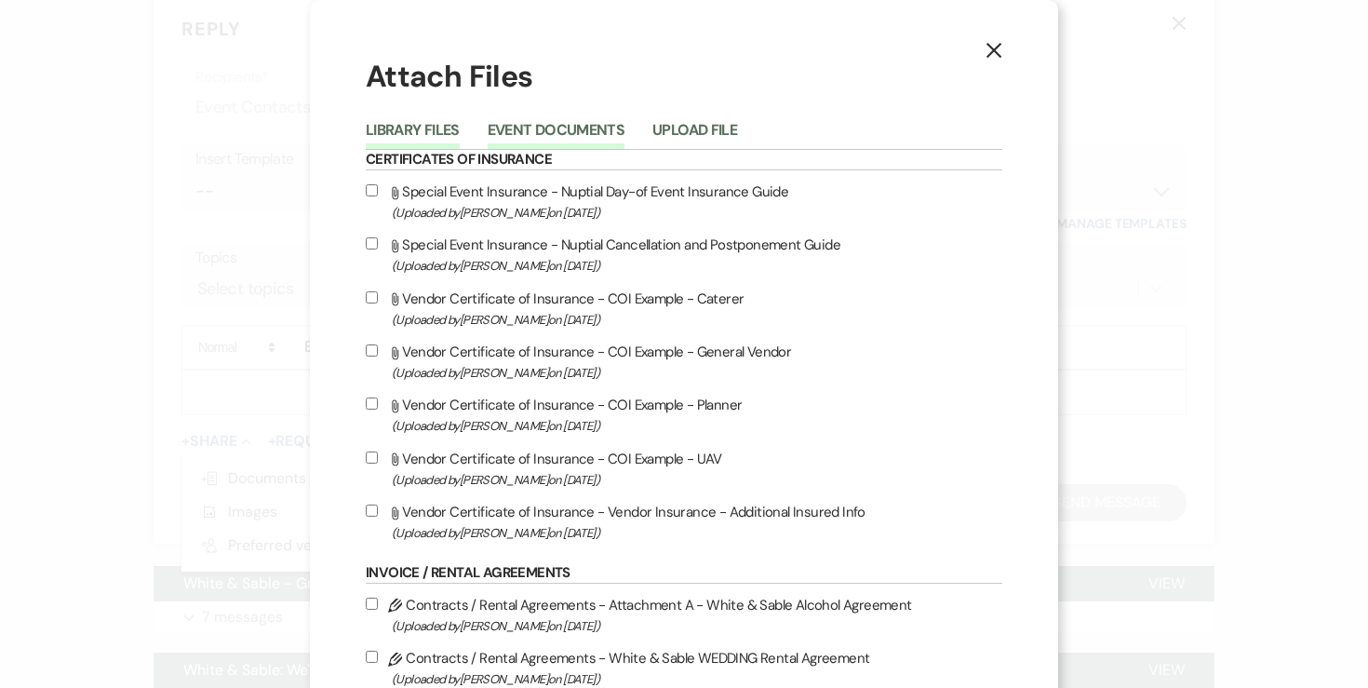
click at [566, 131] on button "Event Documents" at bounding box center [556, 136] width 137 height 26
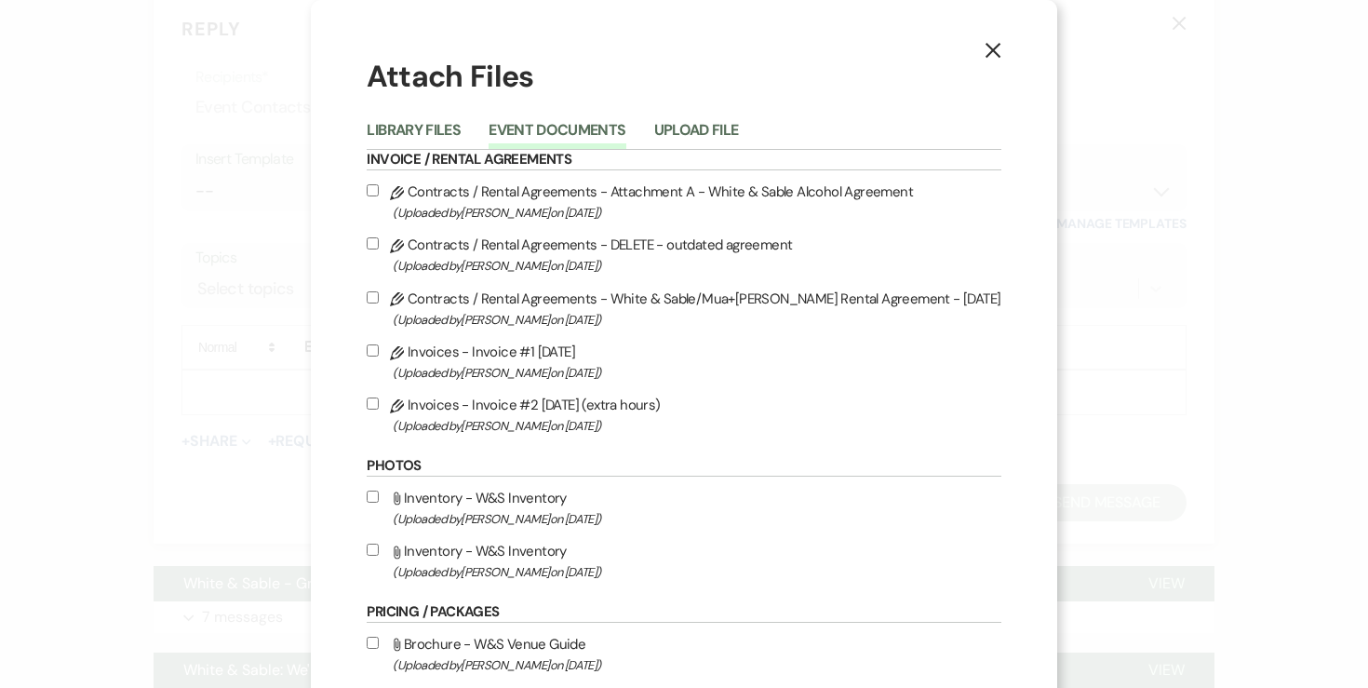
click at [379, 295] on input "Pencil Contracts / Rental Agreements - White & Sable/Mua+Vang Rental Agreement …" at bounding box center [373, 297] width 12 height 12
checkbox input "true"
click at [379, 190] on input "Pencil Contracts / Rental Agreements - Attachment A - White & Sable Alcohol Agr…" at bounding box center [373, 190] width 12 height 12
checkbox input "true"
click at [379, 408] on input "Pencil Invoices - Invoice #2 8-16-2025 (extra hours) (Uploaded by Angela Oldenb…" at bounding box center [373, 403] width 12 height 12
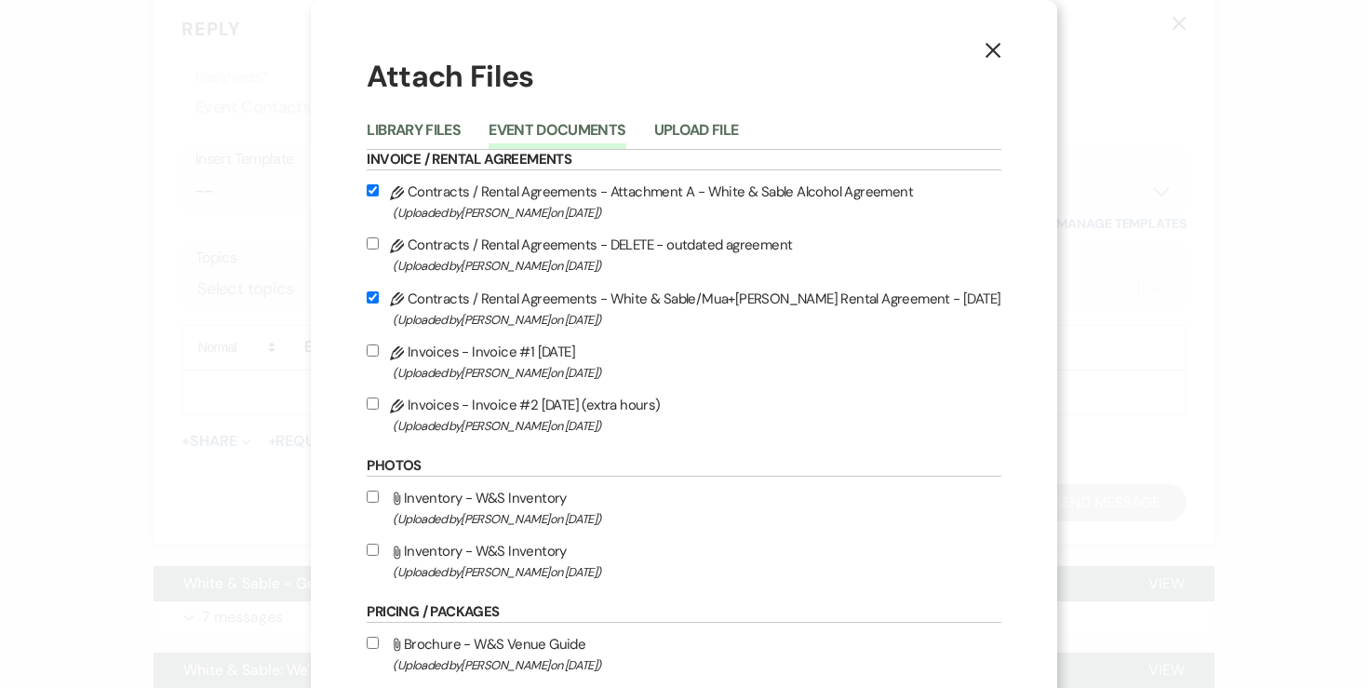
checkbox input "true"
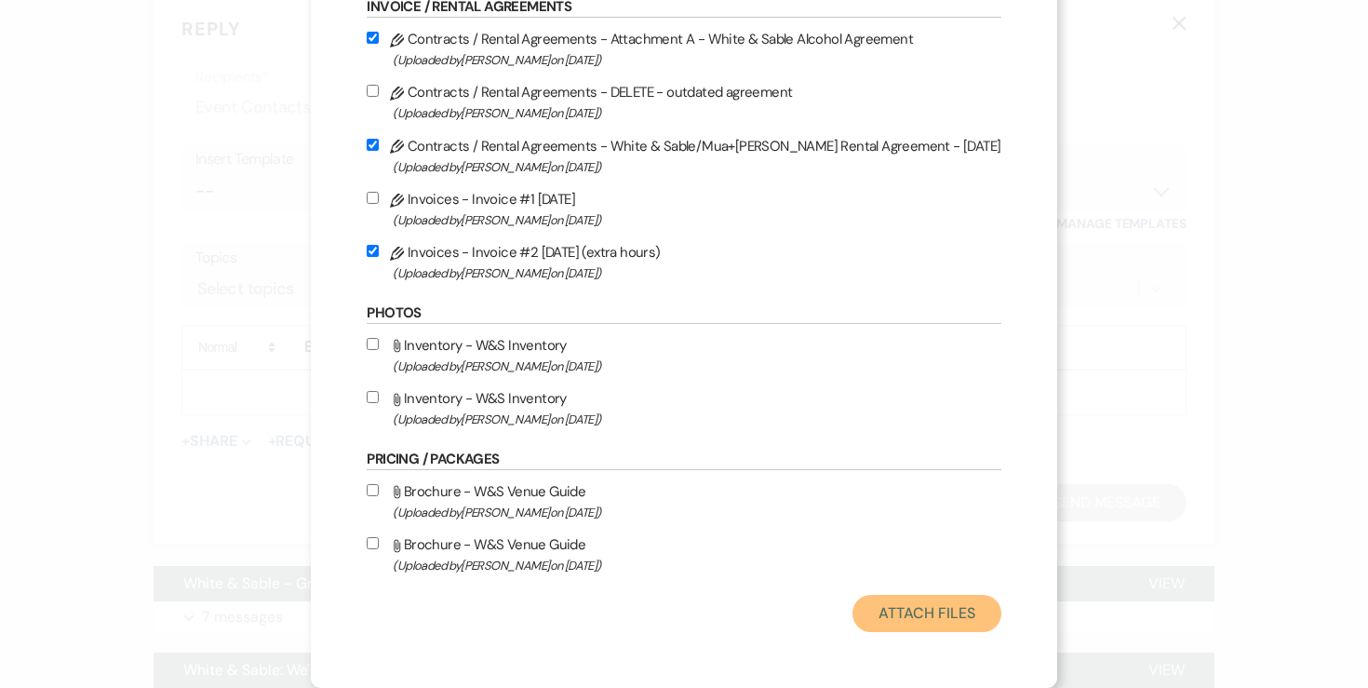
click at [867, 618] on button "Attach Files" at bounding box center [926, 613] width 148 height 37
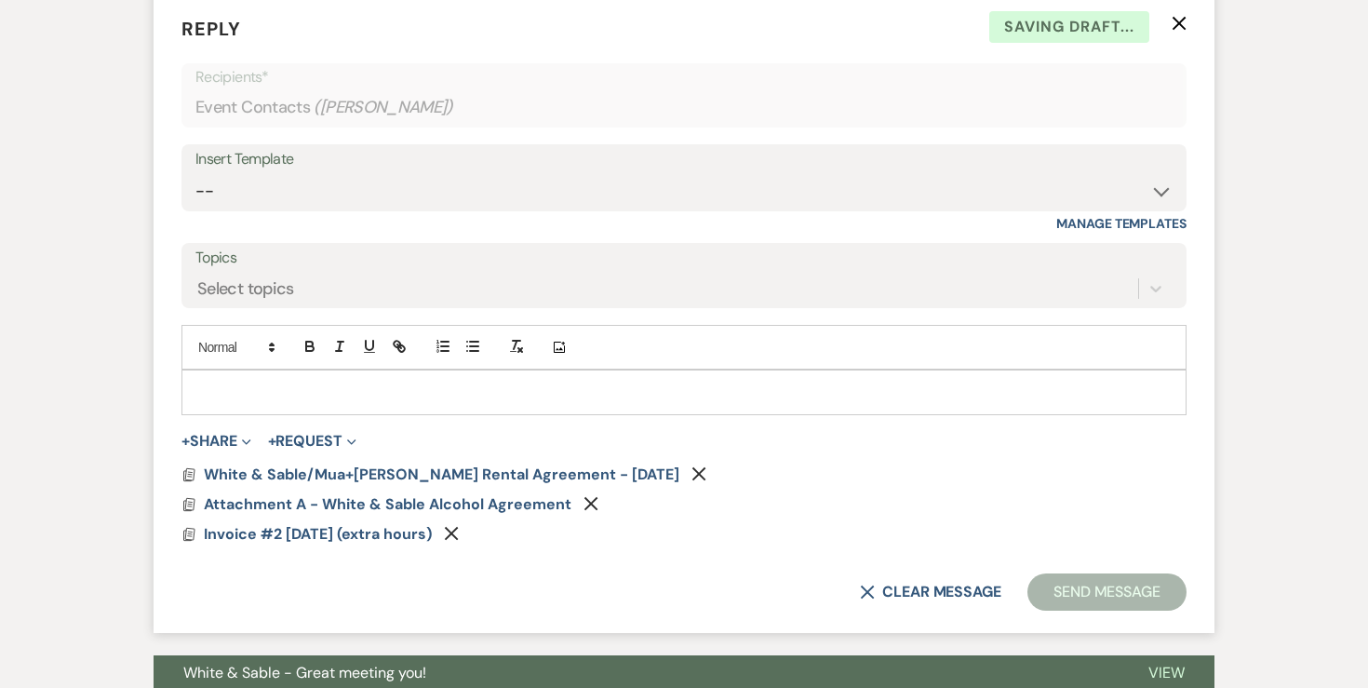
click at [286, 432] on form "Reply X Saving draft... Recipients* Event Contacts ( Leah Mua ) Insert Template…" at bounding box center [684, 313] width 1061 height 640
click at [300, 434] on button "+ Request Expand" at bounding box center [312, 441] width 88 height 15
click at [316, 452] on ul "Generate Payment Payment" at bounding box center [398, 478] width 261 height 52
click at [322, 434] on button "+ Request Expand" at bounding box center [312, 441] width 88 height 15
click at [322, 462] on button "Generate Payment Payment" at bounding box center [398, 478] width 261 height 33
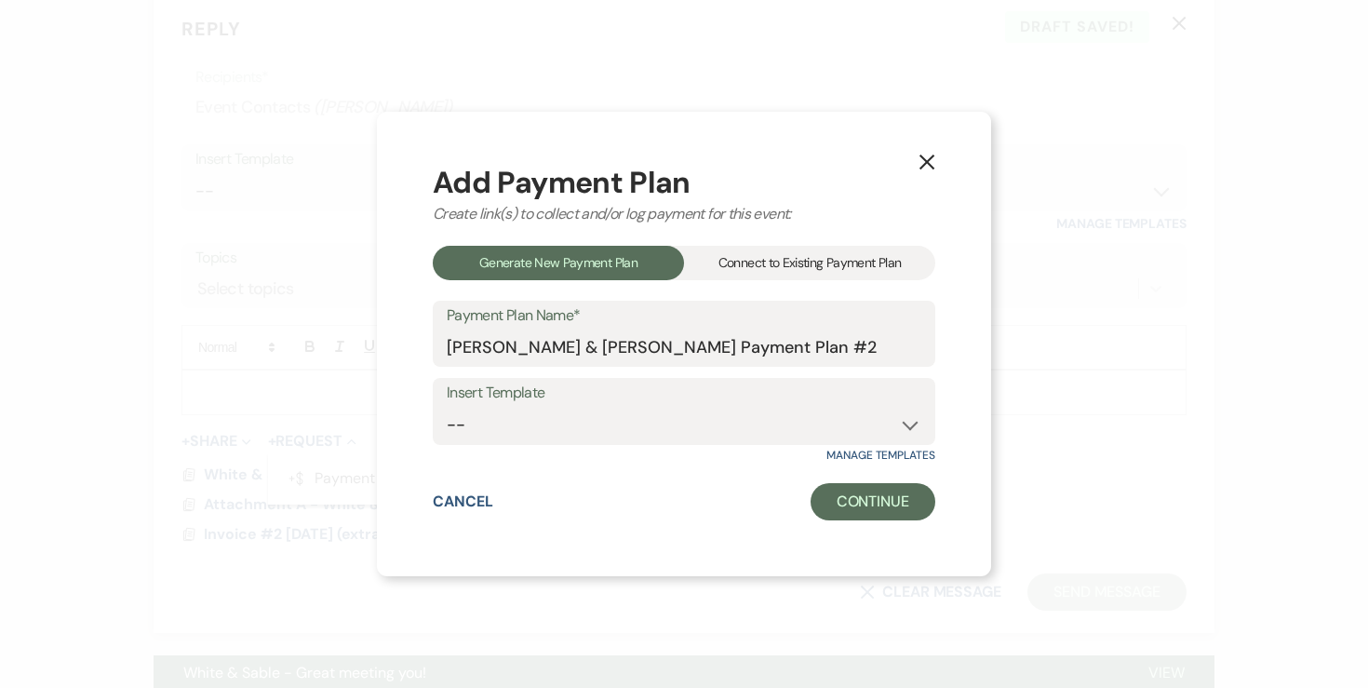
click at [775, 268] on div "Connect to Existing Payment Plan" at bounding box center [809, 263] width 251 height 34
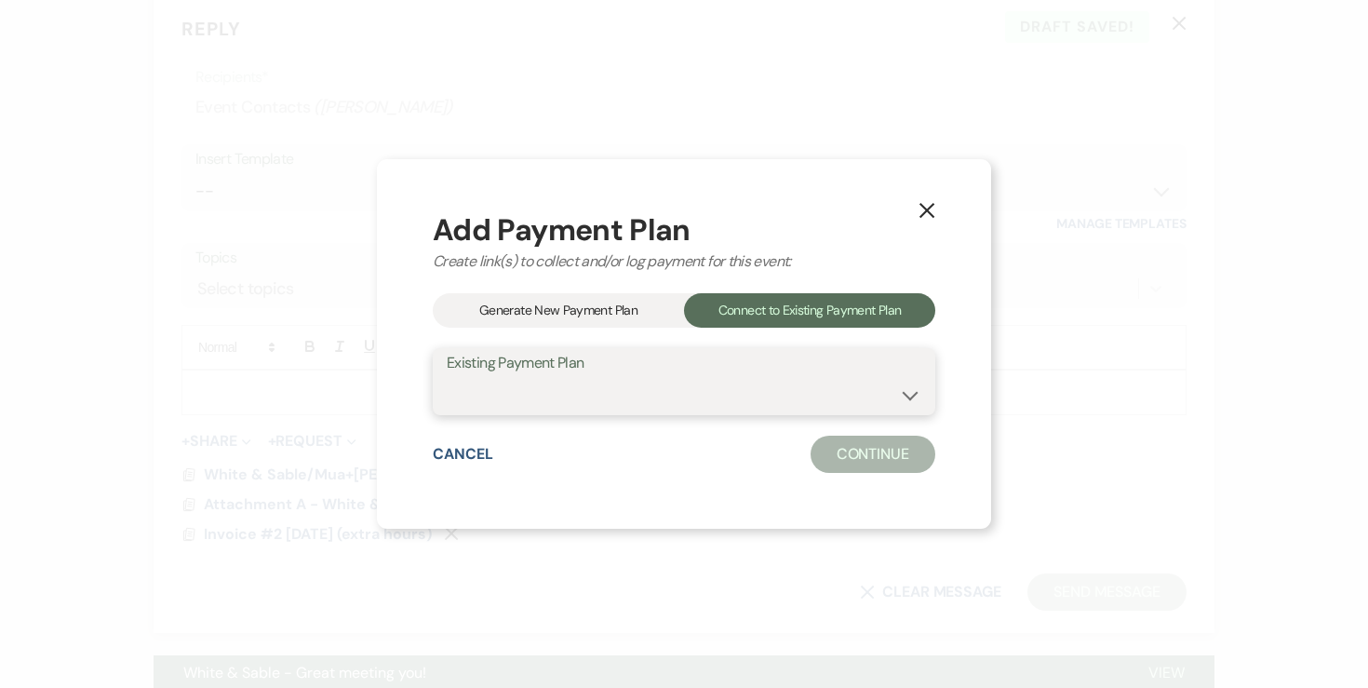
click at [646, 384] on select "Leah Mua & Jonathan Vang's Payment Plan #1" at bounding box center [684, 395] width 475 height 36
select select "24754"
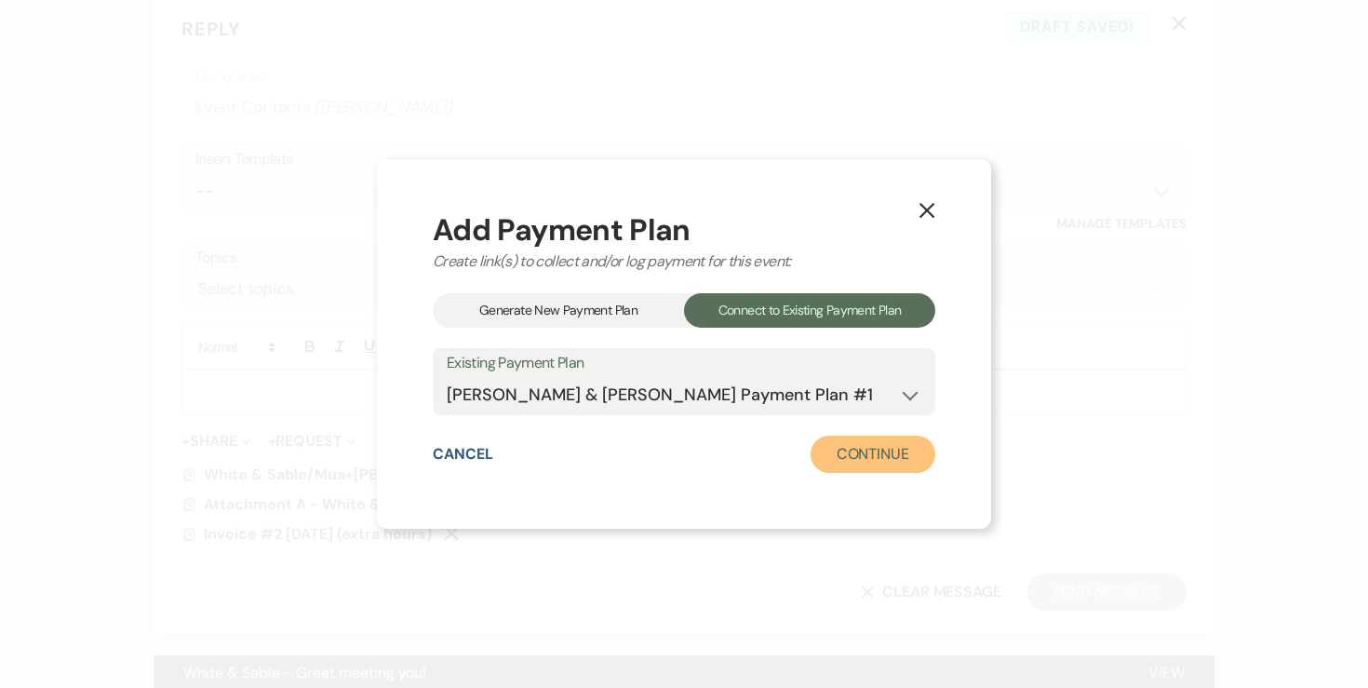
click at [844, 450] on button "Continue" at bounding box center [872, 453] width 125 height 37
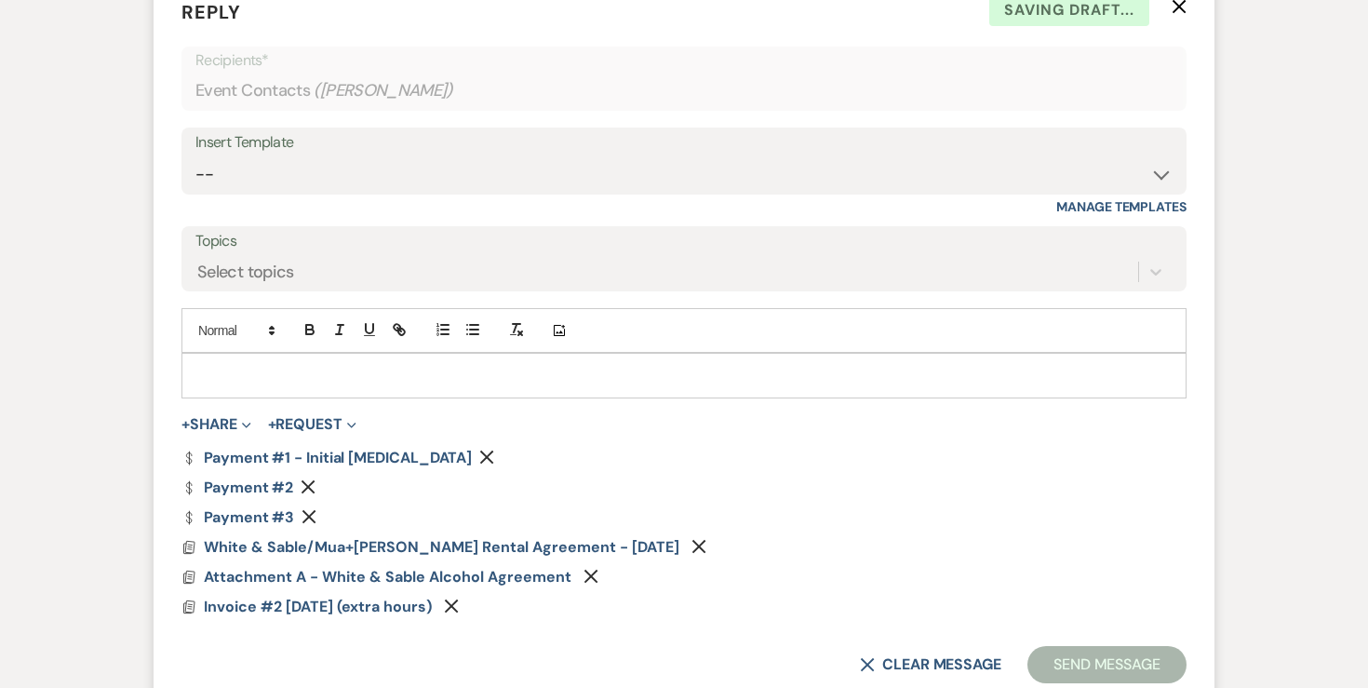
scroll to position [2726, 0]
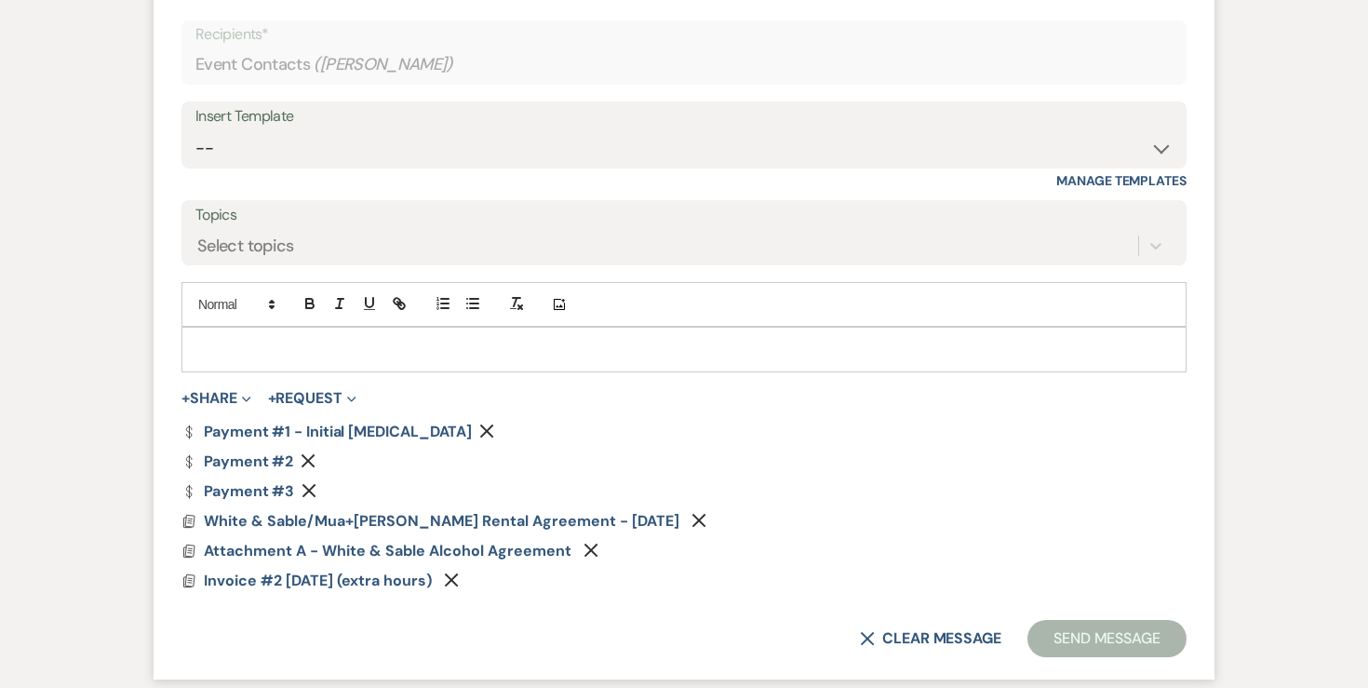
click at [317, 452] on button "Remove" at bounding box center [312, 460] width 22 height 16
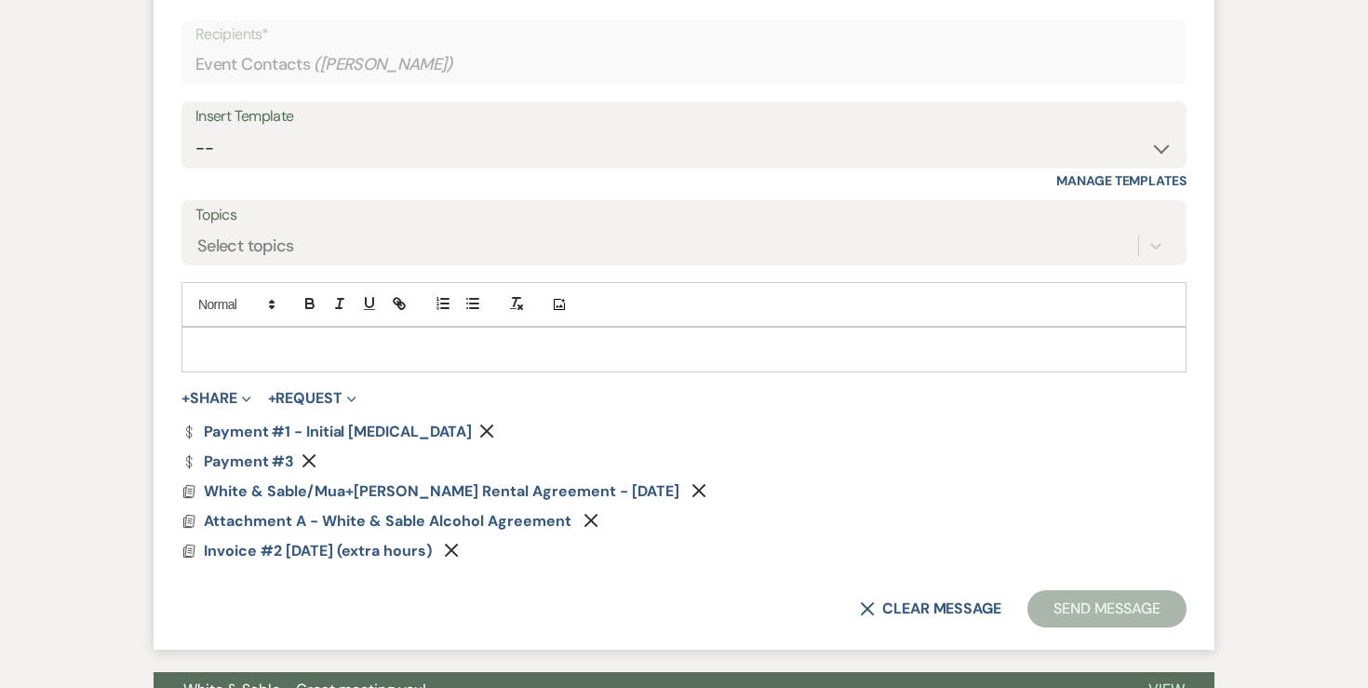
click at [317, 452] on button "Remove" at bounding box center [312, 460] width 22 height 16
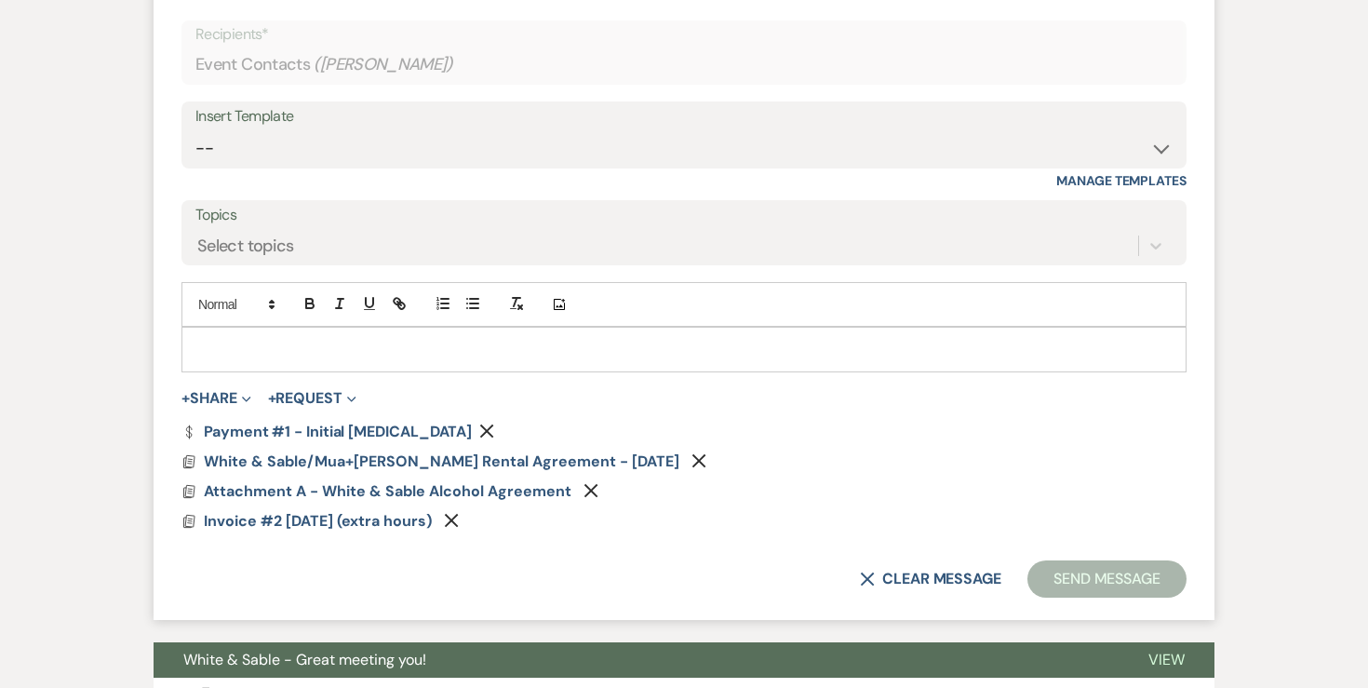
click at [346, 339] on p at bounding box center [683, 349] width 975 height 20
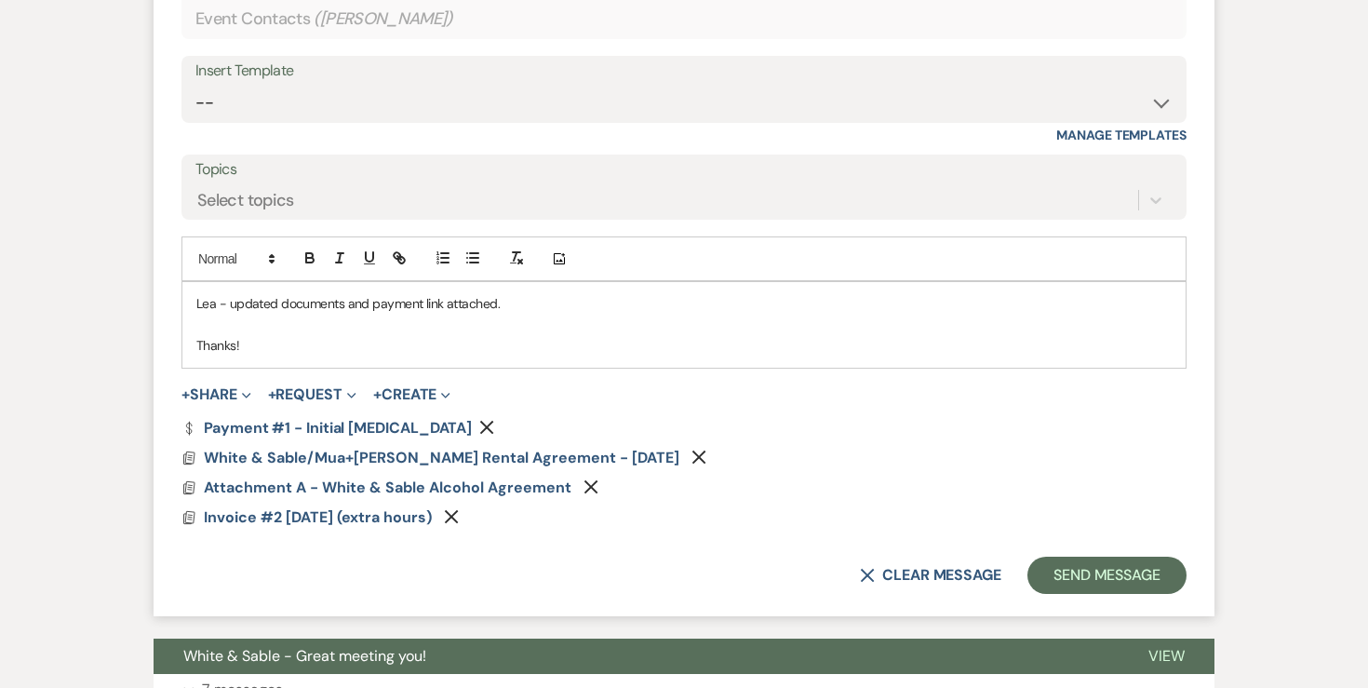
scroll to position [2775, 0]
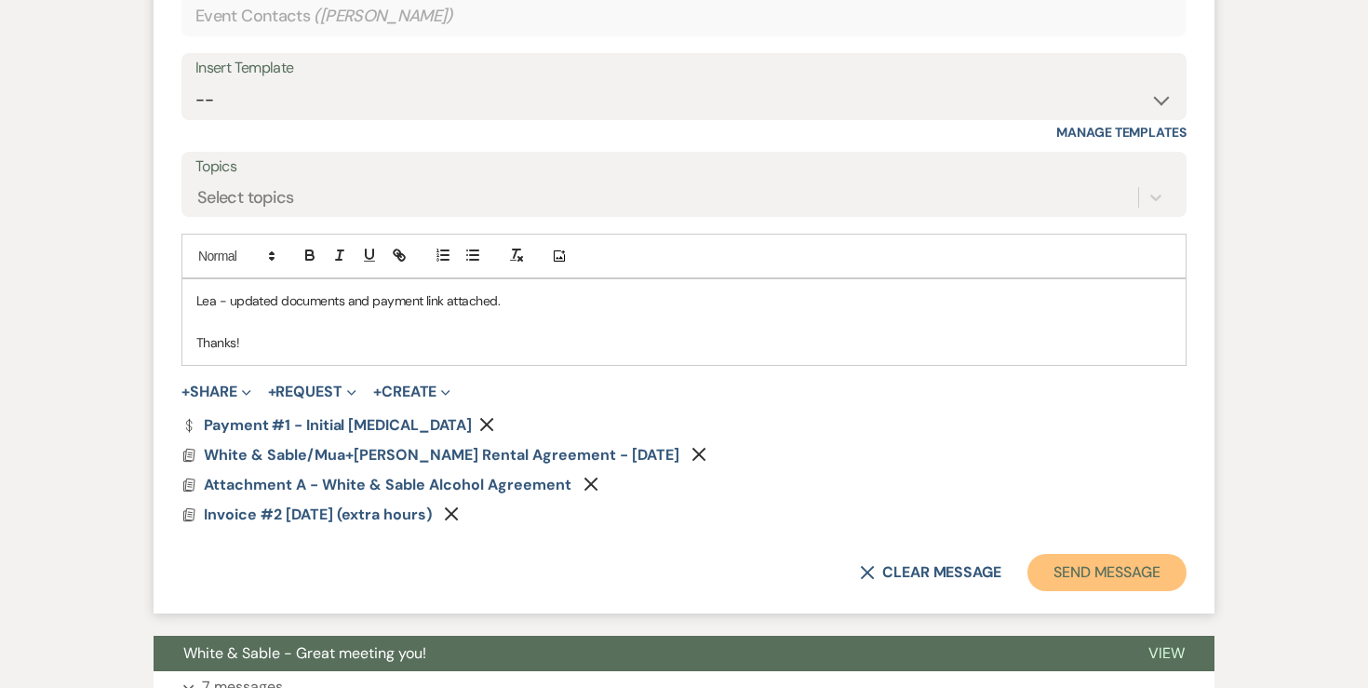
click at [1094, 554] on button "Send Message" at bounding box center [1106, 572] width 159 height 37
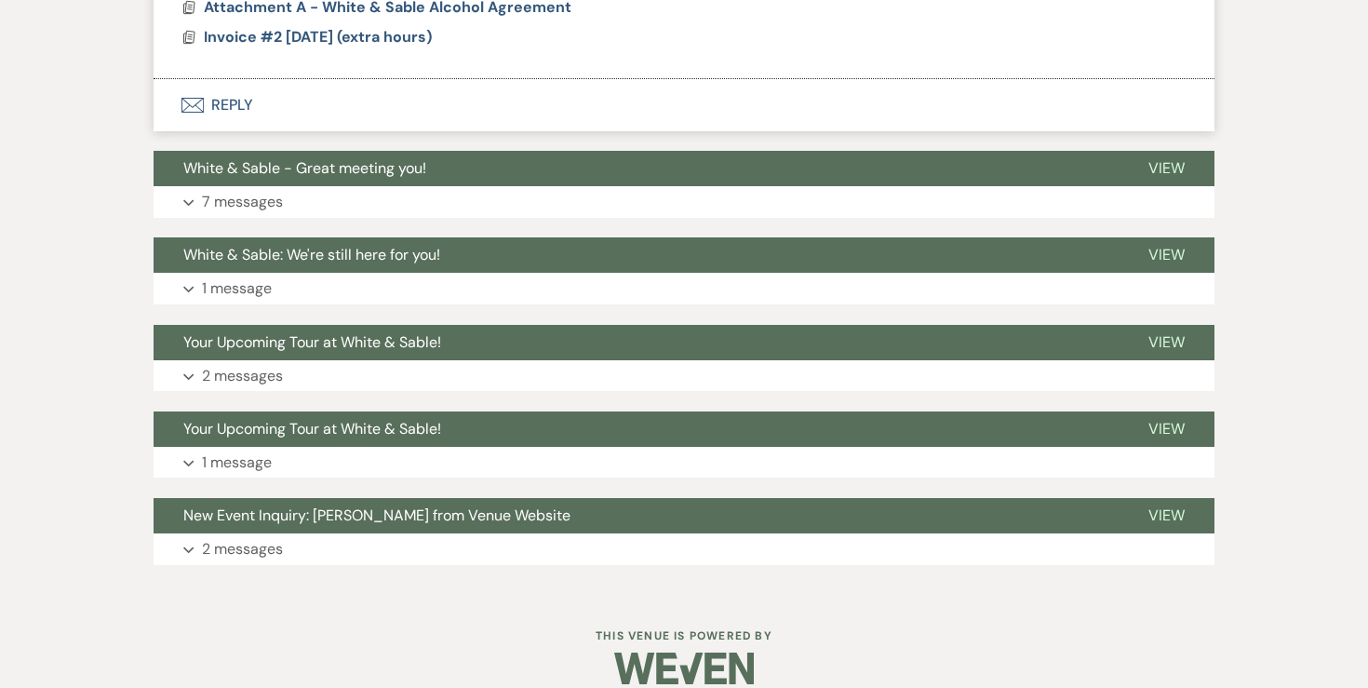
scroll to position [3089, 0]
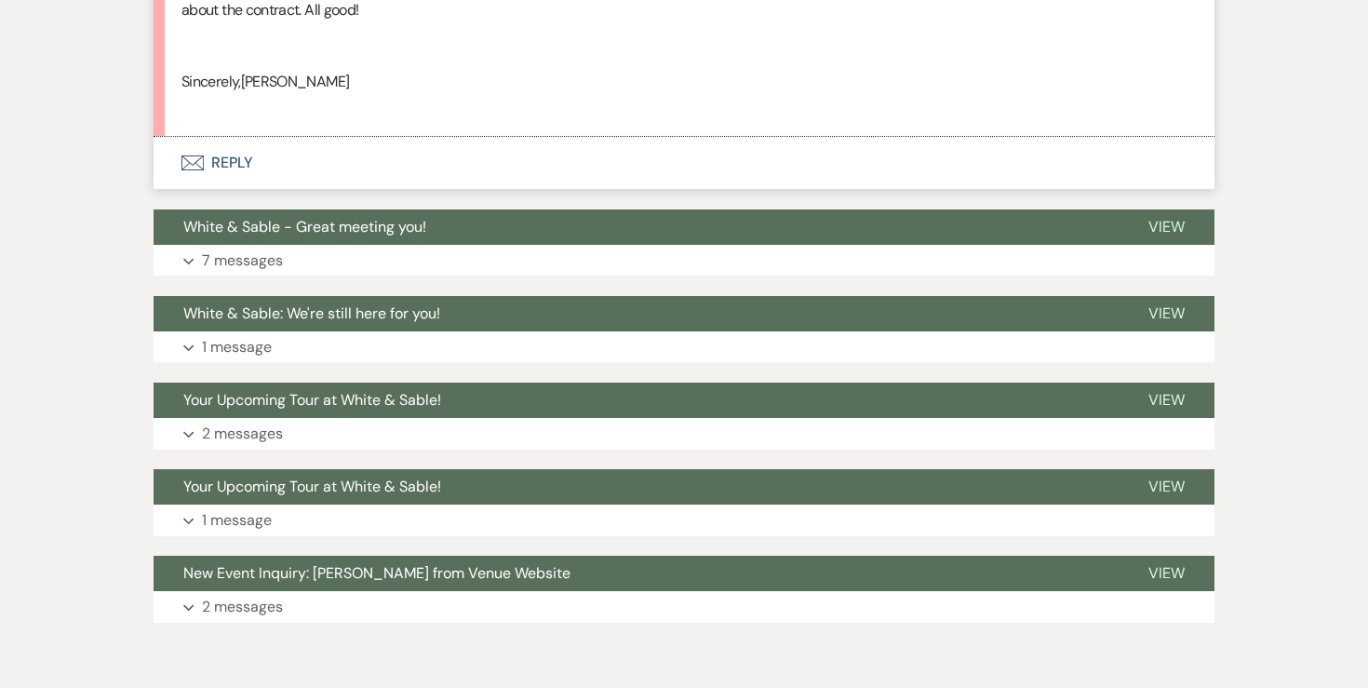
click at [971, 87] on div "That’s completely fine! We thought it was open until the end of this year, but …" at bounding box center [683, 21] width 1005 height 191
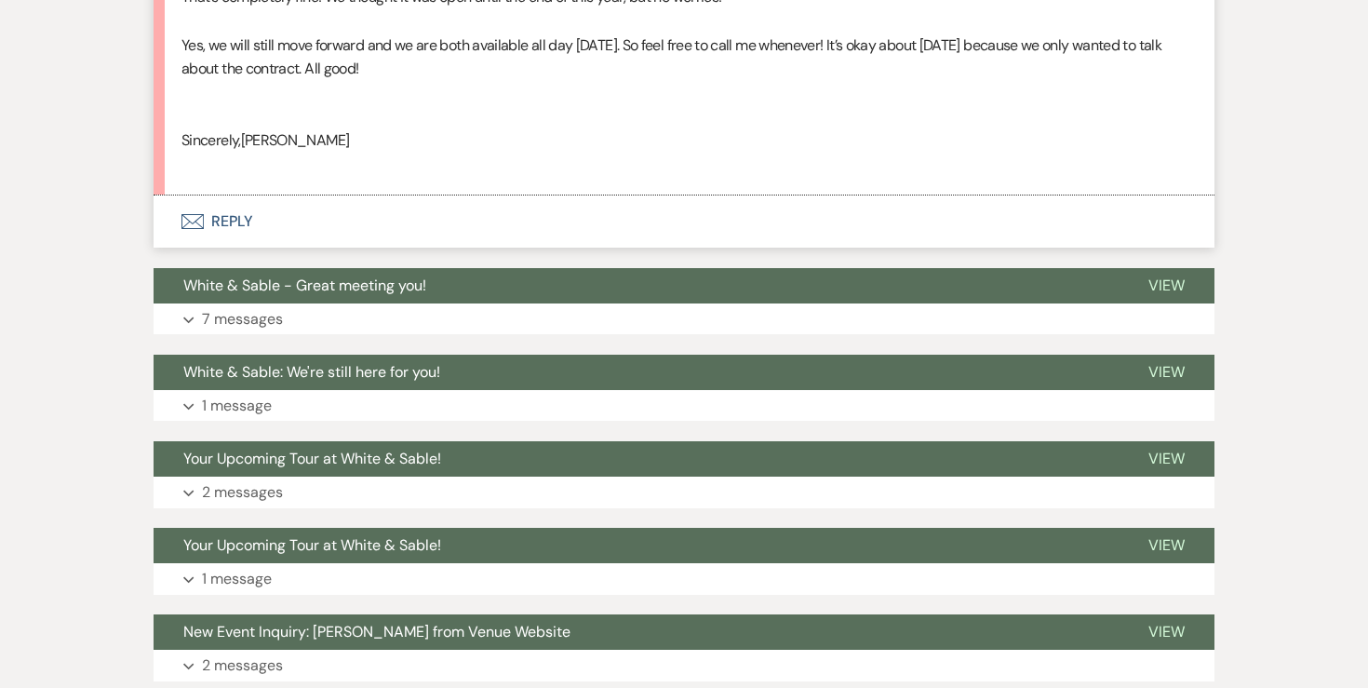
scroll to position [3016, 0]
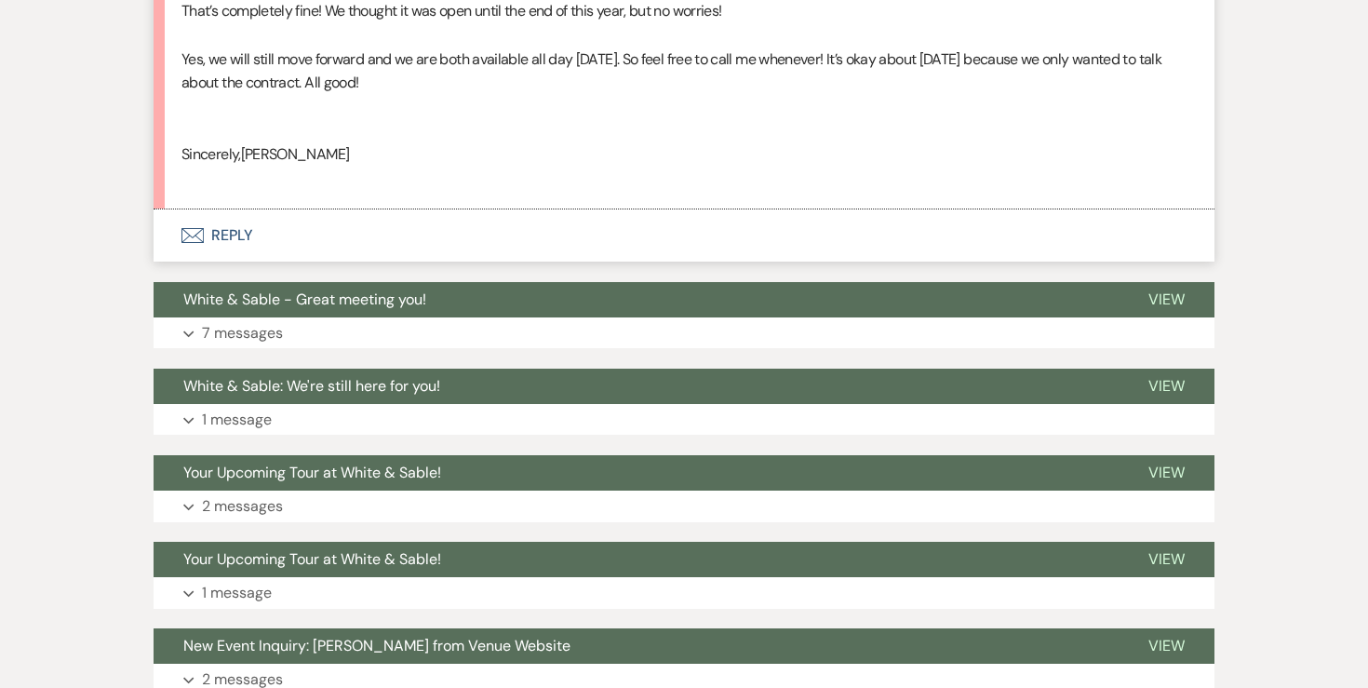
click at [230, 214] on button "Envelope Reply" at bounding box center [684, 235] width 1061 height 52
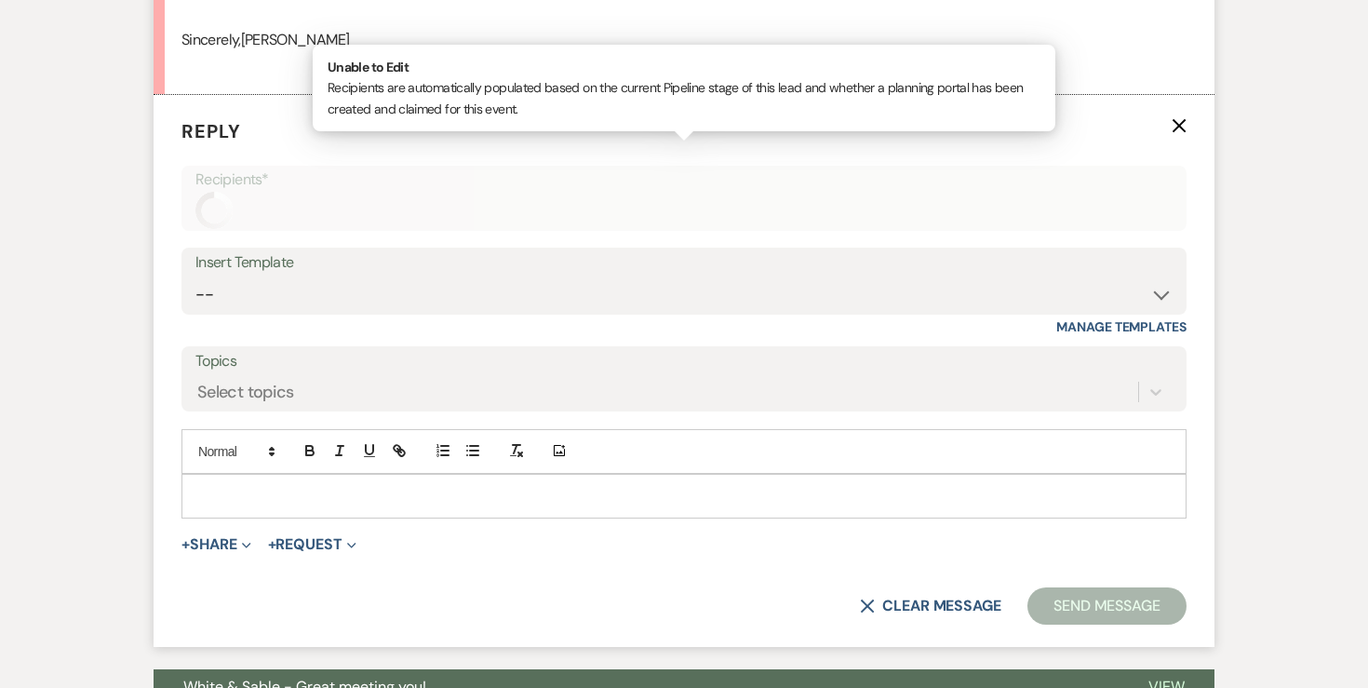
scroll to position [3134, 0]
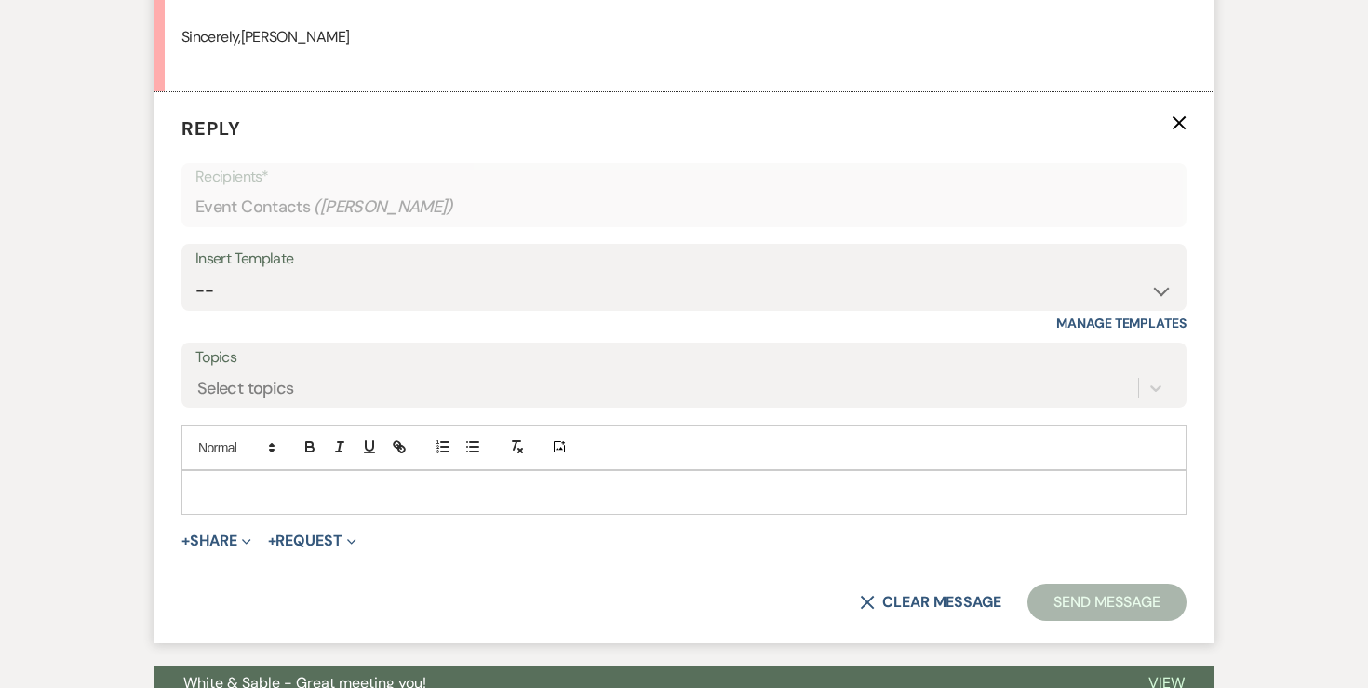
click at [348, 482] on p at bounding box center [683, 492] width 975 height 20
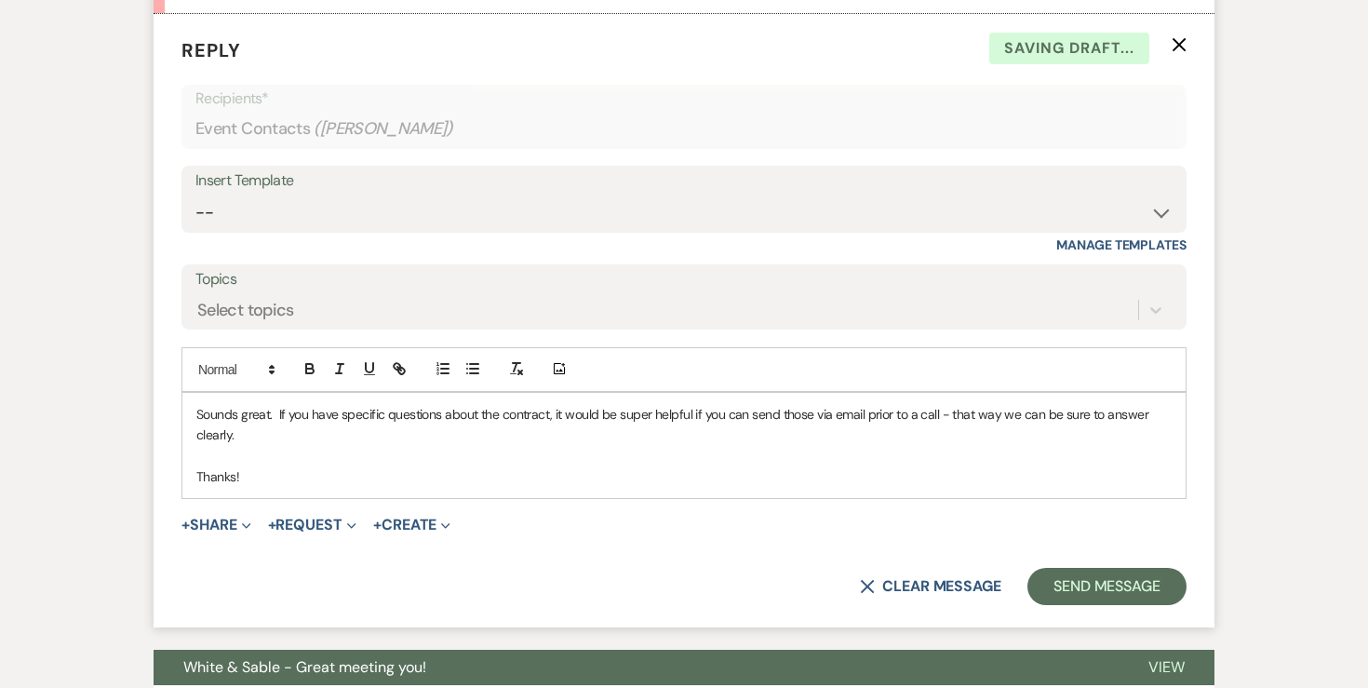
scroll to position [3214, 0]
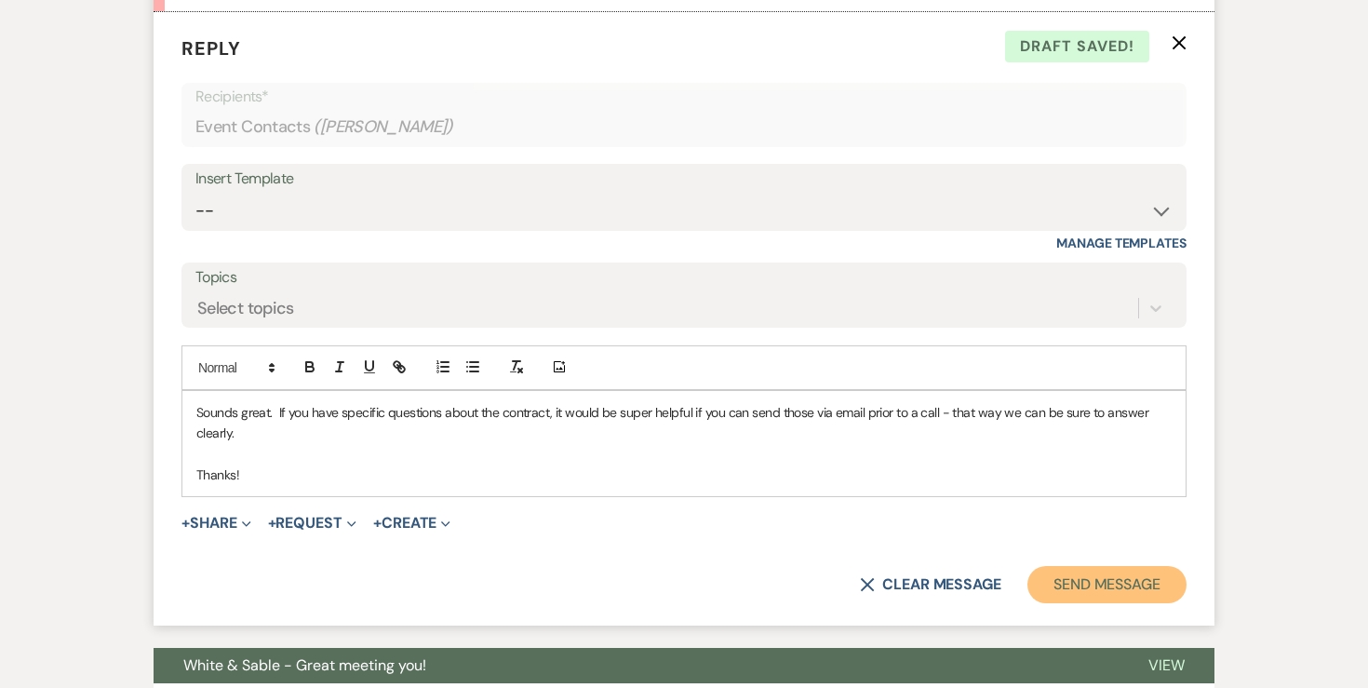
click at [1062, 566] on button "Send Message" at bounding box center [1106, 584] width 159 height 37
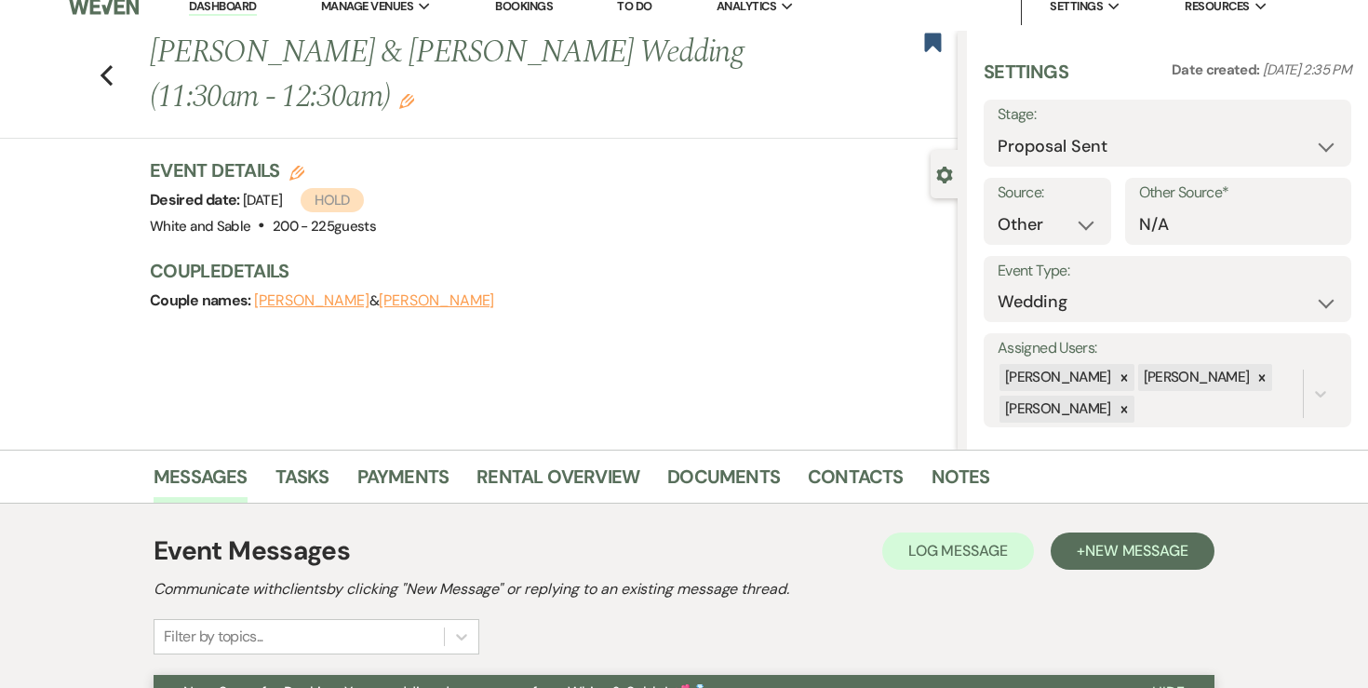
scroll to position [0, 0]
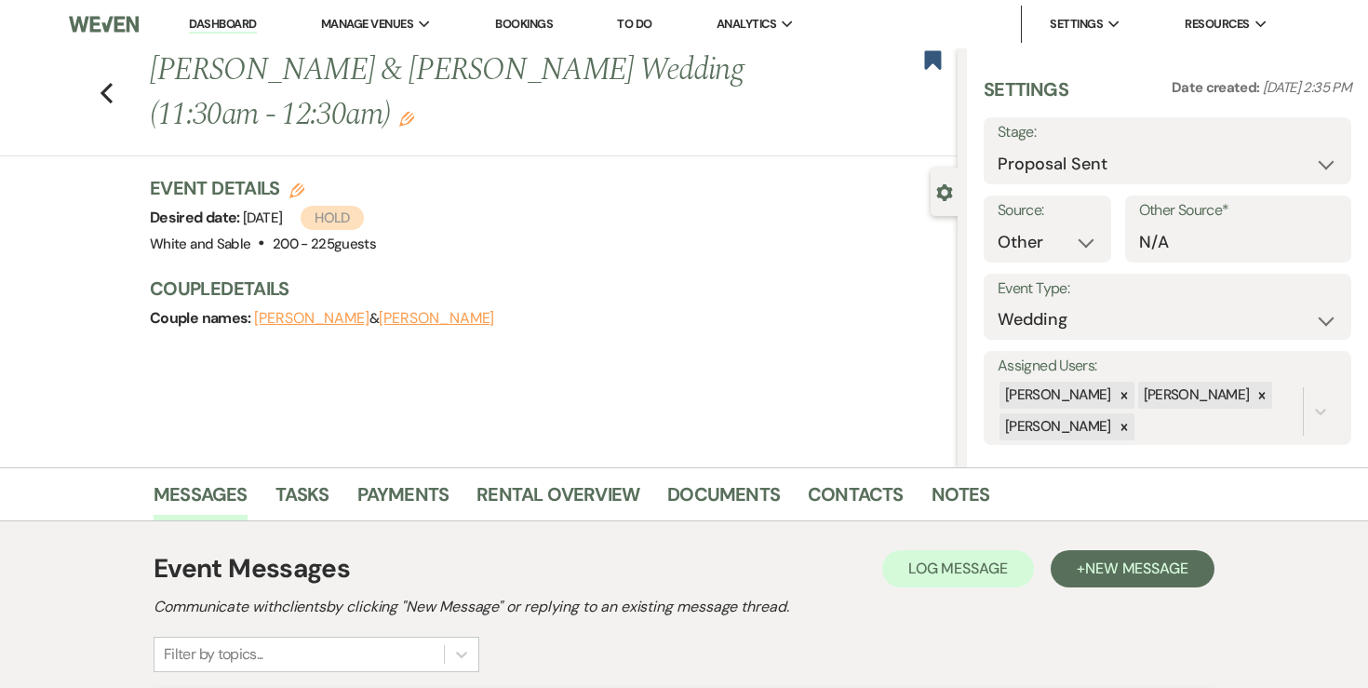
click at [221, 29] on link "Dashboard" at bounding box center [222, 25] width 67 height 18
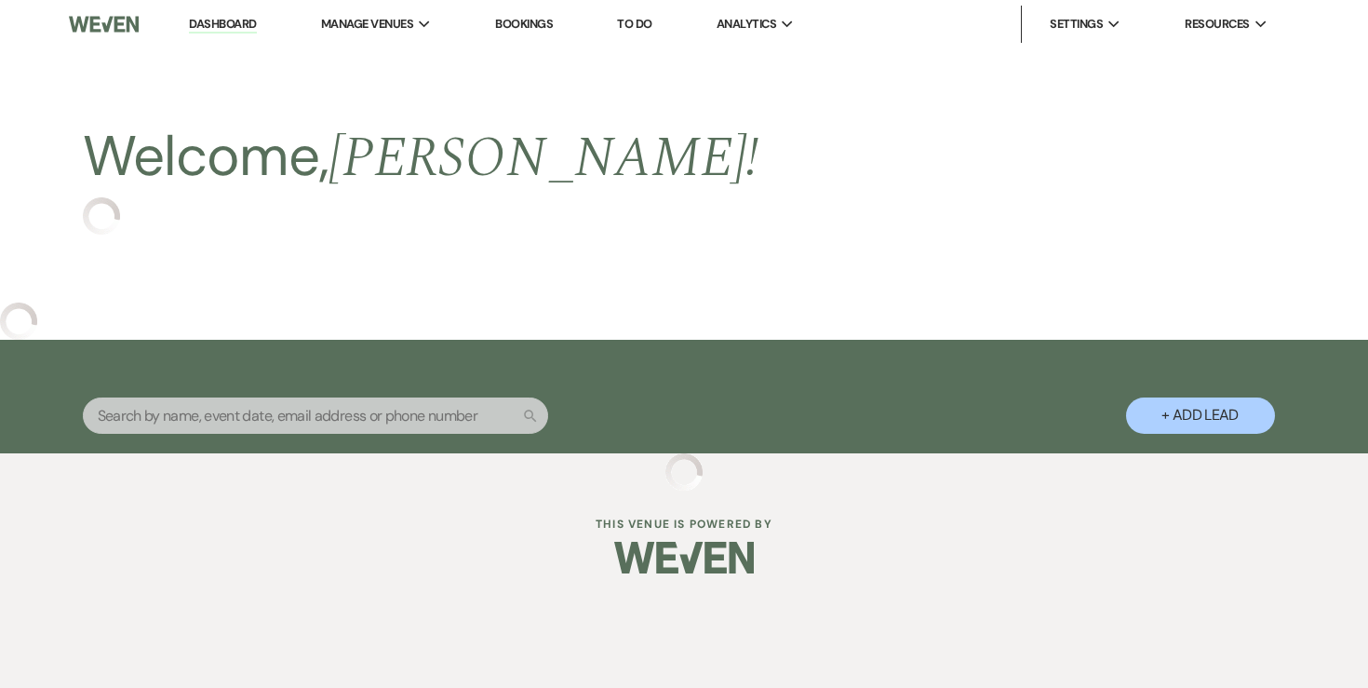
click at [221, 29] on link "Dashboard" at bounding box center [222, 25] width 67 height 18
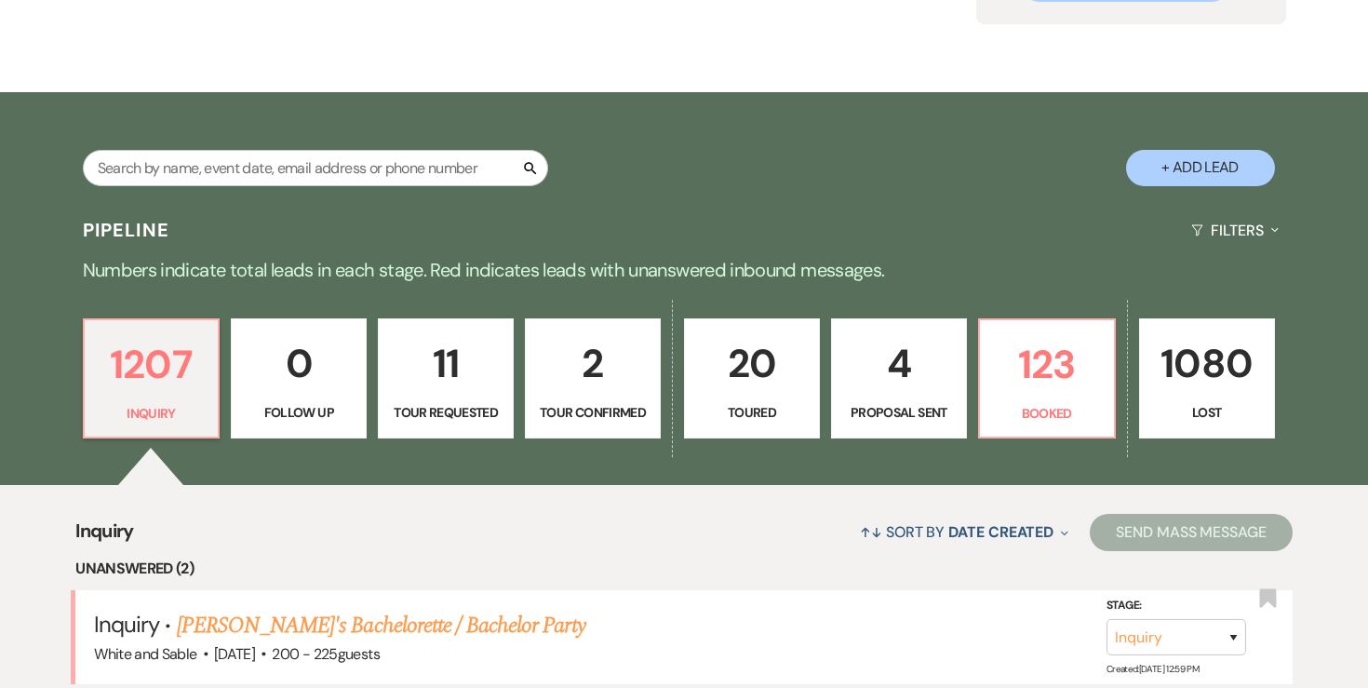
scroll to position [268, 0]
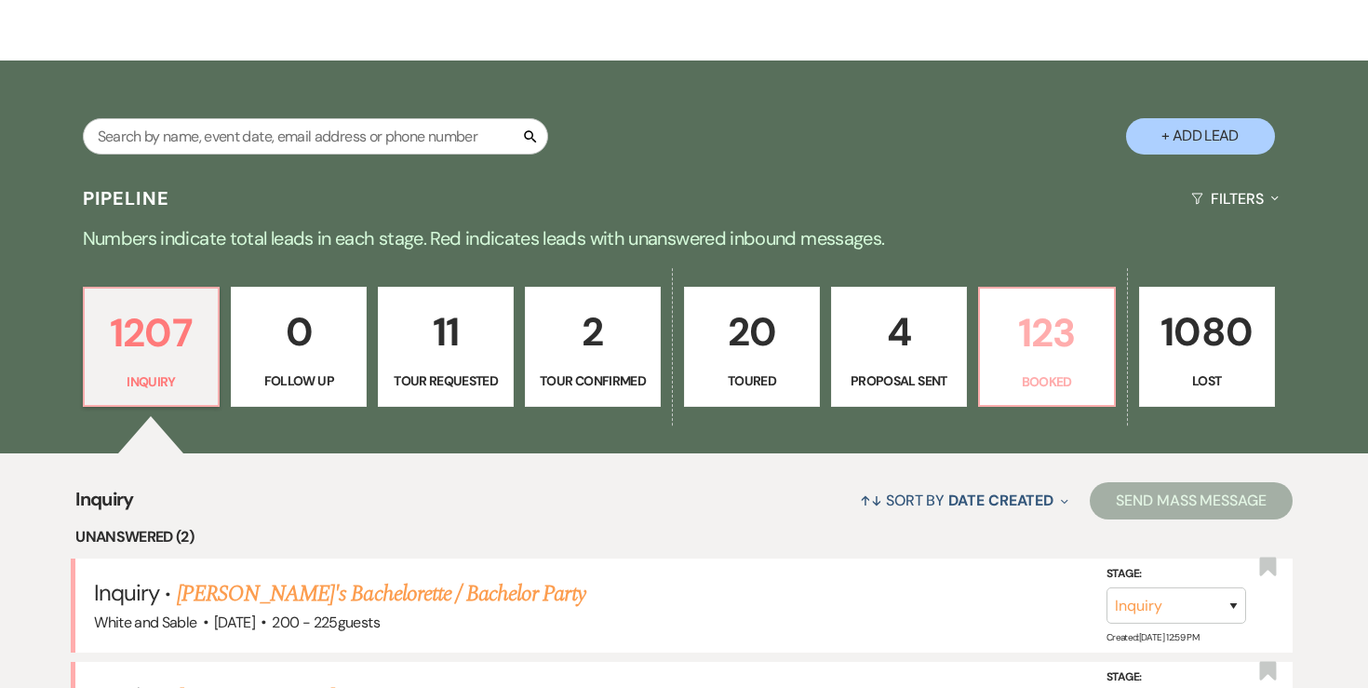
click at [1009, 333] on p "123" at bounding box center [1047, 332] width 112 height 62
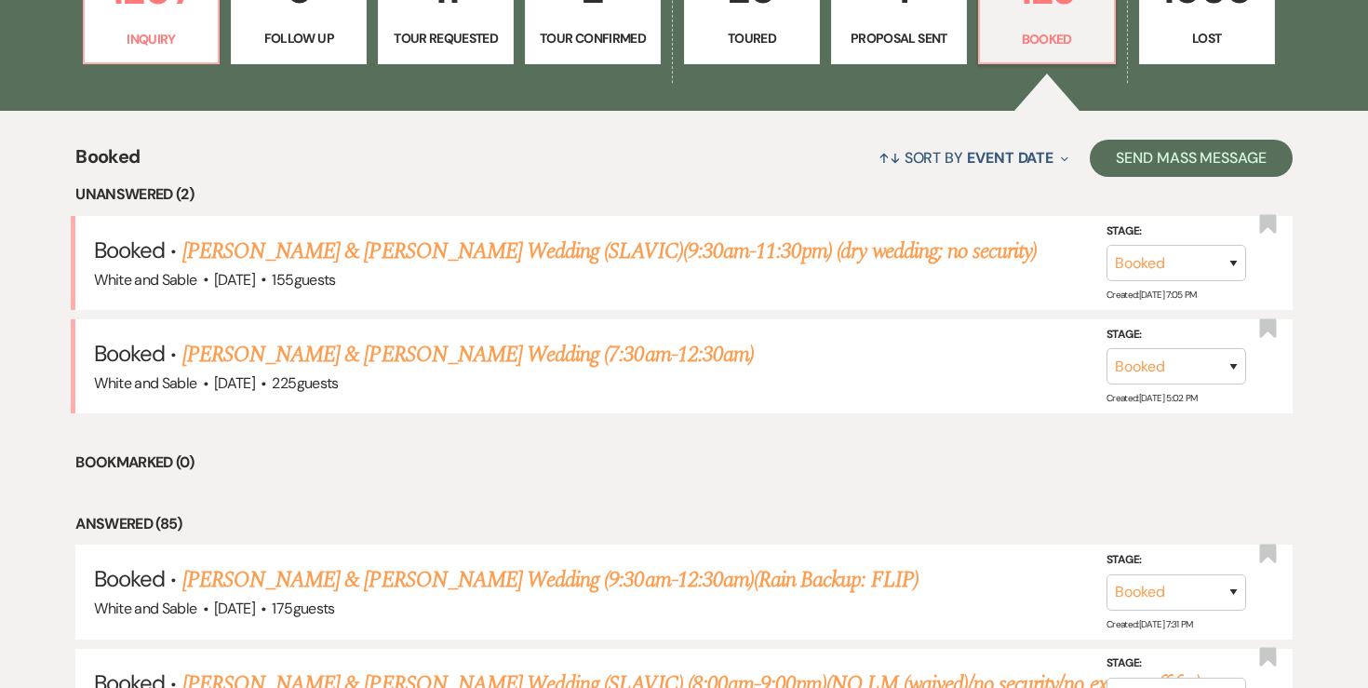
scroll to position [611, 0]
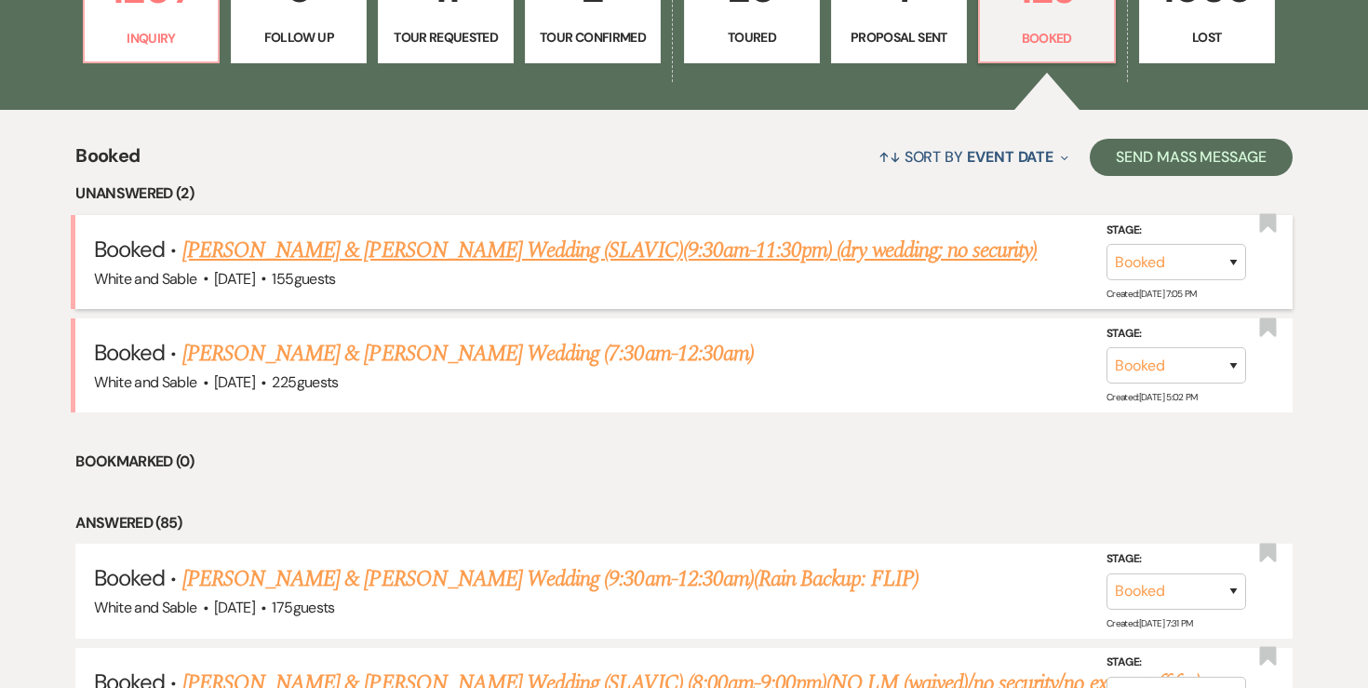
click at [689, 257] on link "Jessica Gorea & Stan Chubenko's Wedding (SLAVIC)(9:30am-11:30pm) (dry wedding; …" at bounding box center [609, 250] width 855 height 33
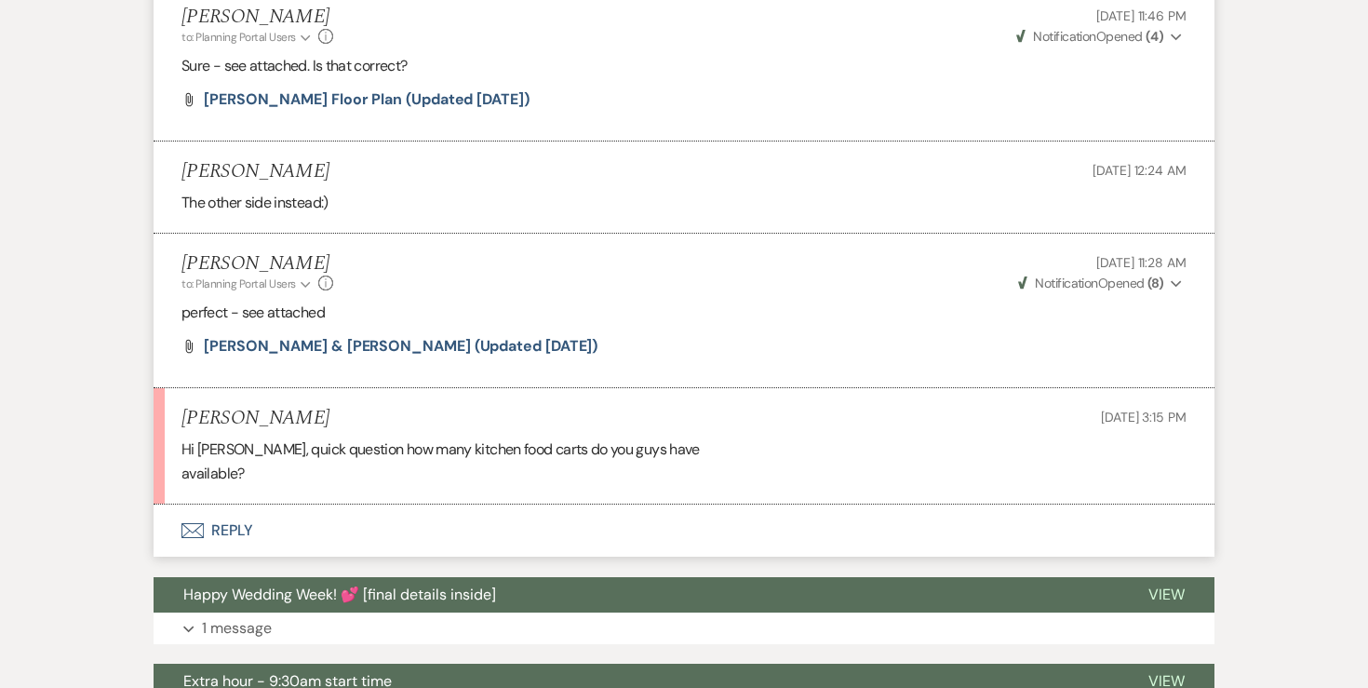
scroll to position [7801, 0]
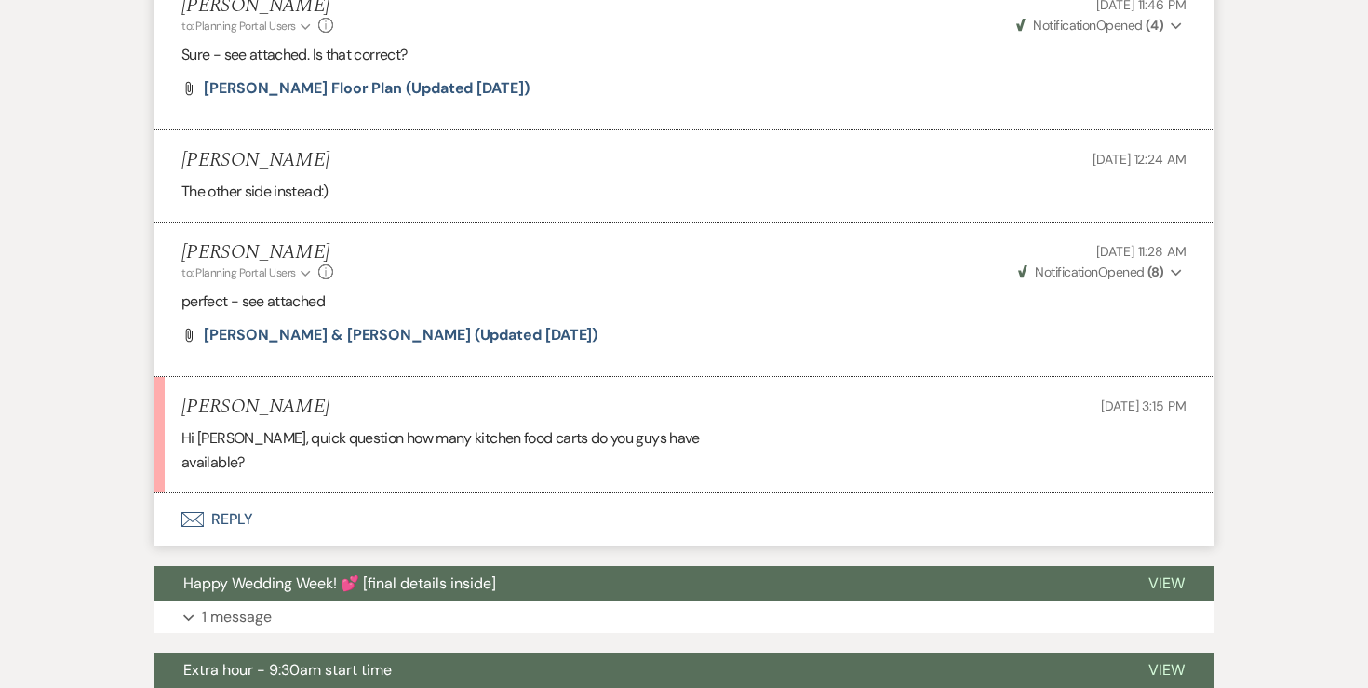
click at [244, 493] on button "Envelope Reply" at bounding box center [684, 519] width 1061 height 52
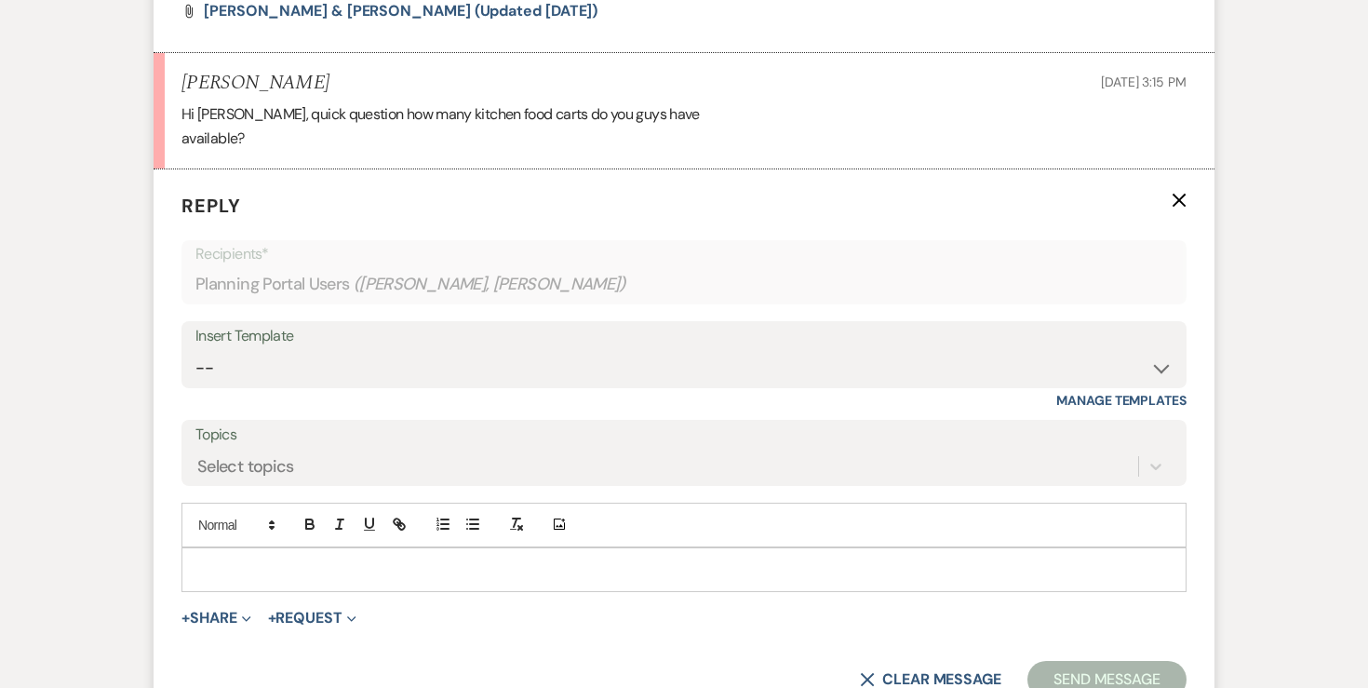
scroll to position [8179, 0]
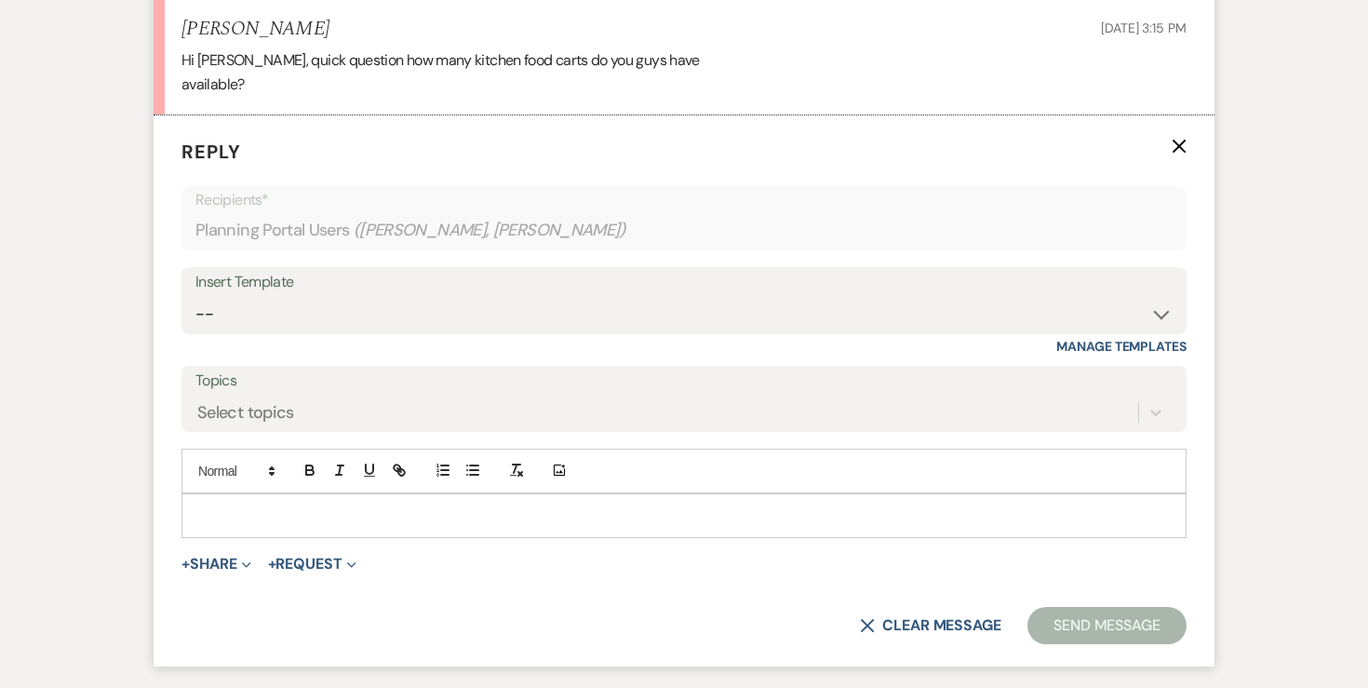
click at [420, 505] on p at bounding box center [683, 515] width 975 height 20
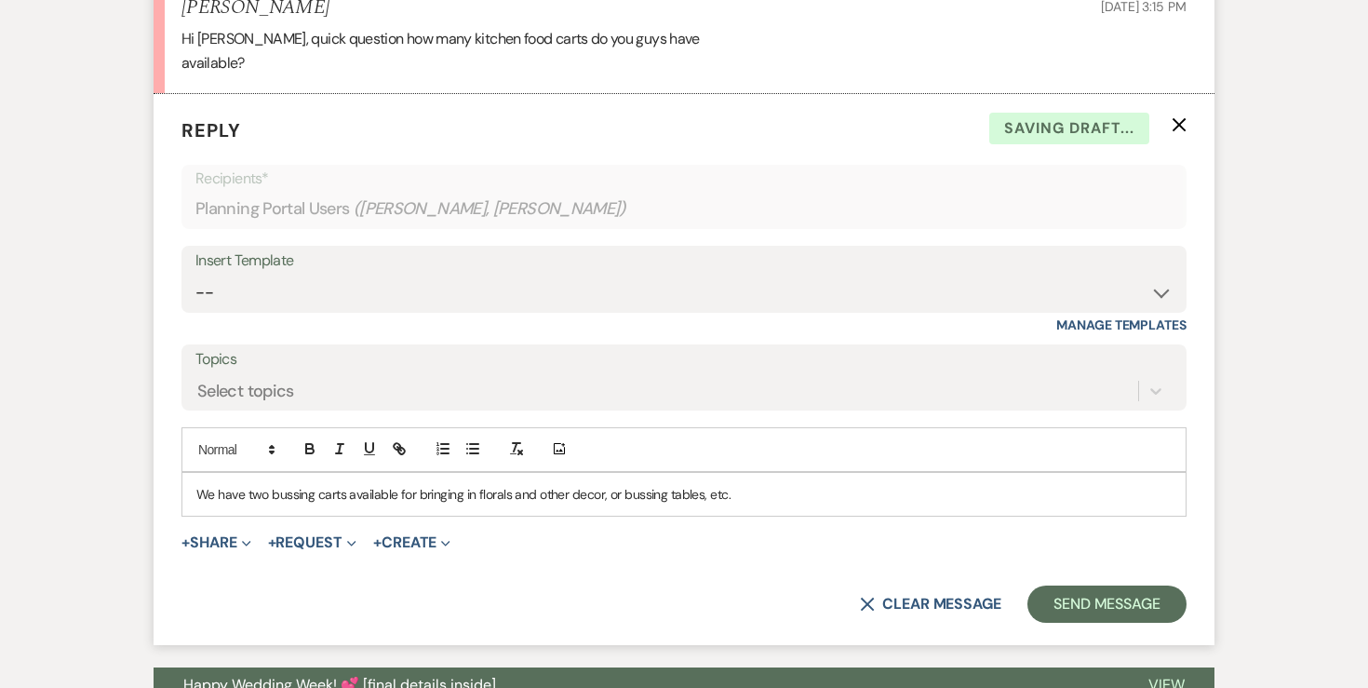
scroll to position [8201, 0]
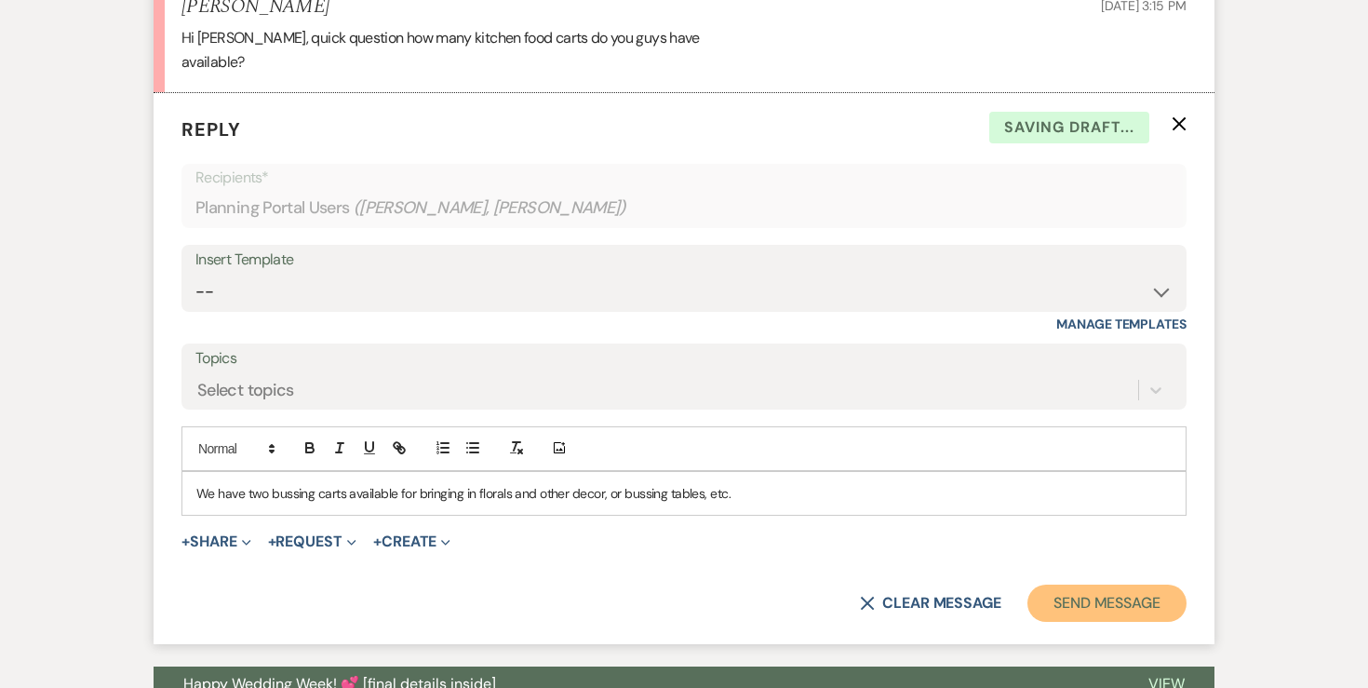
click at [1092, 584] on button "Send Message" at bounding box center [1106, 602] width 159 height 37
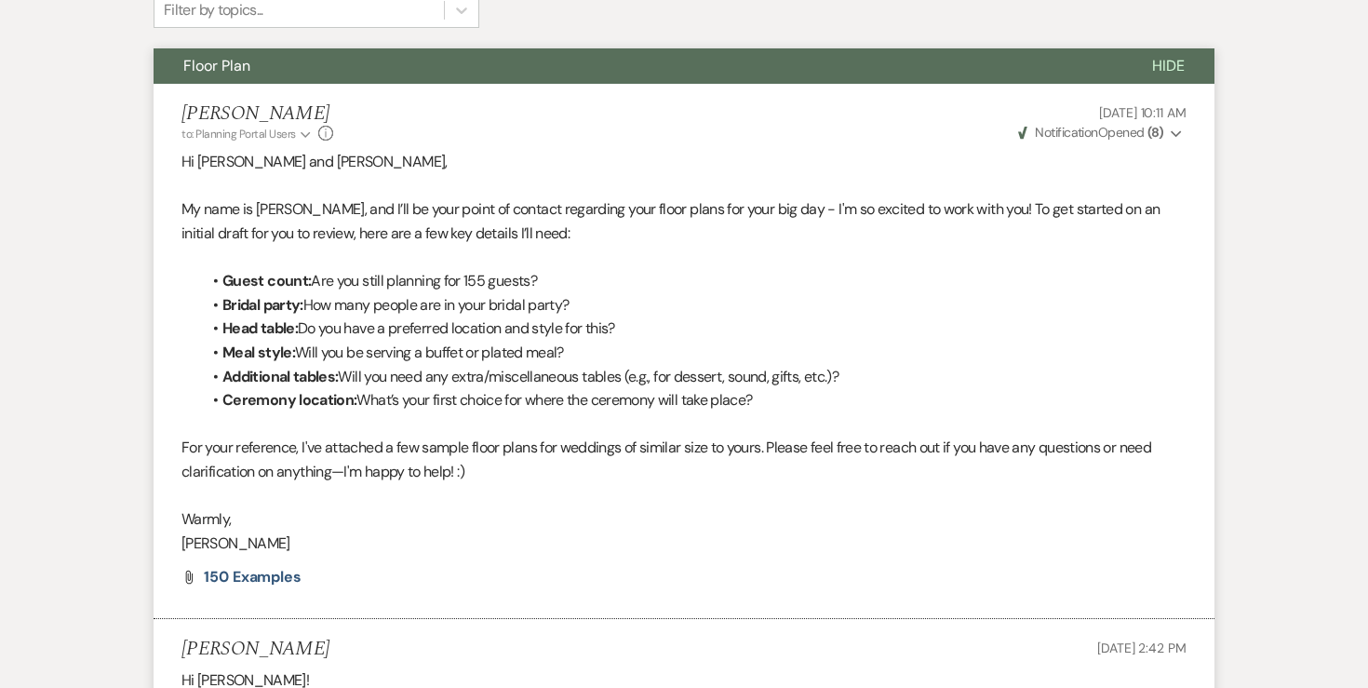
scroll to position [0, 0]
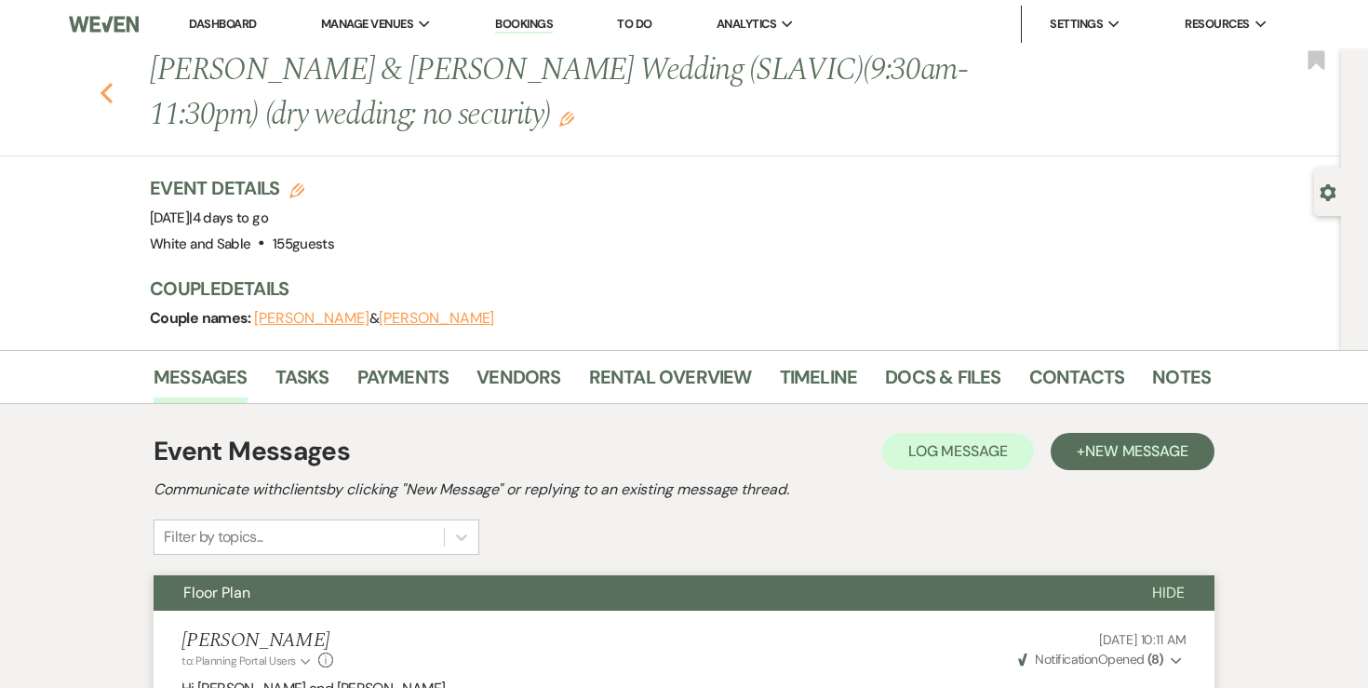
click at [102, 83] on icon "Previous" at bounding box center [107, 93] width 14 height 22
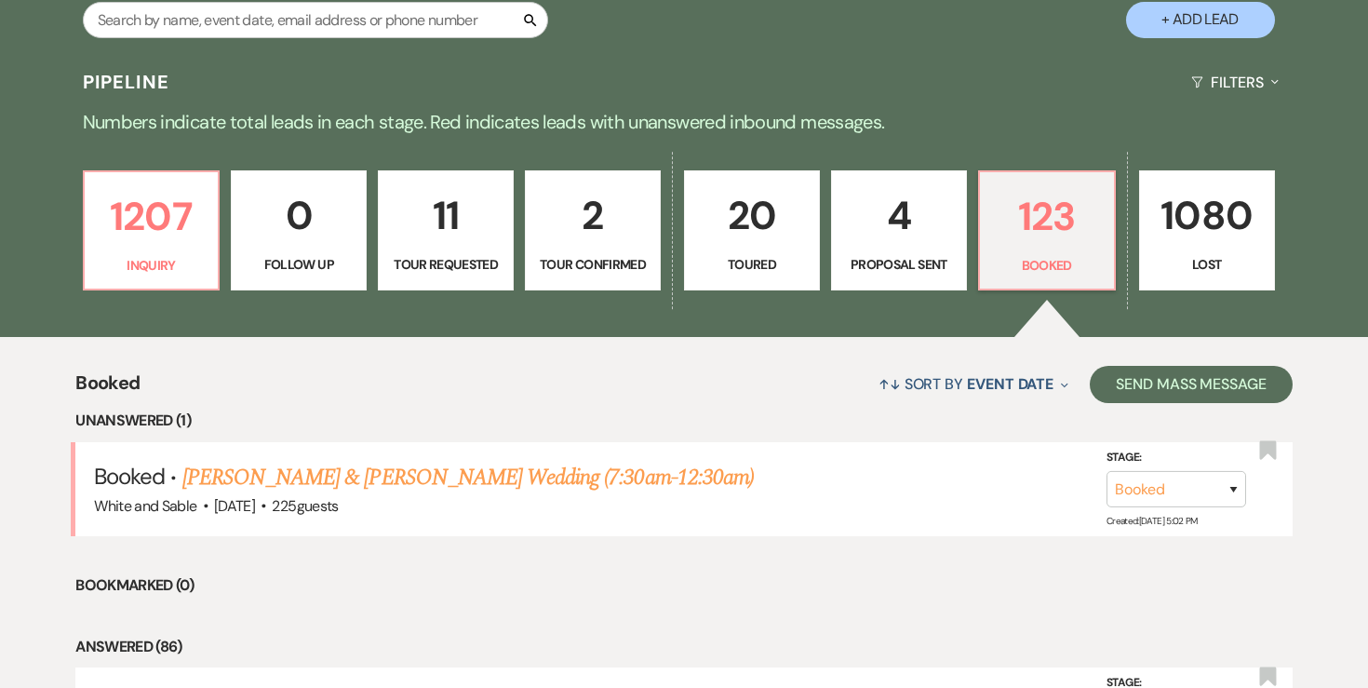
scroll to position [328, 0]
